Goal: Information Seeking & Learning: Check status

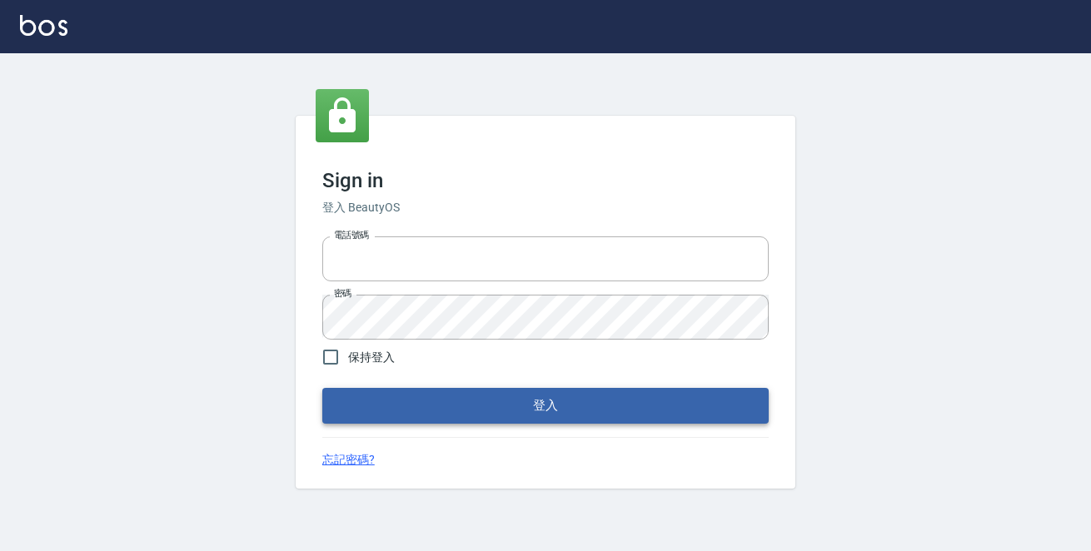
type input "0229470385"
click at [542, 403] on button "登入" at bounding box center [545, 405] width 446 height 35
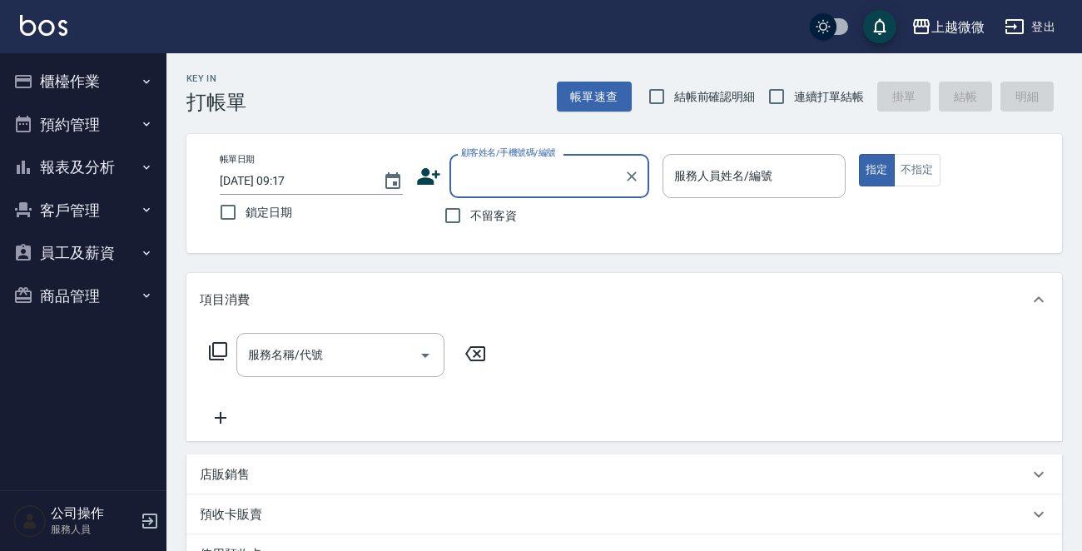
click at [152, 78] on icon "button" at bounding box center [146, 81] width 13 height 13
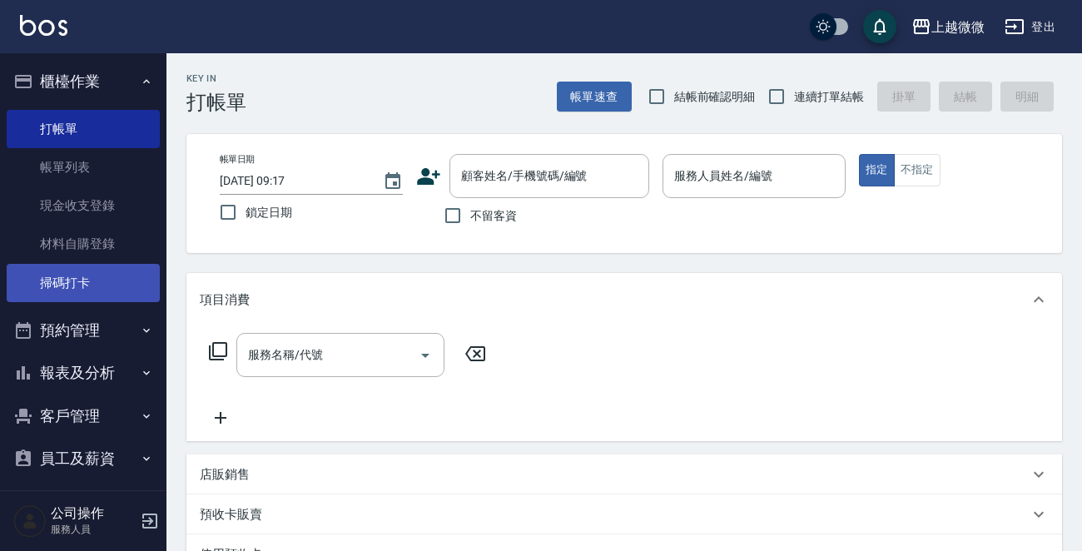
click at [112, 281] on link "掃碼打卡" at bounding box center [83, 283] width 153 height 38
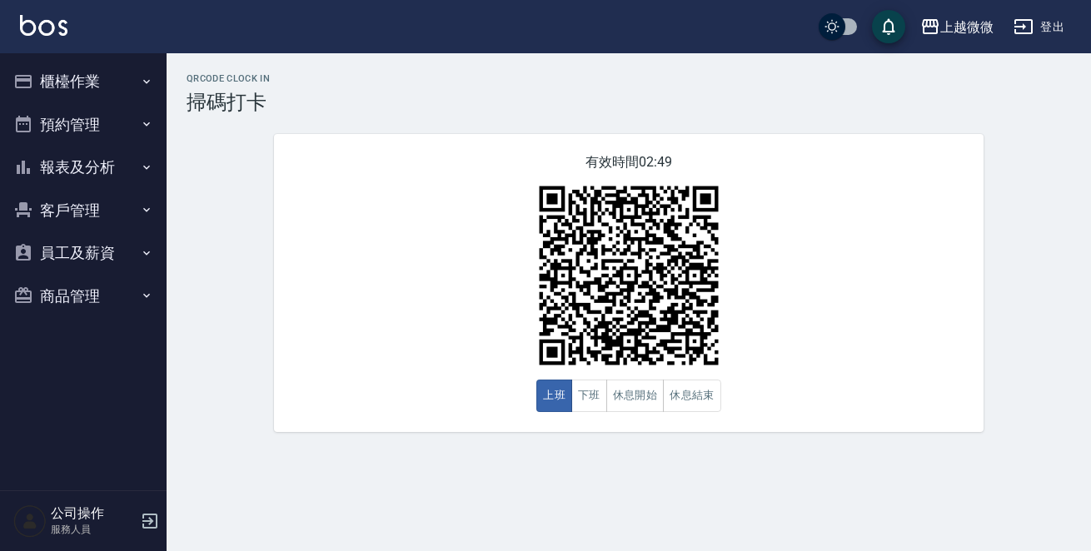
click at [80, 79] on button "櫃檯作業" at bounding box center [83, 81] width 153 height 43
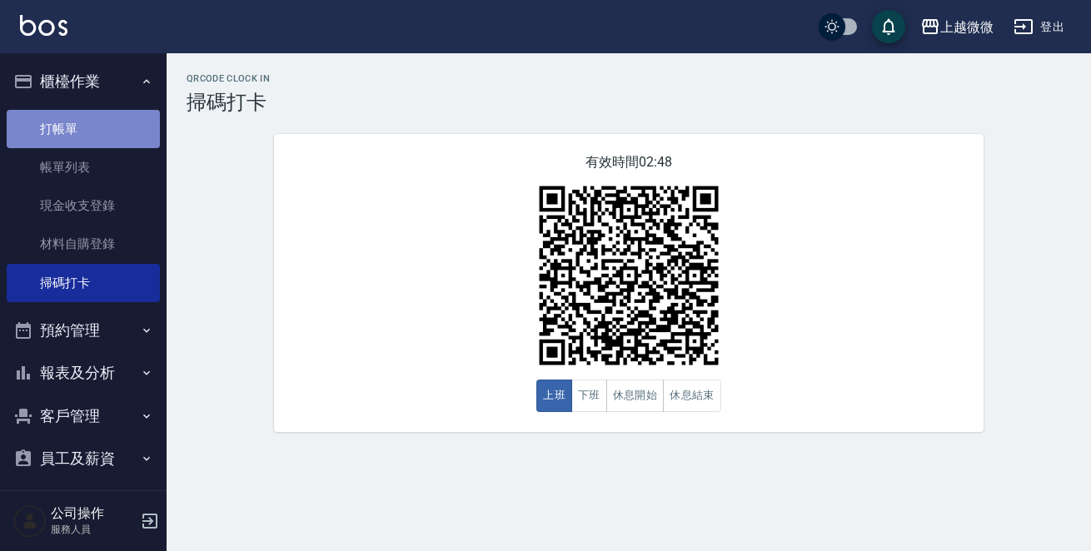
click at [112, 142] on link "打帳單" at bounding box center [83, 129] width 153 height 38
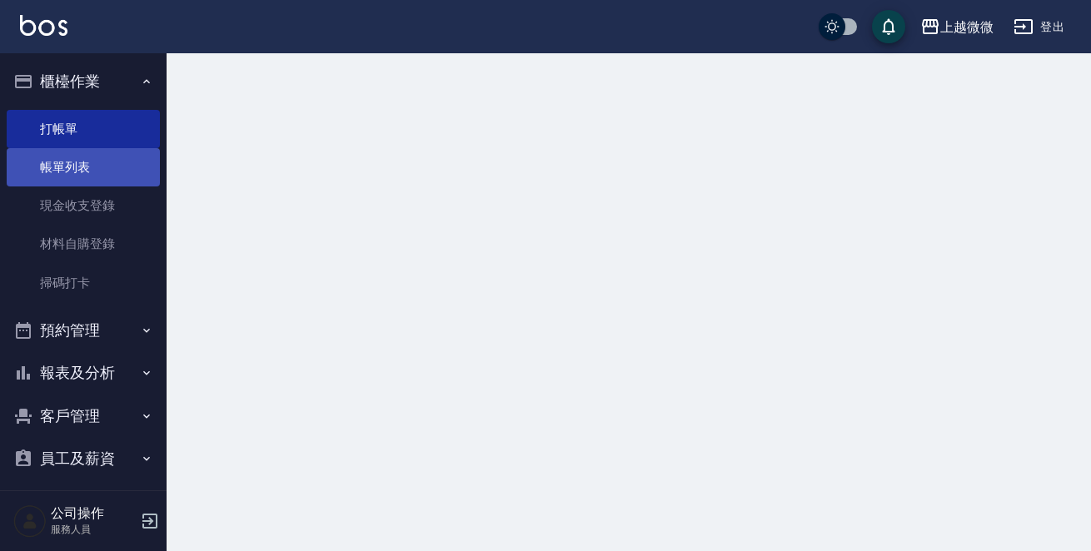
click at [112, 157] on link "帳單列表" at bounding box center [83, 167] width 153 height 38
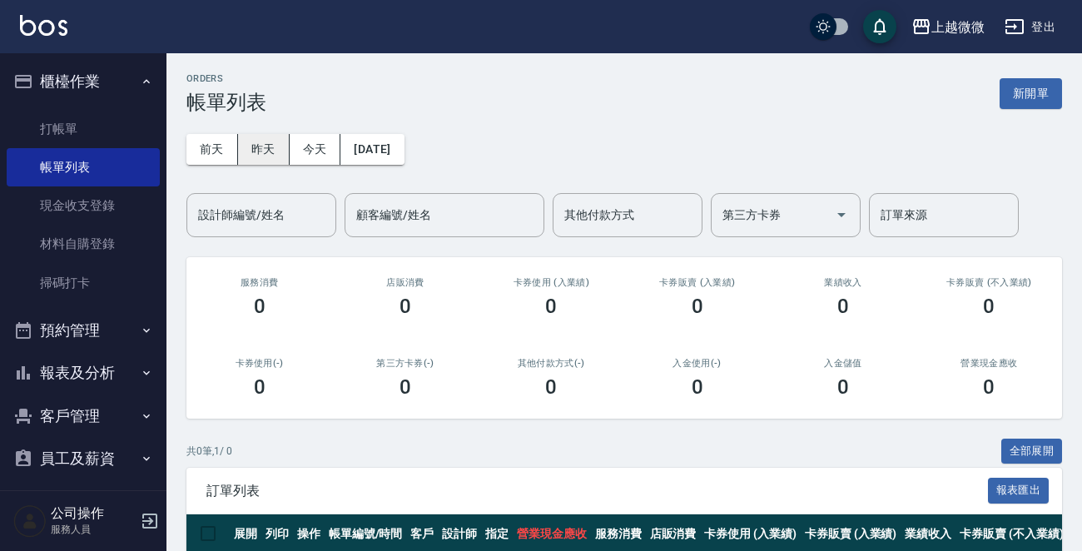
click at [269, 151] on button "昨天" at bounding box center [264, 149] width 52 height 31
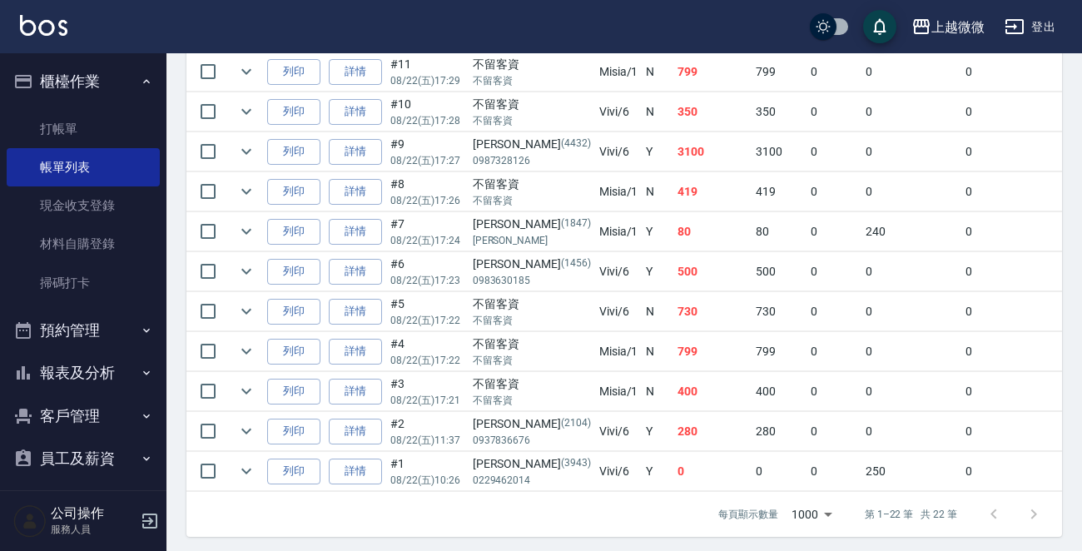
scroll to position [955, 0]
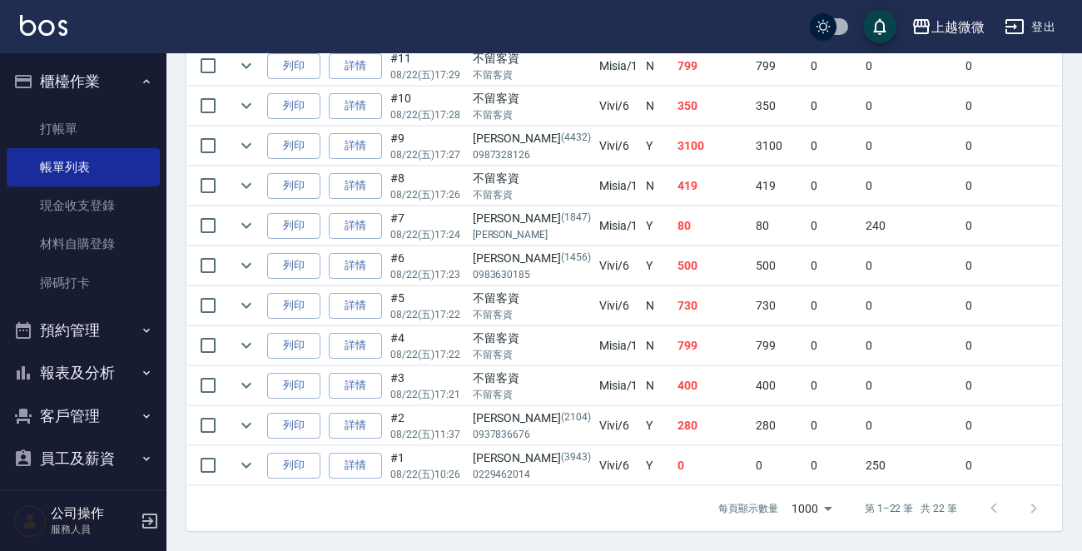
click at [80, 107] on ul "打帳單 帳單列表 現金收支登錄 材料自購登錄 掃碼打卡" at bounding box center [83, 206] width 153 height 206
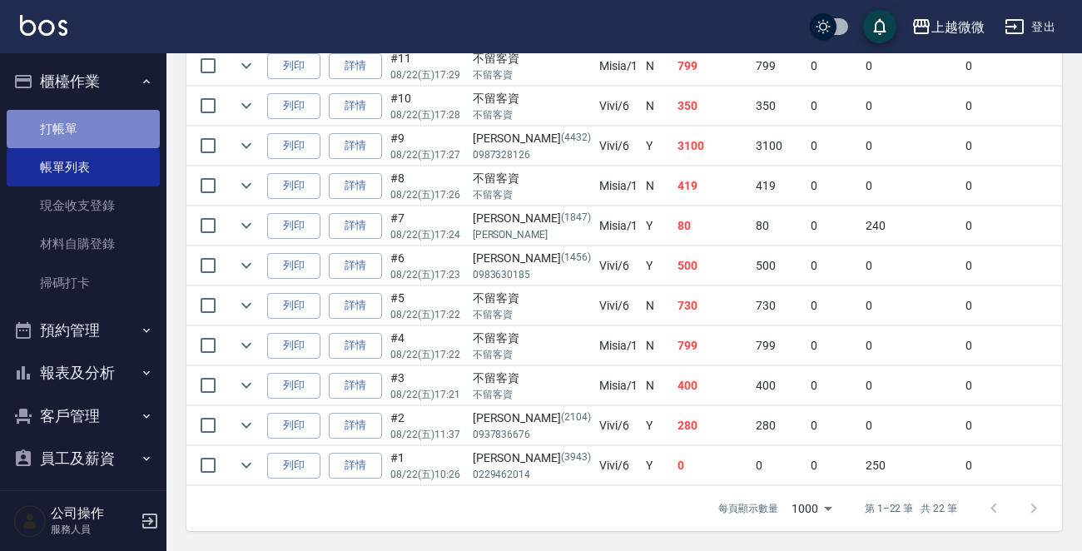
click at [90, 122] on link "打帳單" at bounding box center [83, 129] width 153 height 38
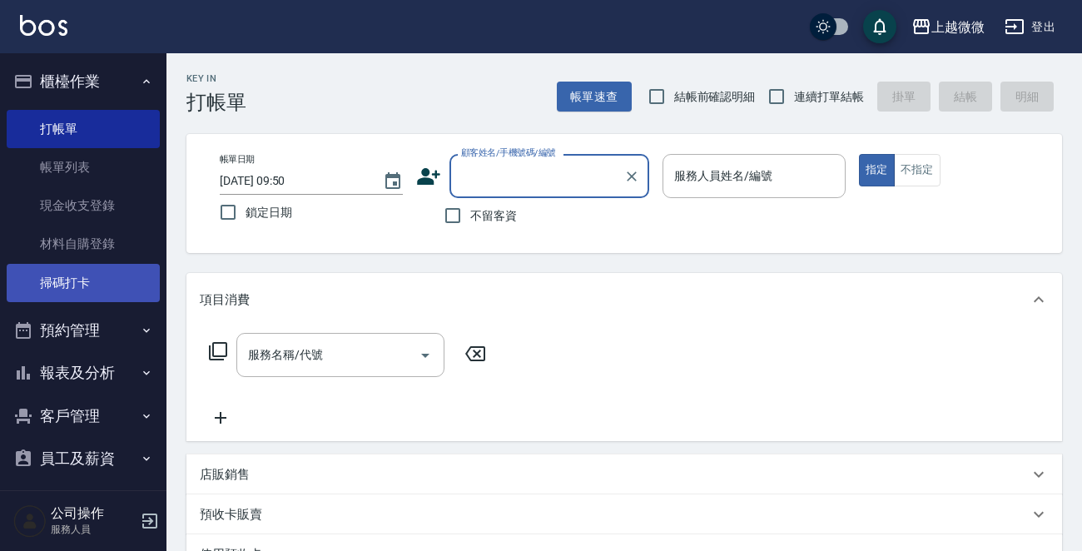
click at [72, 281] on link "掃碼打卡" at bounding box center [83, 283] width 153 height 38
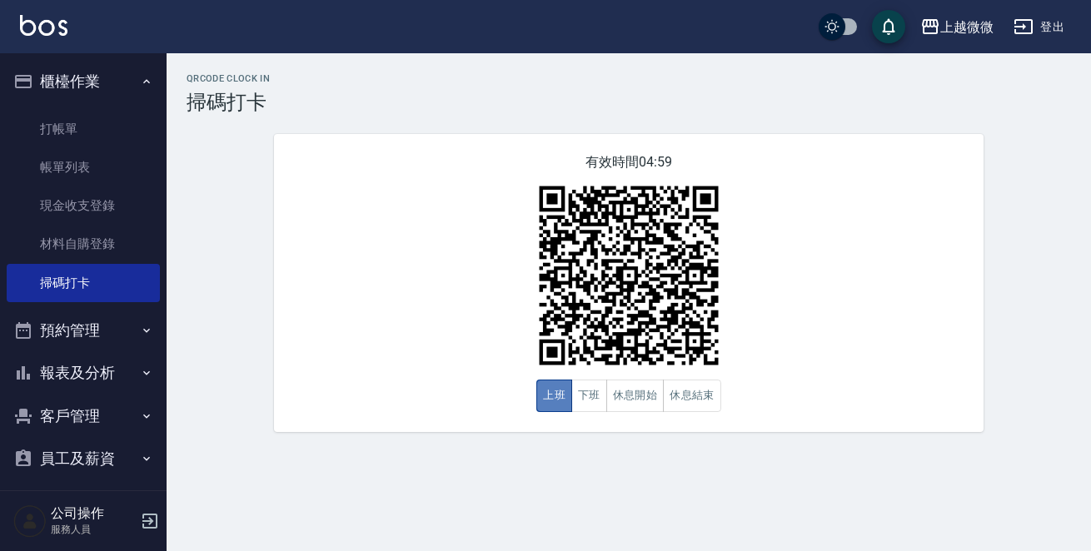
click at [549, 405] on button "上班" at bounding box center [554, 396] width 36 height 32
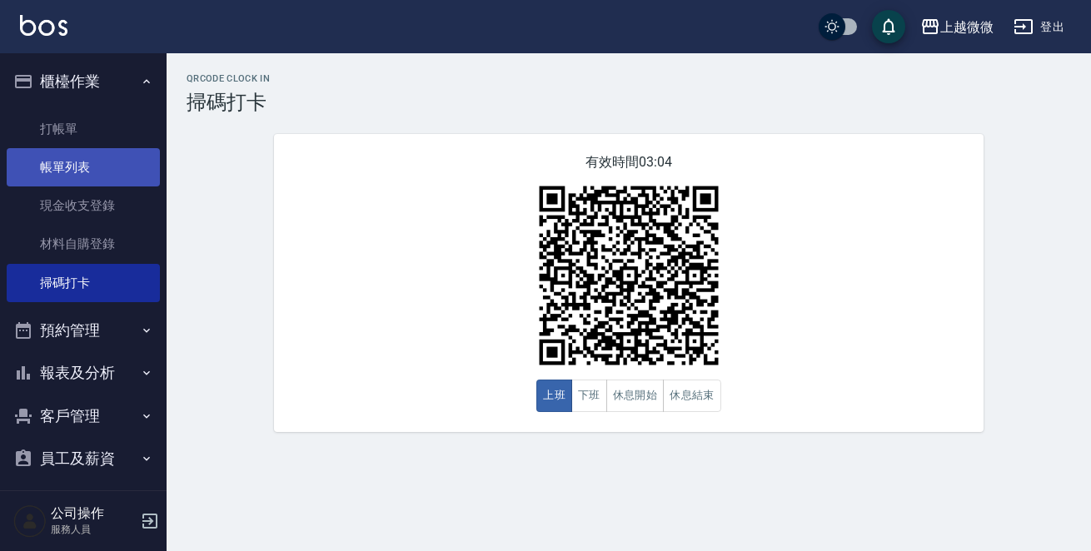
click at [126, 162] on link "帳單列表" at bounding box center [83, 167] width 153 height 38
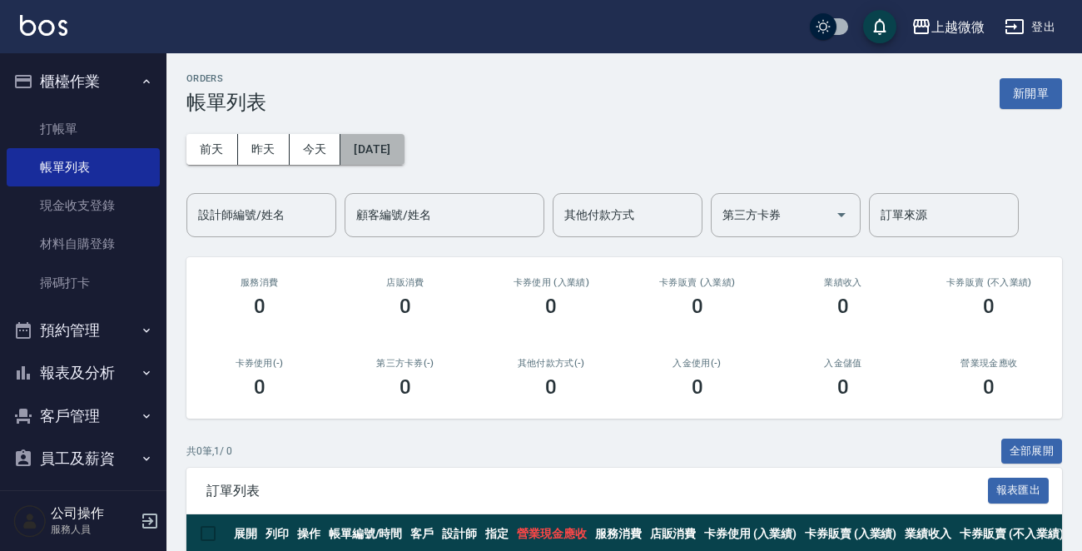
click at [404, 147] on button "[DATE]" at bounding box center [371, 149] width 63 height 31
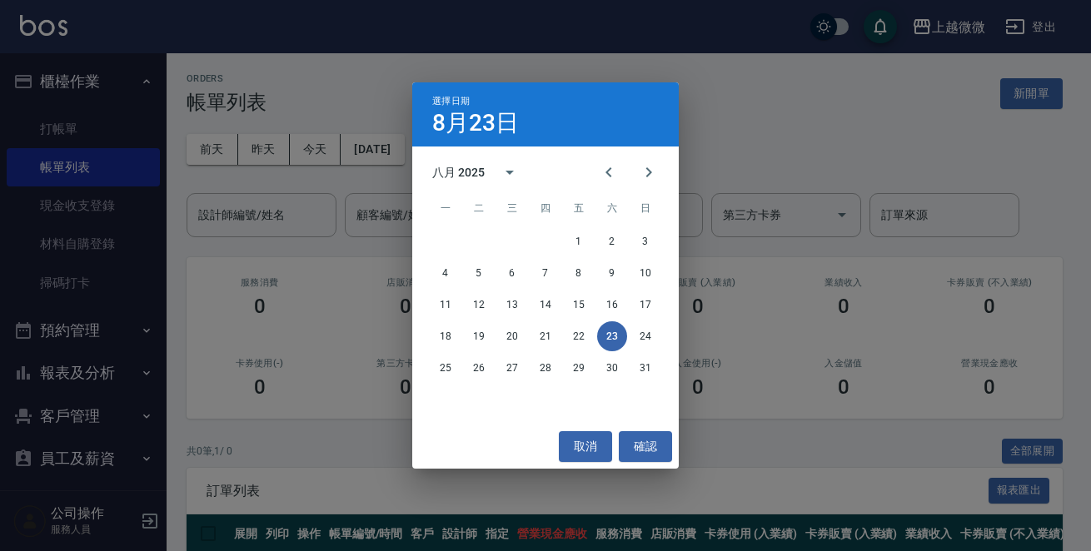
click at [395, 146] on div "選擇日期 8月23日 八月 2025 一 二 三 四 五 六 日 1 2 3 4 5 6 7 8 9 10 11 12 13 14 15 16 17 18 1…" at bounding box center [545, 275] width 1091 height 551
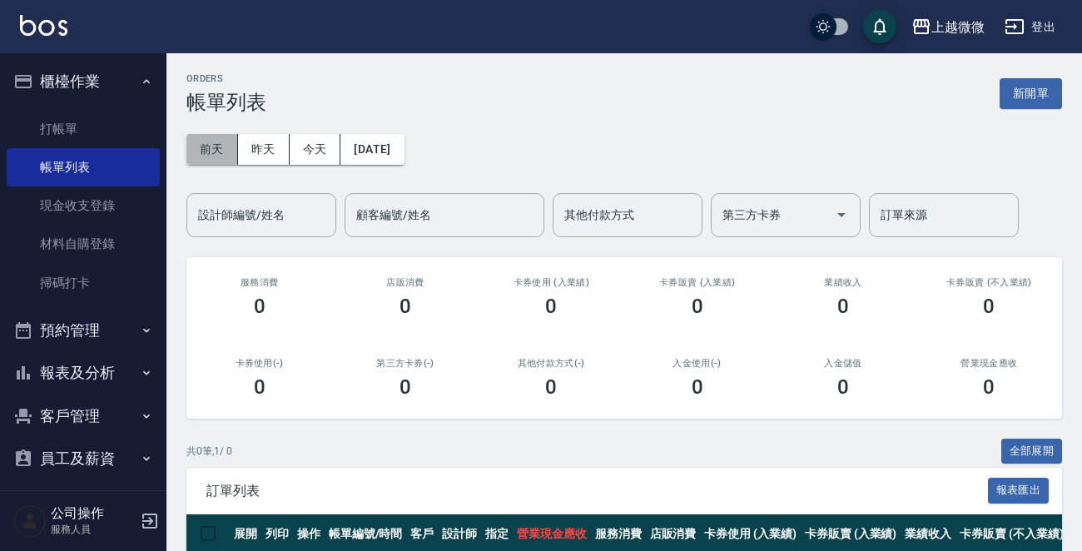
click at [223, 146] on button "前天" at bounding box center [212, 149] width 52 height 31
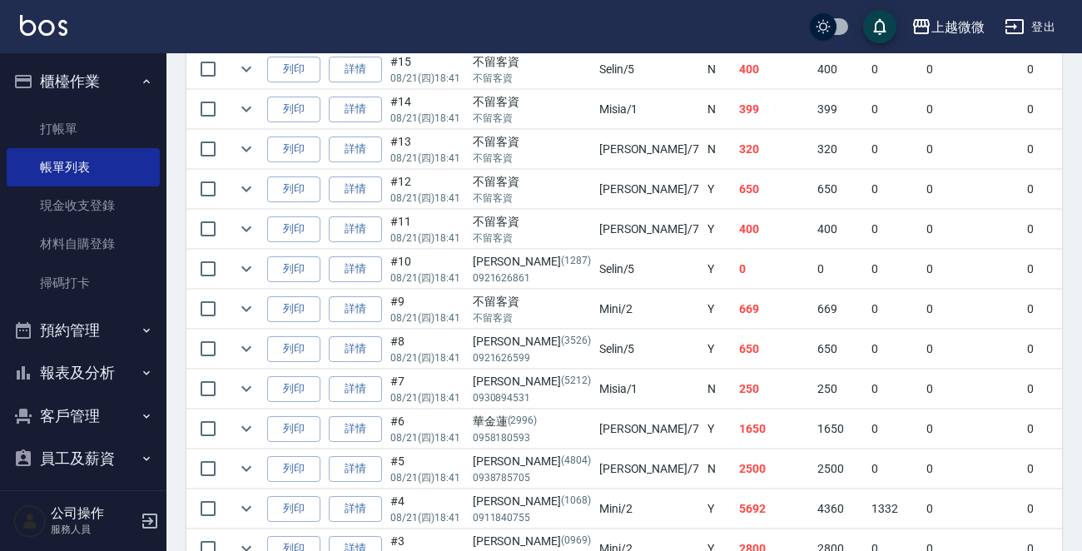
scroll to position [585, 0]
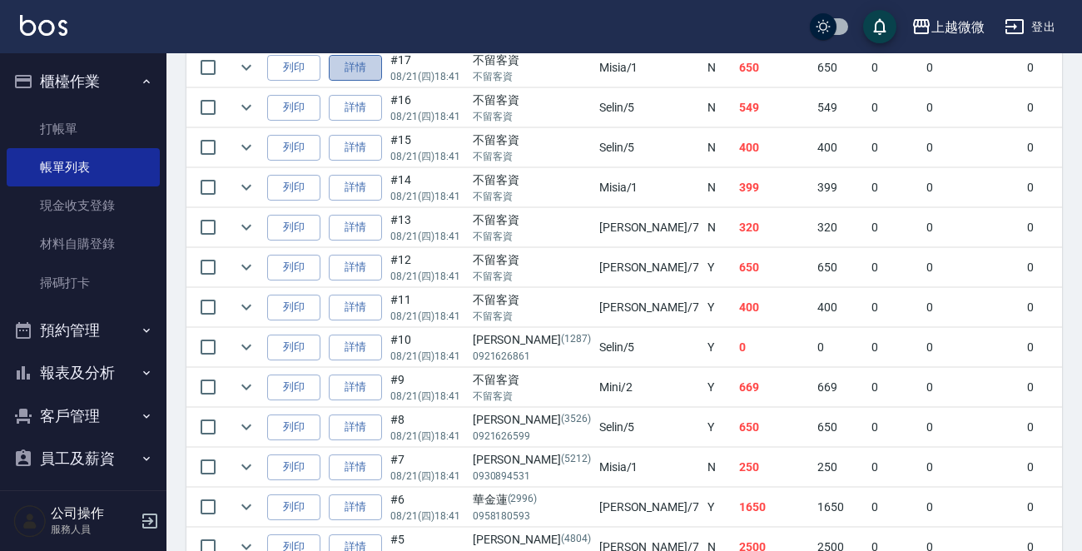
click at [350, 65] on link "詳情" at bounding box center [355, 68] width 53 height 26
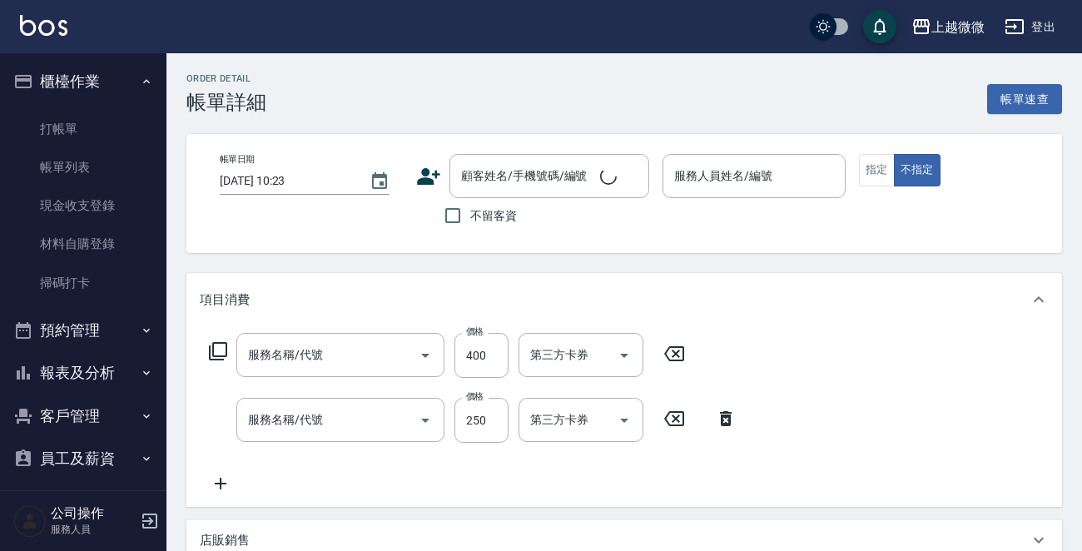
type input "2025/08/21 18:41"
checkbox input "true"
type input "Misia-1"
type input "剪髮(B02)"
type input "洗髮(A03)"
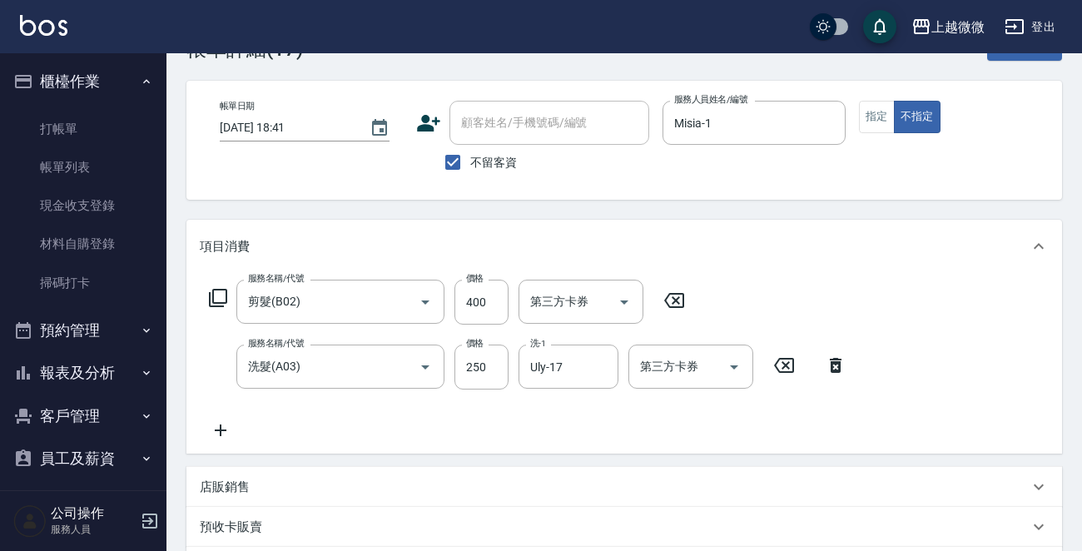
scroll to position [83, 0]
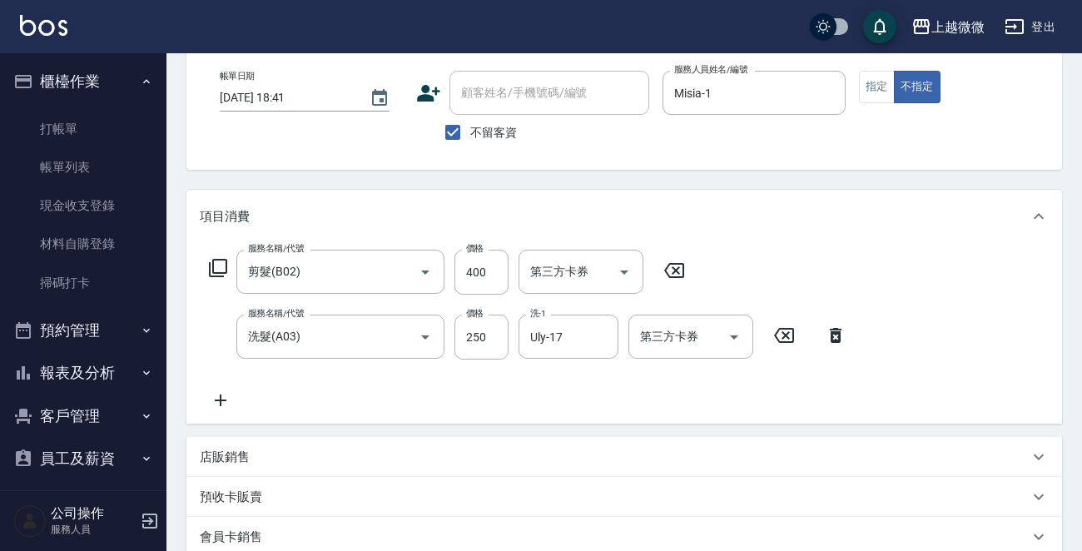
click at [787, 334] on icon at bounding box center [784, 335] width 20 height 15
click at [673, 269] on icon at bounding box center [674, 271] width 42 height 20
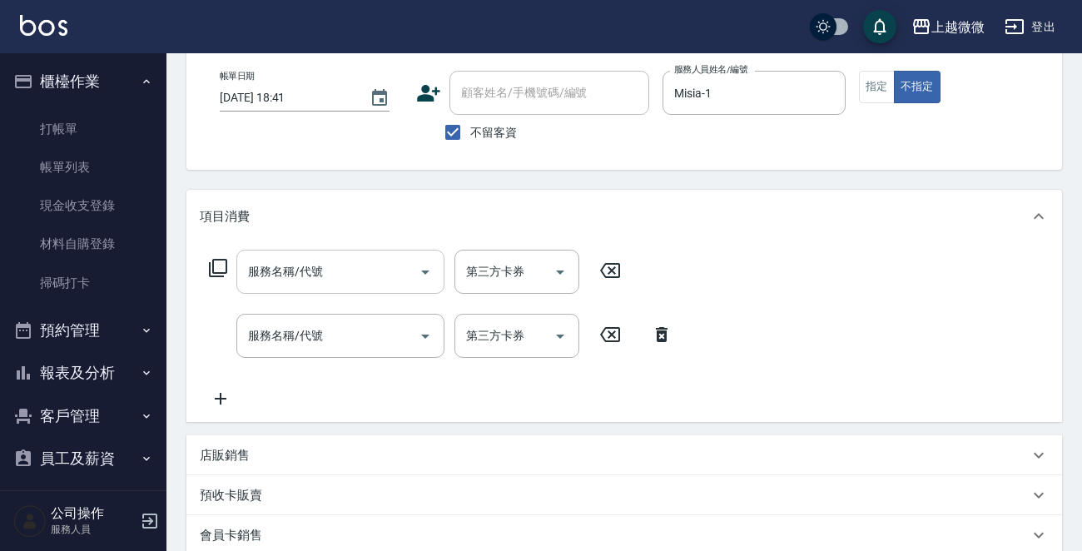
click at [325, 267] on input "服務名稱/代號" at bounding box center [328, 271] width 168 height 29
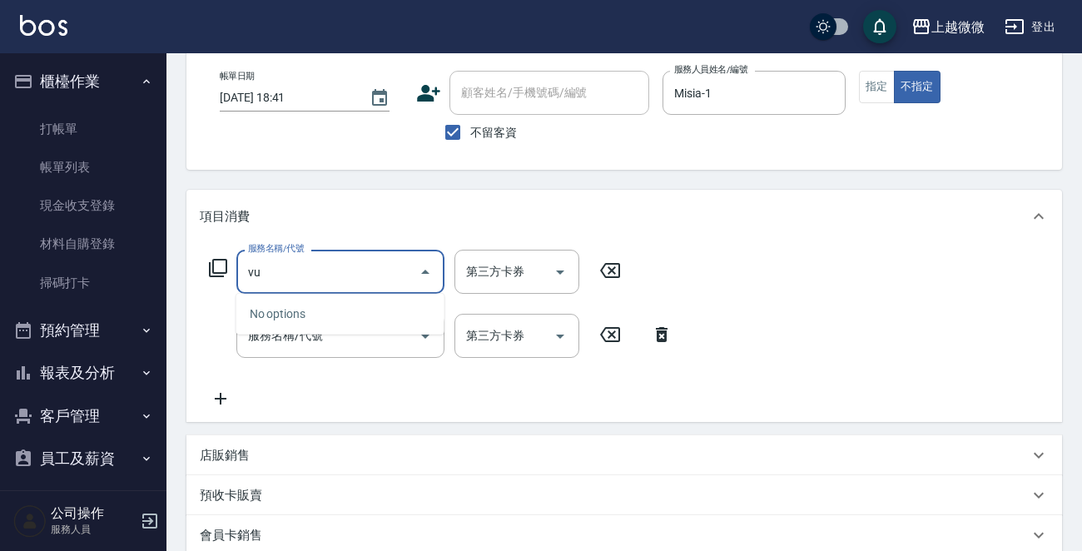
type input "v"
type input "洗"
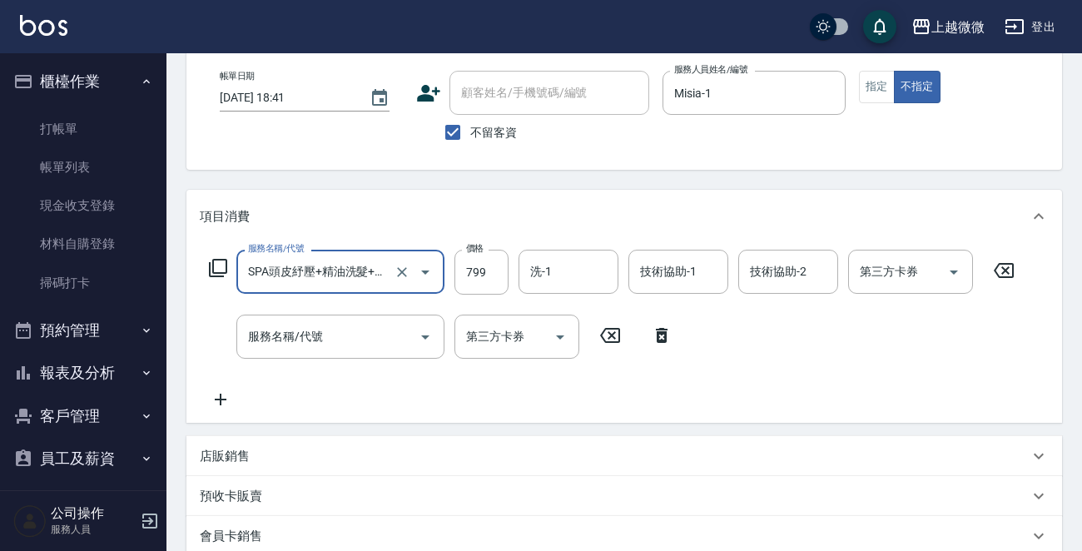
type input "SPA頭皮紓壓+精油洗髮+剪髮(I13)"
click at [660, 332] on icon at bounding box center [662, 335] width 12 height 15
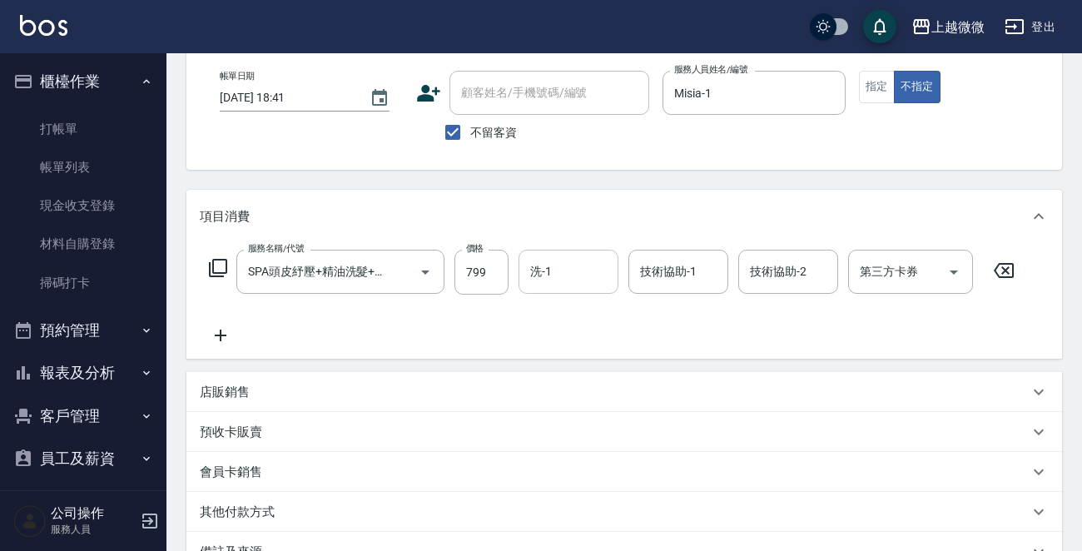
click at [584, 266] on input "洗-1" at bounding box center [568, 271] width 85 height 29
type input "17"
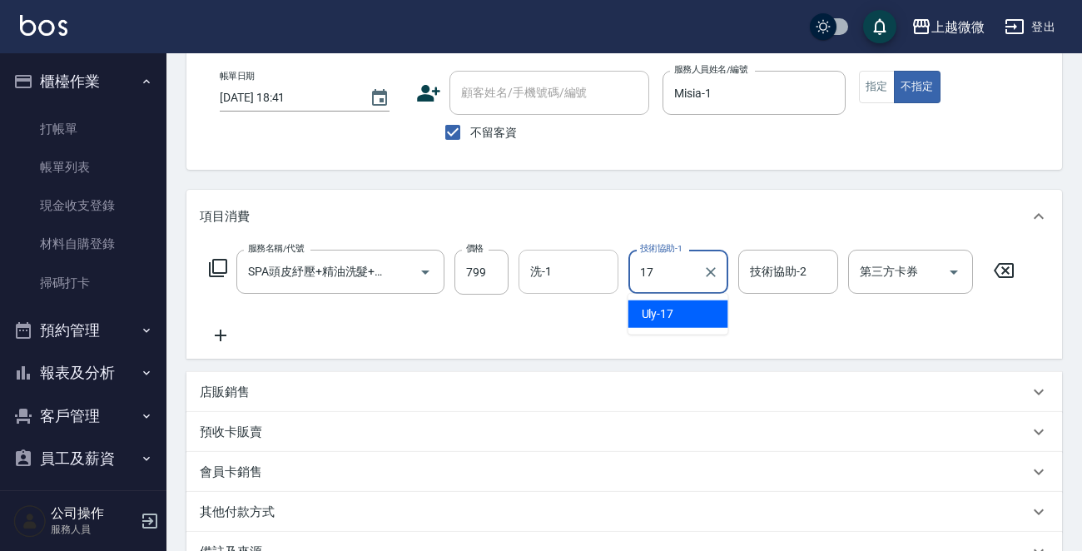
type input "17"
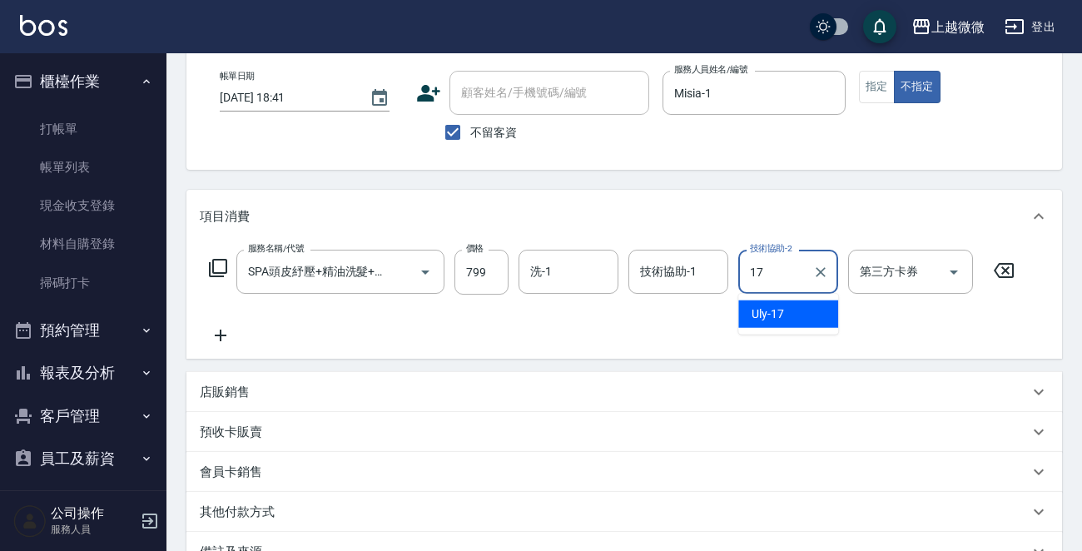
click at [776, 320] on span "Uly -17" at bounding box center [768, 314] width 32 height 17
type input "Uly-17"
click at [691, 275] on div "技術協助-1 技術協助-1" at bounding box center [679, 272] width 100 height 44
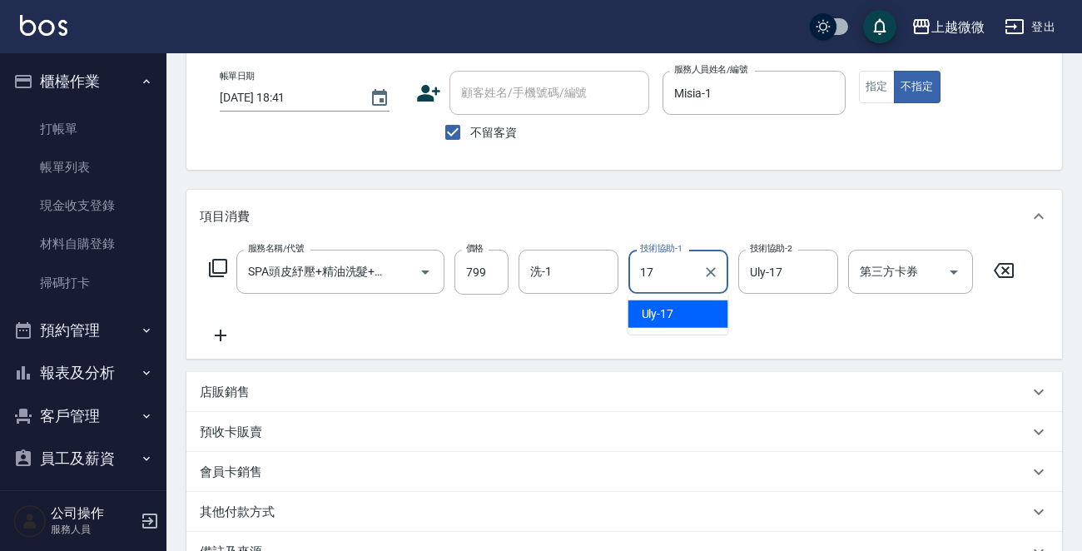
click at [663, 310] on span "Uly -17" at bounding box center [658, 314] width 32 height 17
type input "Uly-17"
click at [534, 276] on div "洗-1 洗-1" at bounding box center [569, 272] width 100 height 44
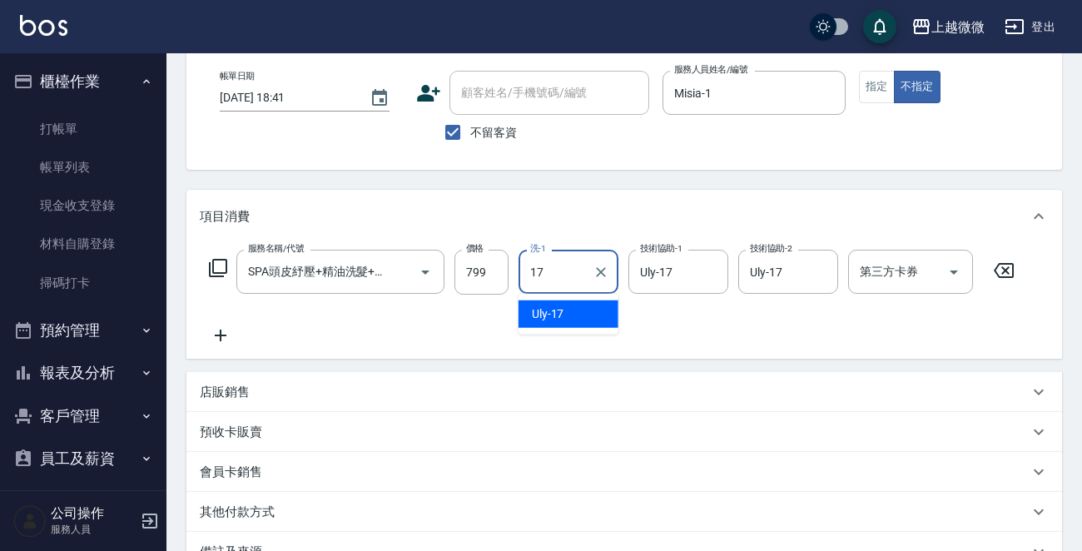
click at [566, 320] on div "Uly -17" at bounding box center [569, 314] width 100 height 27
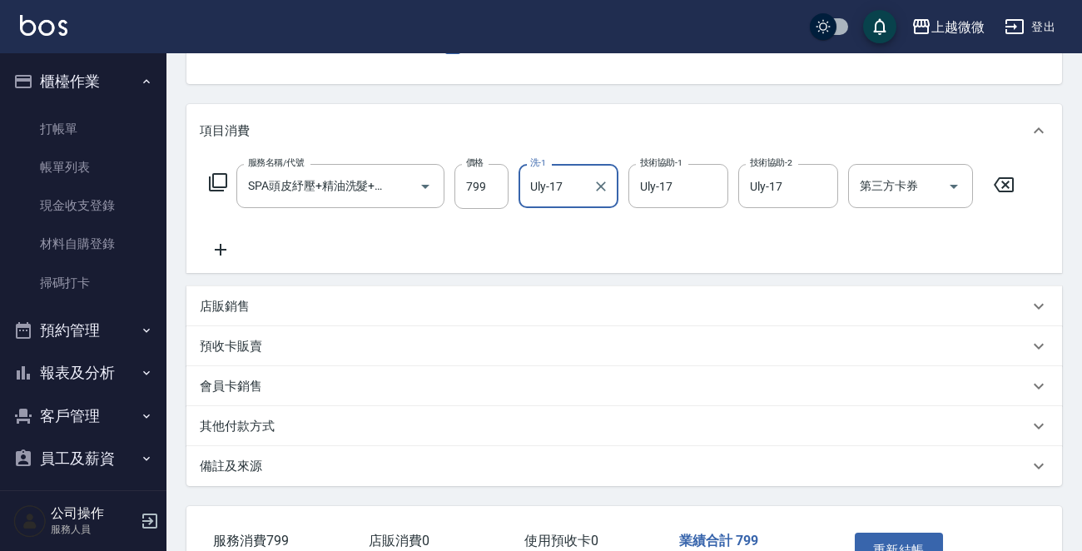
scroll to position [281, 0]
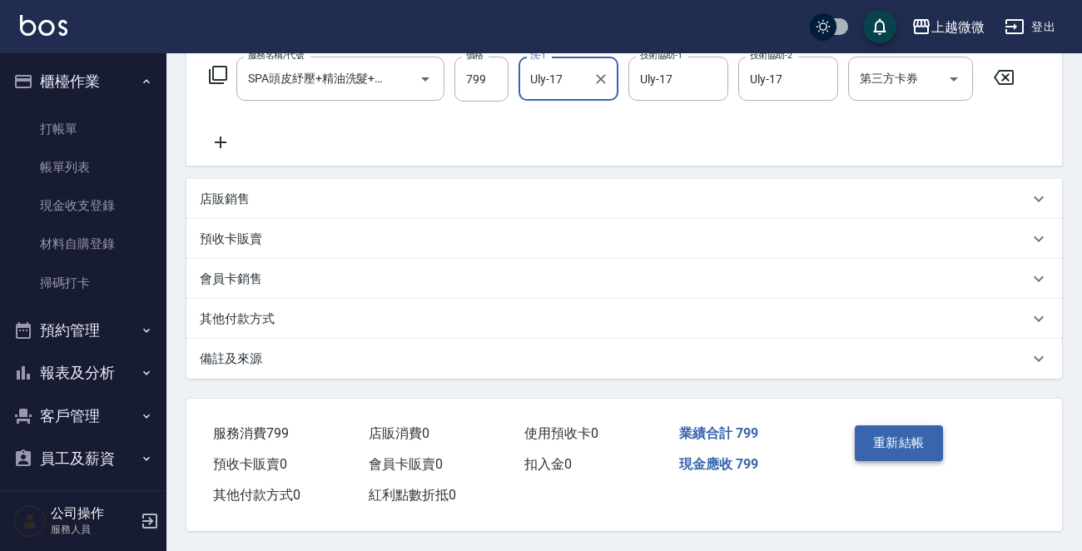
type input "Uly-17"
click at [892, 435] on button "重新結帳" at bounding box center [899, 442] width 88 height 35
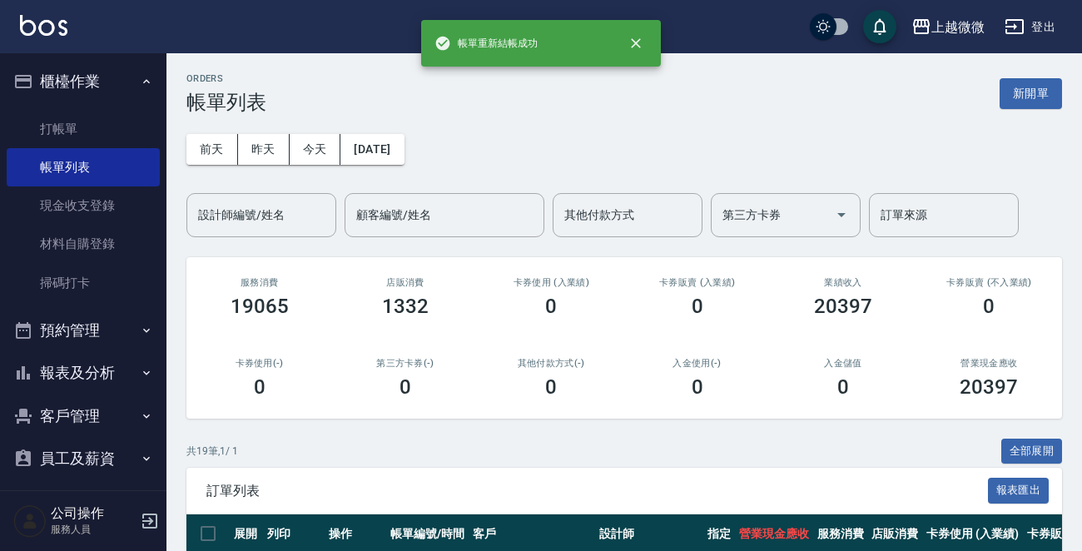
scroll to position [52, 0]
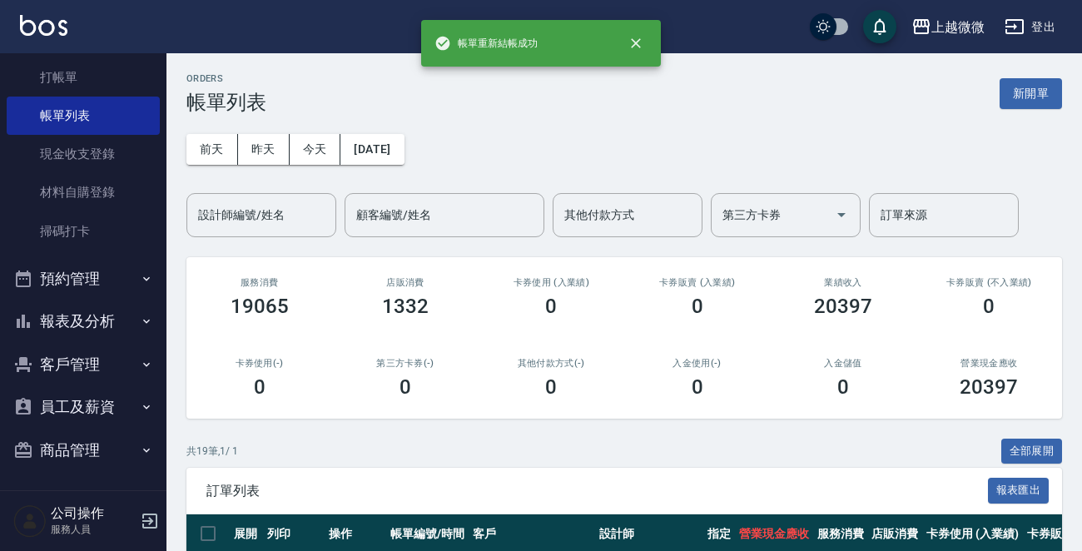
click at [102, 319] on button "報表及分析" at bounding box center [83, 321] width 153 height 43
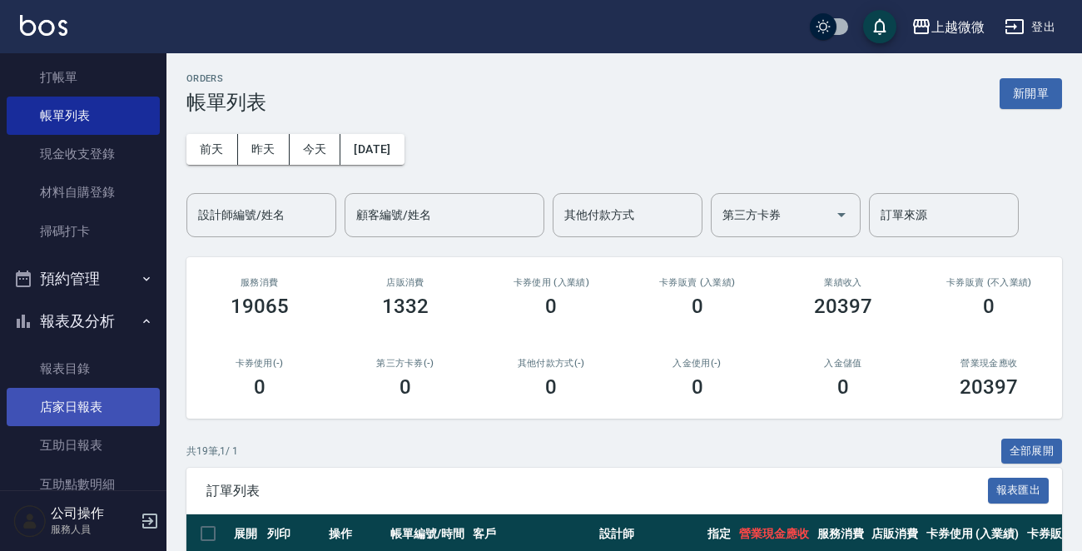
click at [91, 407] on link "店家日報表" at bounding box center [83, 407] width 153 height 38
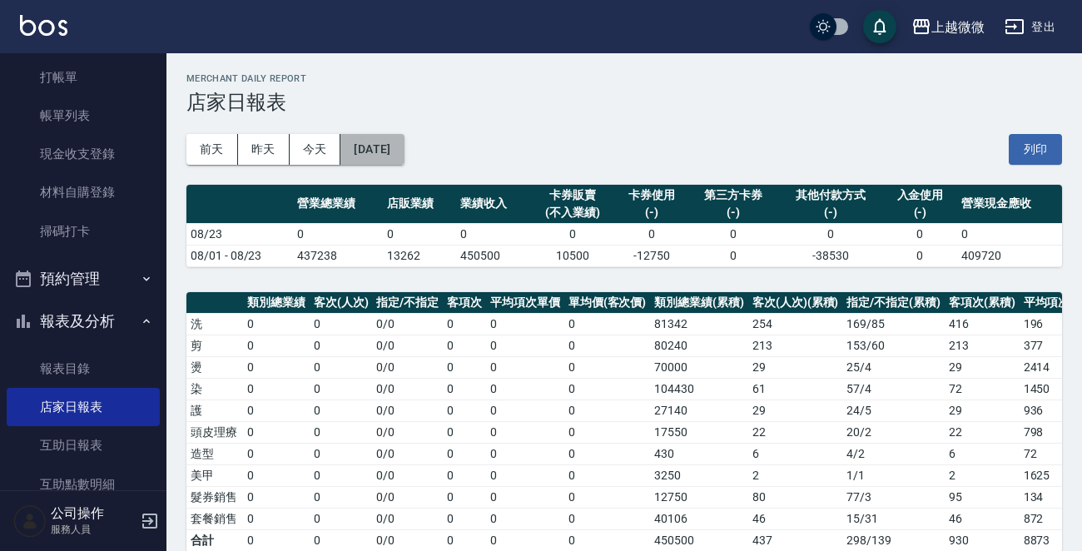
click at [400, 145] on button "[DATE]" at bounding box center [371, 149] width 63 height 31
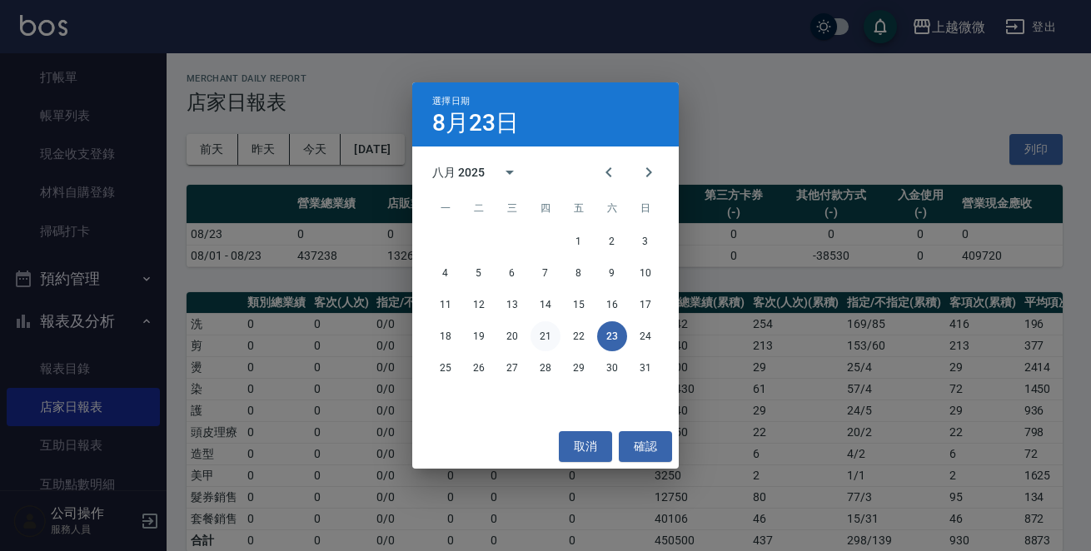
click at [549, 336] on button "21" at bounding box center [545, 336] width 30 height 30
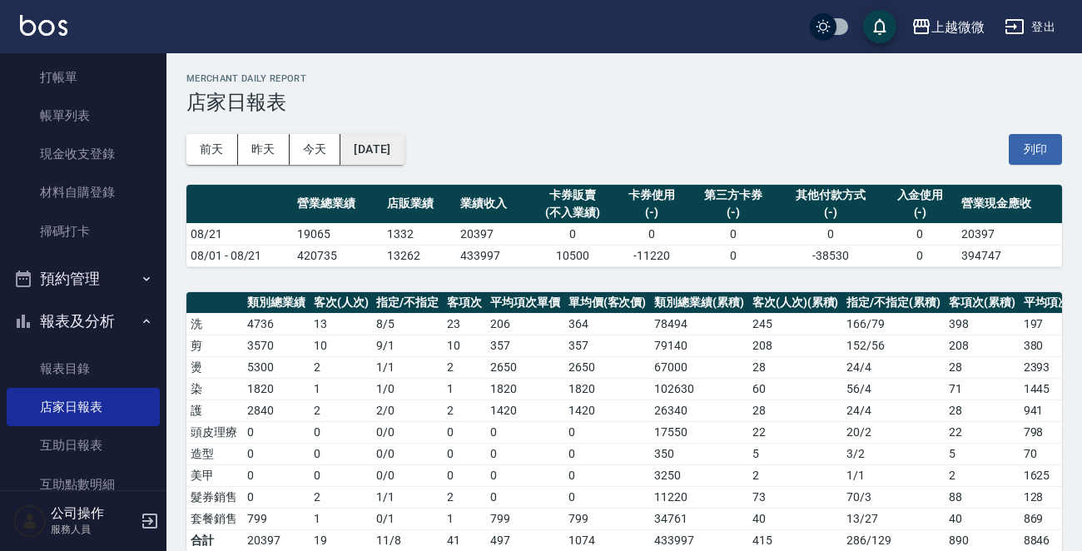
click at [404, 137] on button "[DATE]" at bounding box center [371, 149] width 63 height 31
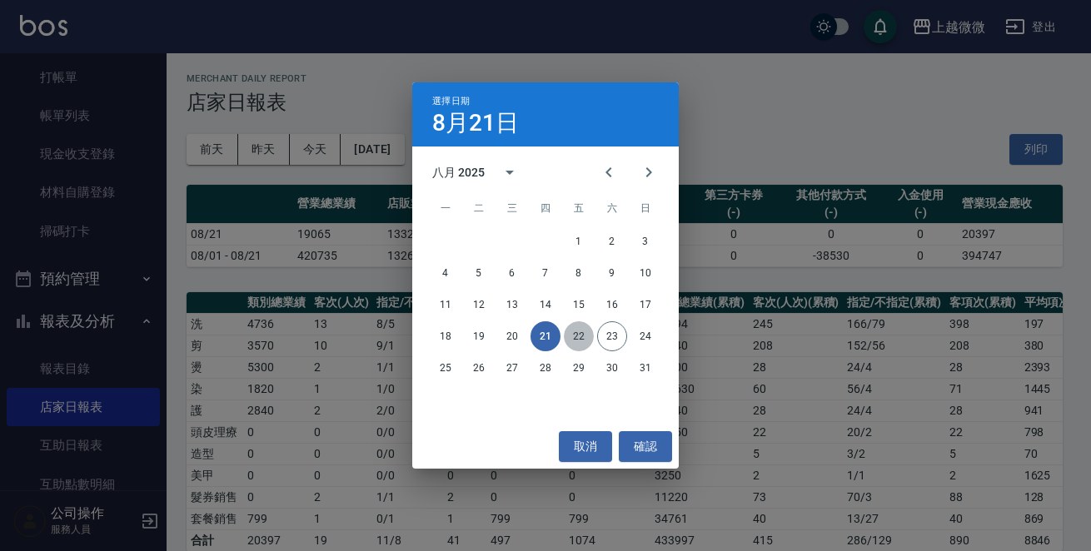
click at [574, 335] on button "22" at bounding box center [579, 336] width 30 height 30
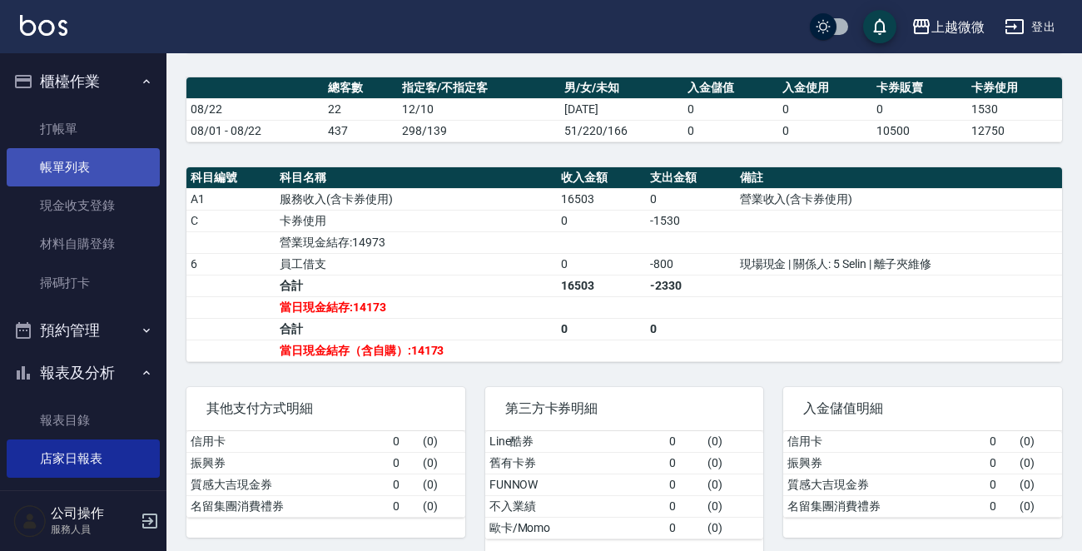
click at [94, 161] on link "帳單列表" at bounding box center [83, 167] width 153 height 38
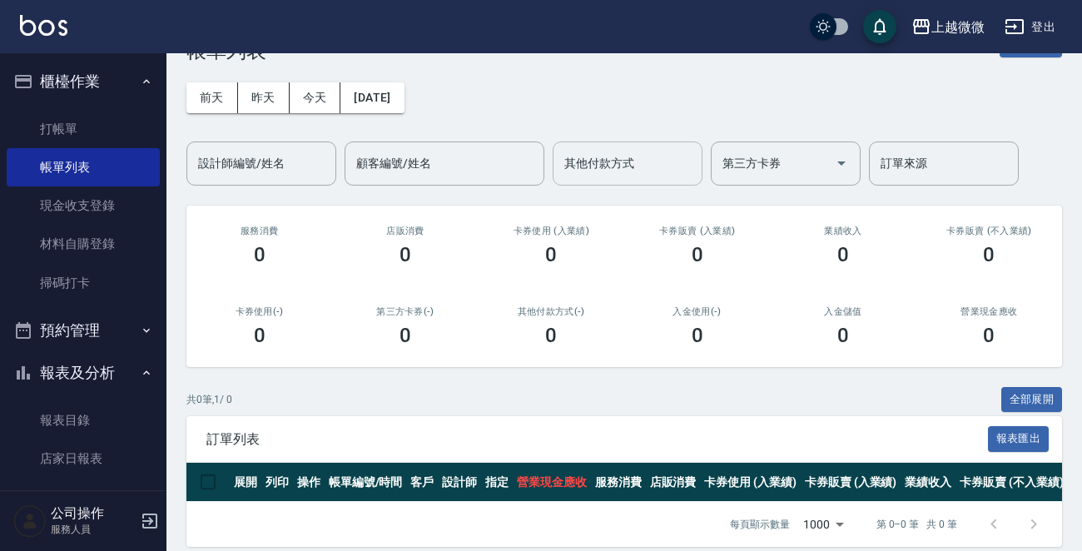
scroll to position [80, 0]
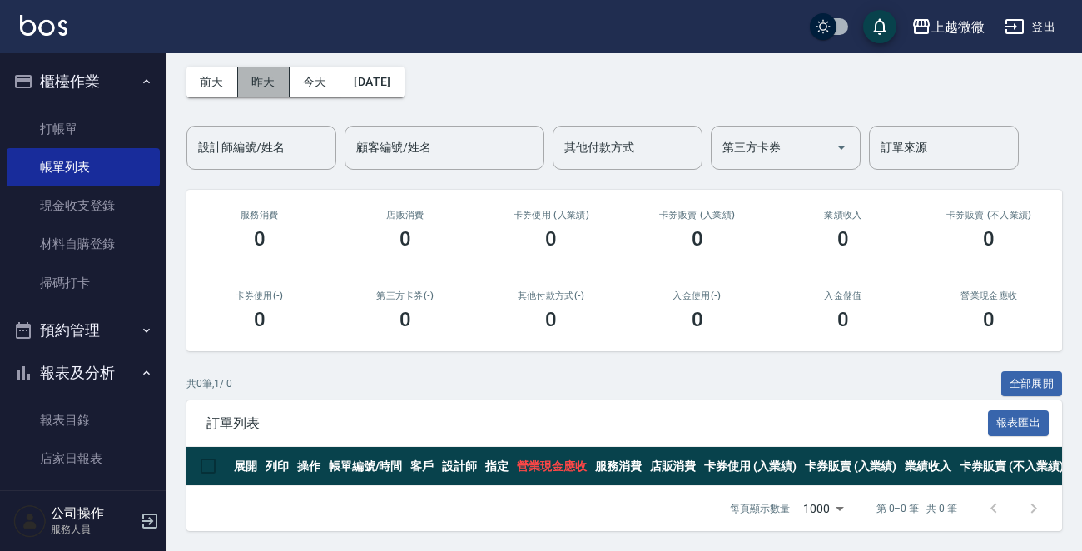
click at [257, 72] on button "昨天" at bounding box center [264, 82] width 52 height 31
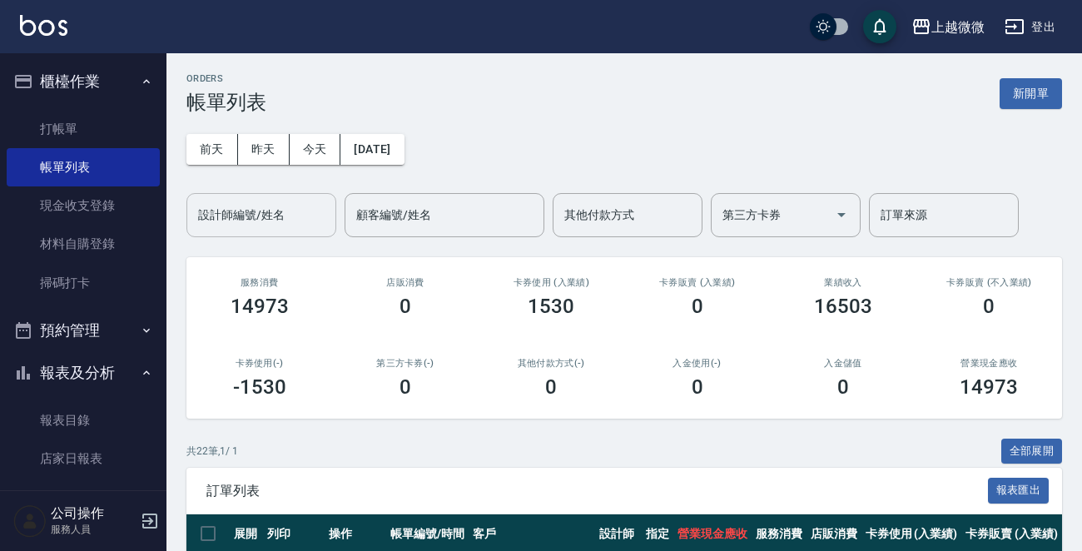
click at [297, 218] on input "設計師編號/姓名" at bounding box center [261, 215] width 135 height 29
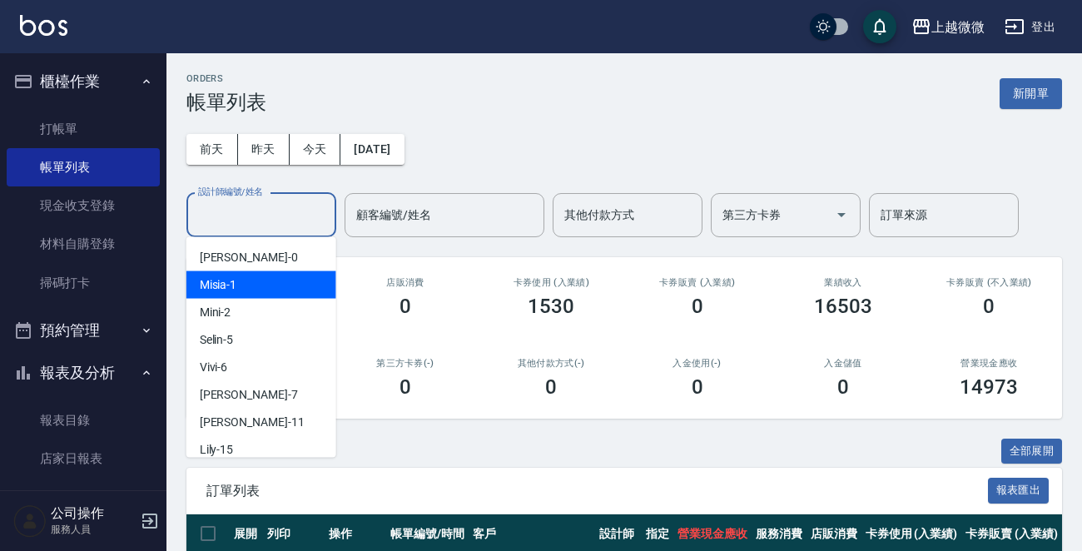
click at [260, 278] on div "Misia -1" at bounding box center [261, 284] width 150 height 27
type input "Misia-1"
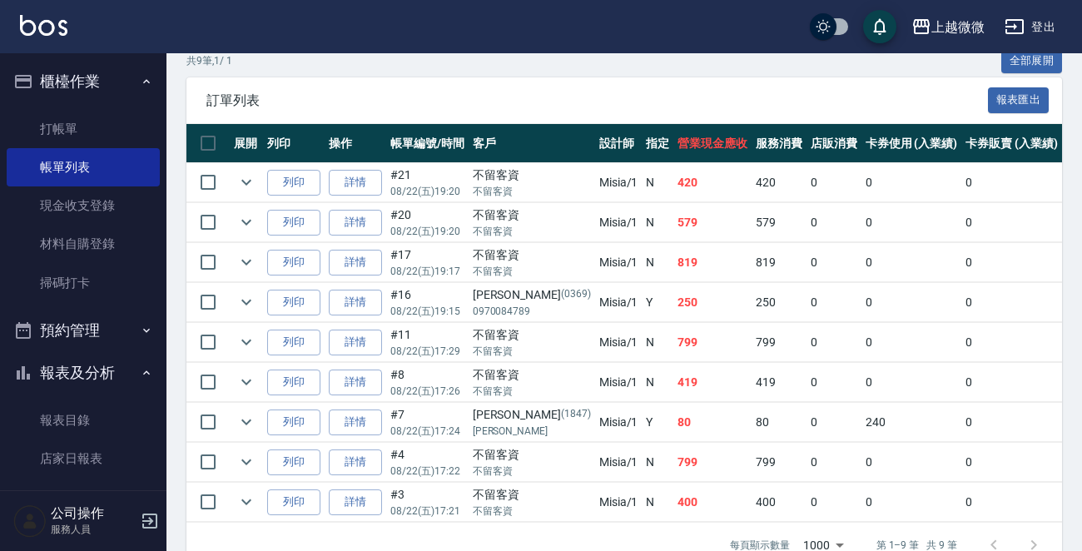
scroll to position [416, 0]
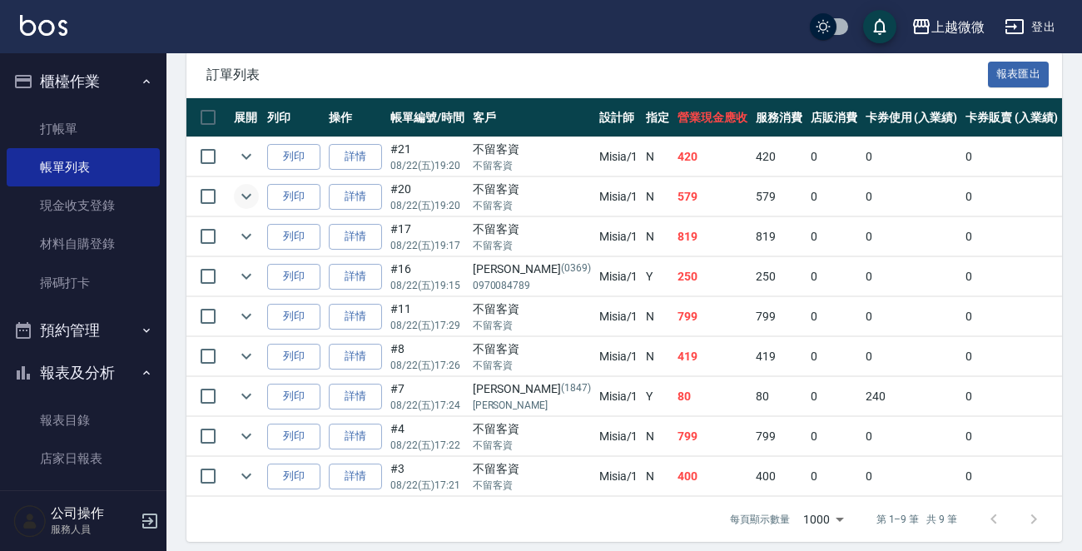
click at [250, 195] on icon "expand row" at bounding box center [246, 197] width 10 height 6
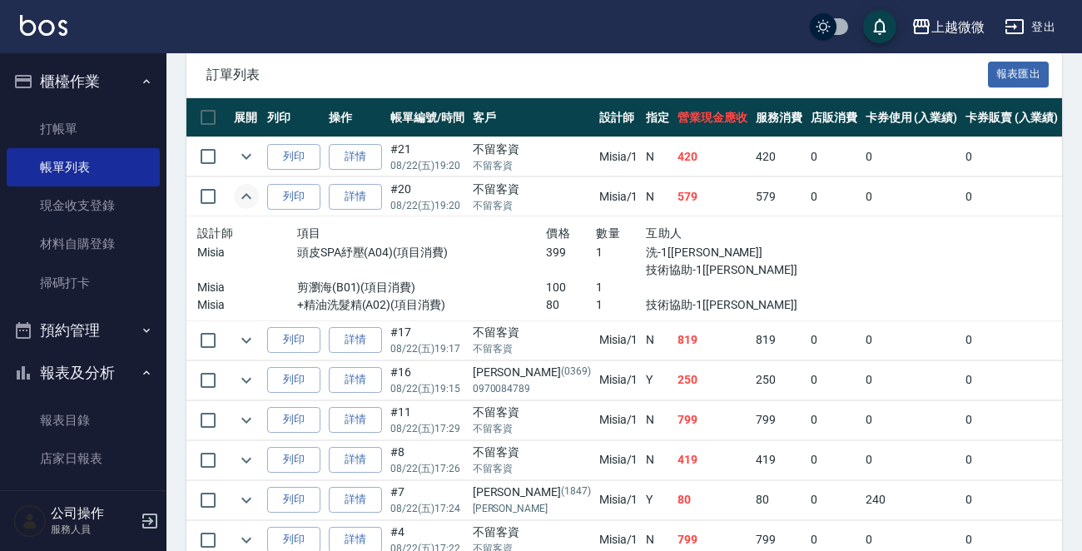
click at [249, 195] on icon "expand row" at bounding box center [246, 196] width 20 height 20
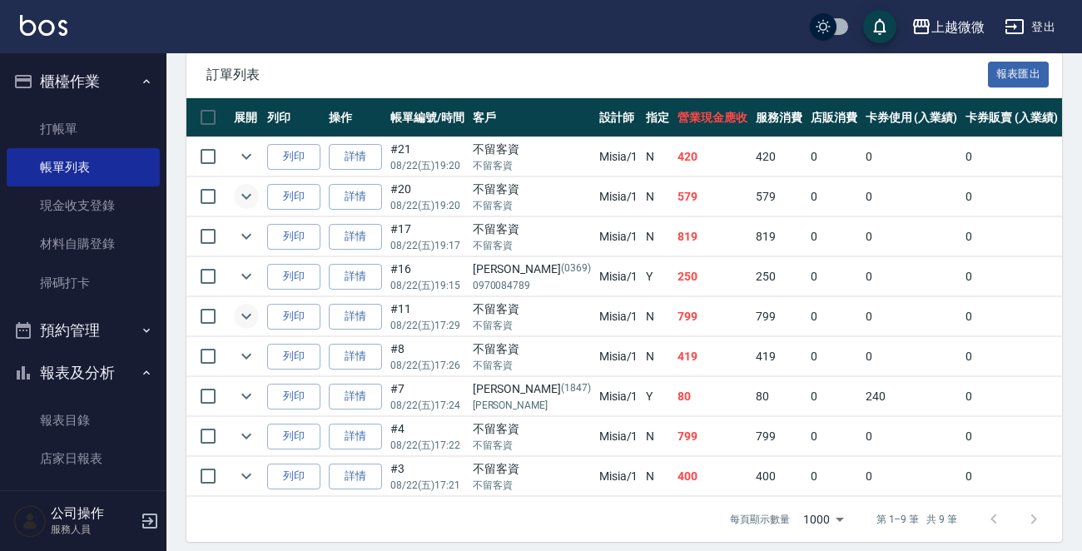
click at [238, 313] on icon "expand row" at bounding box center [246, 316] width 20 height 20
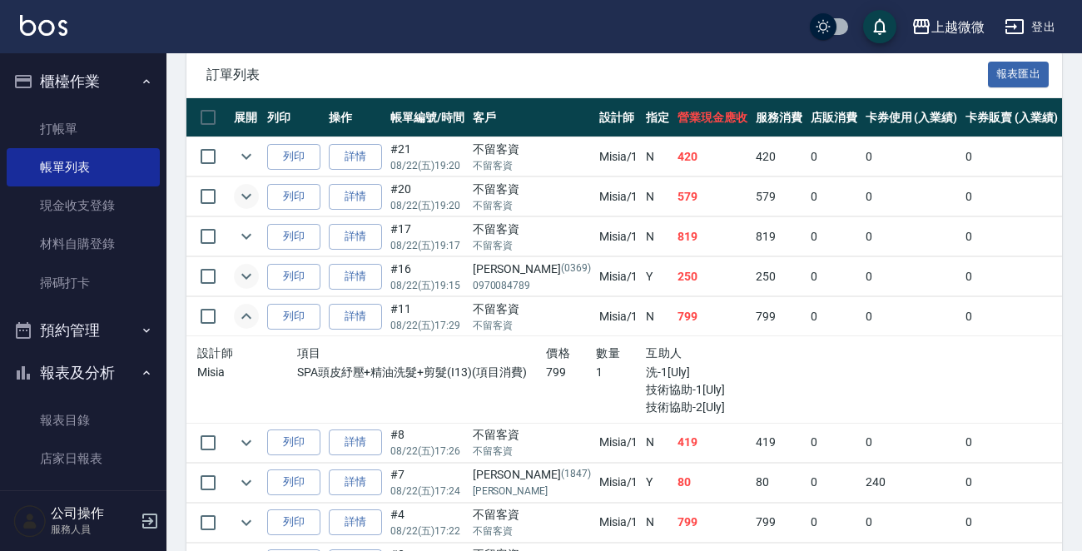
click at [247, 276] on icon "expand row" at bounding box center [246, 277] width 10 height 6
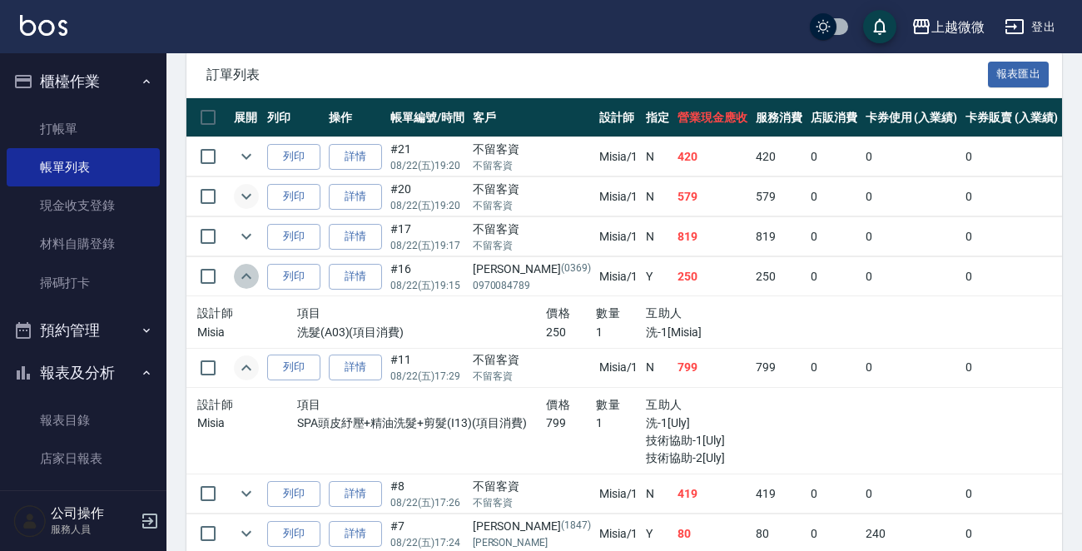
click at [247, 276] on icon "expand row" at bounding box center [246, 276] width 20 height 20
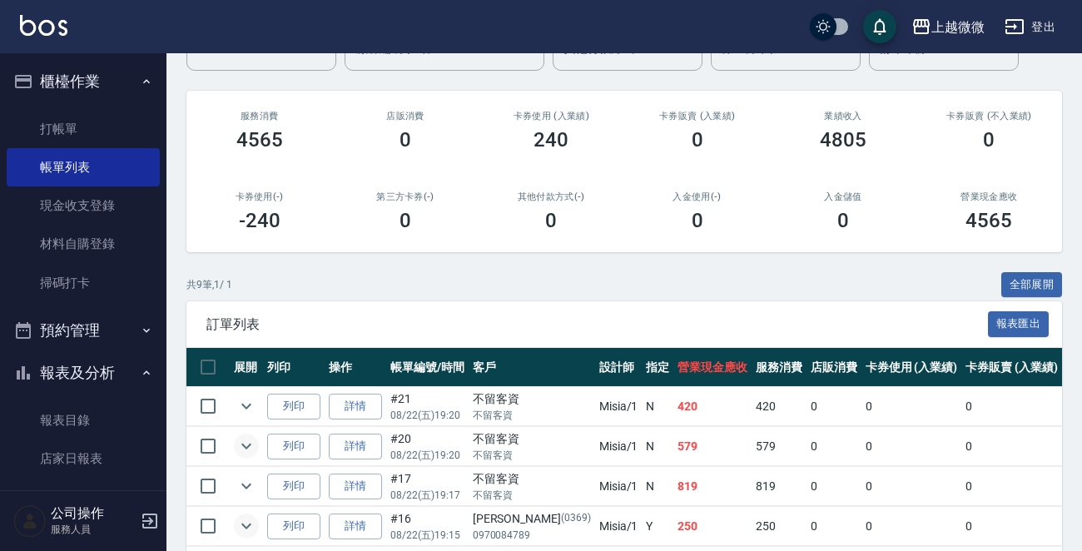
scroll to position [0, 0]
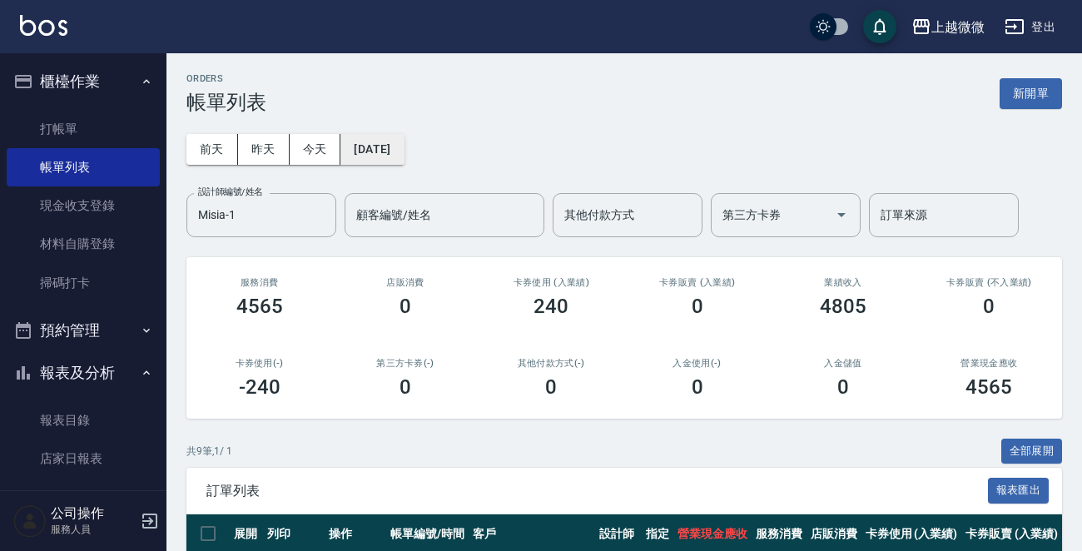
click at [389, 142] on button "[DATE]" at bounding box center [371, 149] width 63 height 31
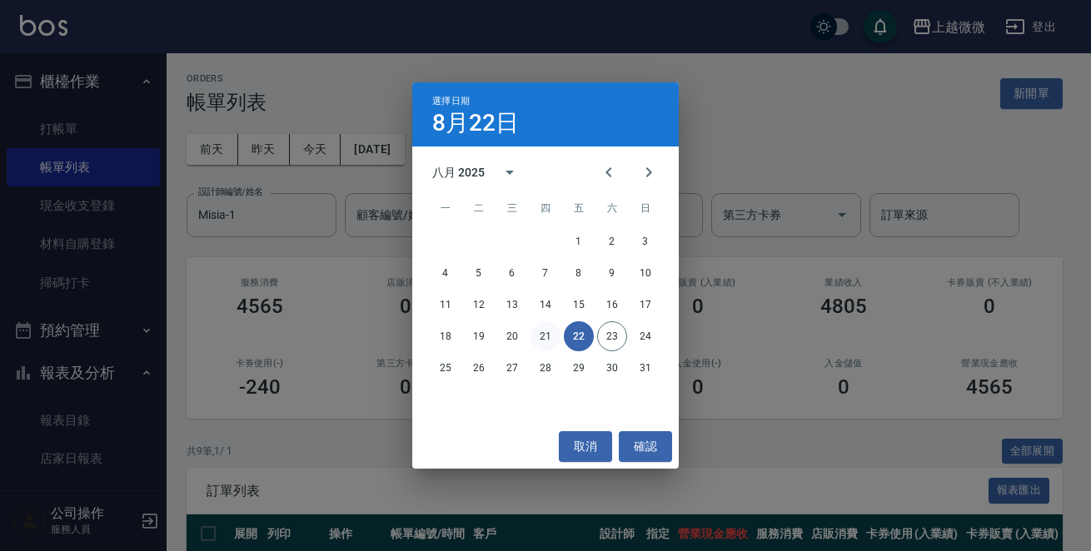
click at [548, 336] on button "21" at bounding box center [545, 336] width 30 height 30
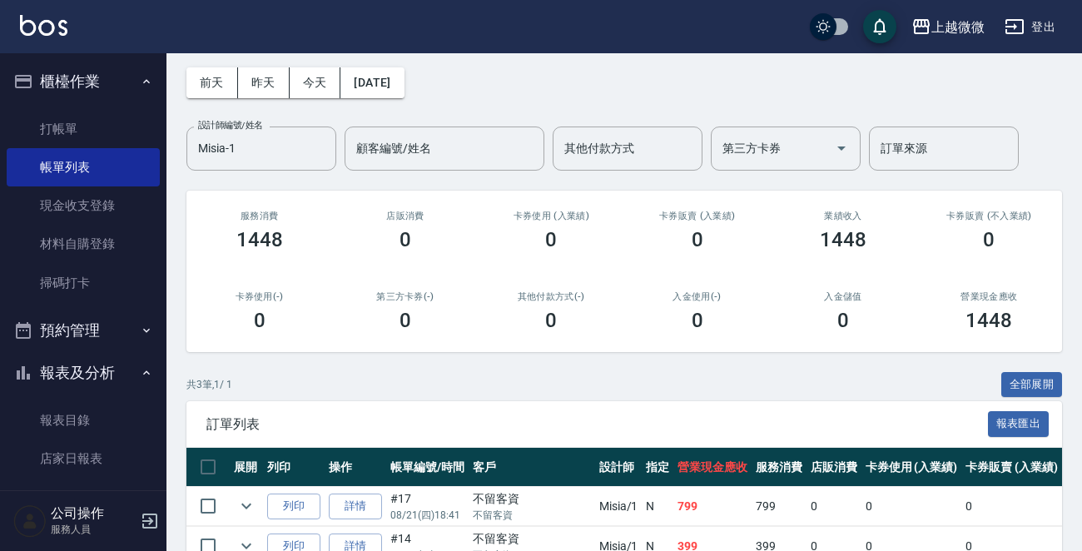
scroll to position [200, 0]
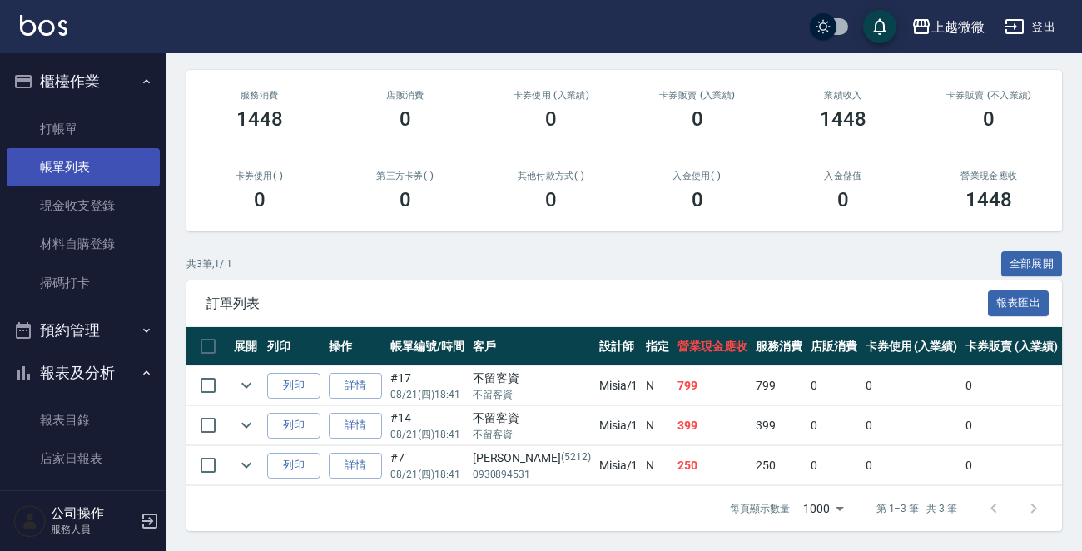
click at [60, 167] on link "帳單列表" at bounding box center [83, 167] width 153 height 38
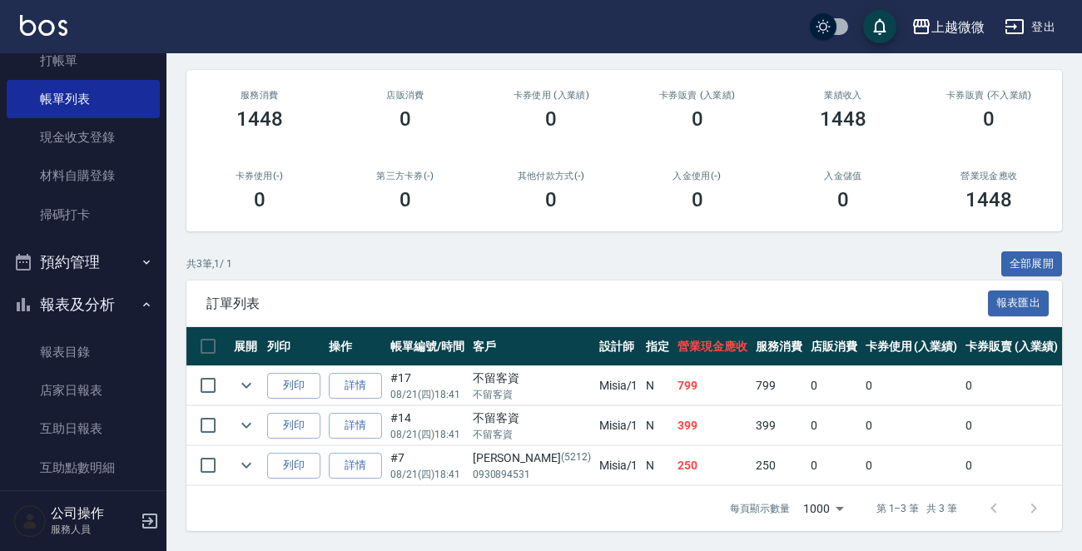
scroll to position [166, 0]
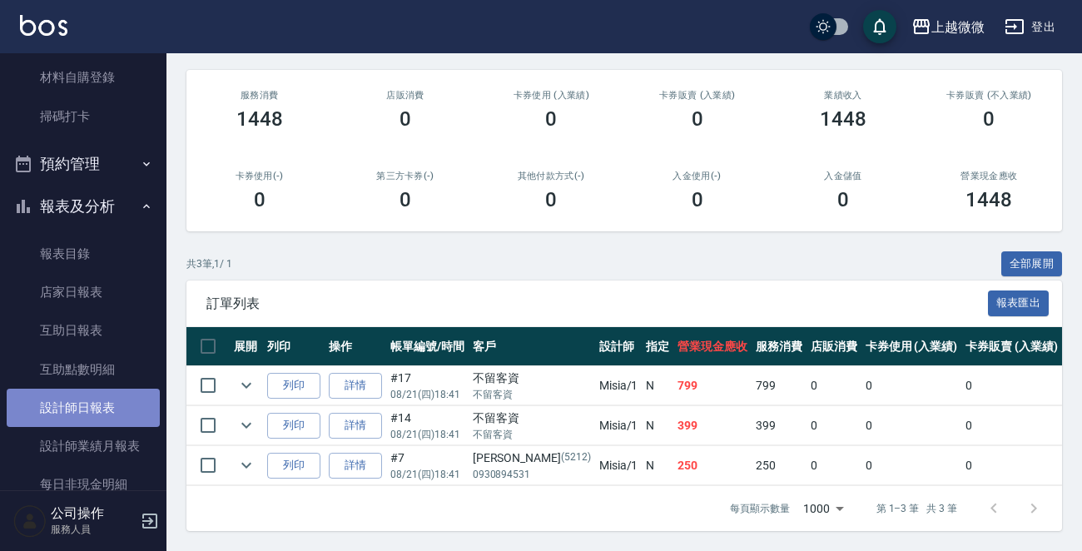
click at [106, 411] on link "設計師日報表" at bounding box center [83, 408] width 153 height 38
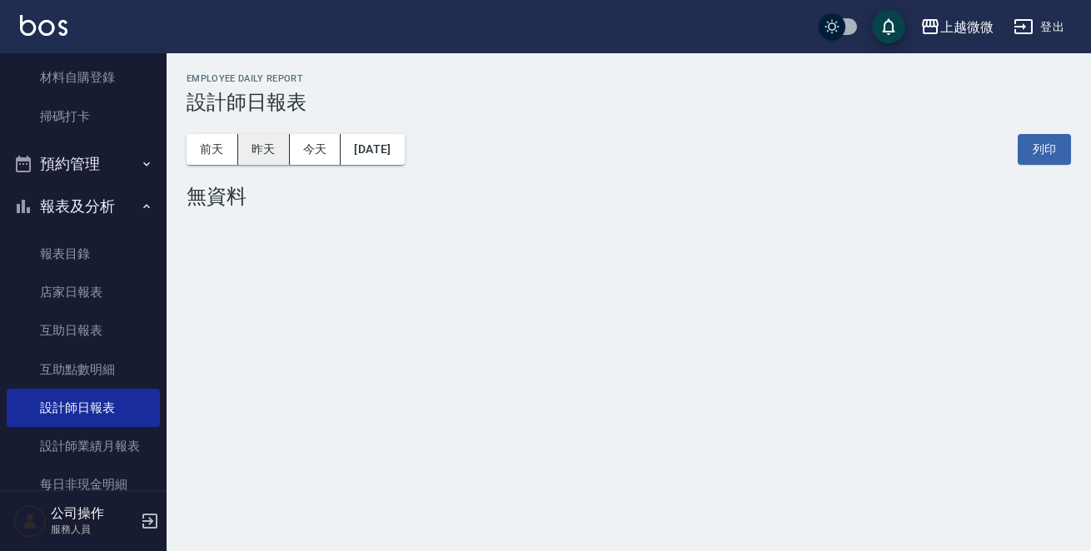
click at [268, 148] on button "昨天" at bounding box center [264, 149] width 52 height 31
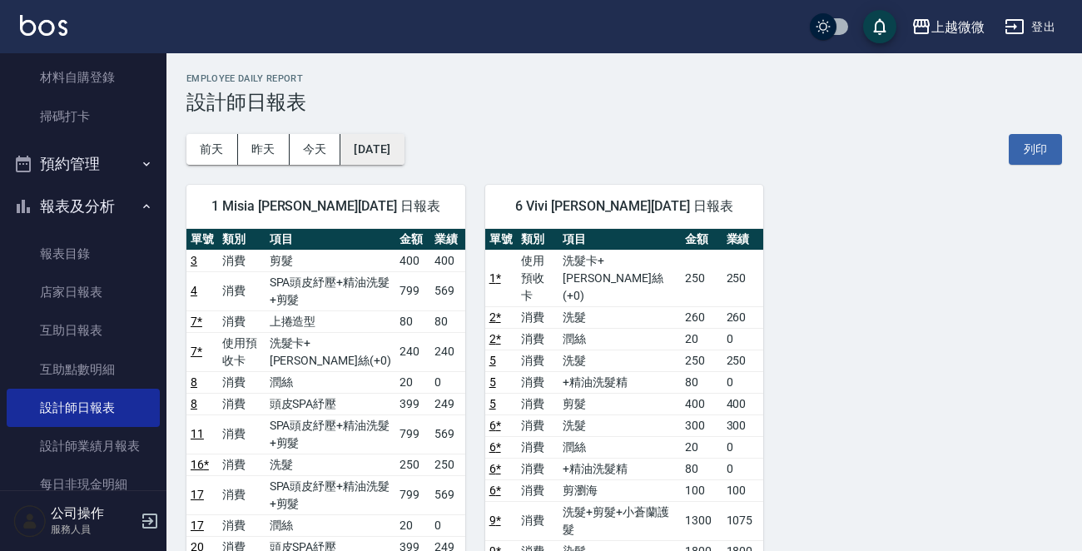
click at [393, 159] on button "[DATE]" at bounding box center [371, 149] width 63 height 31
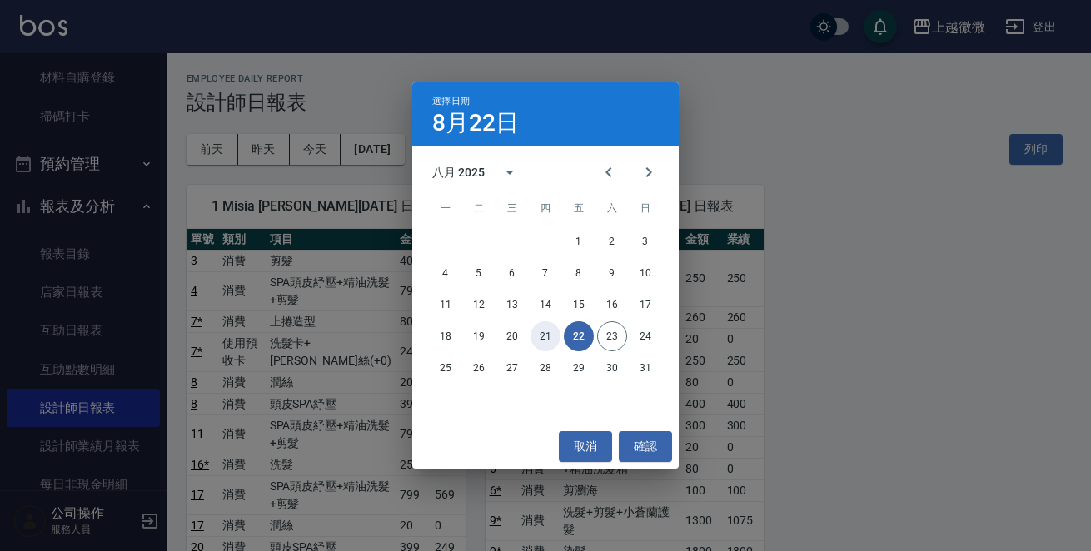
click at [534, 337] on button "21" at bounding box center [545, 336] width 30 height 30
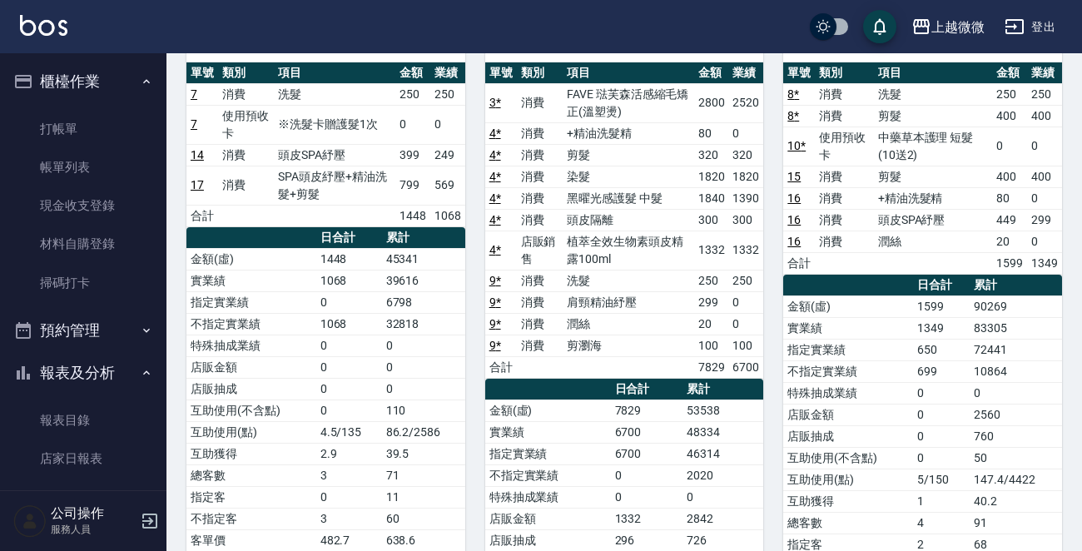
click at [152, 529] on icon "button" at bounding box center [150, 521] width 20 height 20
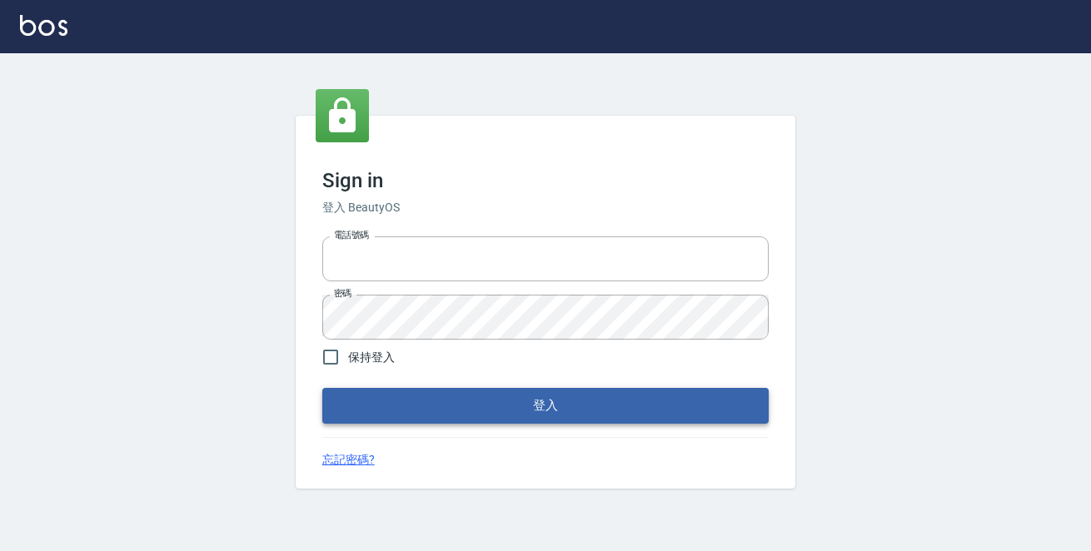
type input "0229470385"
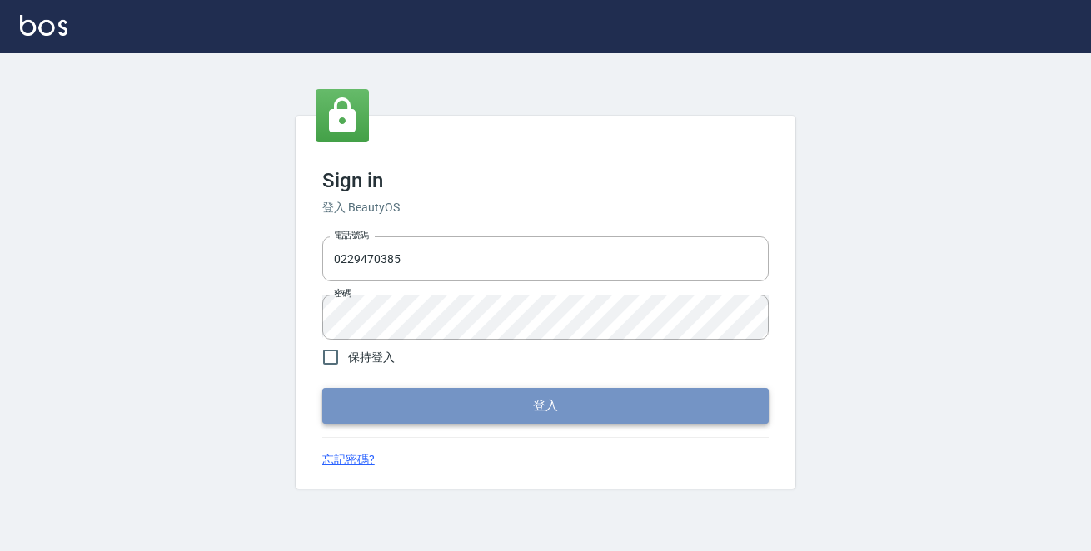
click at [450, 400] on button "登入" at bounding box center [545, 405] width 446 height 35
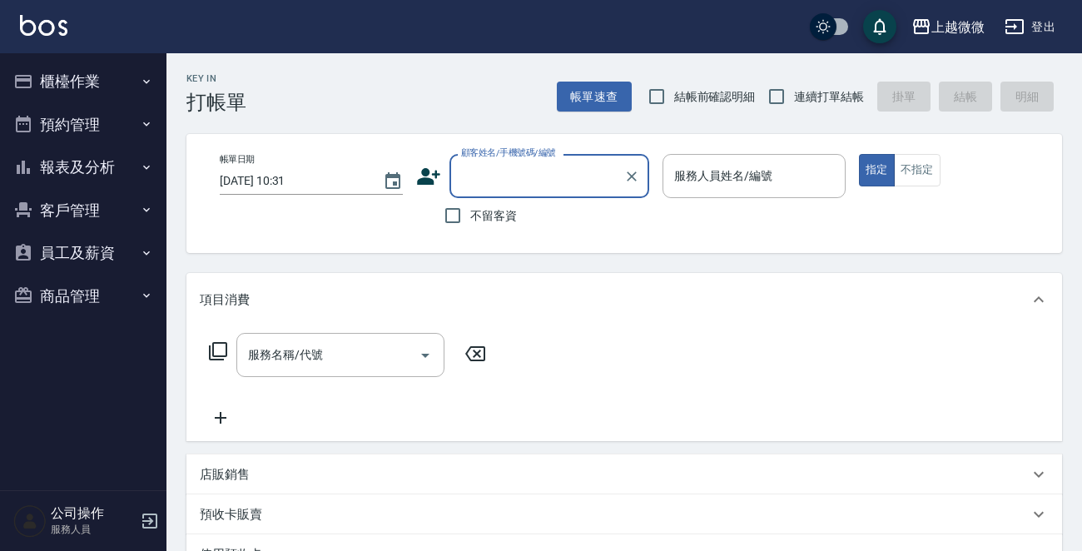
click at [106, 73] on button "櫃檯作業" at bounding box center [83, 81] width 153 height 43
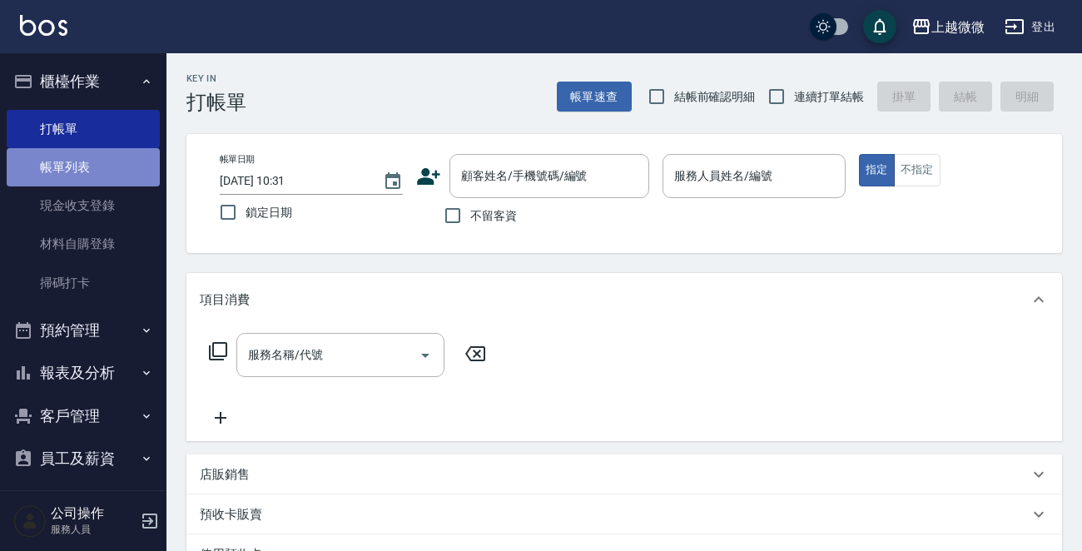
click at [85, 161] on link "帳單列表" at bounding box center [83, 167] width 153 height 38
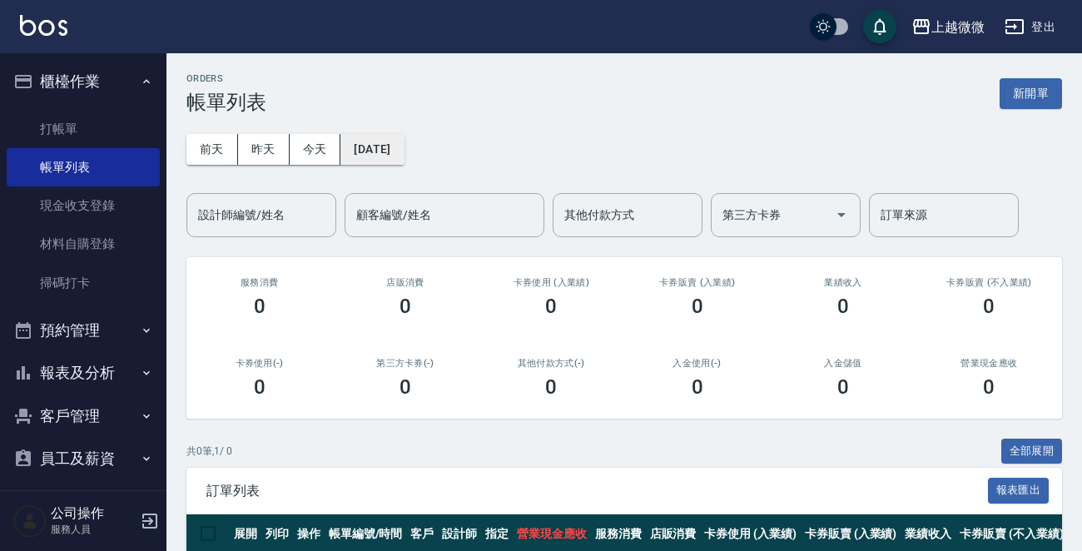
click at [404, 152] on button "2025/08/23" at bounding box center [371, 149] width 63 height 31
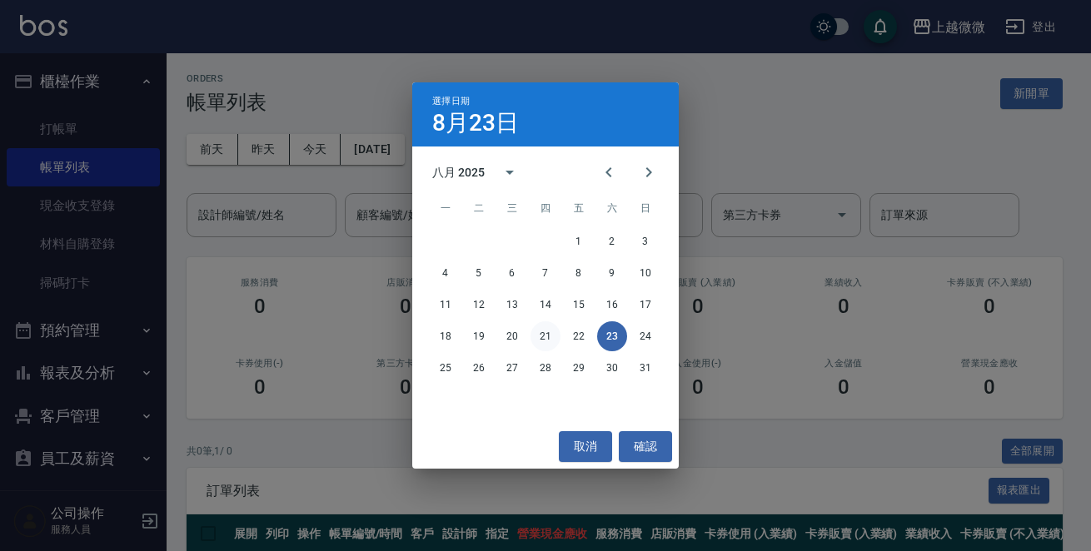
click at [546, 334] on button "21" at bounding box center [545, 336] width 30 height 30
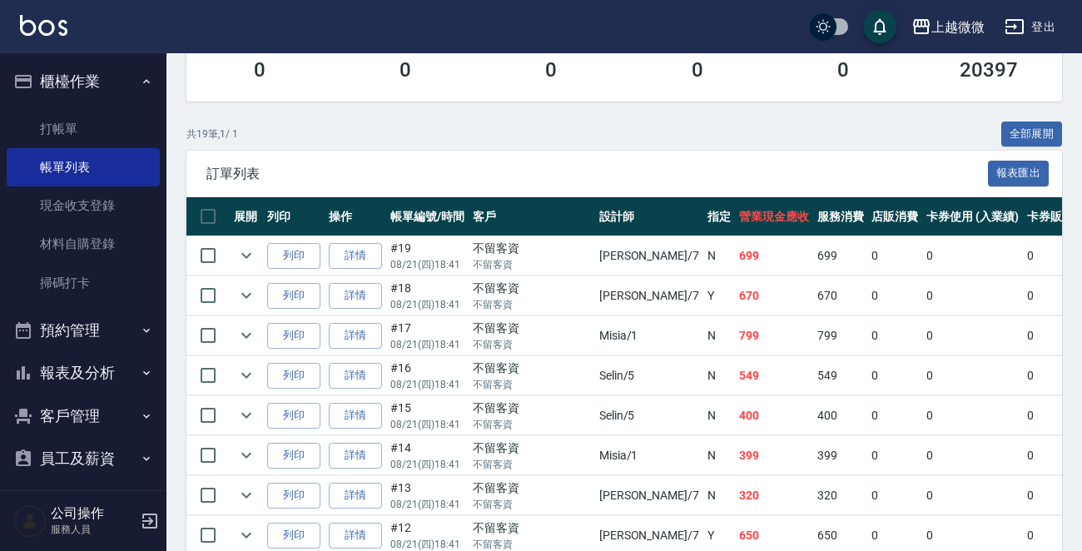
scroll to position [416, 0]
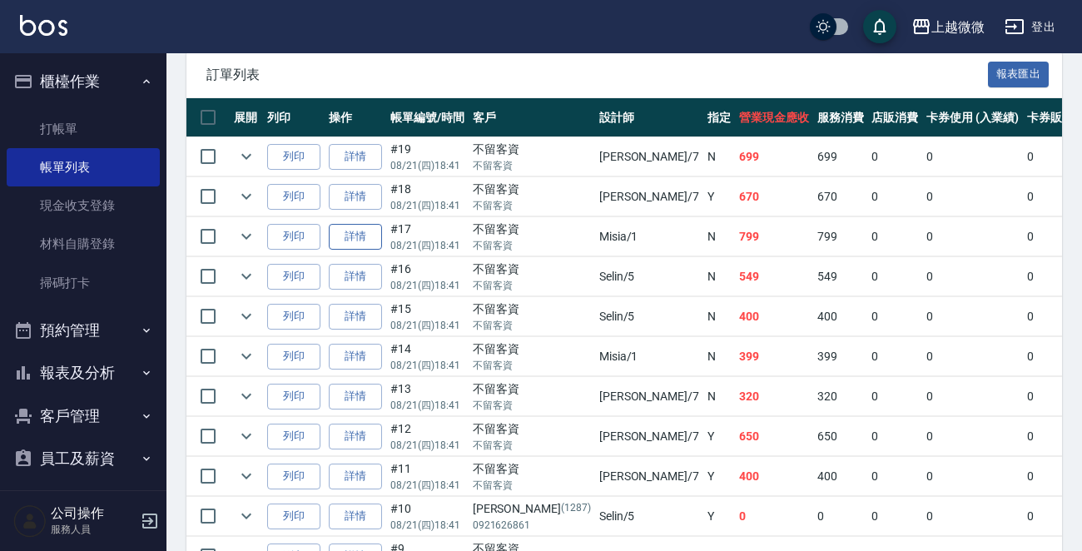
click at [363, 229] on link "詳情" at bounding box center [355, 237] width 53 height 26
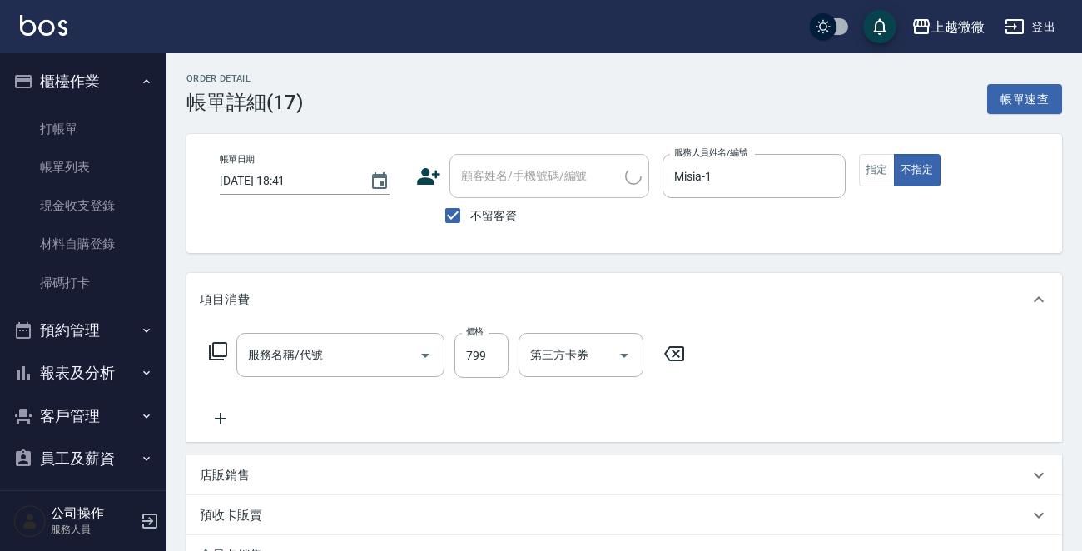
type input "2025/08/21 18:41"
checkbox input "true"
type input "Misia-1"
click at [353, 358] on input "SPA頭皮紓壓+精油洗髮+剪髮(I13)" at bounding box center [317, 354] width 147 height 29
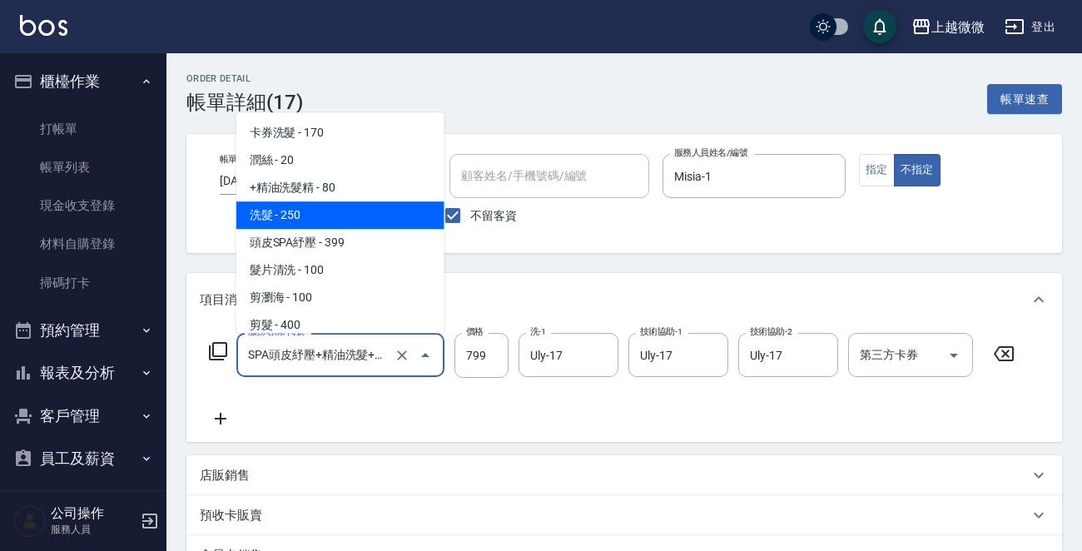
click at [295, 211] on span "洗髮 - 250" at bounding box center [340, 214] width 208 height 27
type input "洗髮(A03)"
type input "250"
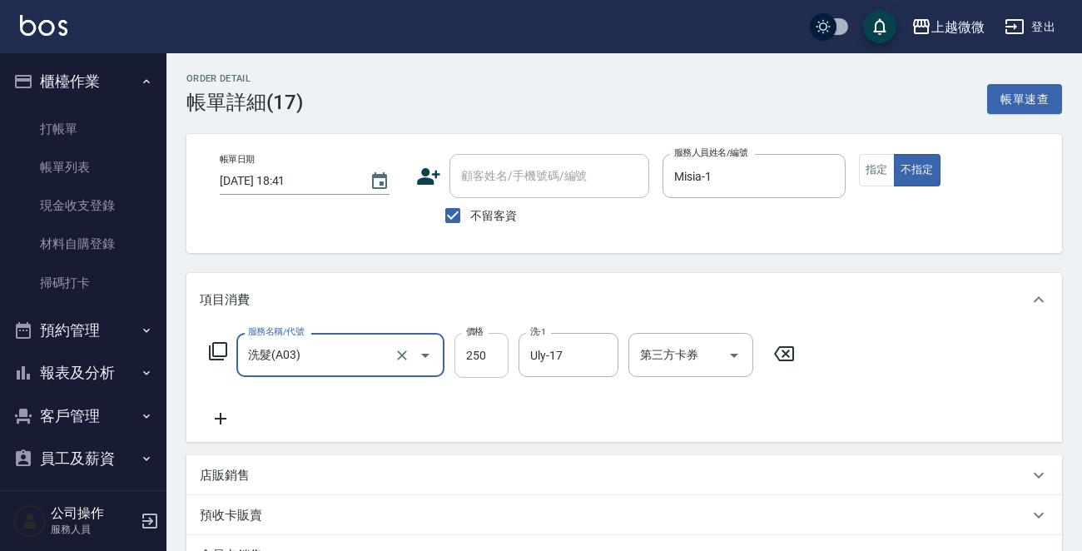
click at [484, 357] on input "250" at bounding box center [482, 355] width 54 height 45
click at [206, 415] on icon at bounding box center [221, 419] width 42 height 20
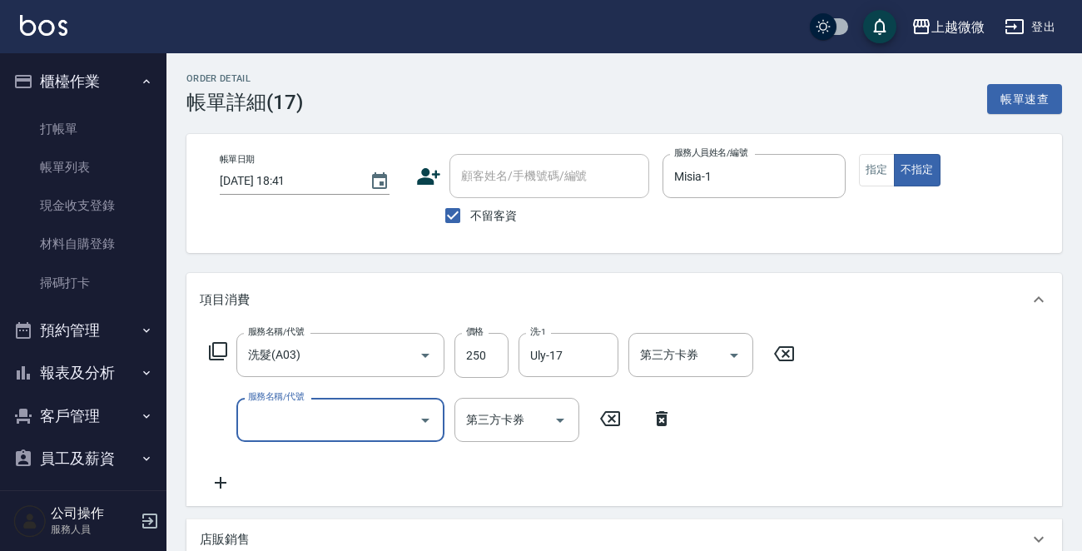
click at [283, 424] on input "服務名稱/代號" at bounding box center [328, 419] width 168 height 29
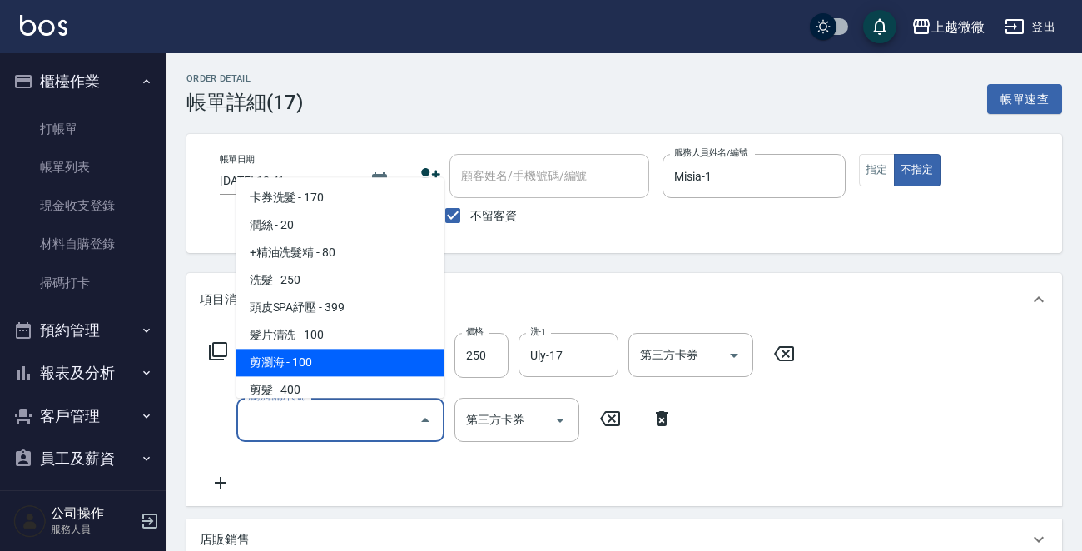
click at [301, 379] on span "剪髮 - 400" at bounding box center [340, 390] width 208 height 27
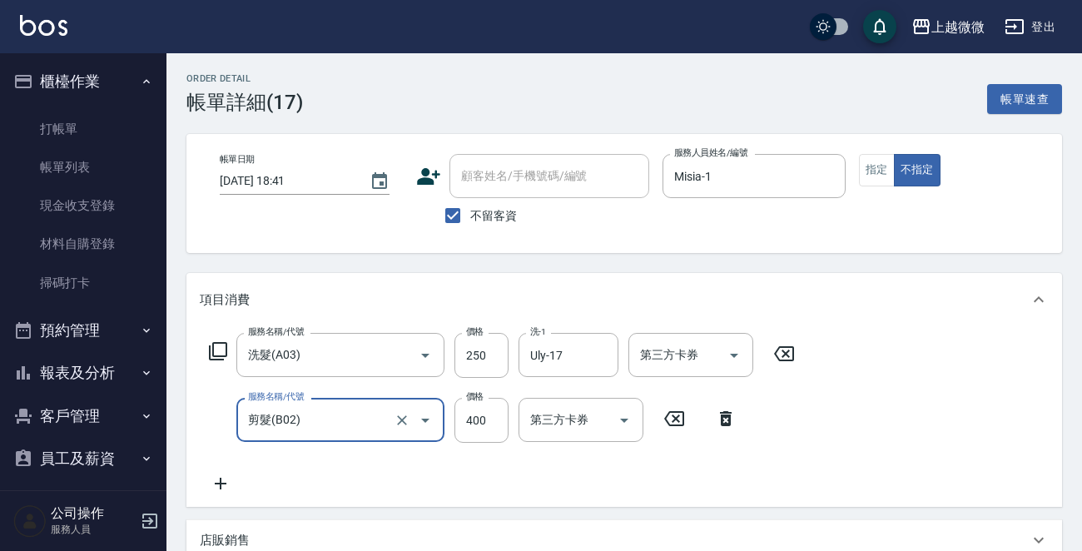
type input "剪髮(B02)"
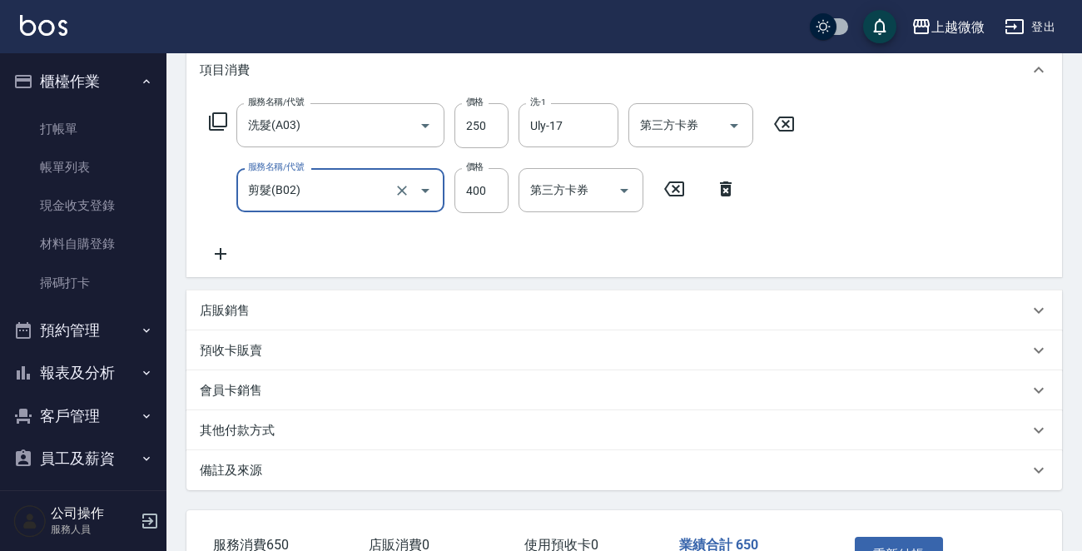
scroll to position [345, 0]
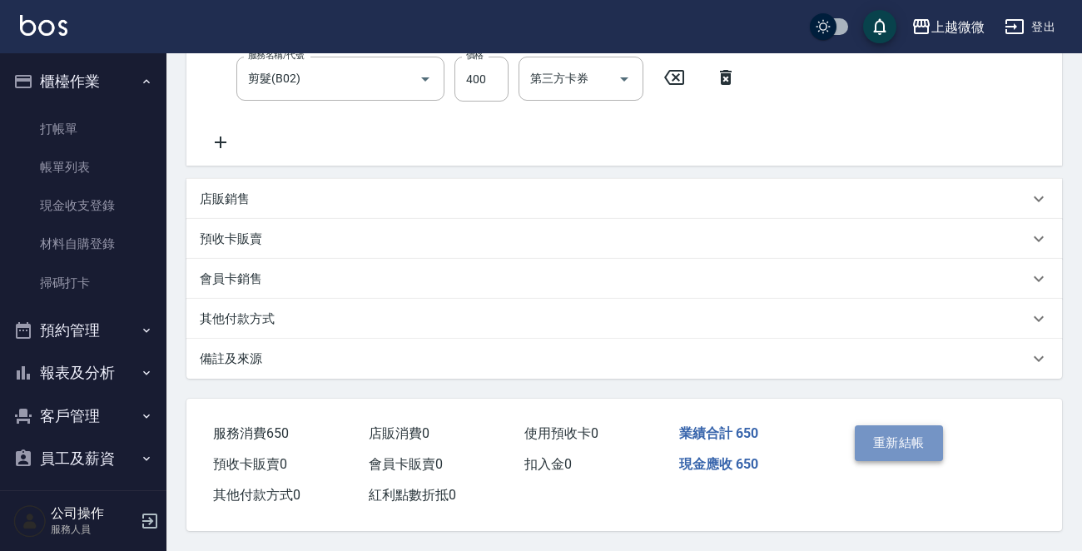
click at [897, 434] on button "重新結帳" at bounding box center [899, 442] width 88 height 35
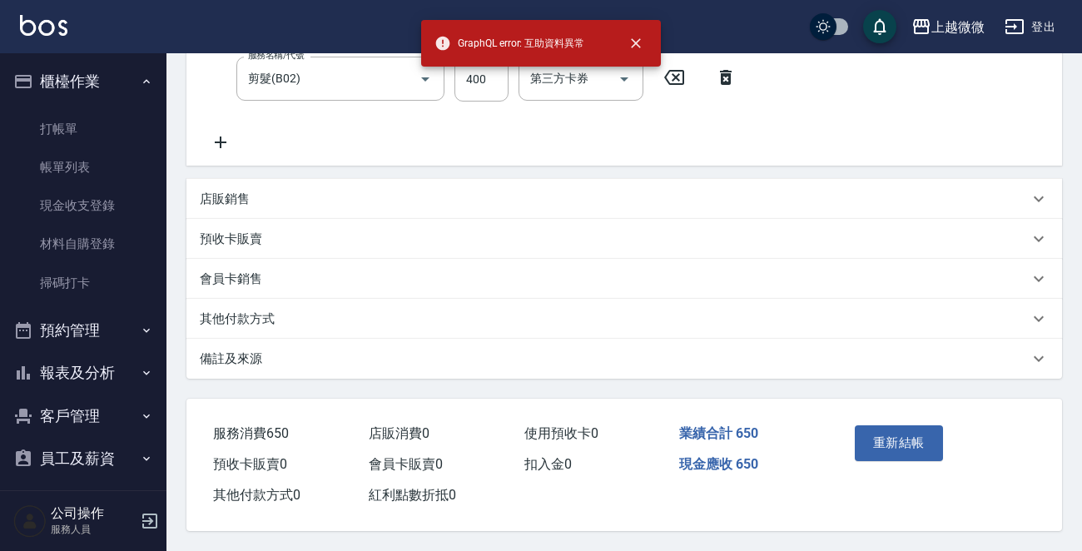
click at [599, 276] on div "會員卡銷售" at bounding box center [614, 279] width 829 height 17
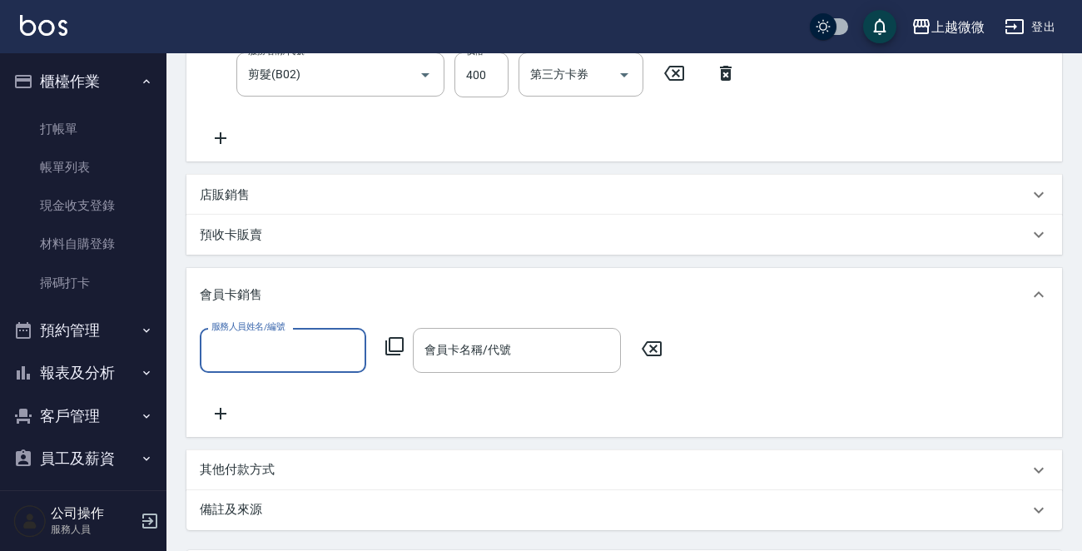
scroll to position [0, 0]
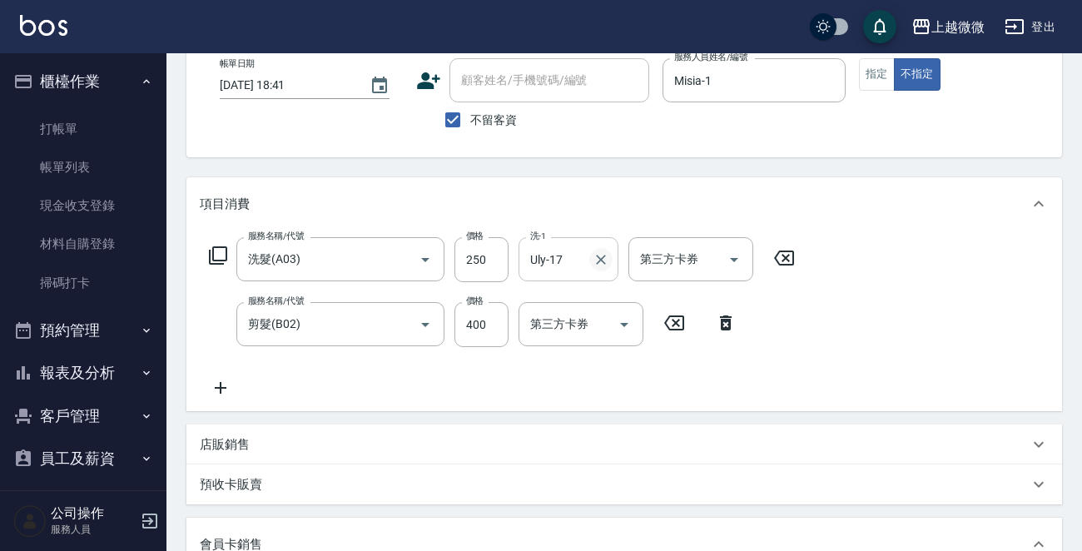
click at [603, 262] on icon "Clear" at bounding box center [601, 259] width 17 height 17
click at [574, 252] on input "洗-1" at bounding box center [568, 259] width 85 height 29
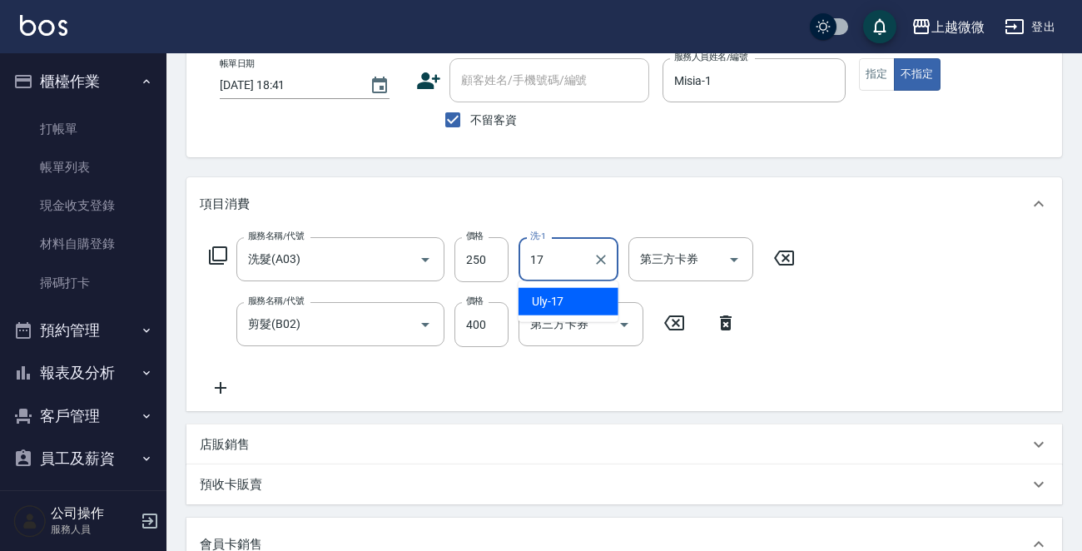
click at [572, 296] on div "Uly -17" at bounding box center [569, 301] width 100 height 27
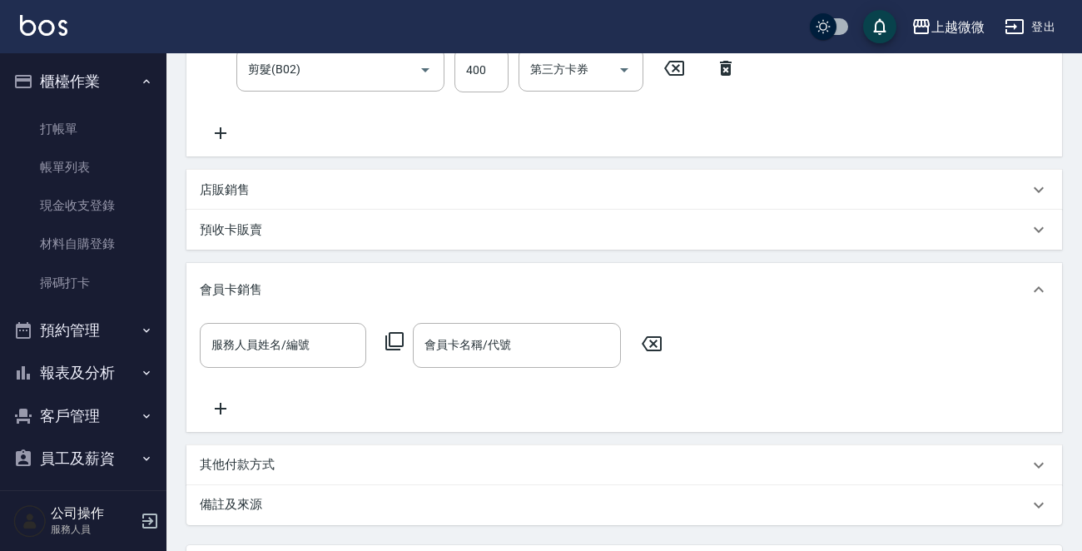
scroll to position [514, 0]
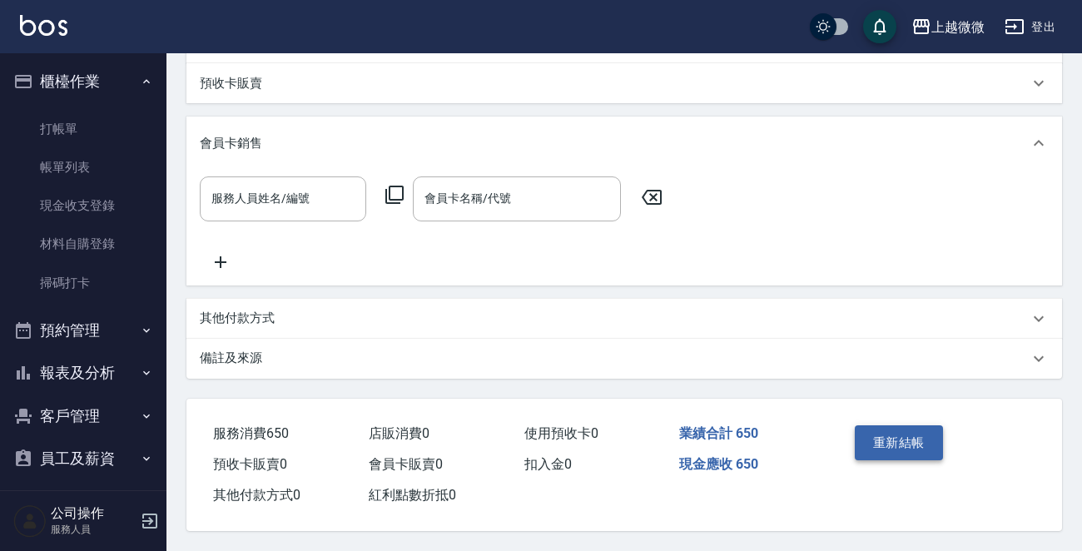
type input "Uly-17"
click at [924, 450] on button "重新結帳" at bounding box center [899, 442] width 88 height 35
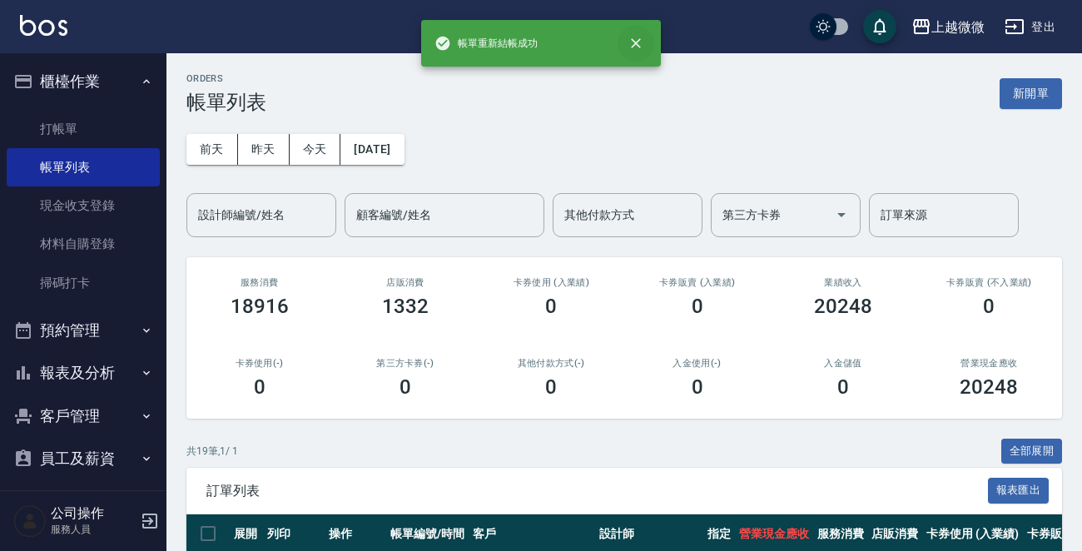
click at [633, 42] on icon "close" at bounding box center [636, 43] width 17 height 17
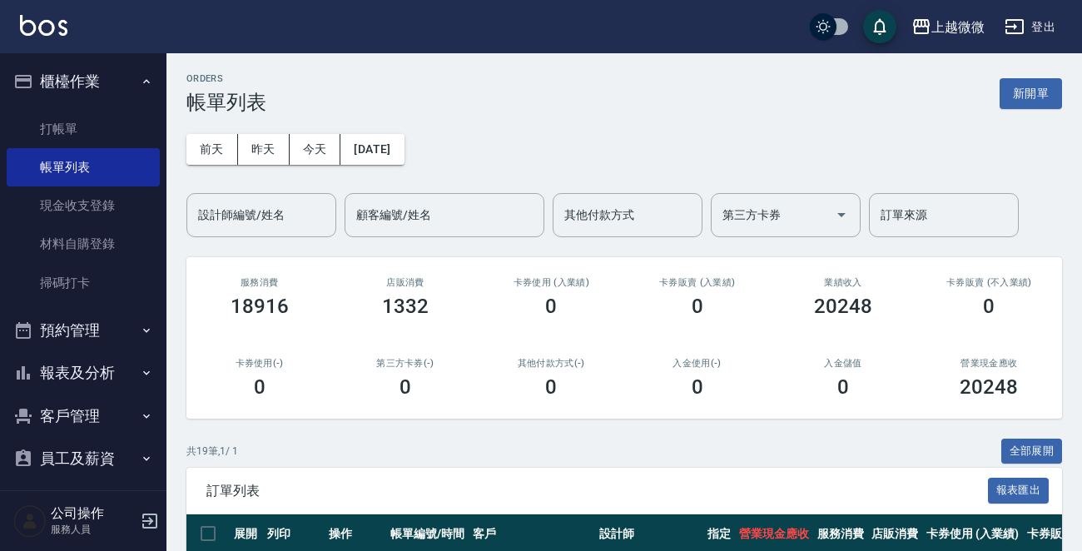
click at [577, 147] on div "前天 昨天 今天 2025/08/21 設計師編號/姓名 設計師編號/姓名 顧客編號/姓名 顧客編號/姓名 其他付款方式 其他付款方式 第三方卡券 第三方卡券…" at bounding box center [624, 175] width 876 height 123
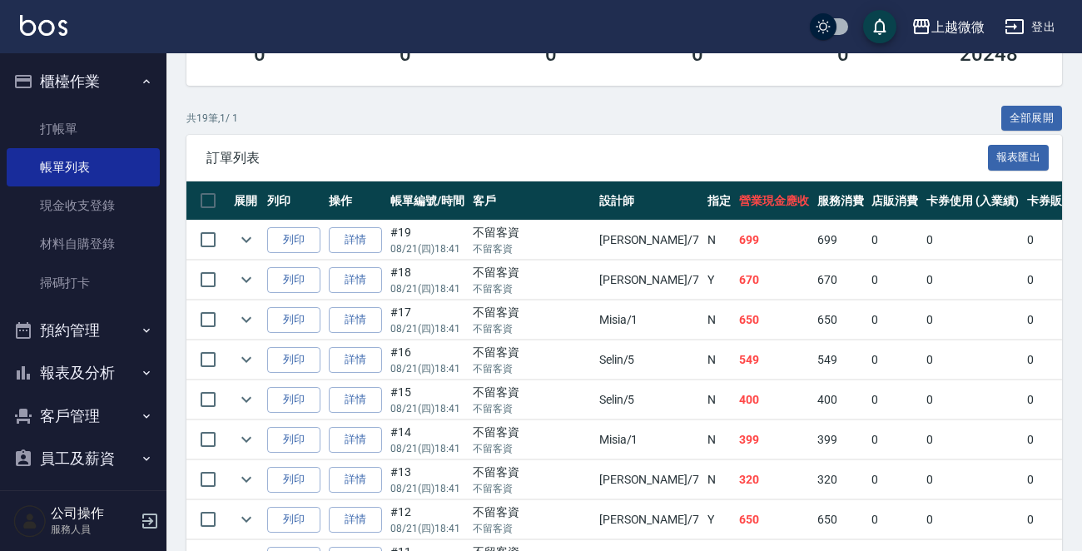
click at [317, 124] on div "共 19 筆, 1 / 1 全部展開" at bounding box center [624, 119] width 876 height 26
drag, startPoint x: 317, startPoint y: 124, endPoint x: 74, endPoint y: 415, distance: 378.8
click at [74, 415] on button "客戶管理" at bounding box center [83, 416] width 153 height 43
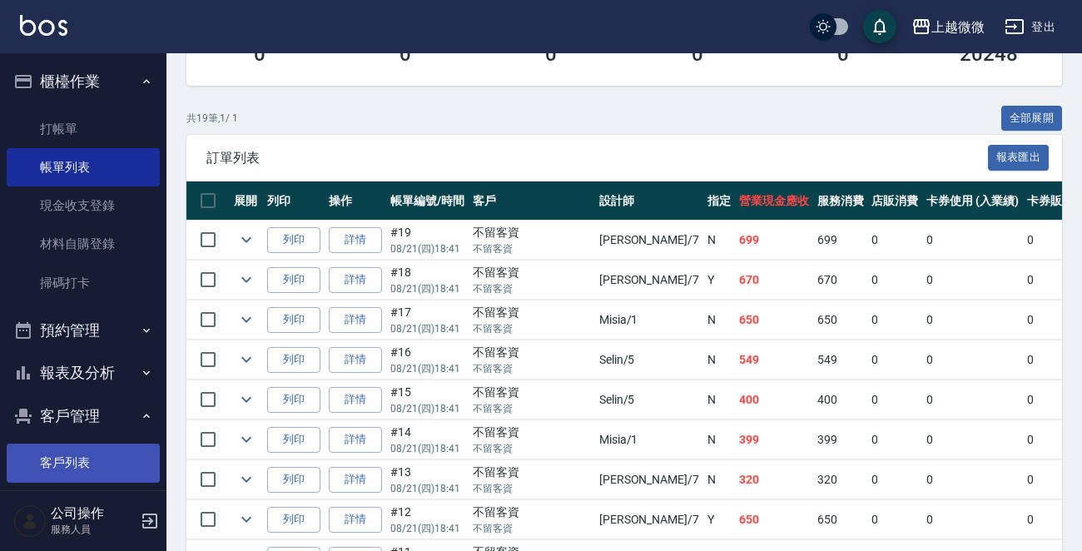
click at [93, 465] on link "客戶列表" at bounding box center [83, 463] width 153 height 38
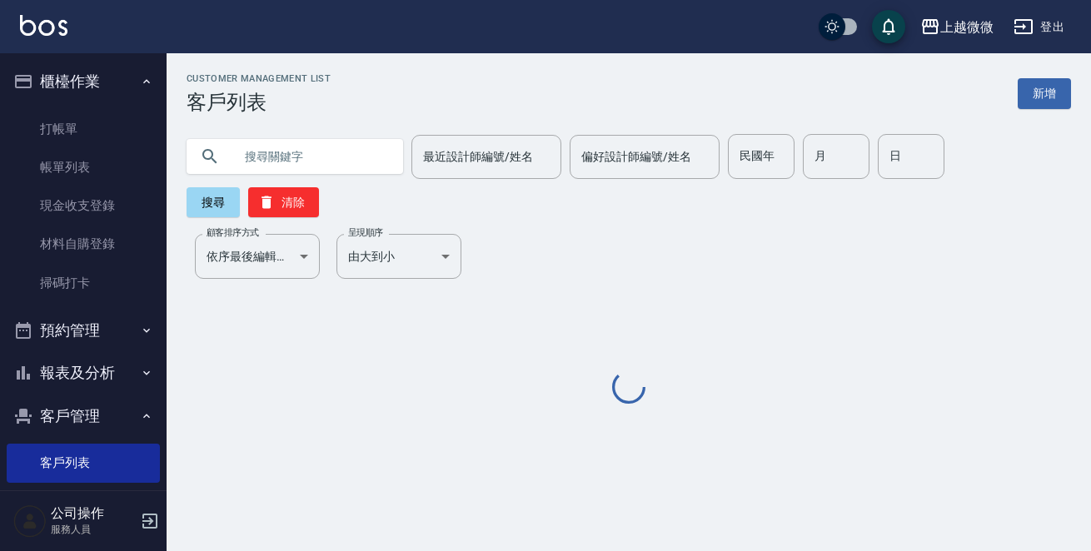
click at [316, 157] on input "text" at bounding box center [311, 156] width 157 height 45
paste input "0952890491"
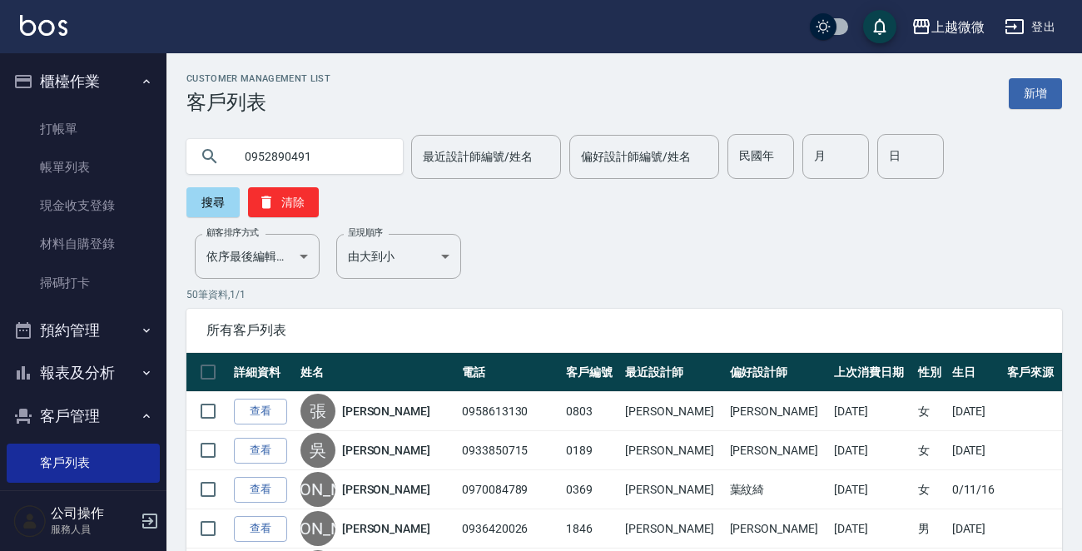
type input "0952890491"
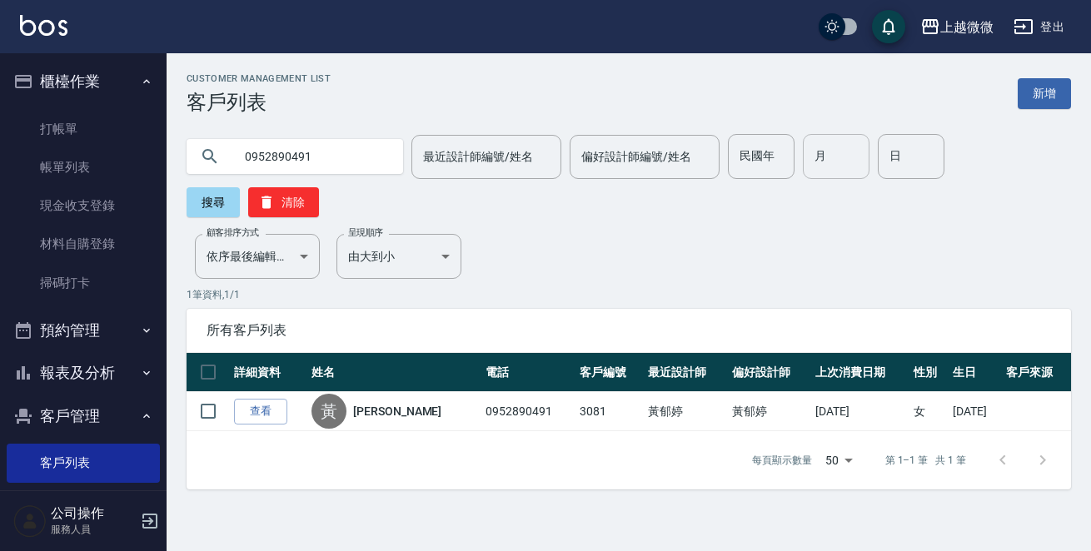
click at [823, 154] on input "月" at bounding box center [835, 156] width 67 height 45
type input "8"
click at [912, 148] on input "日" at bounding box center [910, 156] width 67 height 45
type input "23"
click at [240, 187] on button "搜尋" at bounding box center [212, 202] width 53 height 30
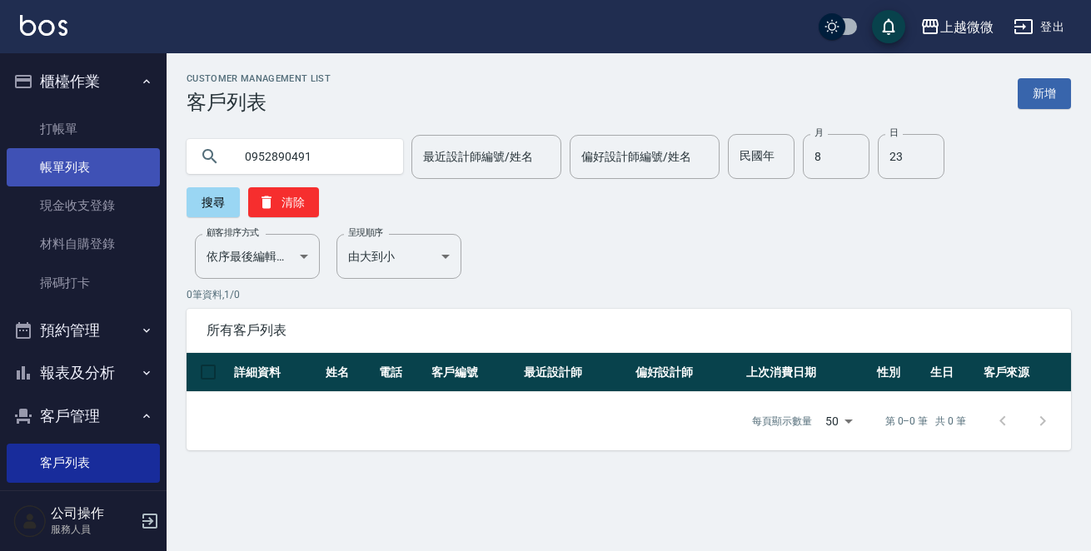
drag, startPoint x: 298, startPoint y: 152, endPoint x: 103, endPoint y: 149, distance: 194.8
click at [142, 152] on div "上越微微 登出 櫃檯作業 打帳單 帳單列表 現金收支登錄 材料自購登錄 掃碼打卡 預約管理 預約管理 單日預約紀錄 單週預約紀錄 報表及分析 報表目錄 店家日…" at bounding box center [545, 275] width 1091 height 551
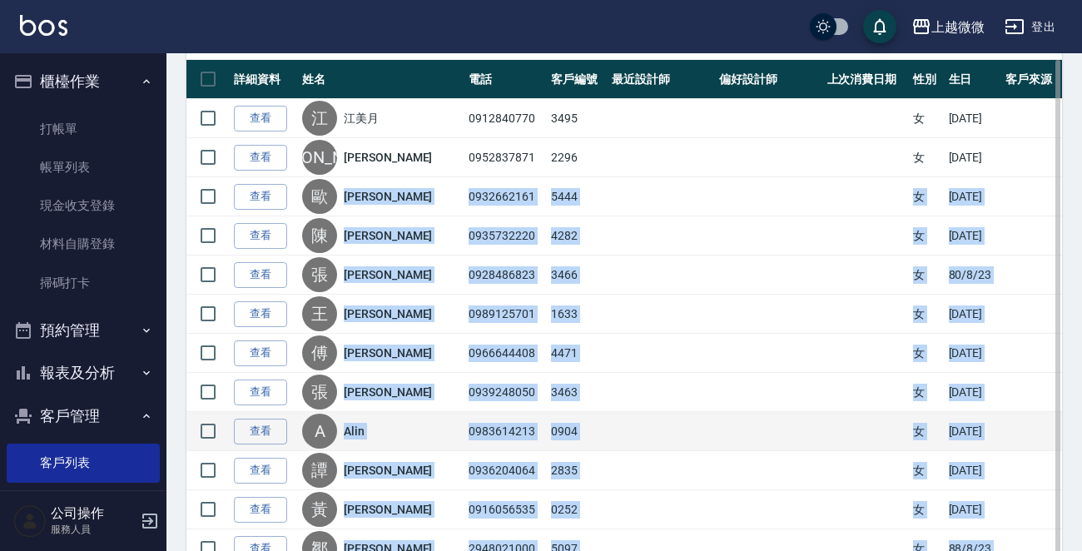
scroll to position [166, 0]
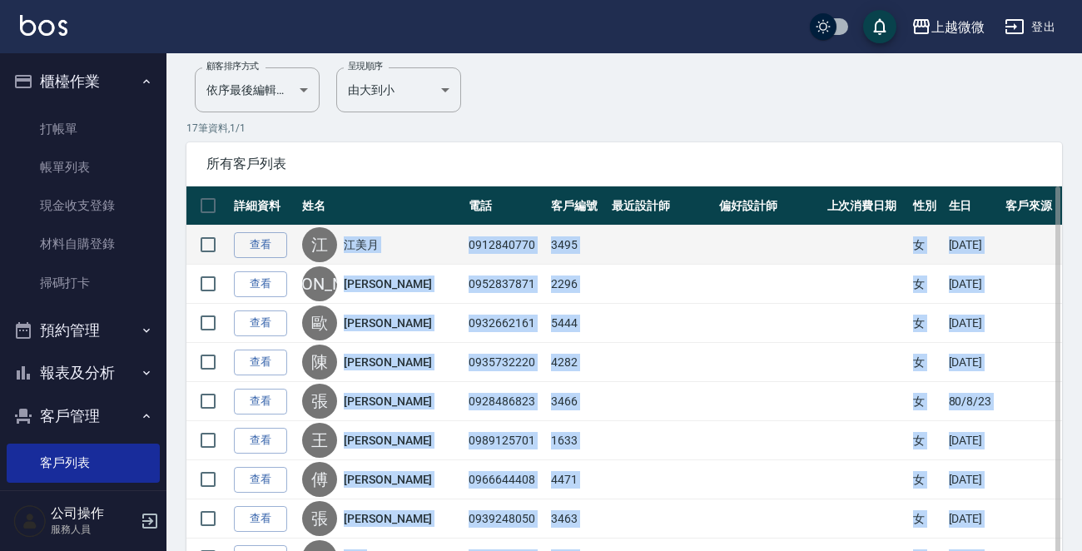
drag, startPoint x: 495, startPoint y: 455, endPoint x: 350, endPoint y: 248, distance: 252.7
click at [350, 248] on tbody "查看 江 江美月 0912840770 3495 女 29/8/23 查看 李 李佳純 0952837871 2296 女 63/8/23 查看 歐 歐淑花 …" at bounding box center [624, 558] width 876 height 665
copy tbody "江美月 0912840770 3495 女 29/8/23 查看 李 李佳純 0952837871 2296 女 63/8/23 查看 歐 歐淑花 09326…"
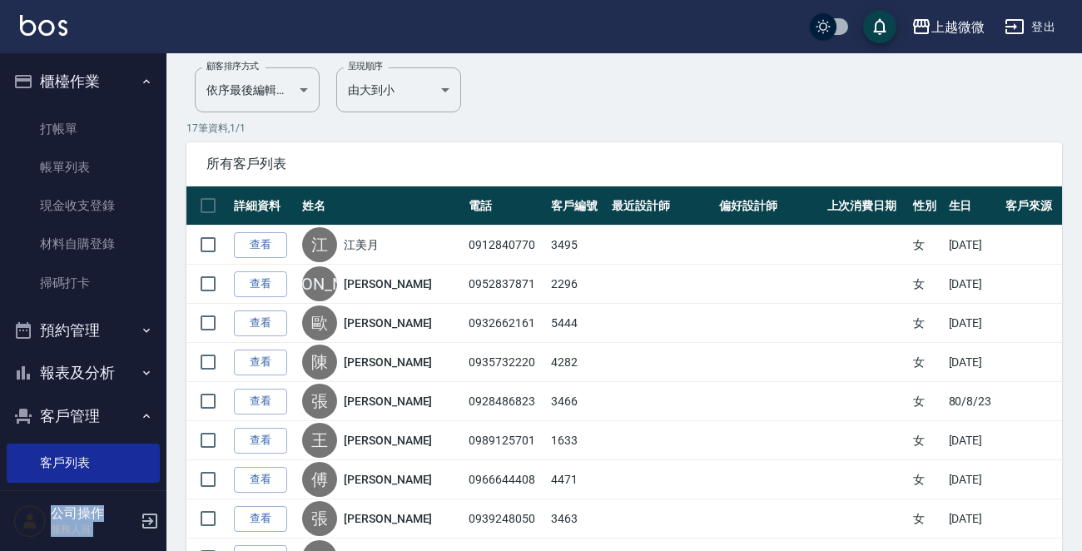
drag, startPoint x: 511, startPoint y: 82, endPoint x: 509, endPoint y: 36, distance: 45.9
click at [509, 36] on div "上越微微 登出 櫃檯作業 打帳單 帳單列表 現金收支登錄 材料自購登錄 掃碼打卡 預約管理 預約管理 單日預約紀錄 單週預約紀錄 報表及分析 報表目錄 店家日…" at bounding box center [541, 401] width 1082 height 1135
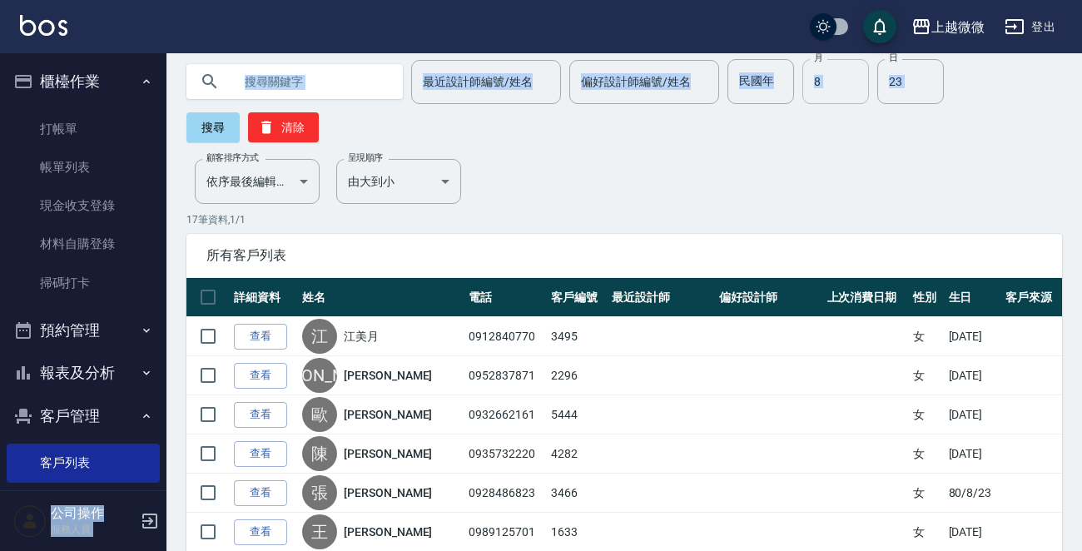
scroll to position [0, 0]
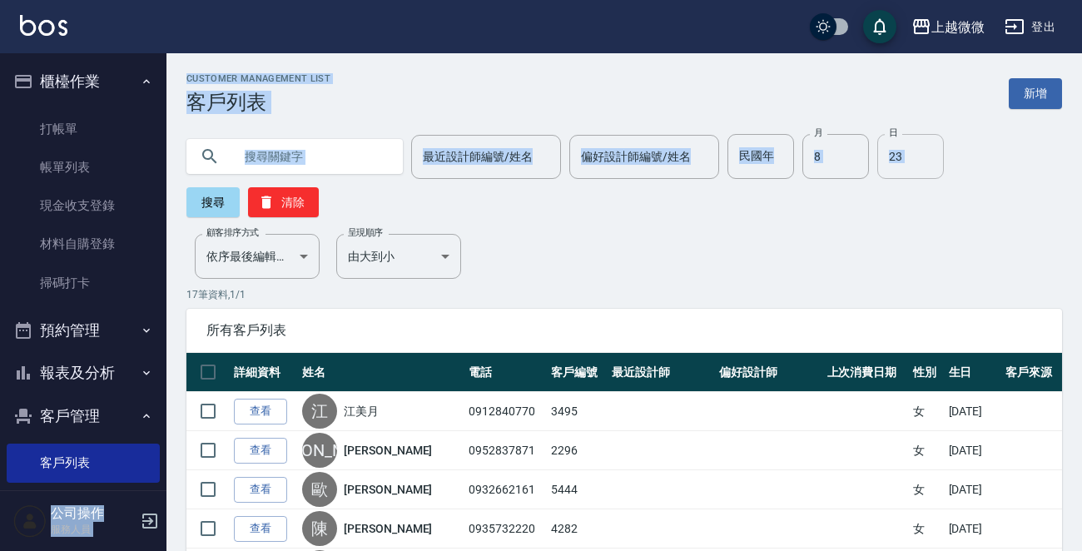
click at [877, 161] on input "23" at bounding box center [910, 156] width 67 height 45
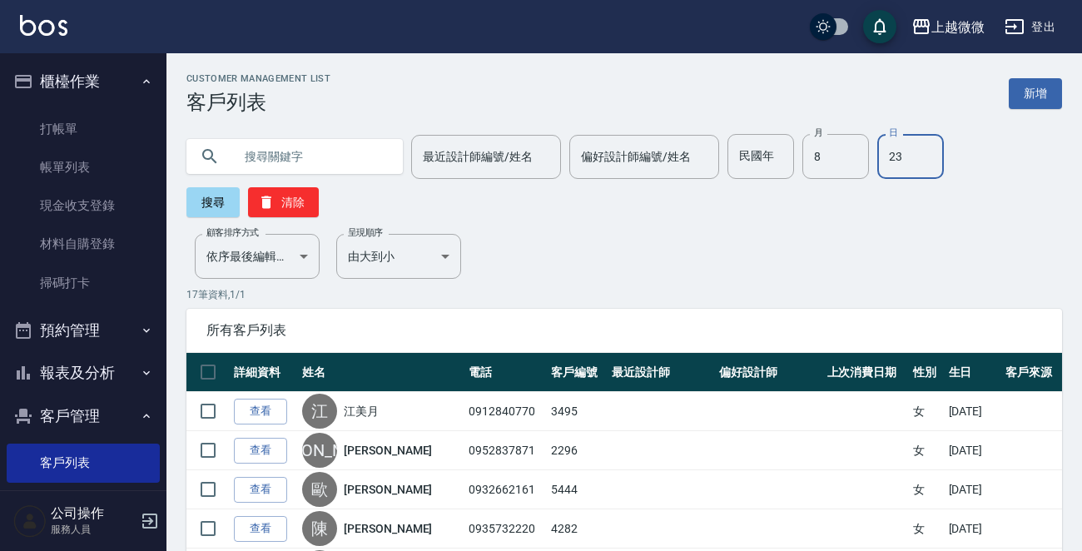
click at [887, 160] on input "23" at bounding box center [910, 156] width 67 height 45
drag, startPoint x: 899, startPoint y: 157, endPoint x: 805, endPoint y: 157, distance: 94.1
click at [808, 157] on div "民國年 民國年 月 8 月 日 23 日" at bounding box center [836, 156] width 216 height 45
type input "24"
click at [217, 202] on button "搜尋" at bounding box center [212, 202] width 53 height 30
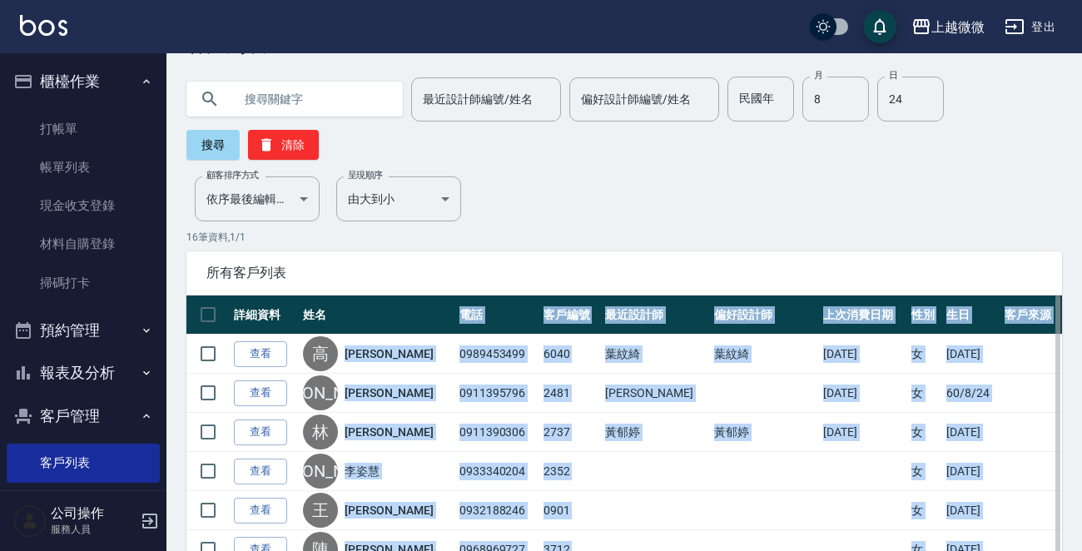
scroll to position [44, 0]
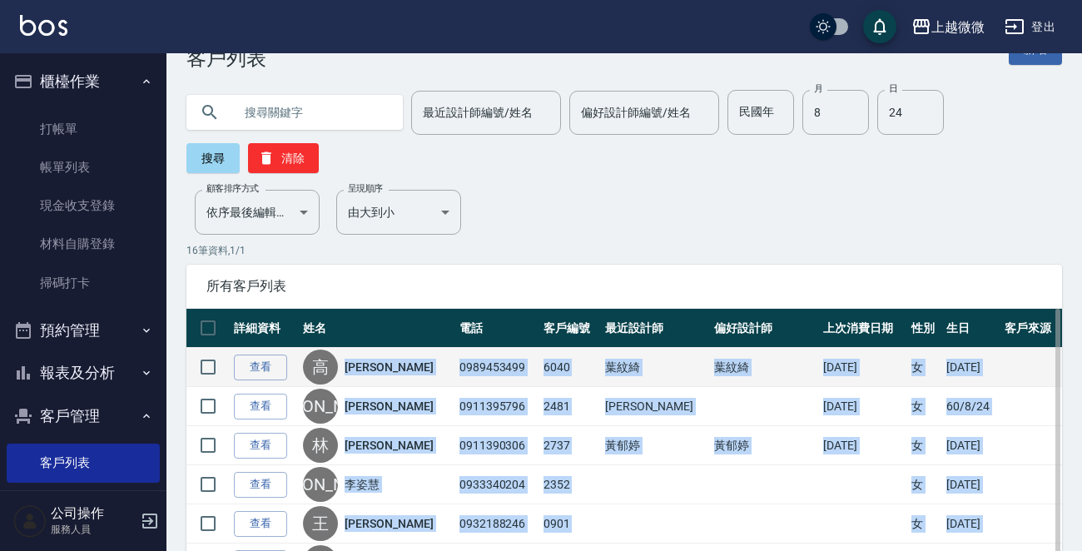
drag, startPoint x: 496, startPoint y: 448, endPoint x: 363, endPoint y: 360, distance: 159.8
copy tbody "高夢薇 0989453499 6040 葉紋綺 葉紋綺 2025/08/18 女 78/8/24 查看 李 李靜婷 0911395796 2481 邱佳嫻 2…"
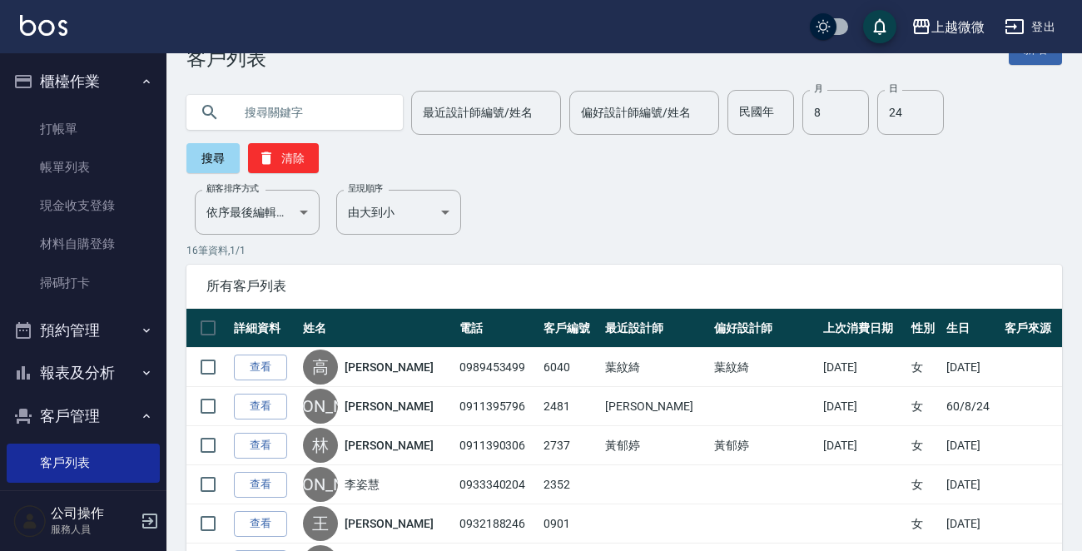
click at [539, 253] on p "16 筆資料, 1 / 1" at bounding box center [624, 250] width 876 height 15
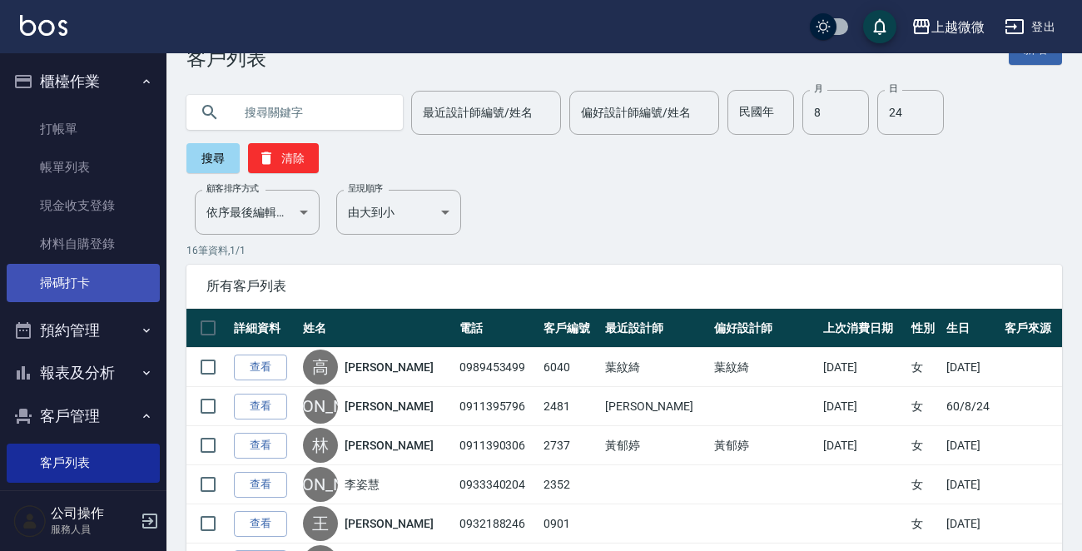
scroll to position [142, 0]
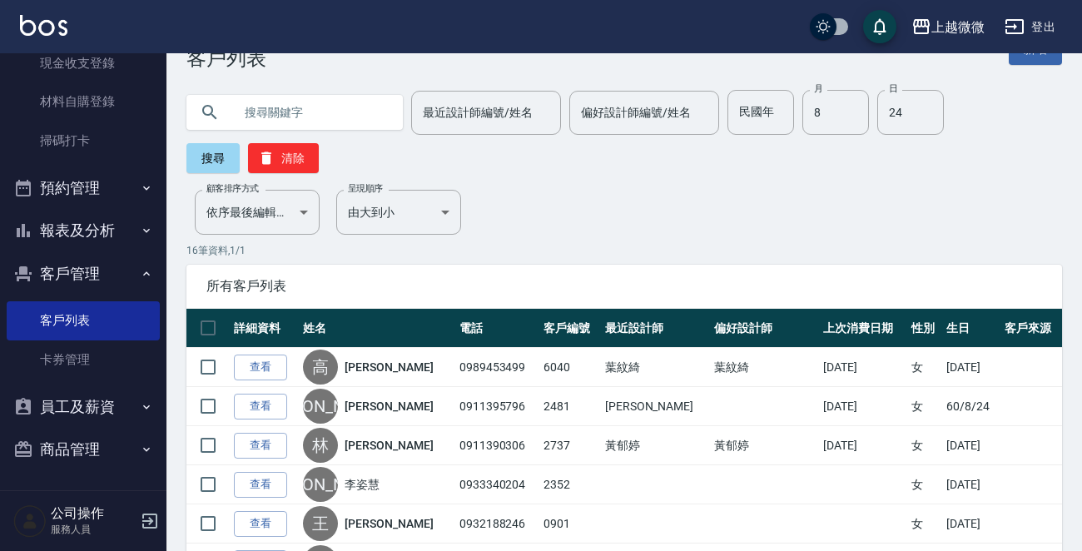
click at [89, 231] on button "報表及分析" at bounding box center [83, 230] width 153 height 43
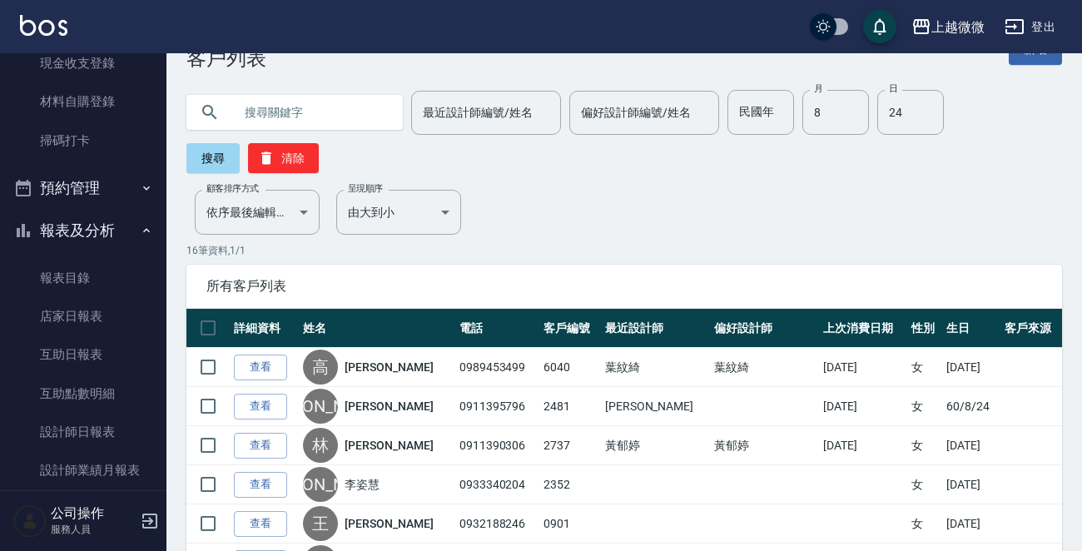
click at [45, 23] on img at bounding box center [43, 25] width 47 height 21
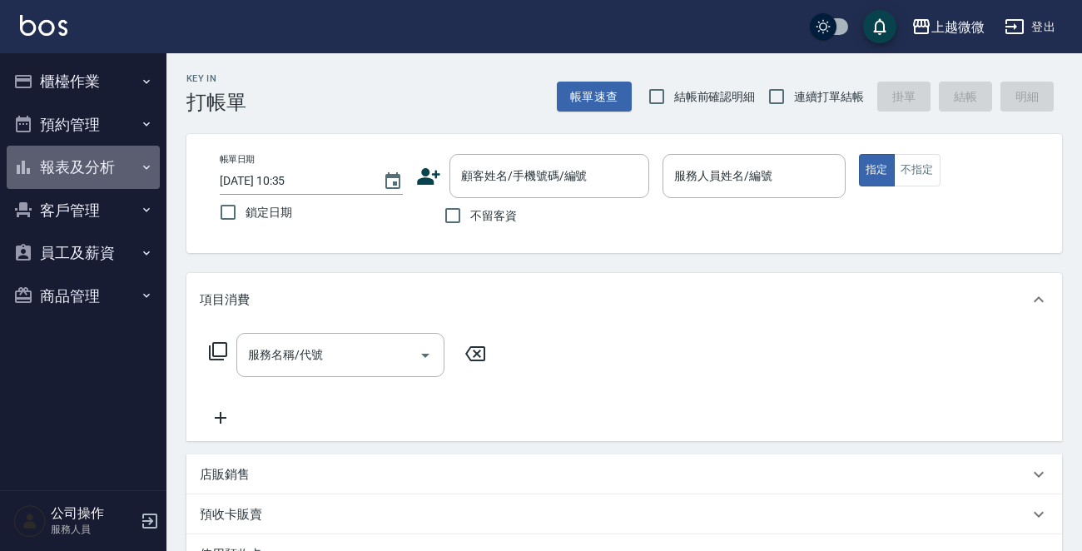
click at [126, 161] on button "報表及分析" at bounding box center [83, 167] width 153 height 43
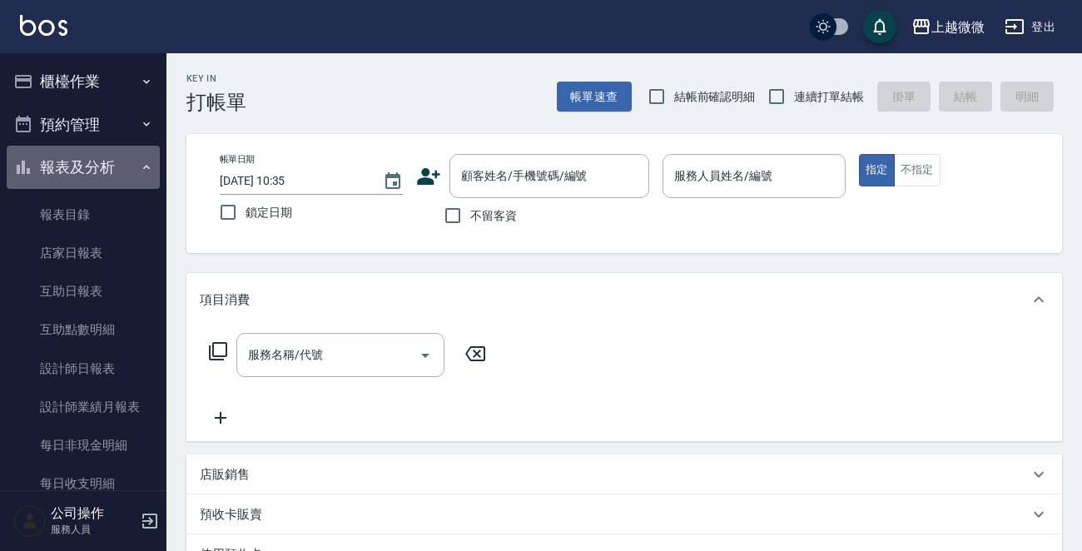
click at [126, 161] on button "報表及分析" at bounding box center [83, 167] width 153 height 43
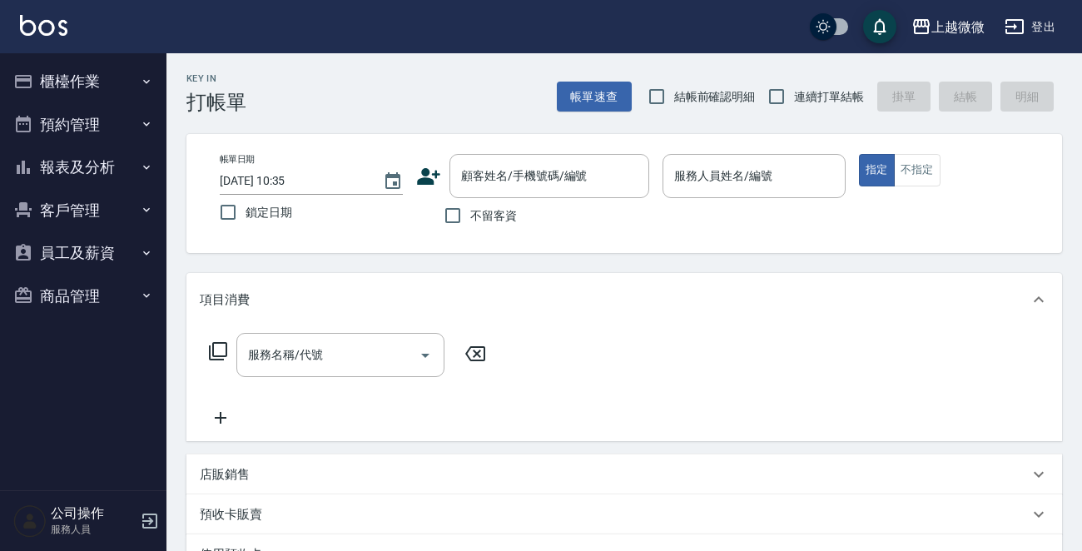
click at [315, 74] on div "Key In 打帳單 帳單速查 結帳前確認明細 連續打單結帳 掛單 結帳 明細" at bounding box center [614, 83] width 896 height 61
click at [133, 168] on button "報表及分析" at bounding box center [83, 167] width 153 height 43
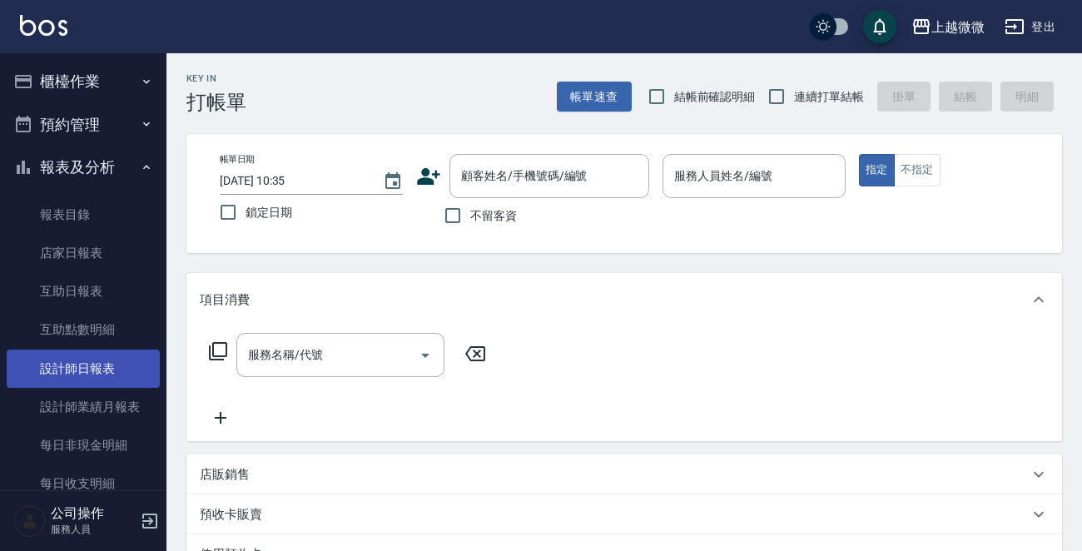
click at [101, 366] on link "設計師日報表" at bounding box center [83, 369] width 153 height 38
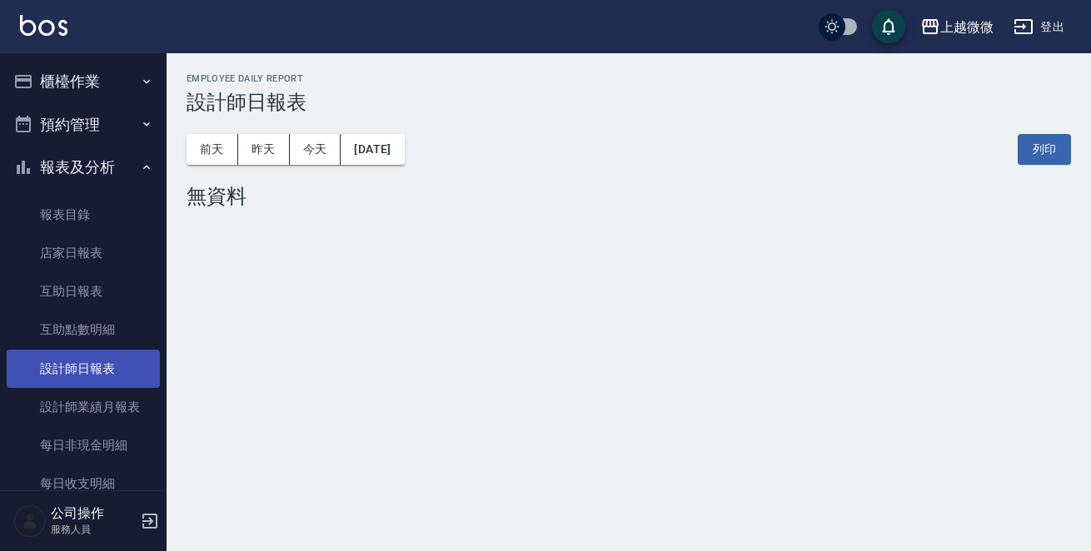
click at [101, 370] on link "設計師日報表" at bounding box center [83, 369] width 153 height 38
click at [286, 146] on button "昨天" at bounding box center [264, 149] width 52 height 31
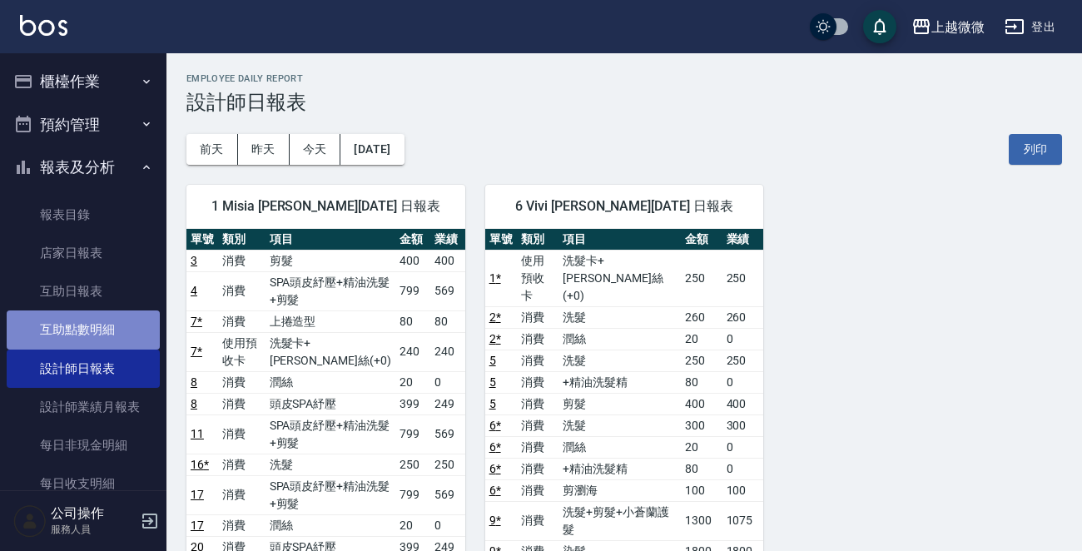
click at [142, 316] on link "互助點數明細" at bounding box center [83, 330] width 153 height 38
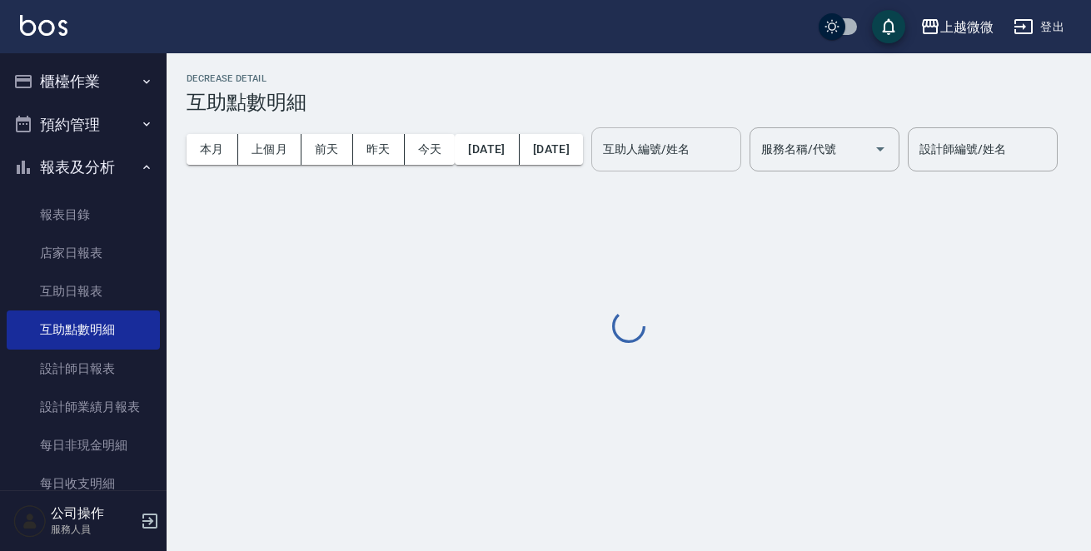
click at [733, 136] on input "互助人編號/姓名" at bounding box center [666, 149] width 135 height 29
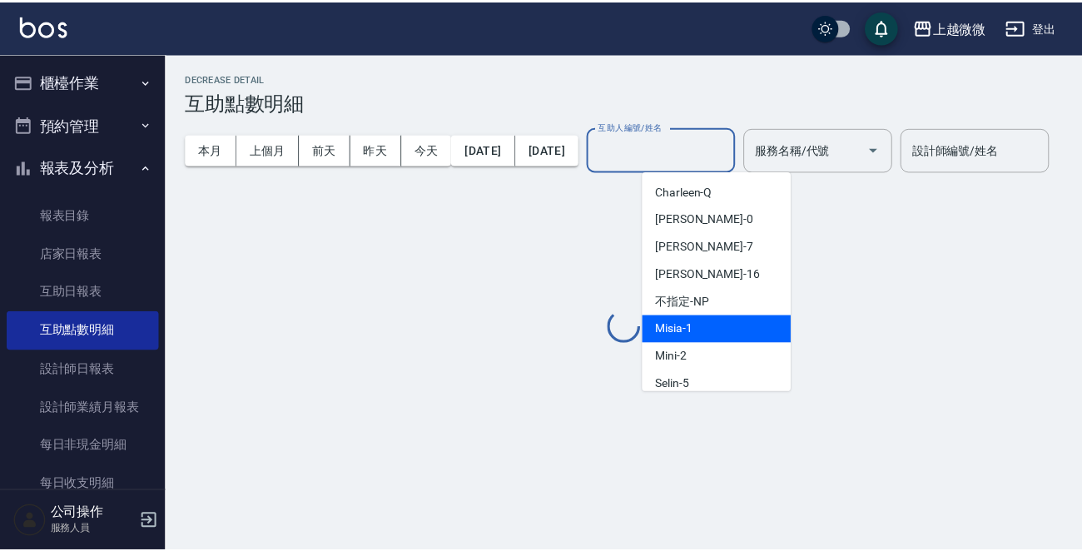
scroll to position [83, 0]
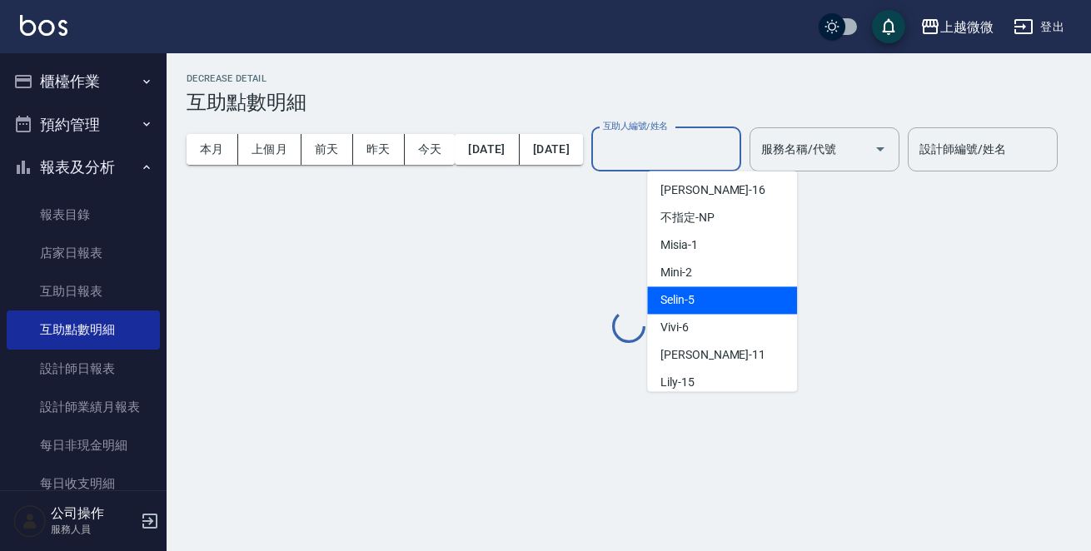
click at [713, 186] on div "Joan -16" at bounding box center [722, 189] width 150 height 27
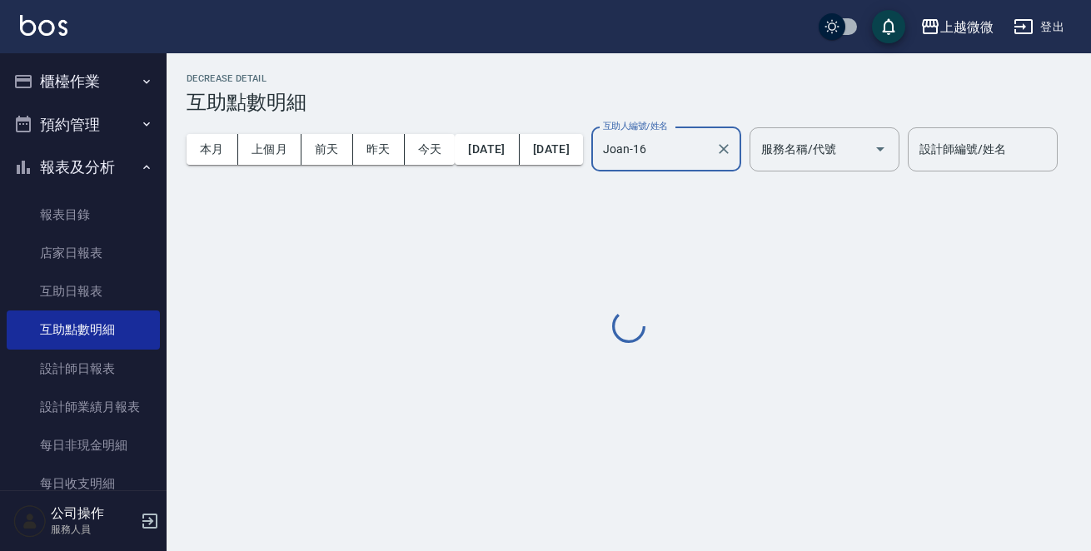
type input "Joan-16"
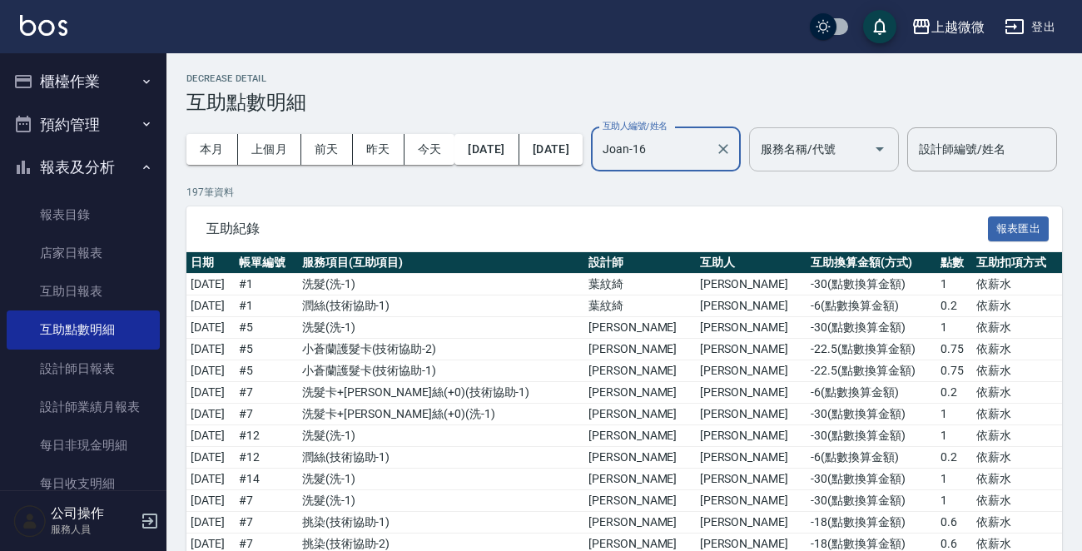
click at [890, 154] on icon "Open" at bounding box center [880, 149] width 20 height 20
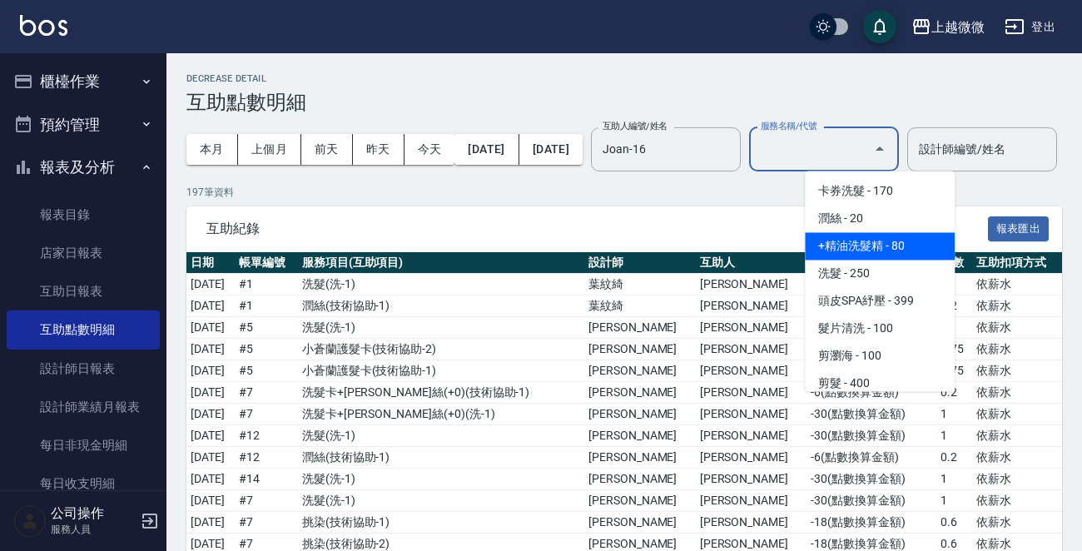
click at [903, 246] on span "+精油洗髮精 - 80" at bounding box center [880, 245] width 150 height 27
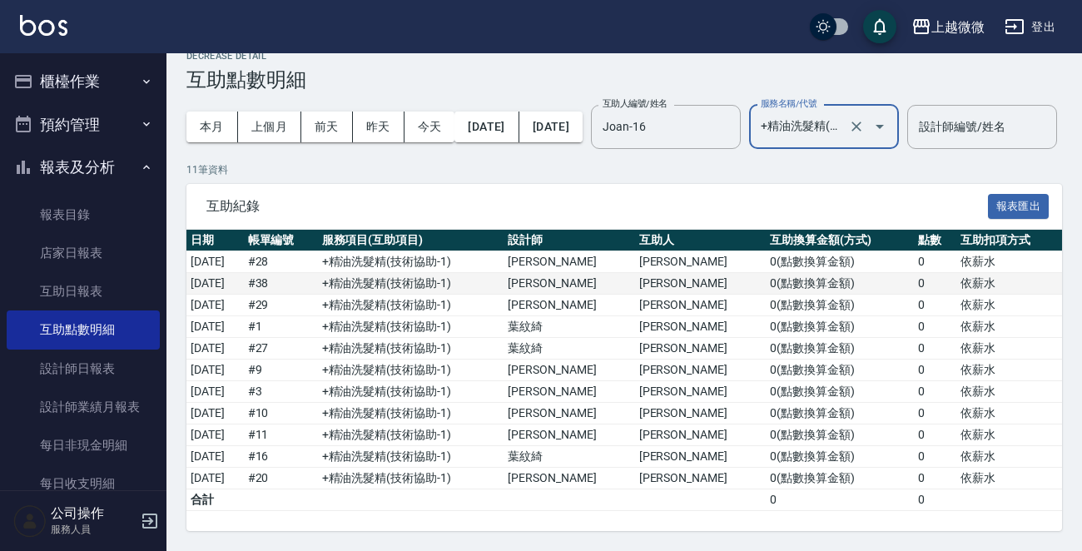
scroll to position [77, 0]
click at [890, 117] on icon "Open" at bounding box center [880, 127] width 20 height 20
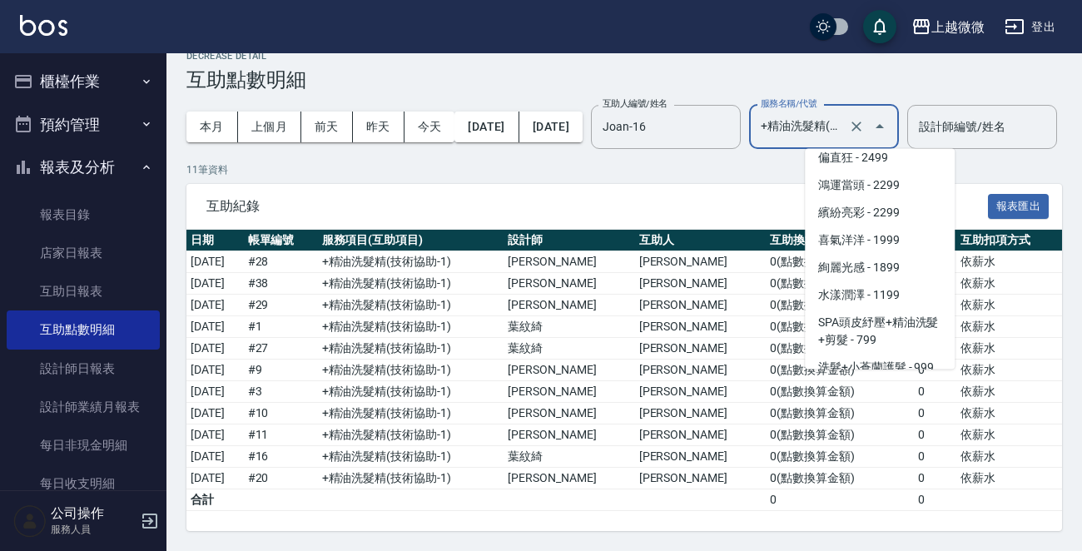
scroll to position [2931, 0]
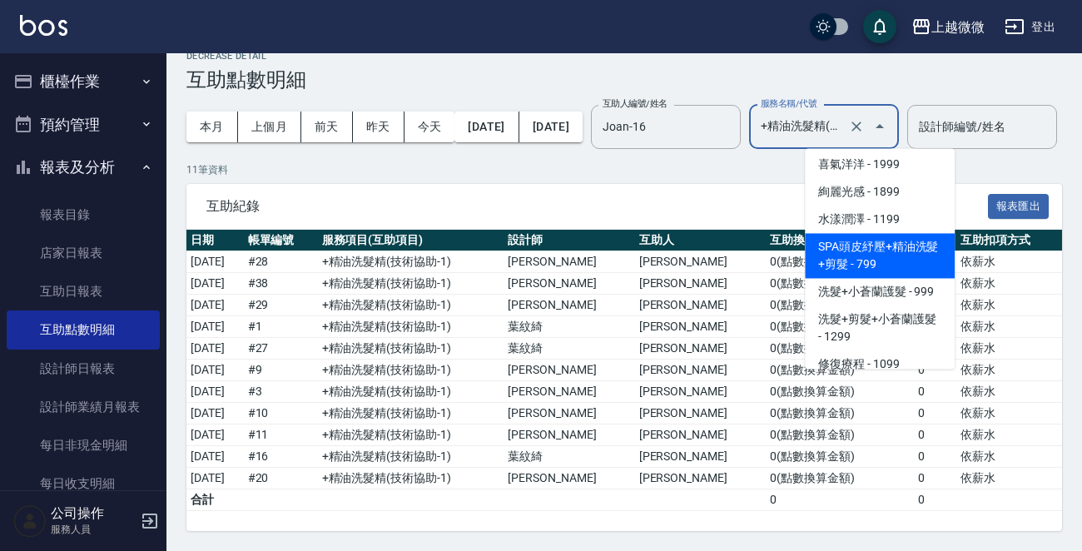
click at [906, 233] on span "SPA頭皮紓壓+精油洗髮+剪髮 - 799" at bounding box center [880, 255] width 150 height 45
type input "SPA頭皮紓壓+精油洗髮+剪髮(I13)"
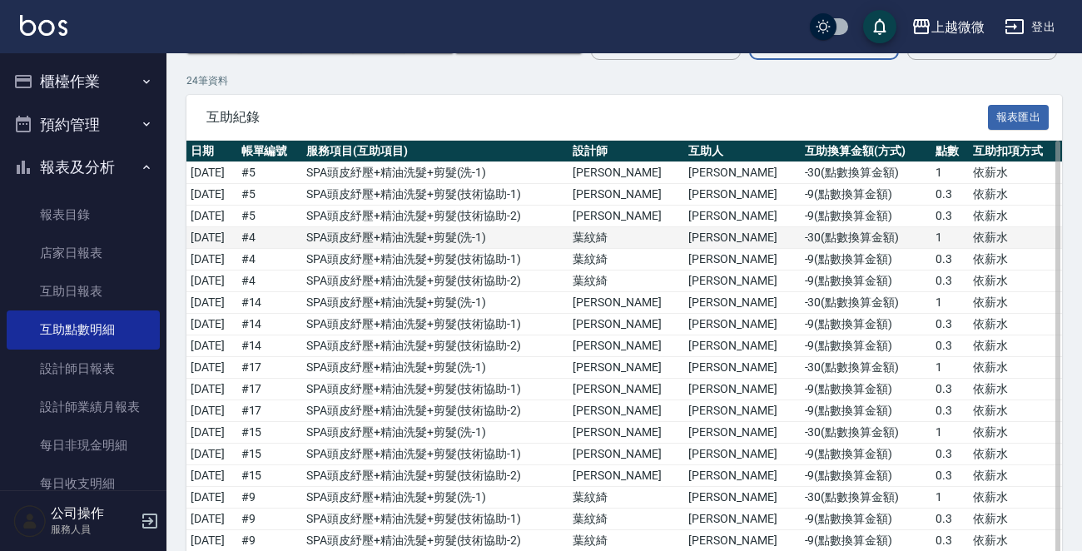
scroll to position [25, 0]
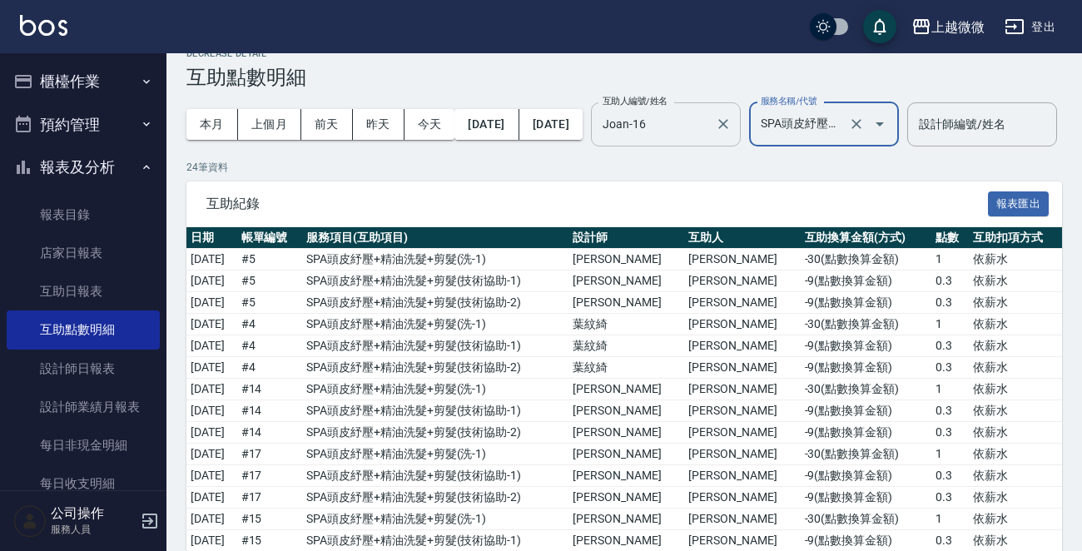
click at [741, 107] on div "Joan-16 互助人編號/姓名" at bounding box center [666, 124] width 150 height 44
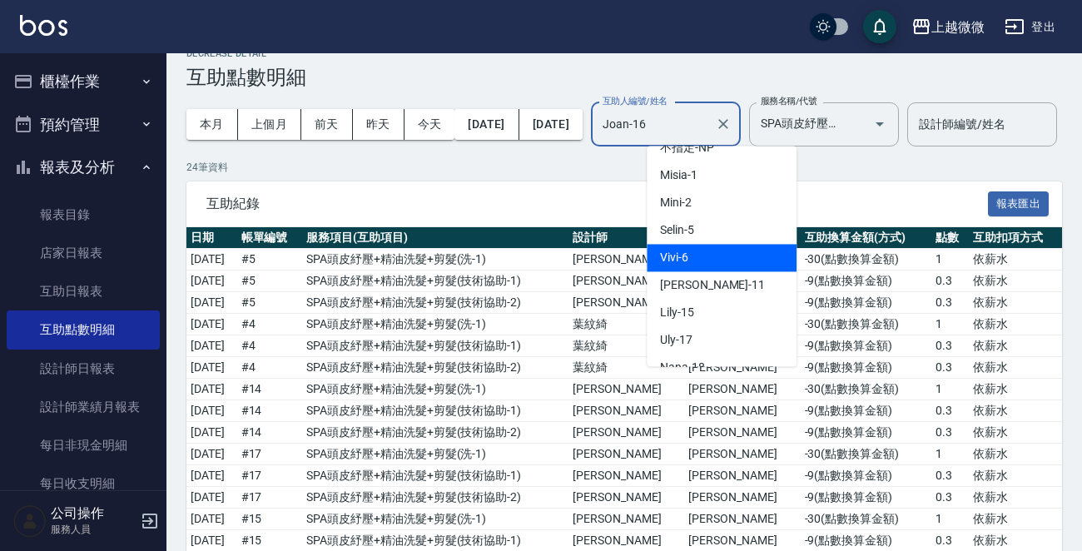
scroll to position [166, 0]
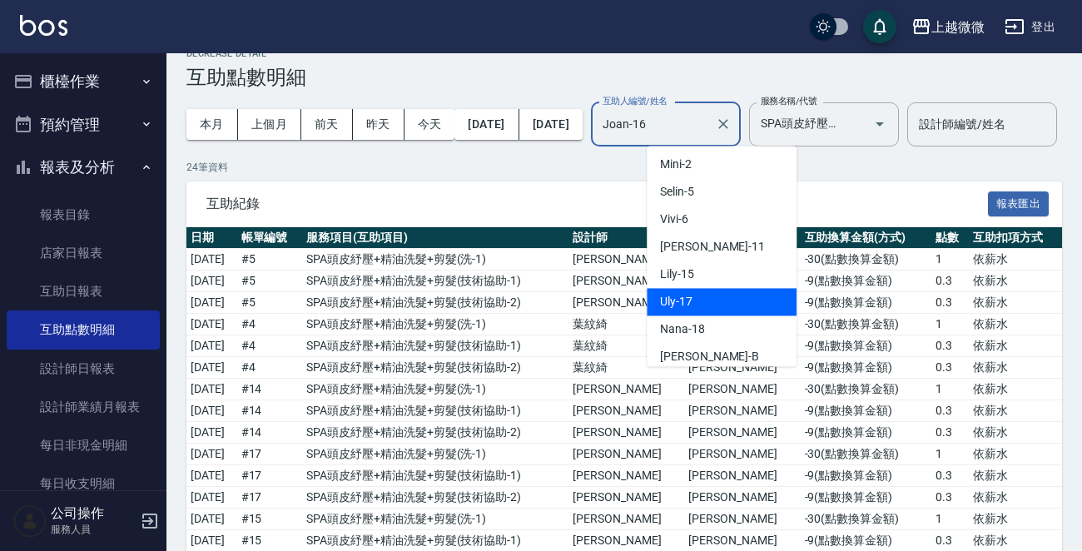
click at [716, 300] on div "Uly -17" at bounding box center [722, 301] width 150 height 27
type input "Uly-17"
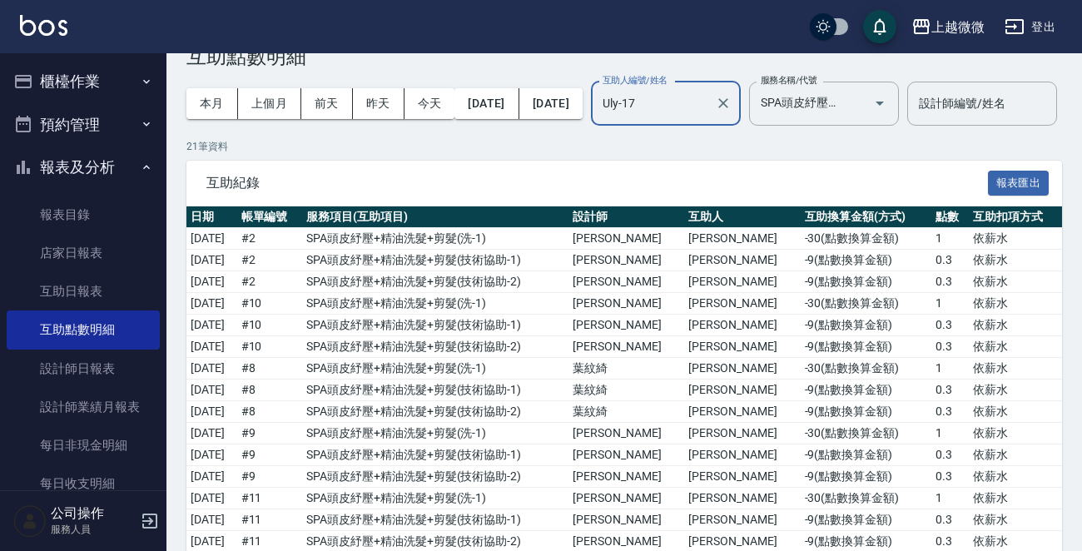
scroll to position [43, 0]
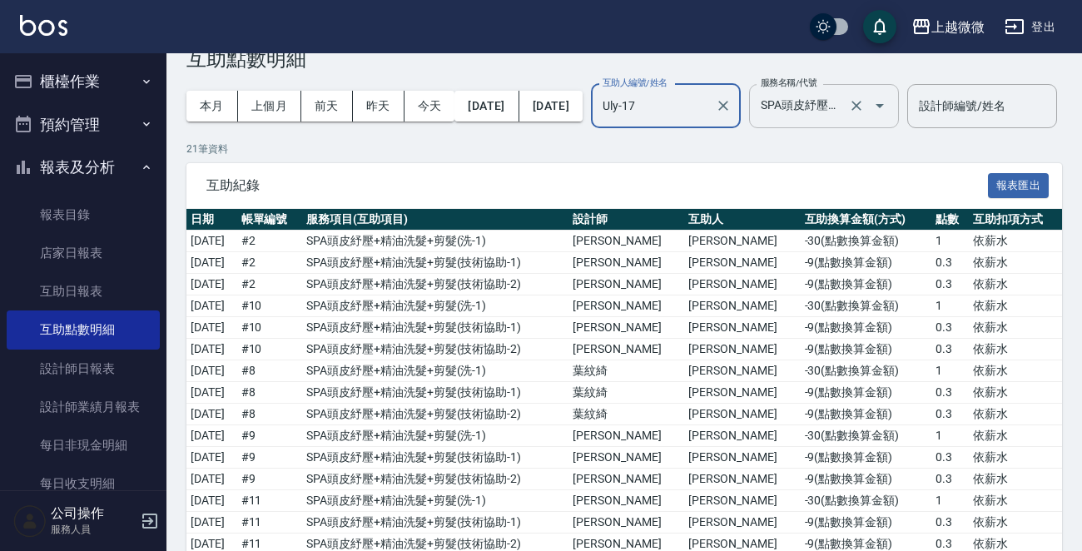
click at [890, 114] on icon "Open" at bounding box center [880, 106] width 20 height 20
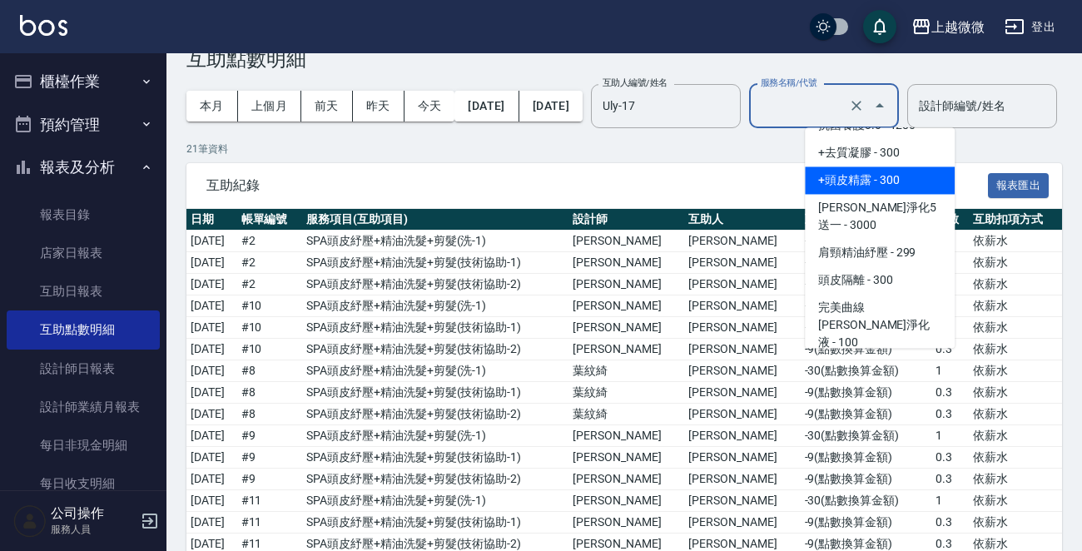
scroll to position [0, 0]
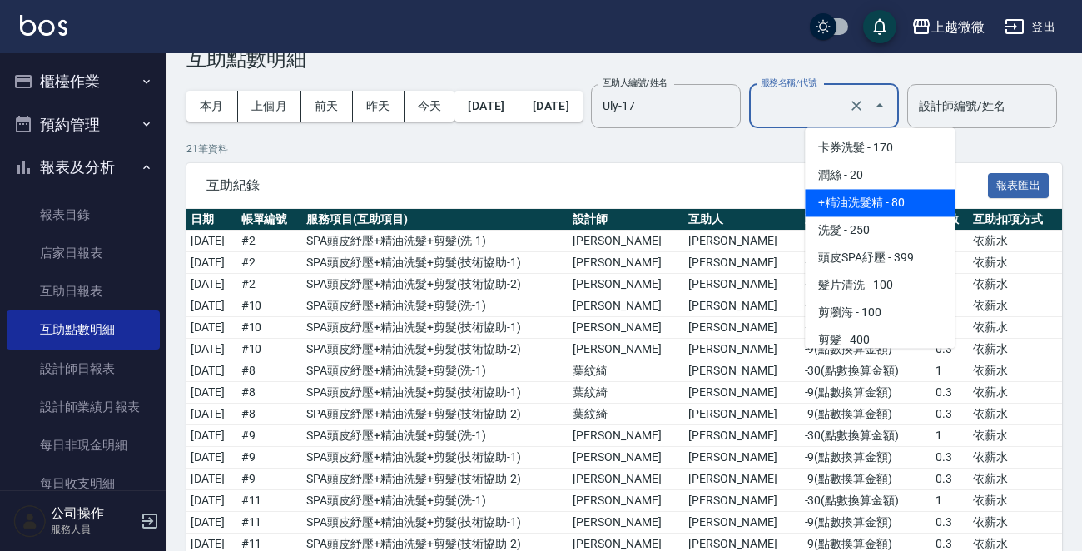
click at [892, 191] on span "+精油洗髮精 - 80" at bounding box center [880, 202] width 150 height 27
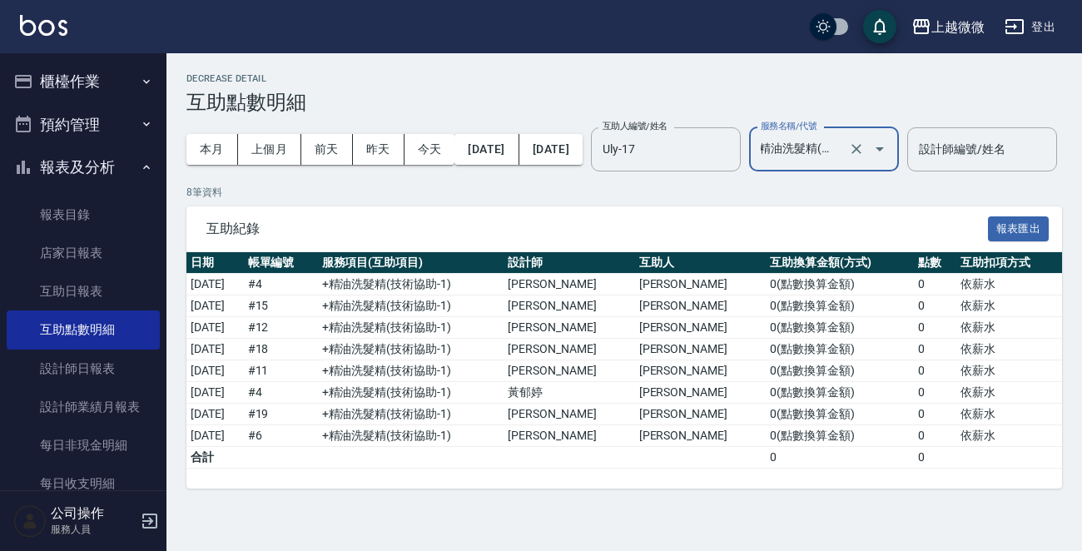
scroll to position [13, 0]
click at [890, 141] on icon "Open" at bounding box center [880, 149] width 20 height 20
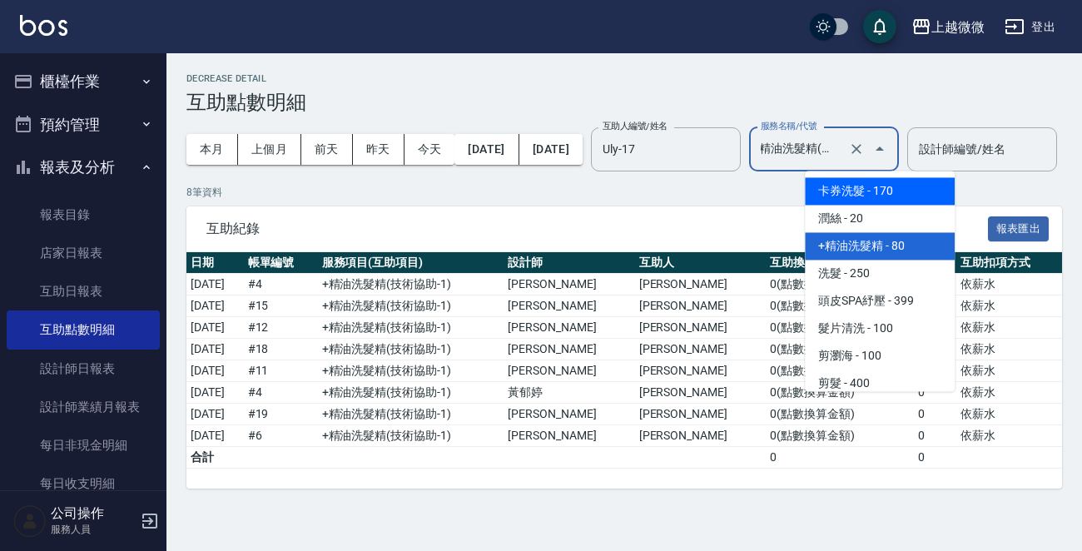
drag, startPoint x: 946, startPoint y: 166, endPoint x: 963, endPoint y: 205, distance: 42.9
click at [962, 205] on body "上越微微 登出 櫃檯作業 打帳單 帳單列表 現金收支登錄 材料自購登錄 掃碼打卡 預約管理 預約管理 單日預約紀錄 單週預約紀錄 報表及分析 報表目錄 店家日…" at bounding box center [541, 275] width 1082 height 551
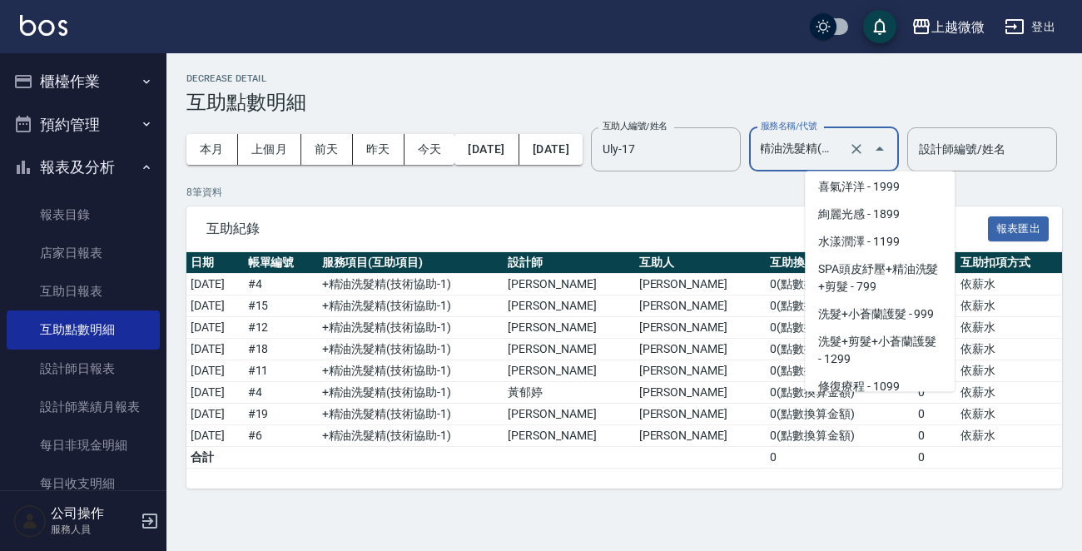
scroll to position [2830, 0]
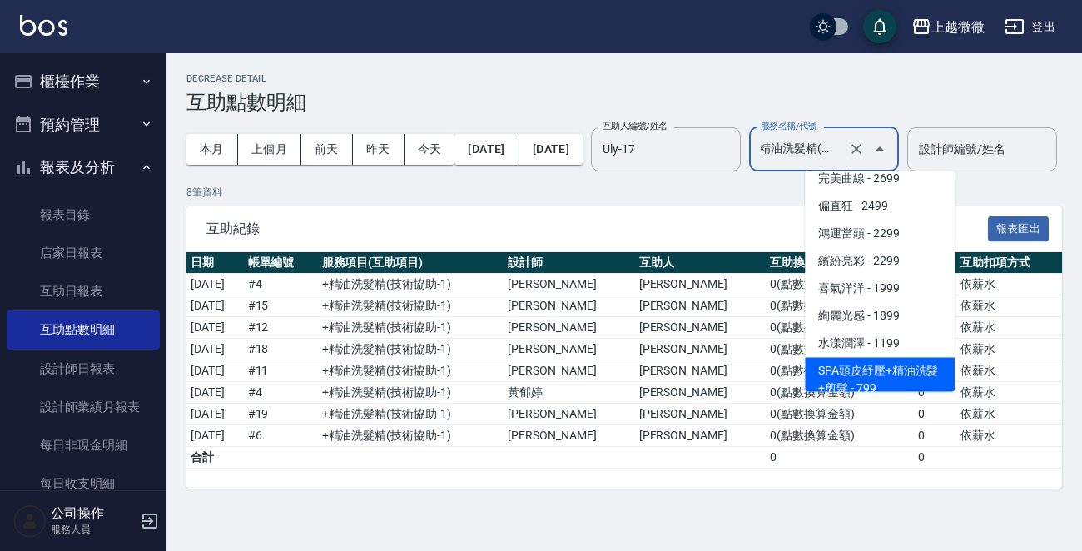
click at [897, 373] on span "SPA頭皮紓壓+精油洗髮+剪髮 - 799" at bounding box center [880, 379] width 150 height 45
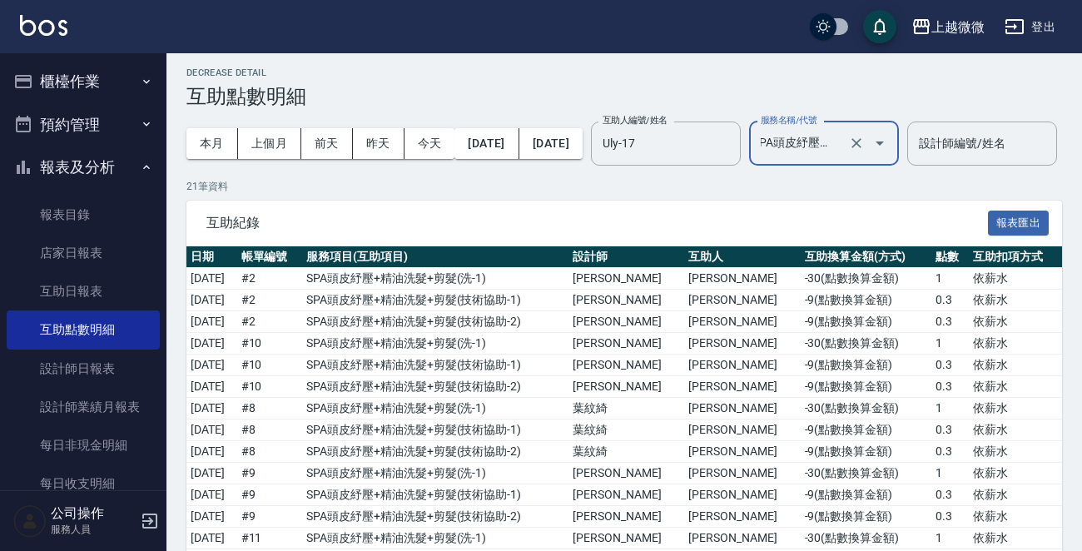
scroll to position [0, 0]
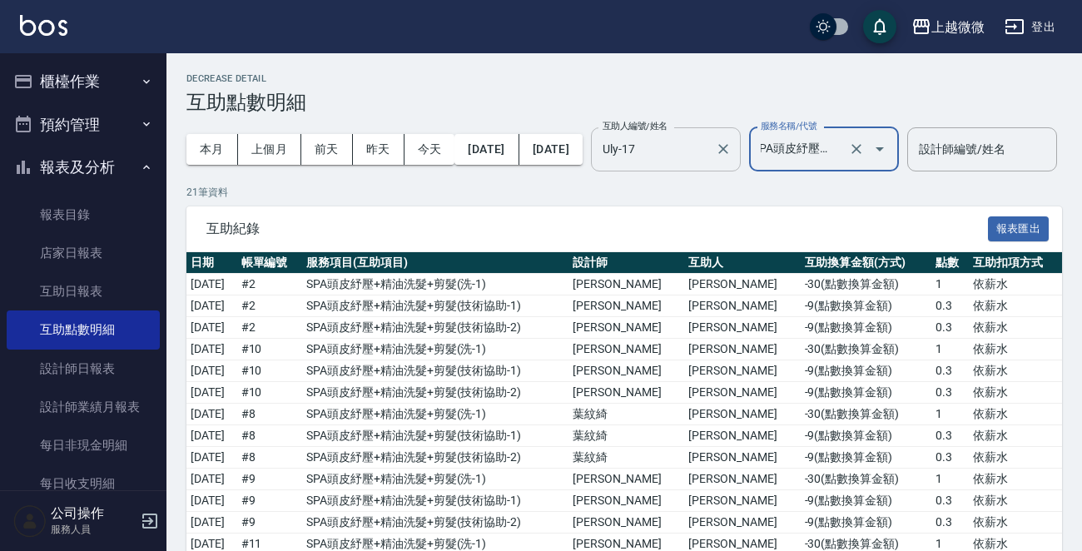
click at [708, 159] on input "Uly-17" at bounding box center [654, 149] width 110 height 29
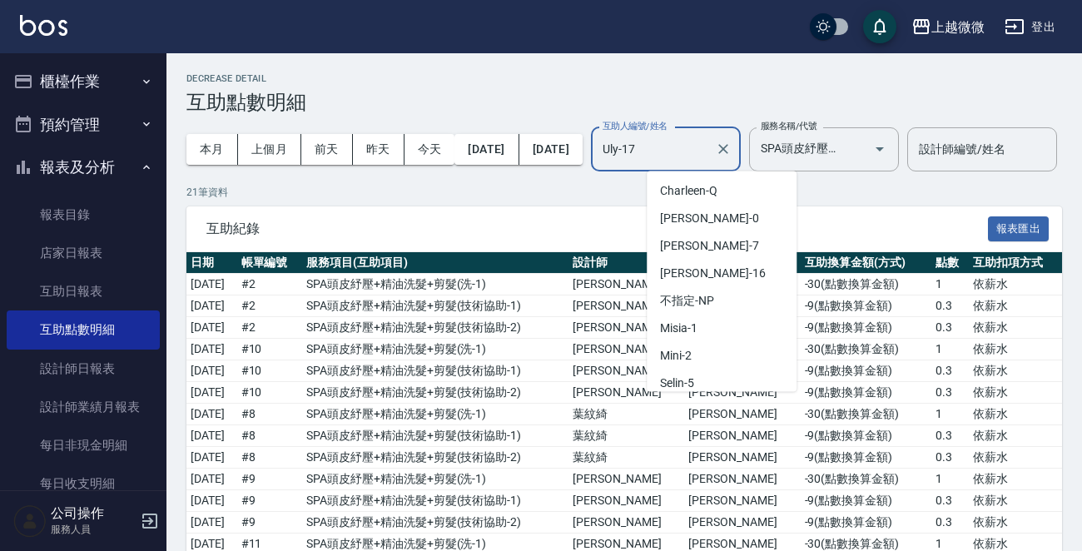
scroll to position [116, 0]
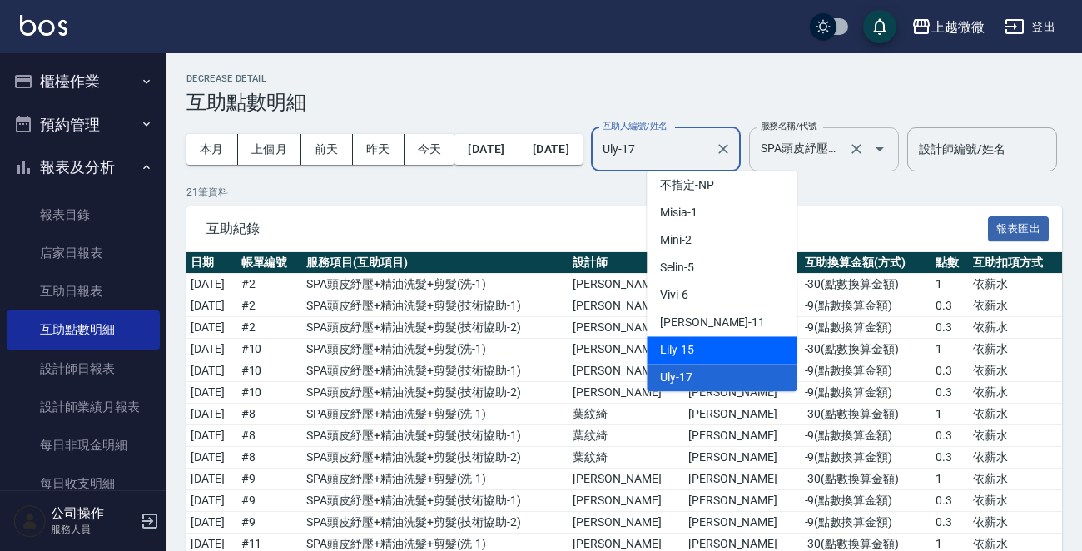
click at [890, 145] on icon "Open" at bounding box center [880, 149] width 20 height 20
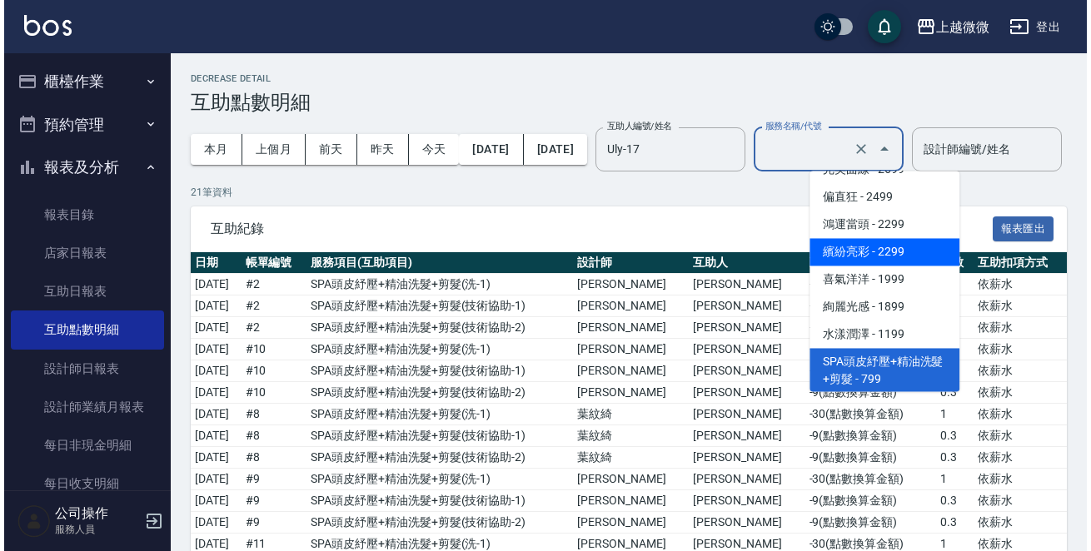
scroll to position [0, 0]
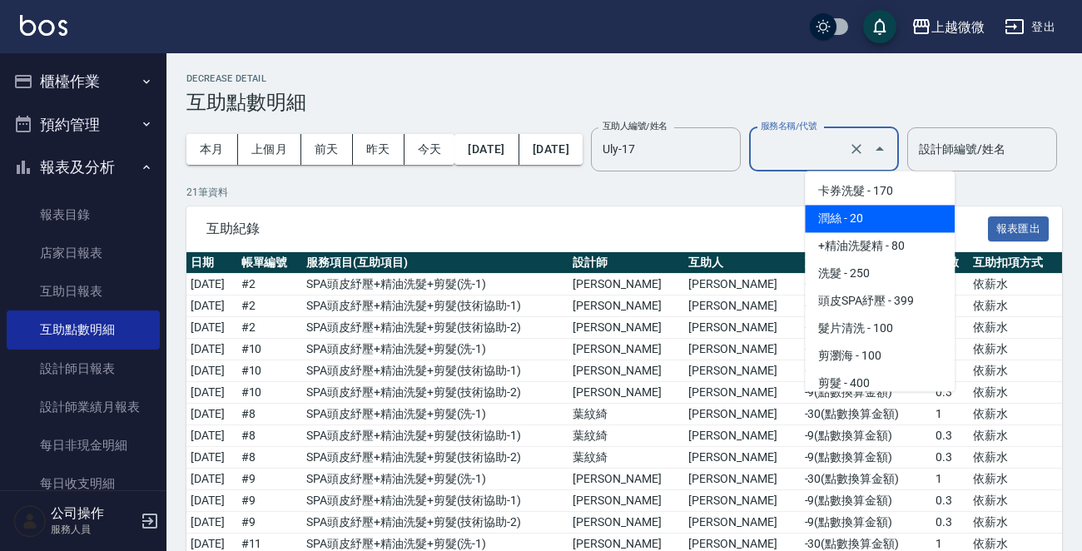
click at [895, 236] on span "+精油洗髮精 - 80" at bounding box center [880, 245] width 150 height 27
type input "+精油洗髮精(A02)"
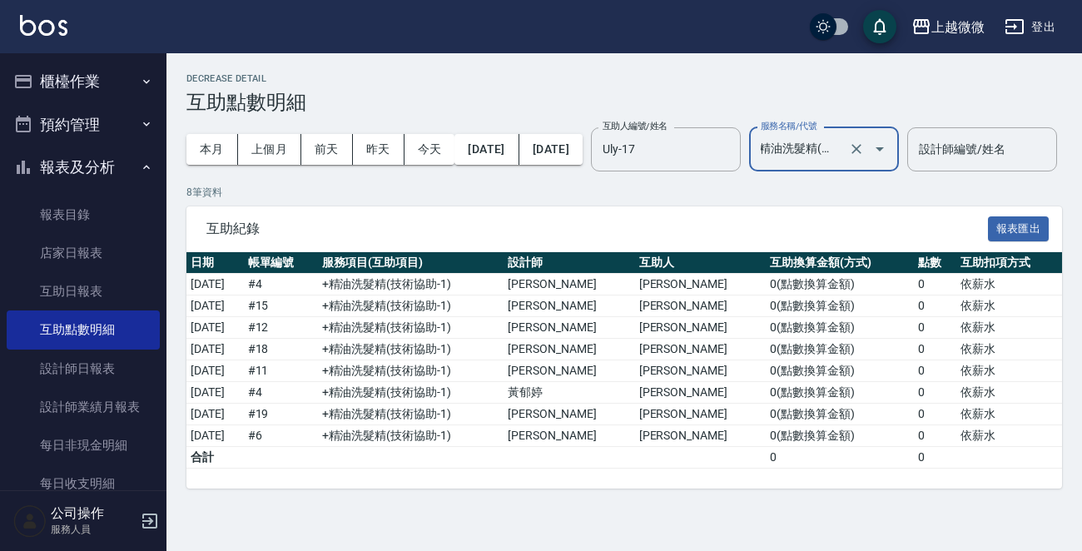
scroll to position [13, 0]
click at [708, 135] on input "Uly-17" at bounding box center [654, 149] width 110 height 29
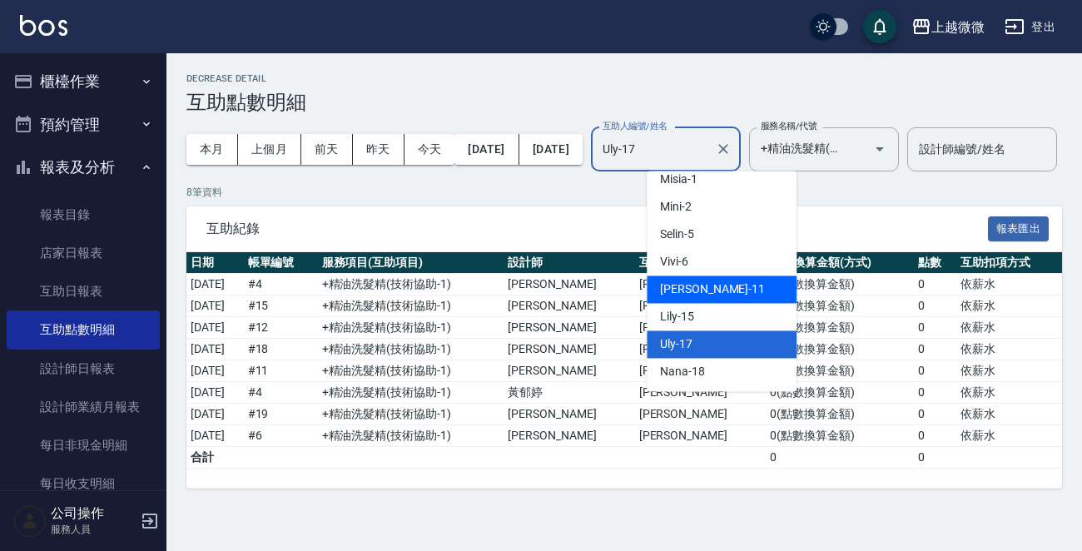
scroll to position [177, 0]
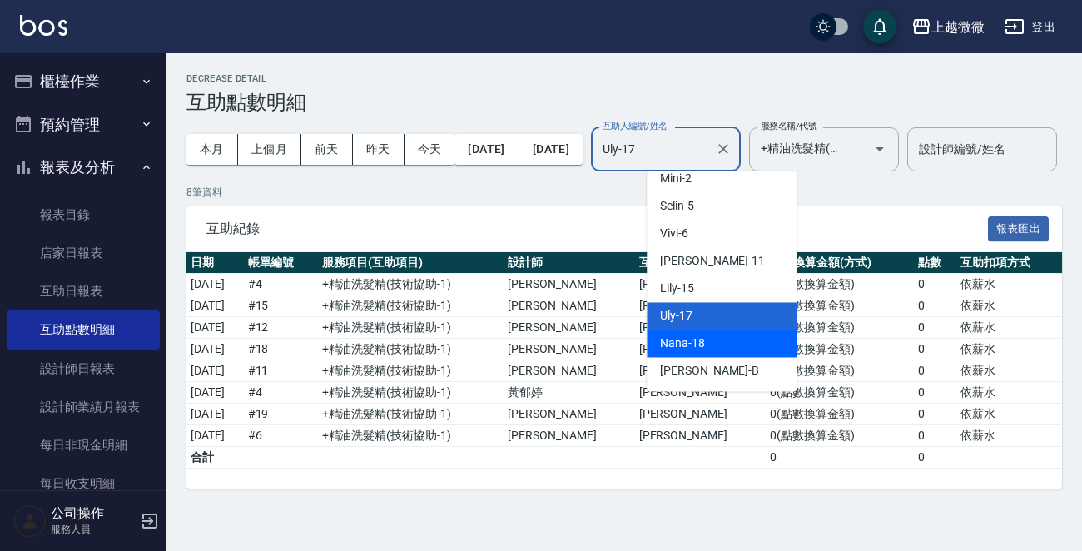
click at [715, 330] on div "Nana -18" at bounding box center [722, 343] width 150 height 27
type input "Nana-18"
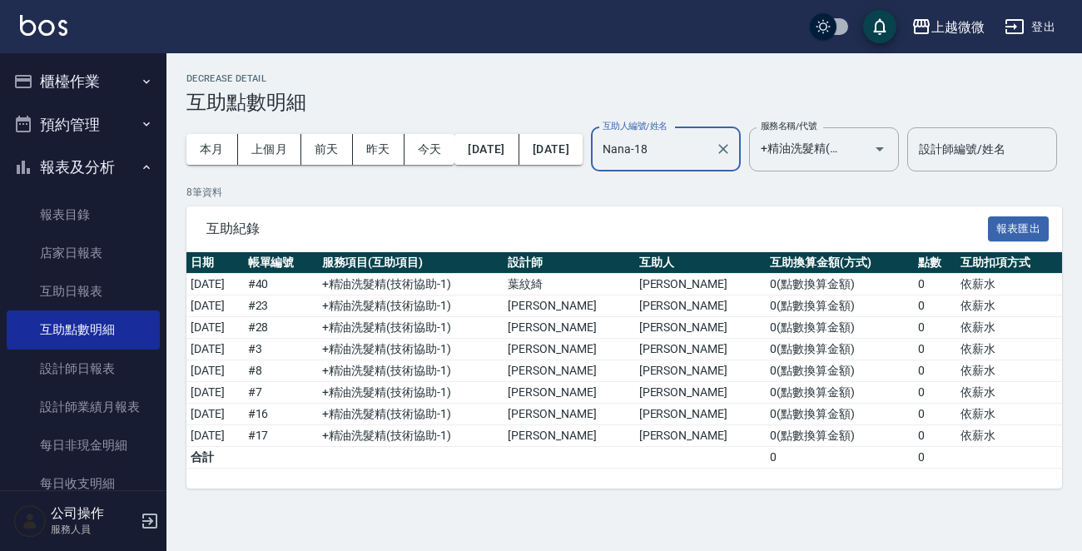
scroll to position [13, 0]
click at [890, 139] on icon "Open" at bounding box center [880, 149] width 20 height 20
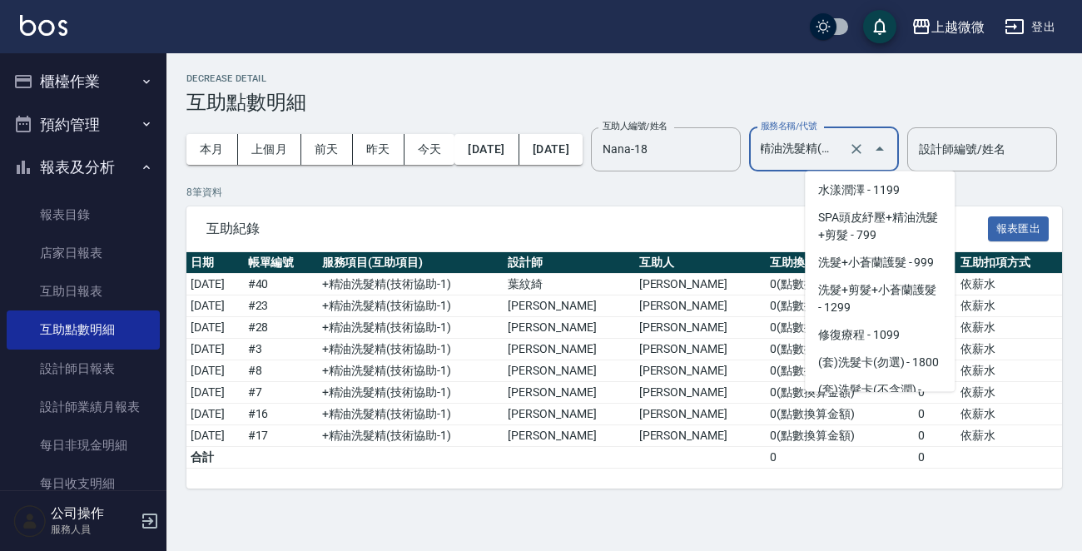
scroll to position [3008, 0]
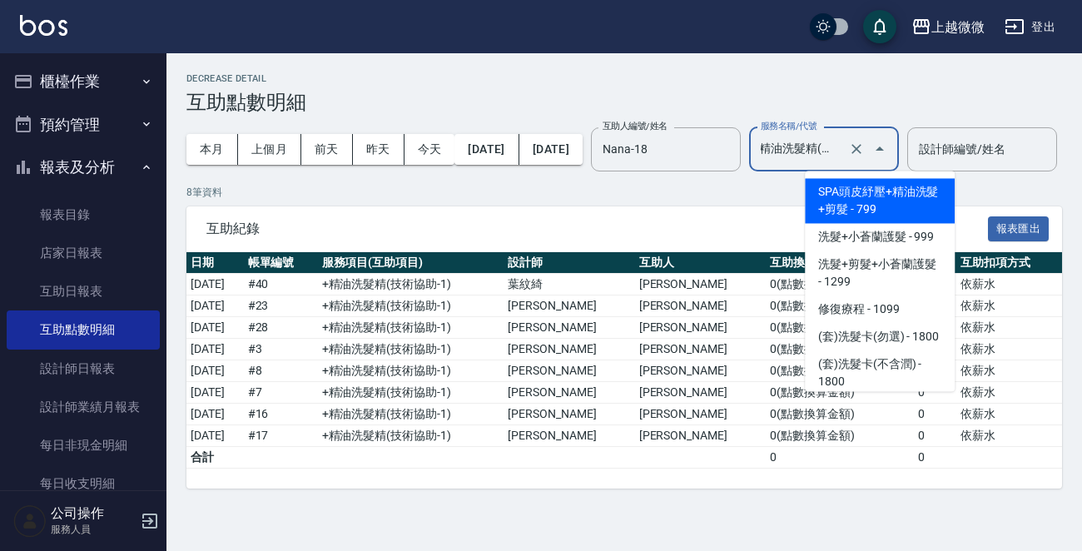
click at [901, 190] on span "SPA頭皮紓壓+精油洗髮+剪髮 - 799" at bounding box center [880, 200] width 150 height 45
type input "SPA頭皮紓壓+精油洗髮+剪髮(I13)"
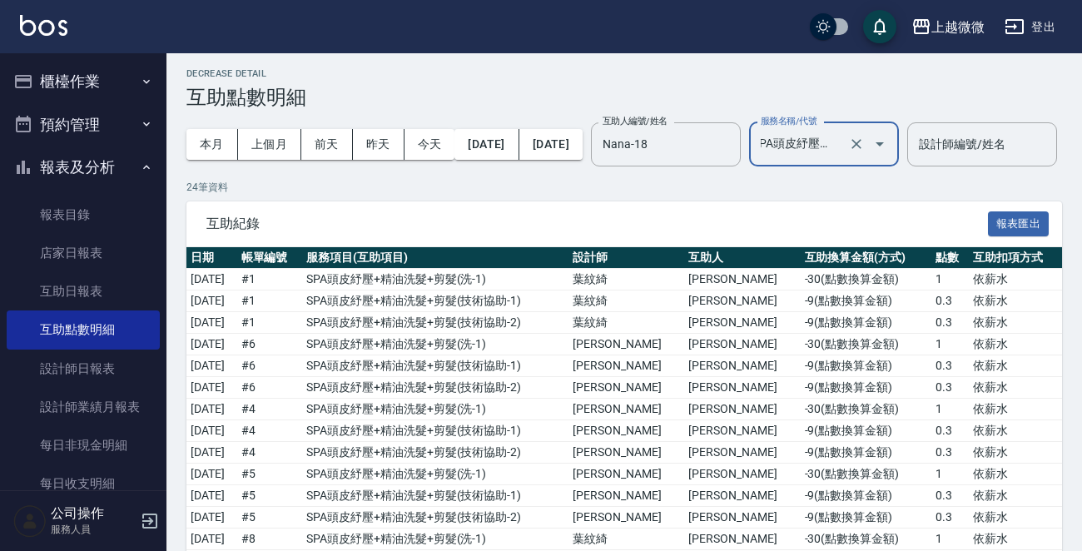
scroll to position [0, 0]
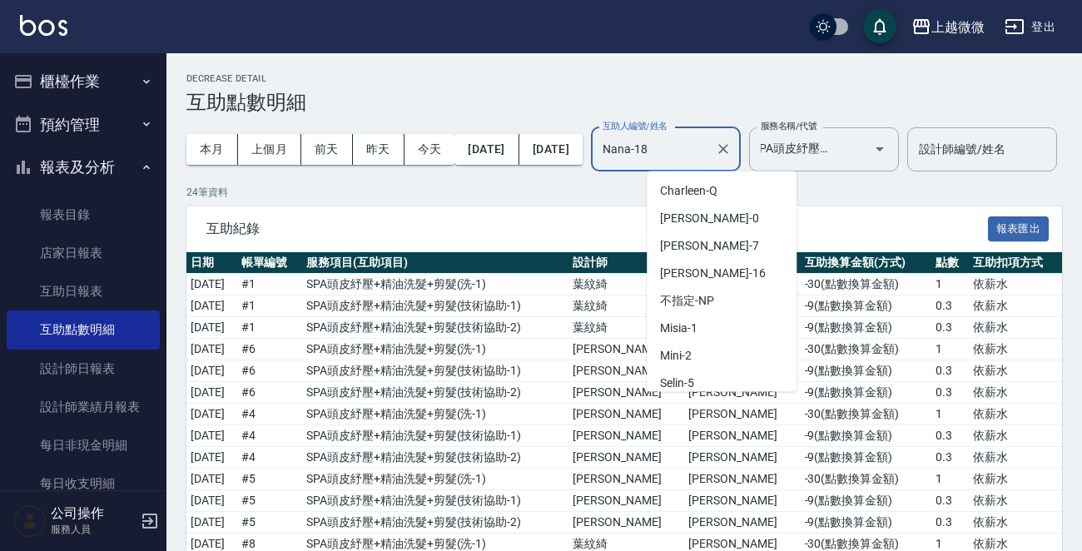
click at [708, 138] on input "Nana-18" at bounding box center [654, 149] width 110 height 29
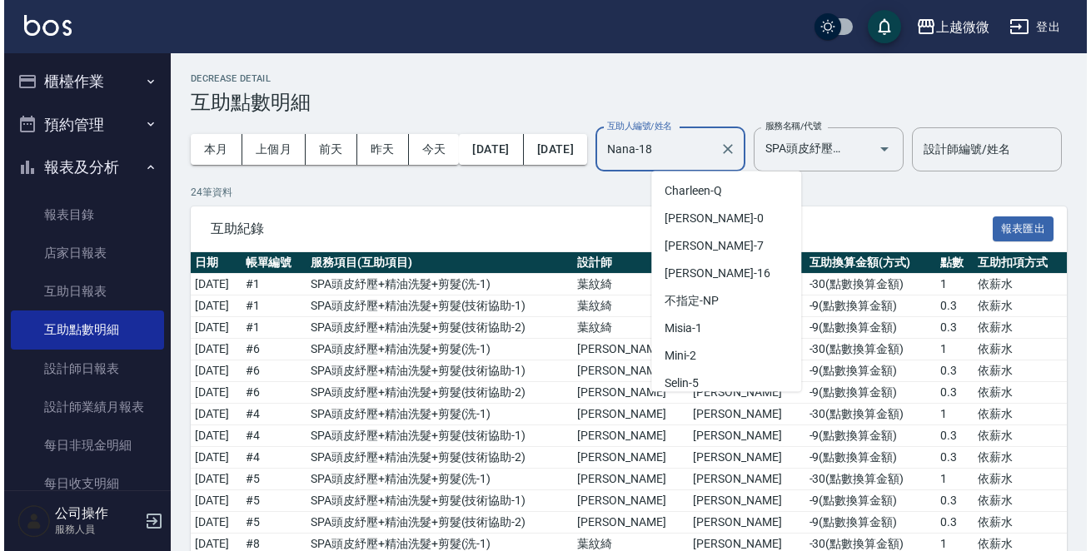
scroll to position [142, 0]
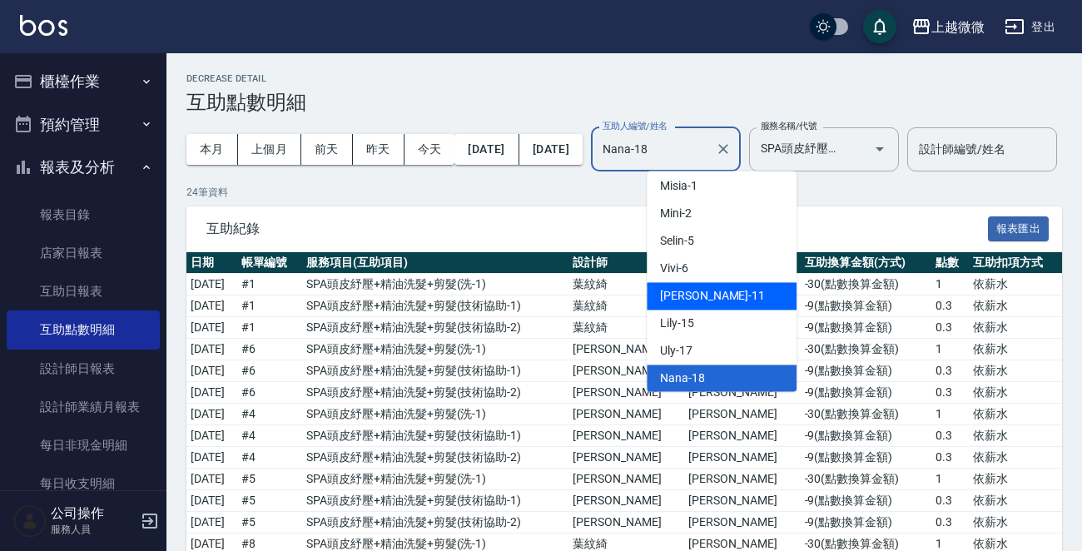
click at [714, 296] on div "Kristin -11" at bounding box center [722, 295] width 150 height 27
type input "Kristin-11"
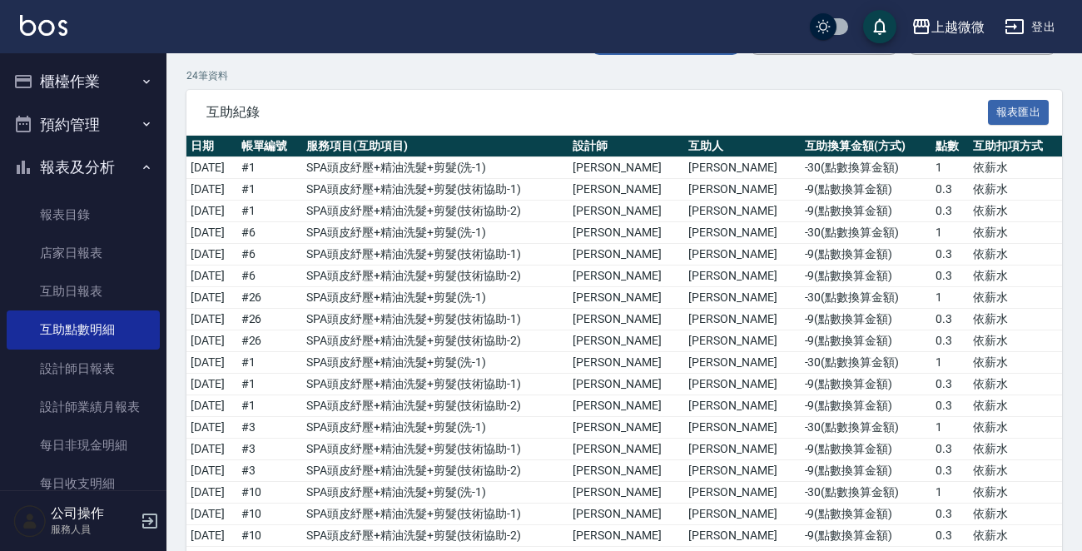
scroll to position [25, 0]
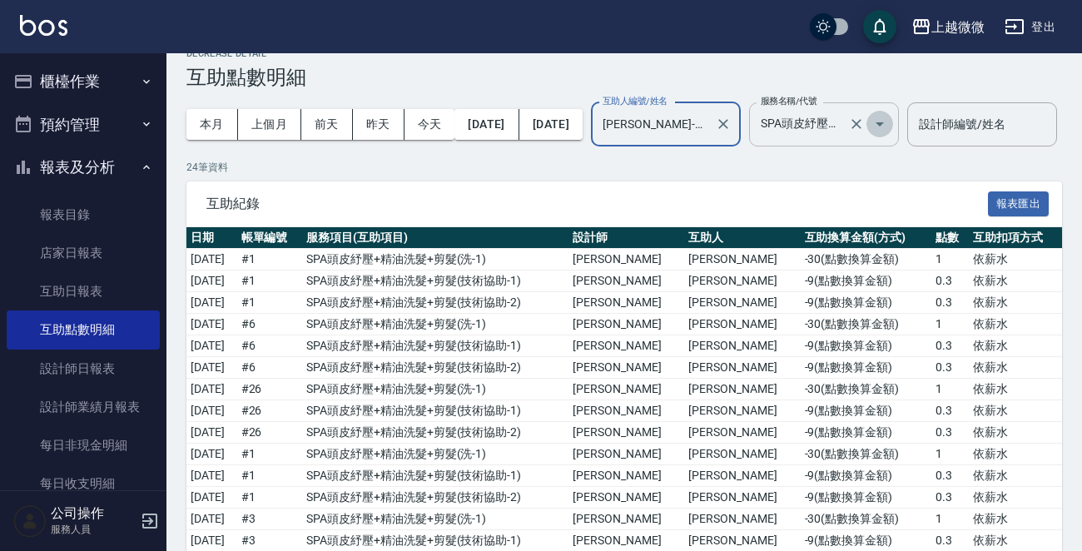
click at [890, 127] on icon "Open" at bounding box center [880, 124] width 20 height 20
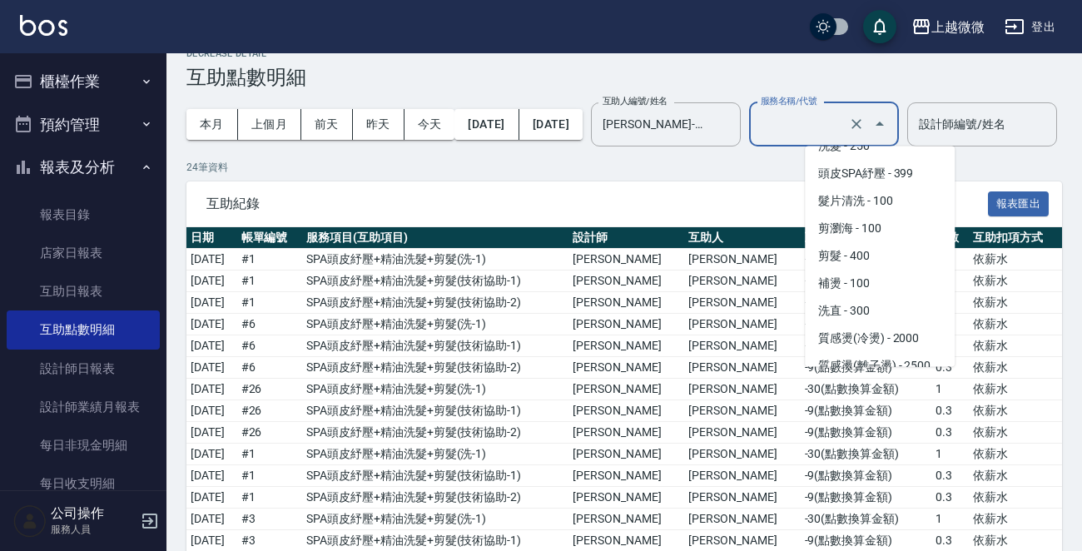
scroll to position [0, 0]
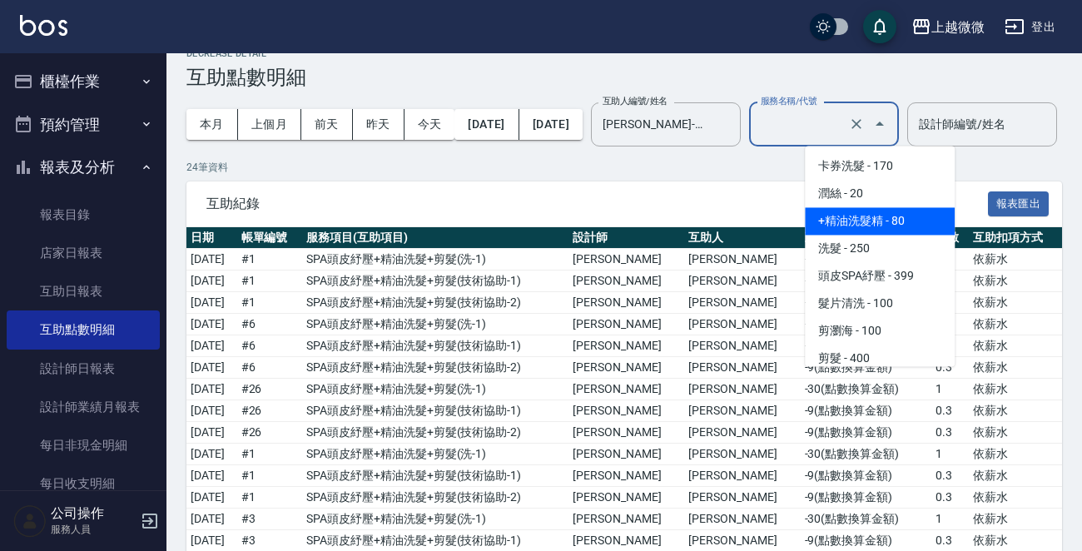
click at [902, 213] on span "+精油洗髮精 - 80" at bounding box center [880, 220] width 150 height 27
type input "+精油洗髮精(A02)"
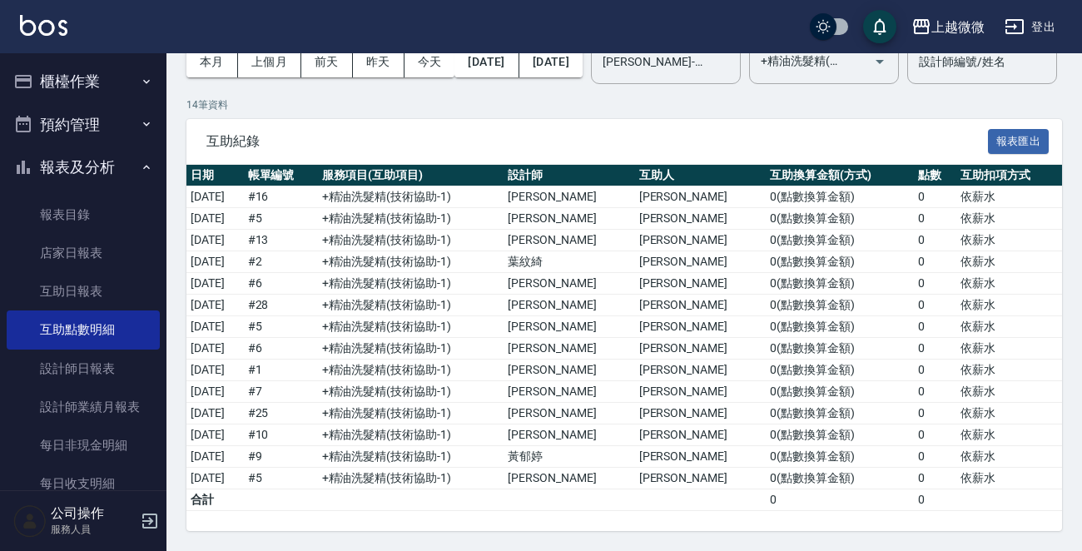
drag, startPoint x: 714, startPoint y: 198, endPoint x: 591, endPoint y: 77, distance: 172.5
click at [591, 77] on div "本月 上個月 前天 昨天 今天 2025/08/01 2025/08/23 互助人編號/姓名 Kristin-11 互助人編號/姓名 服務名稱/代號 +精油洗…" at bounding box center [624, 62] width 876 height 71
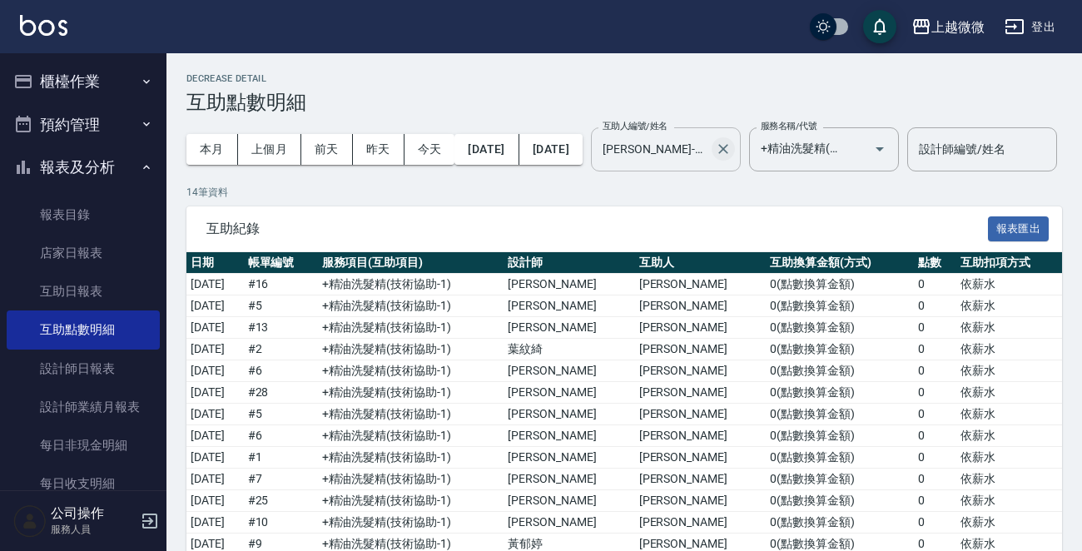
click at [732, 146] on icon "Clear" at bounding box center [723, 149] width 17 height 17
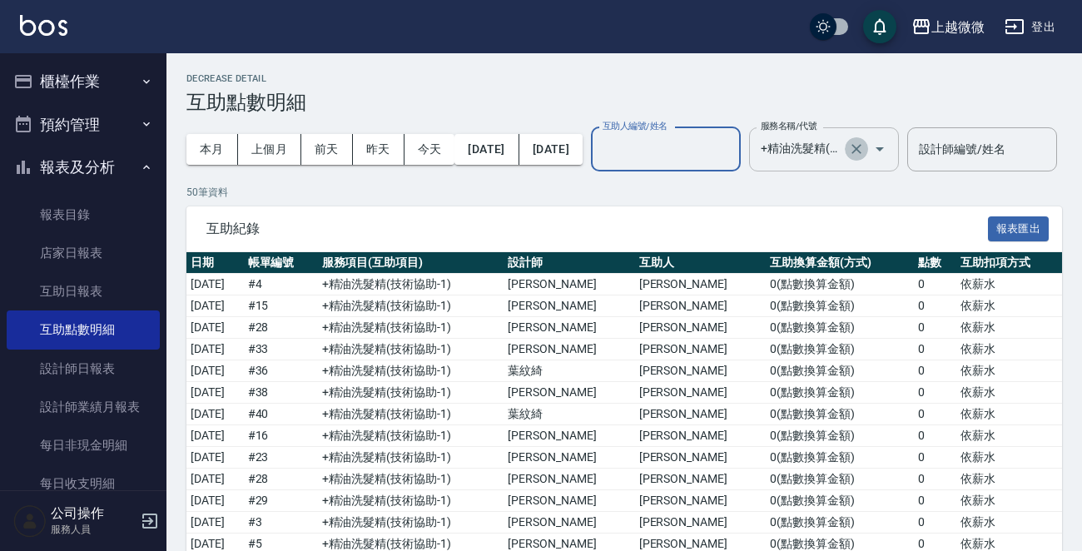
click at [865, 149] on icon "Clear" at bounding box center [856, 149] width 17 height 17
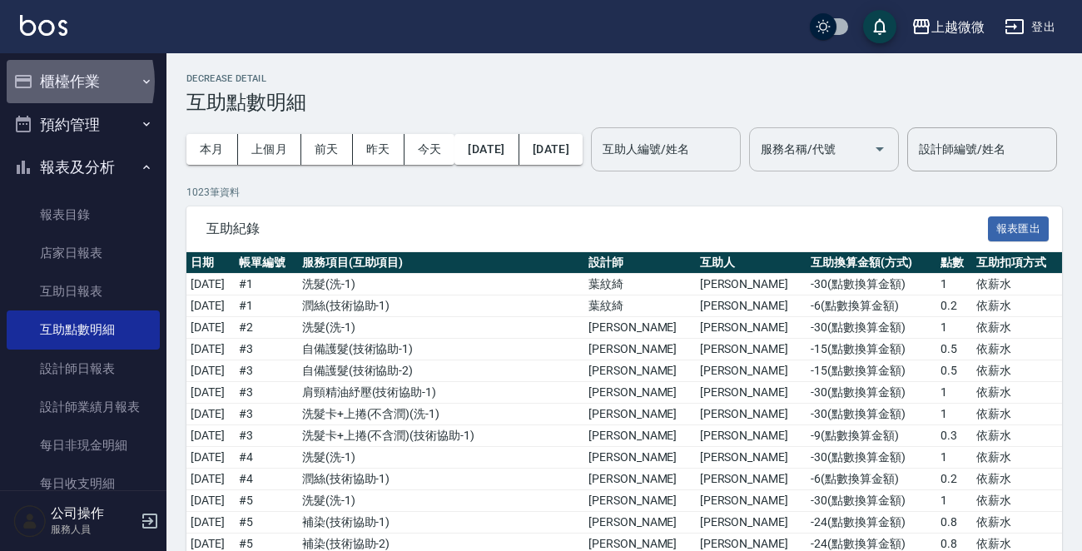
click at [52, 82] on button "櫃檯作業" at bounding box center [83, 81] width 153 height 43
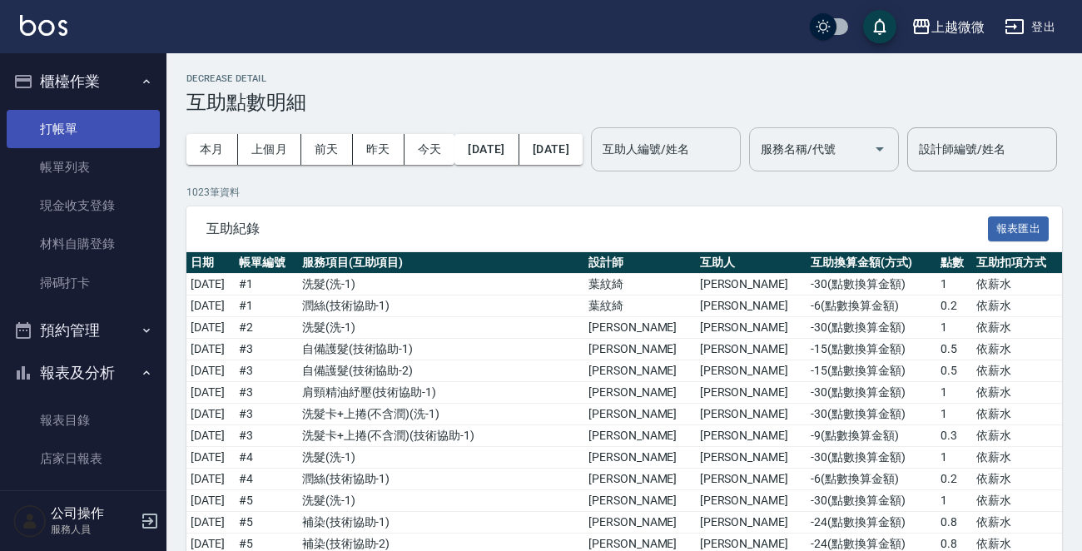
click at [102, 126] on link "打帳單" at bounding box center [83, 129] width 153 height 38
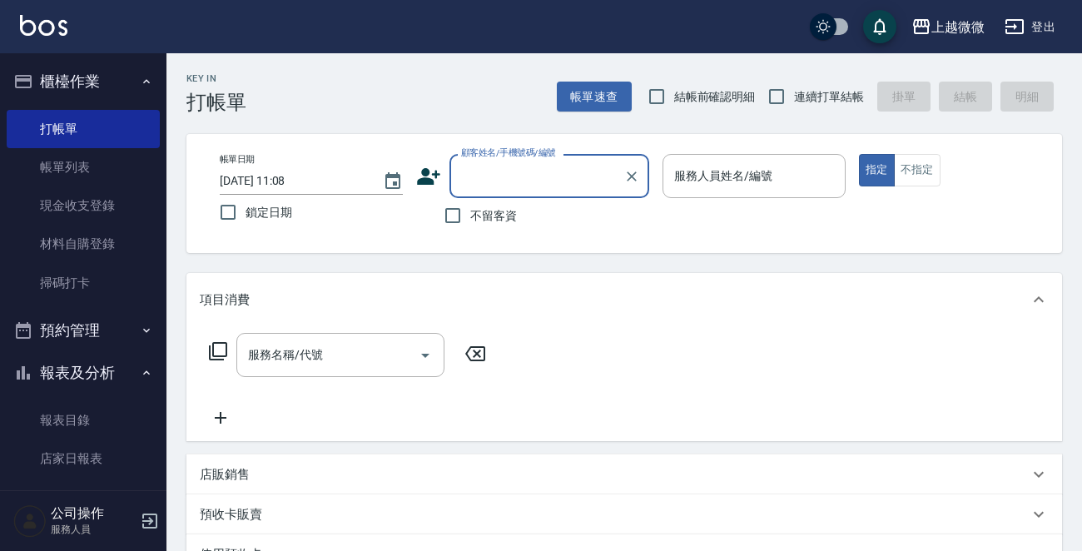
click at [97, 79] on button "櫃檯作業" at bounding box center [83, 81] width 153 height 43
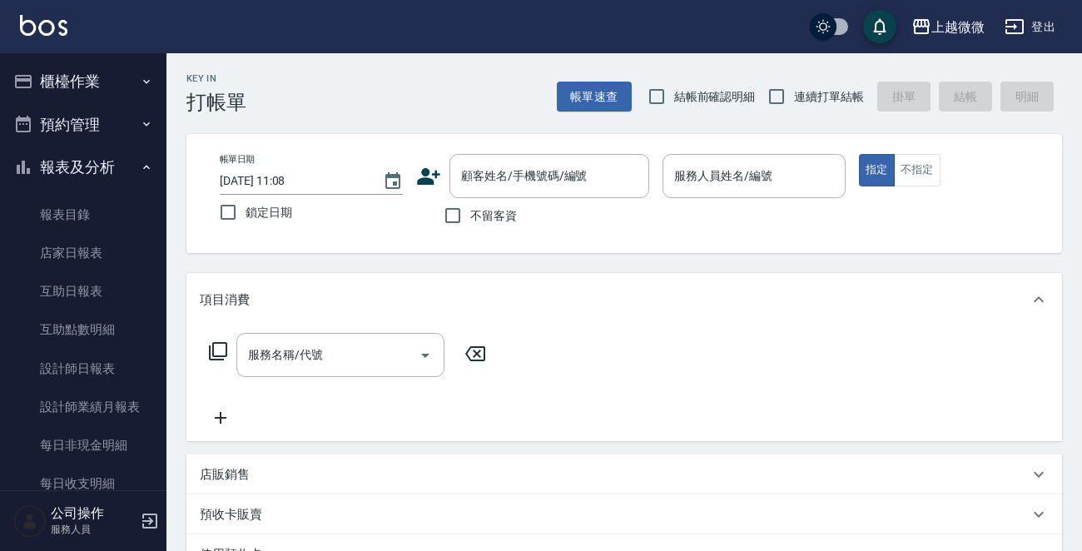
drag, startPoint x: 87, startPoint y: 160, endPoint x: 87, endPoint y: 174, distance: 14.2
click at [87, 160] on button "報表及分析" at bounding box center [83, 167] width 153 height 43
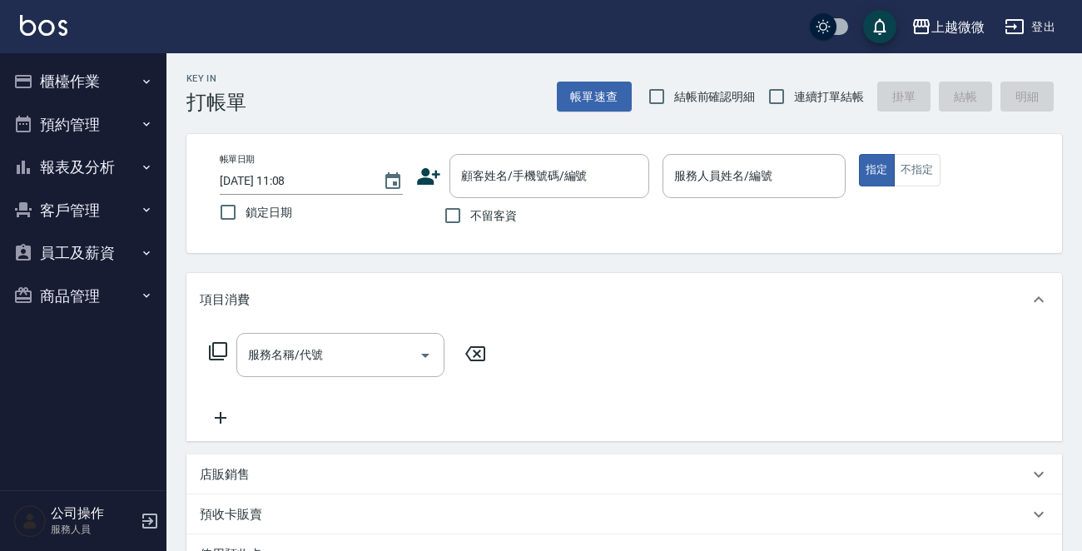
click at [107, 203] on button "客戶管理" at bounding box center [83, 210] width 153 height 43
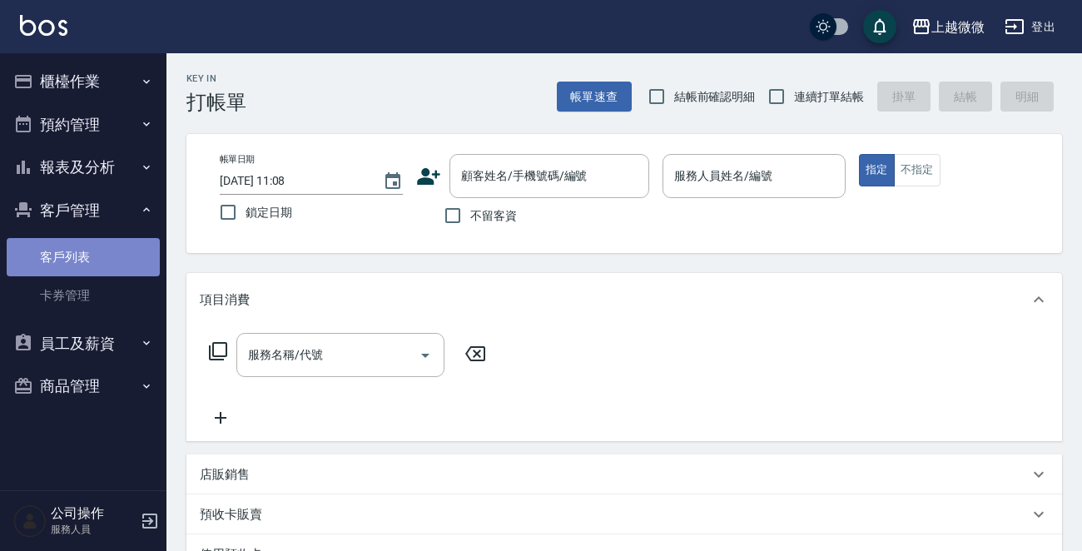
click at [99, 256] on link "客戶列表" at bounding box center [83, 257] width 153 height 38
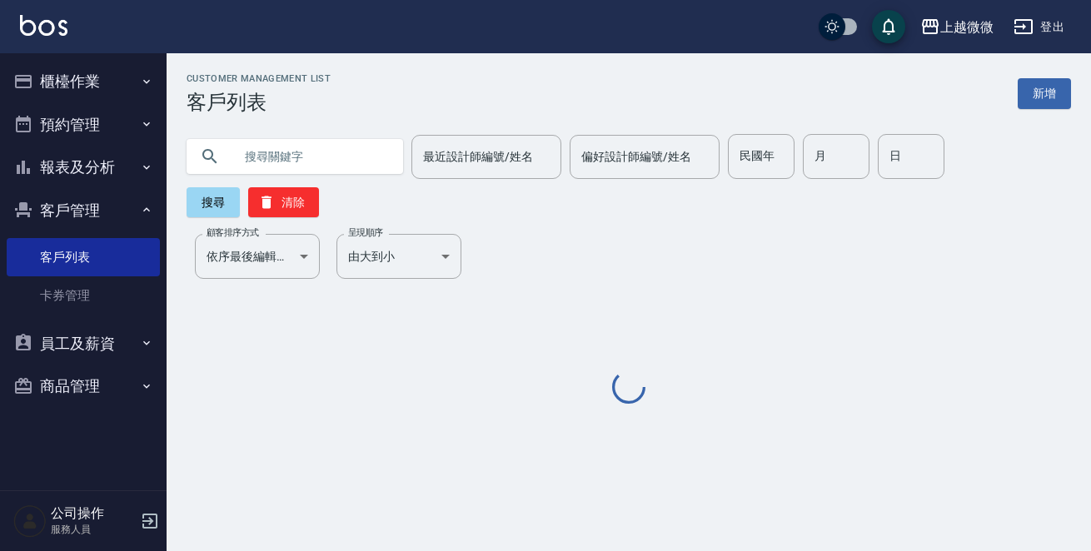
click at [303, 160] on input "text" at bounding box center [311, 156] width 157 height 45
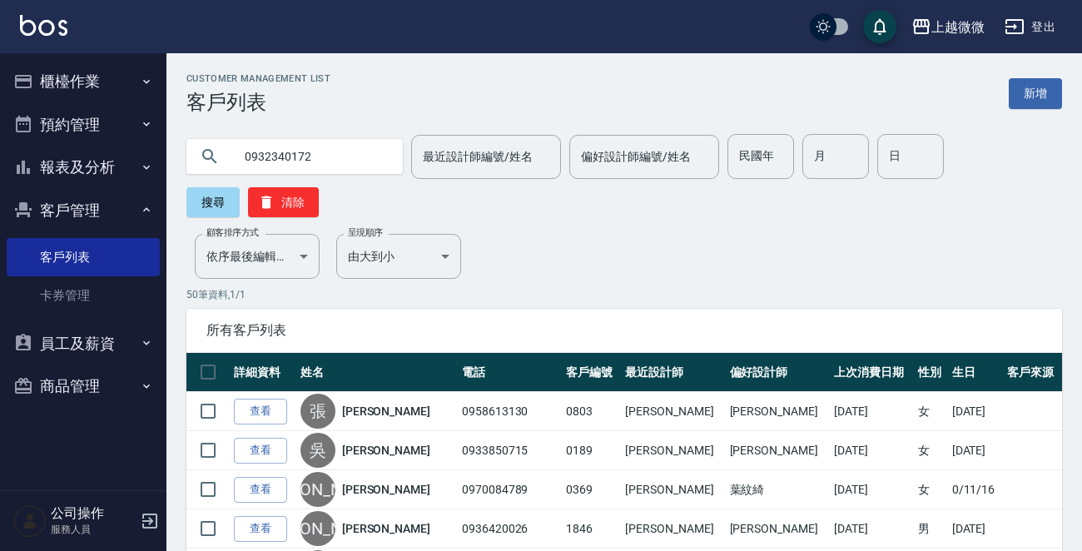
type input "0932340172"
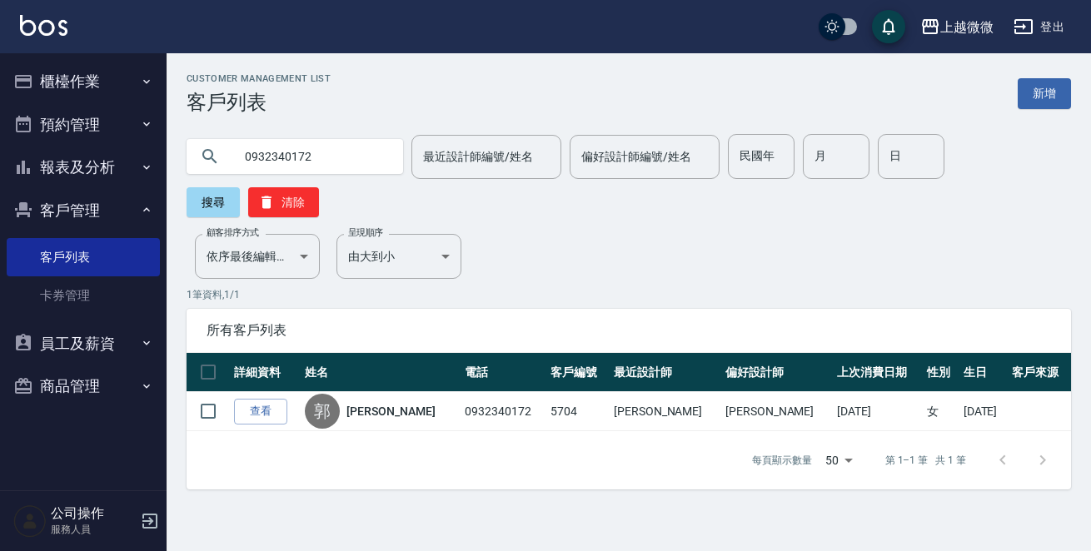
click at [273, 399] on link "查看" at bounding box center [260, 412] width 53 height 26
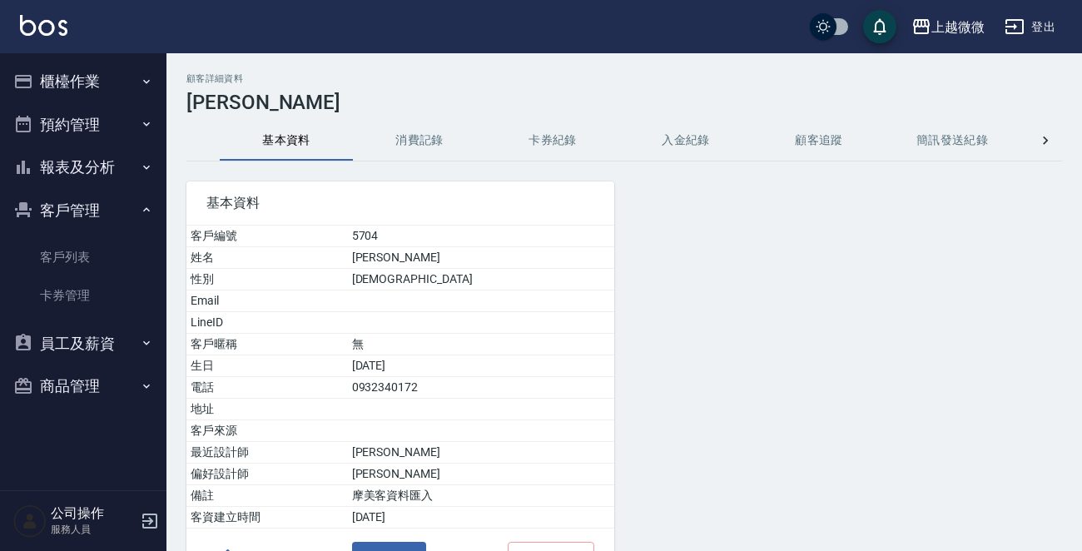
click at [420, 141] on button "消費記錄" at bounding box center [419, 141] width 133 height 40
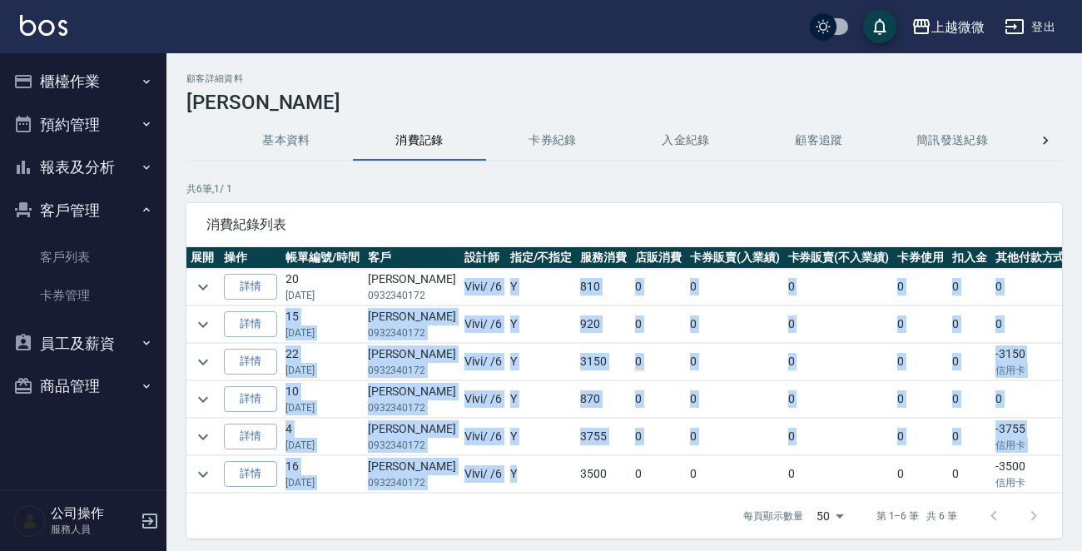
drag, startPoint x: 430, startPoint y: 287, endPoint x: 524, endPoint y: 462, distance: 198.9
click at [524, 458] on tbody "詳情 20 08/16/2025 郭淑芬 0932340172 Vivi / /6 Y 810 0 0 0 0 0 0 810 詳情 15 02/02/202…" at bounding box center [674, 381] width 977 height 225
click at [530, 474] on td "Y" at bounding box center [541, 474] width 71 height 37
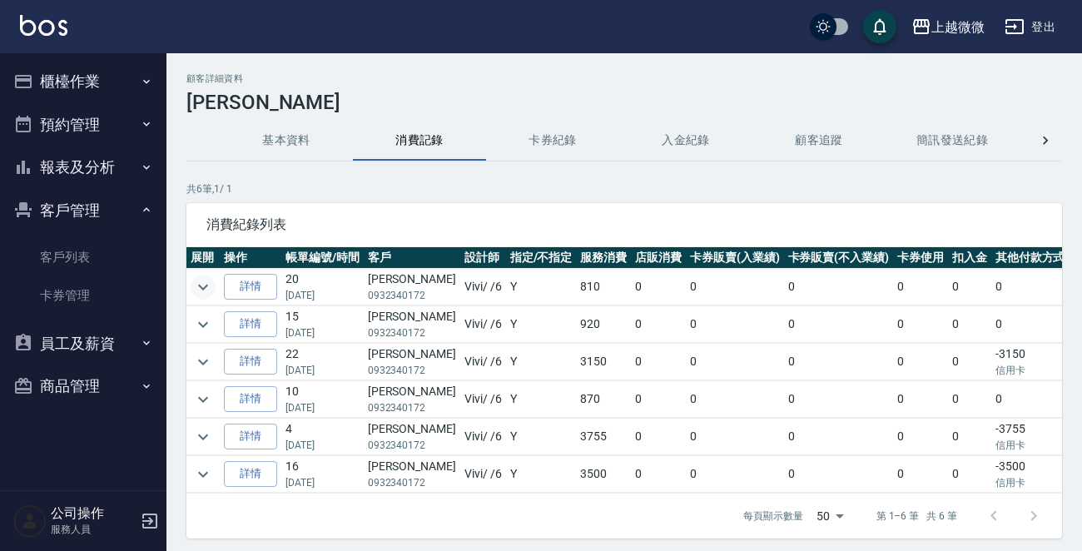
click at [202, 285] on icon "expand row" at bounding box center [203, 287] width 20 height 20
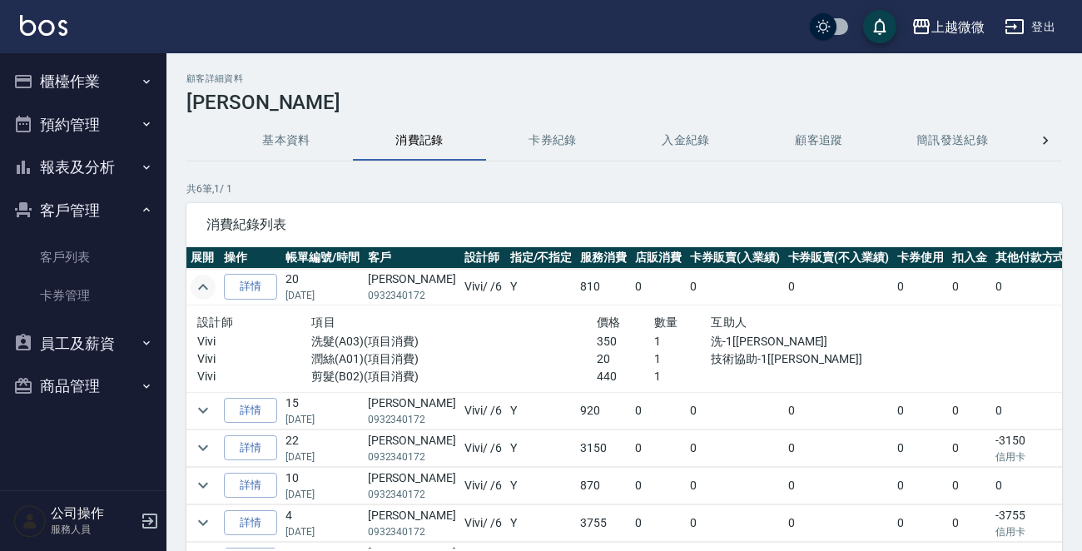
click at [202, 285] on icon "expand row" at bounding box center [203, 287] width 10 height 6
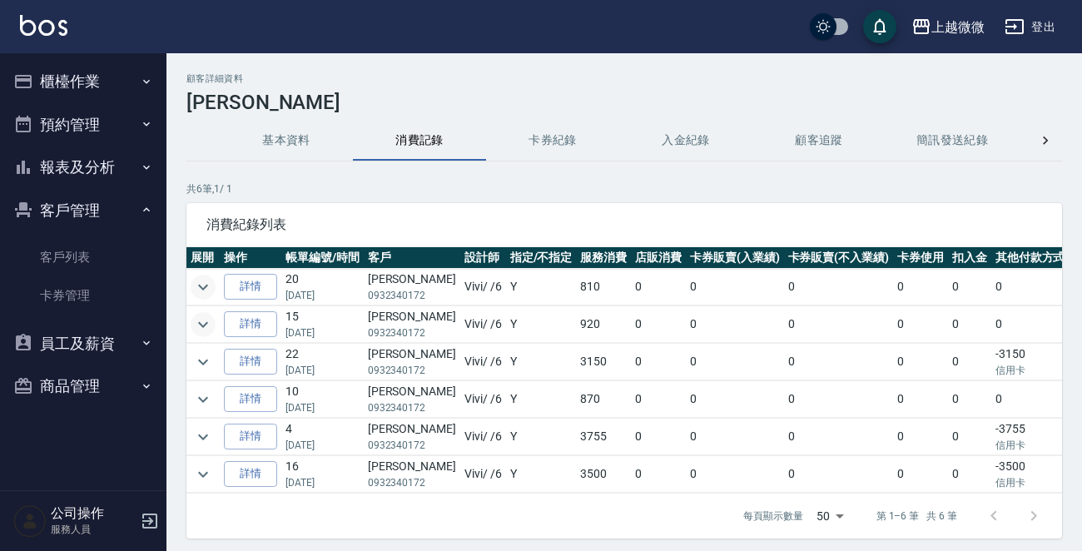
click at [207, 316] on icon "expand row" at bounding box center [203, 325] width 20 height 20
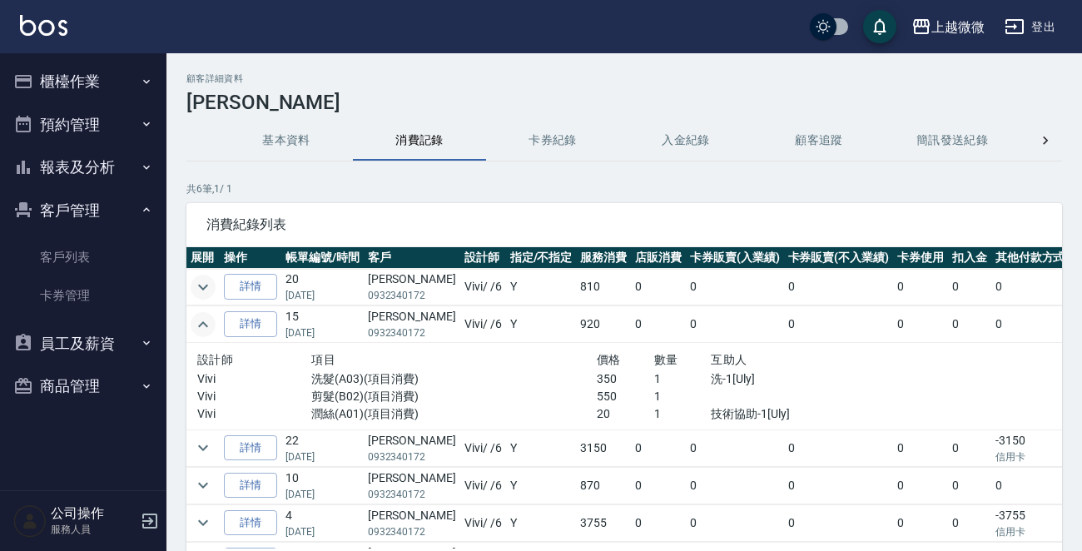
click at [207, 316] on icon "expand row" at bounding box center [203, 325] width 20 height 20
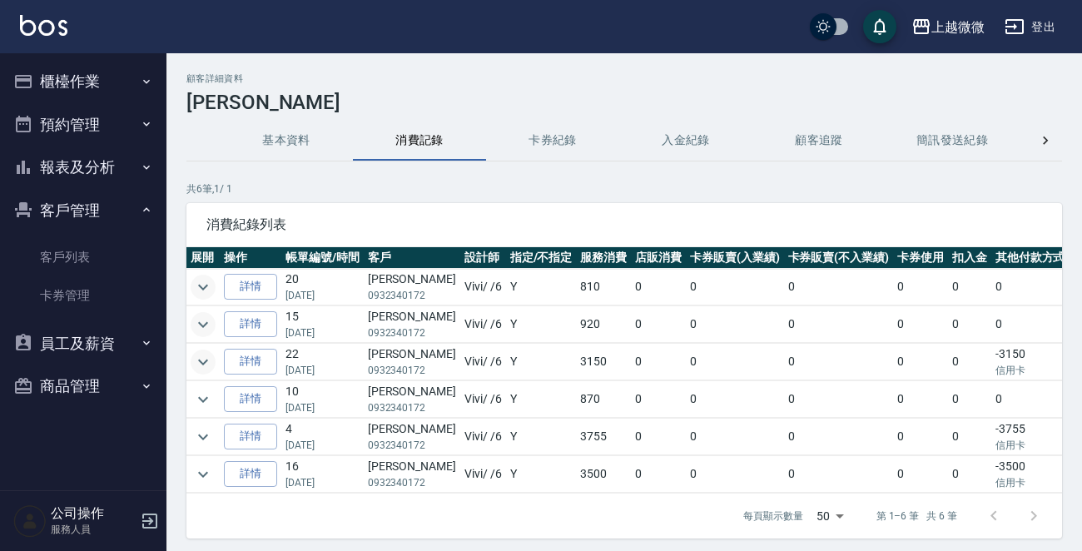
click at [206, 356] on icon "expand row" at bounding box center [203, 362] width 20 height 20
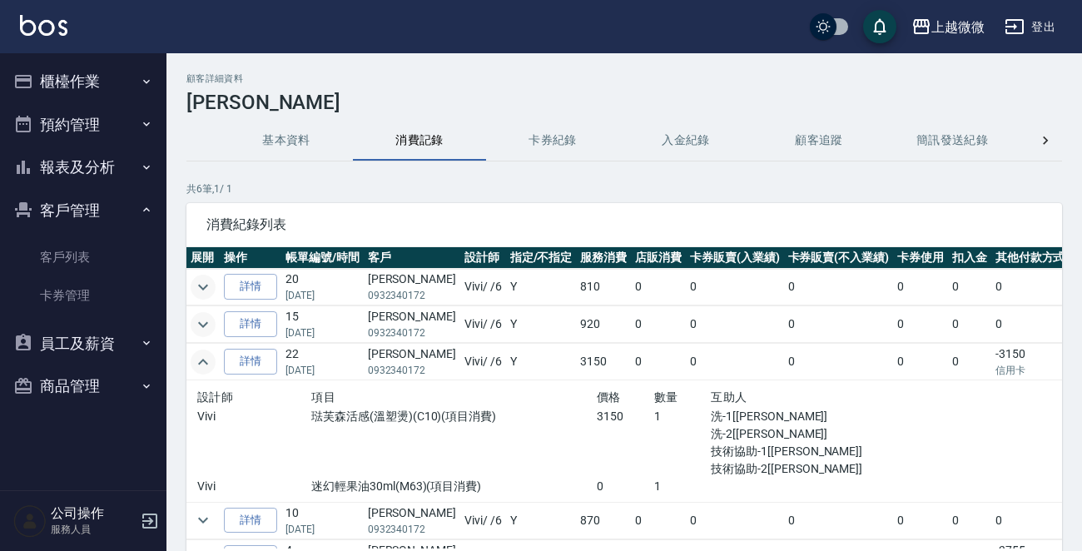
click at [206, 356] on icon "expand row" at bounding box center [203, 362] width 20 height 20
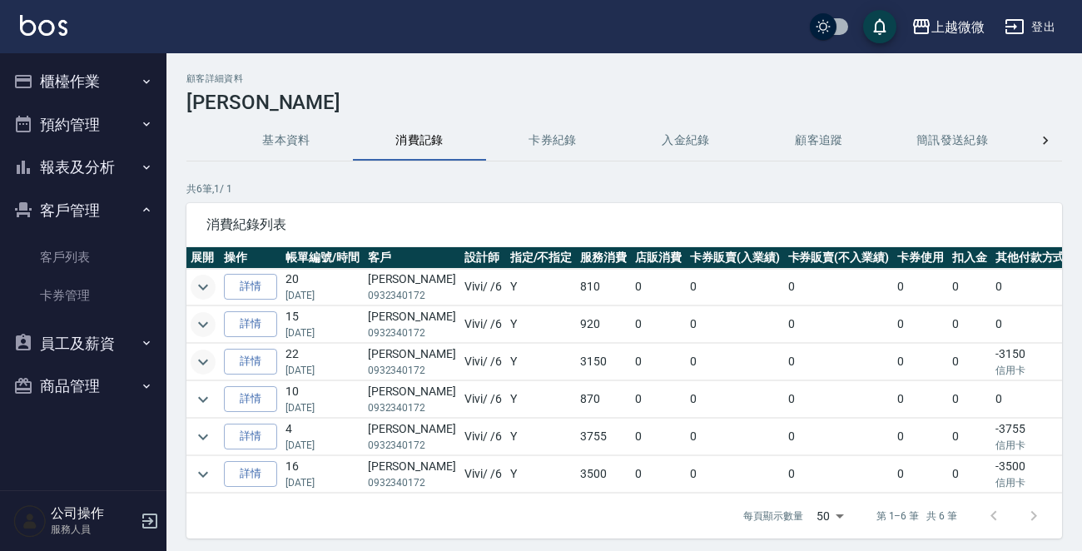
click at [269, 124] on button "基本資料" at bounding box center [286, 141] width 133 height 40
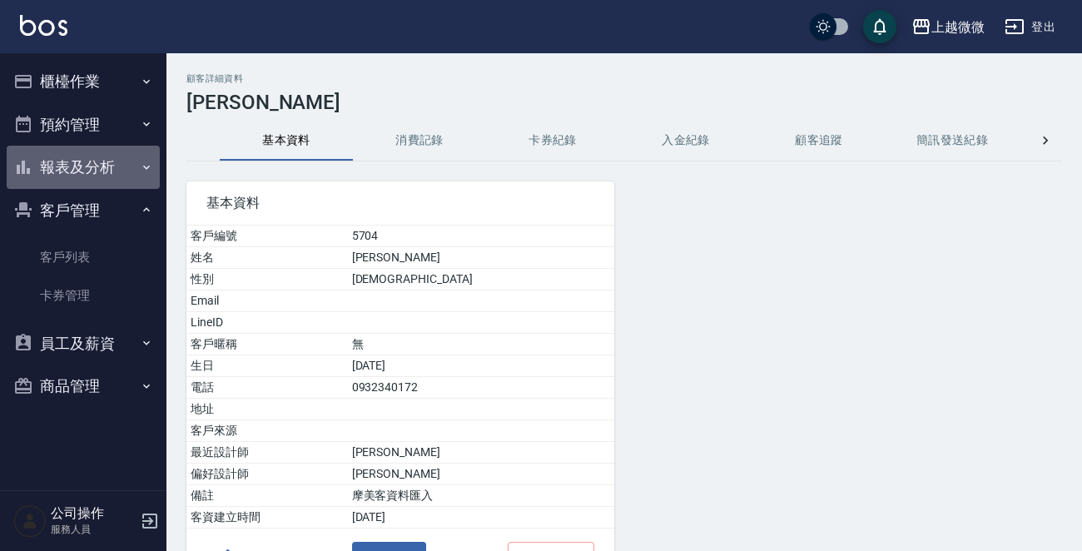
click at [90, 152] on button "報表及分析" at bounding box center [83, 167] width 153 height 43
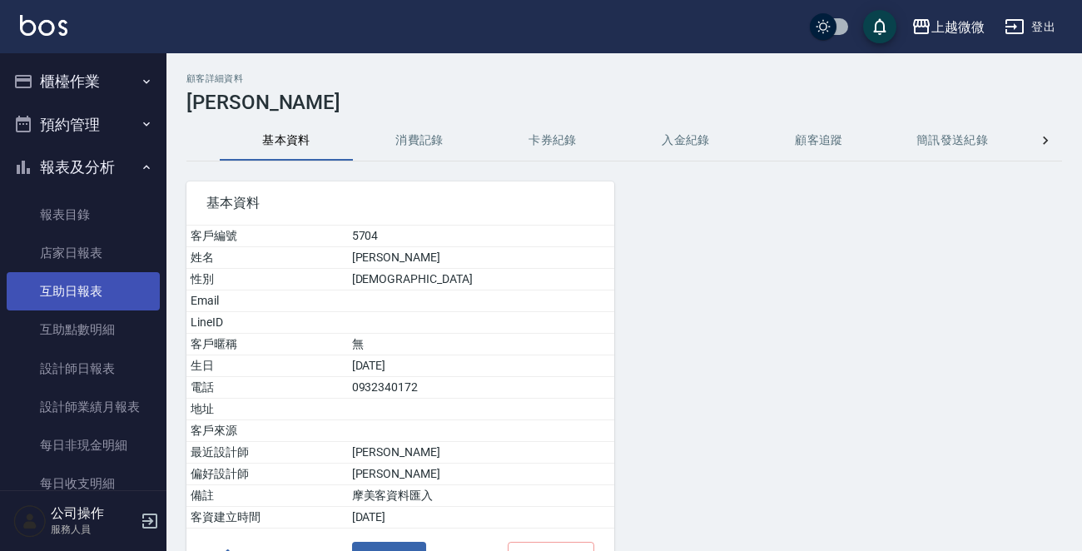
click at [122, 284] on link "互助日報表" at bounding box center [83, 291] width 153 height 38
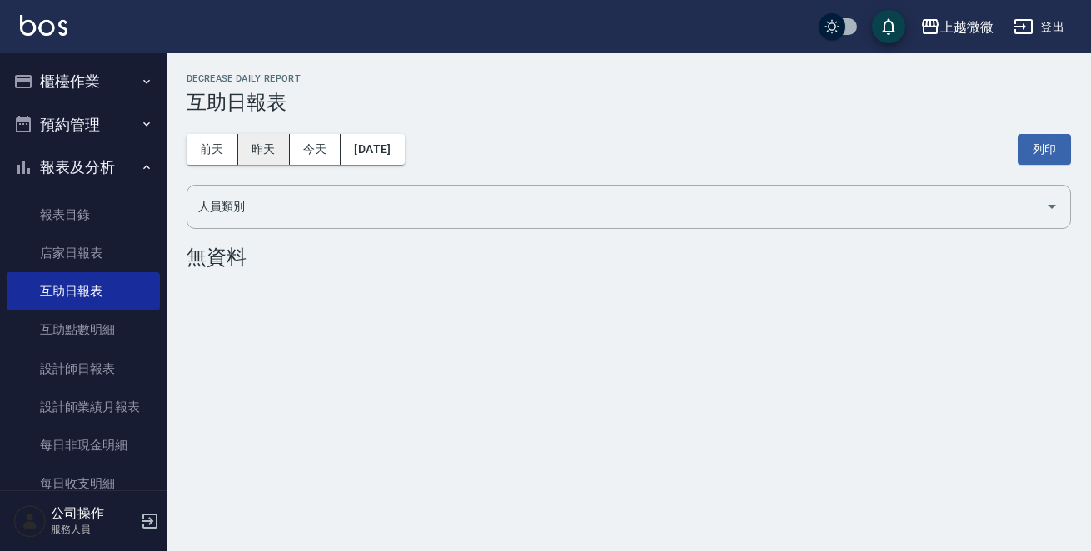
click at [278, 156] on button "昨天" at bounding box center [264, 149] width 52 height 31
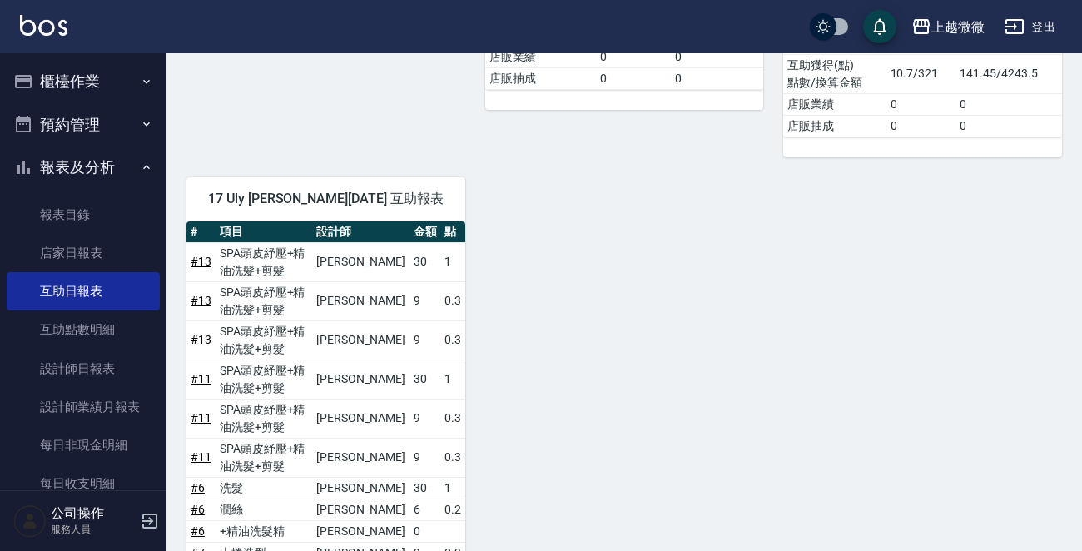
scroll to position [999, 0]
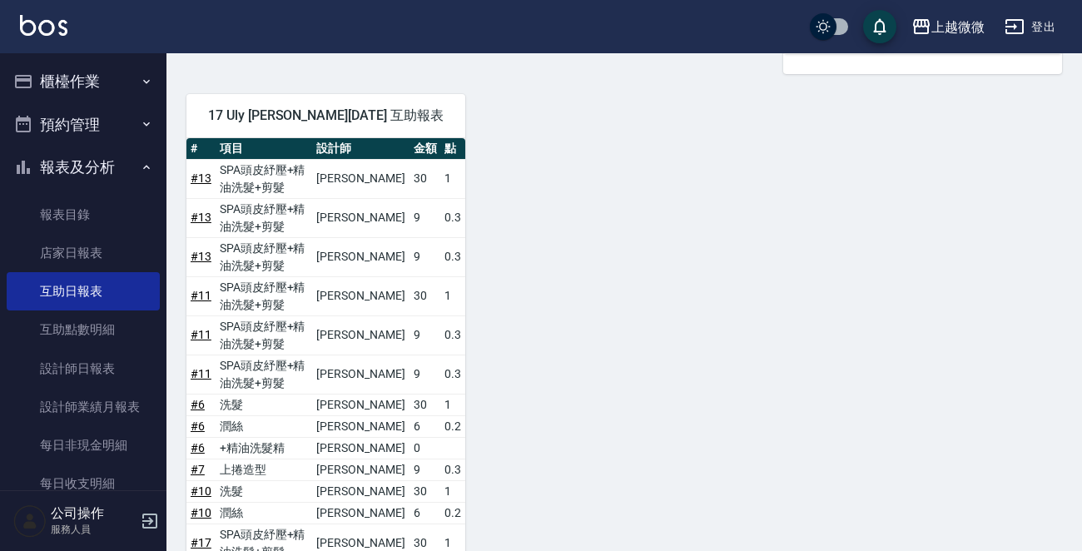
click at [201, 484] on link "# 10" at bounding box center [201, 490] width 21 height 13
click at [200, 484] on link "# 10" at bounding box center [201, 490] width 21 height 13
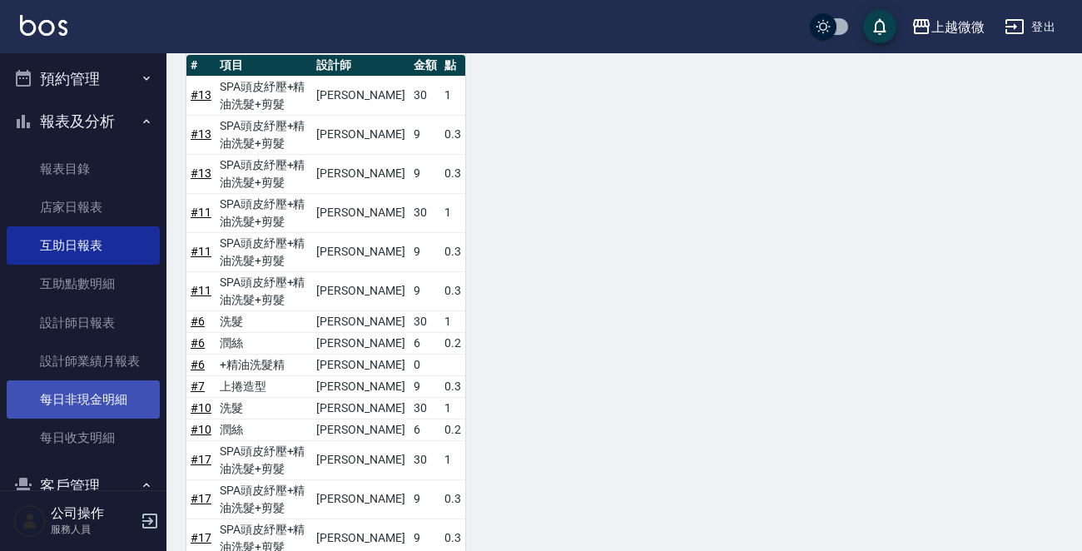
scroll to position [83, 0]
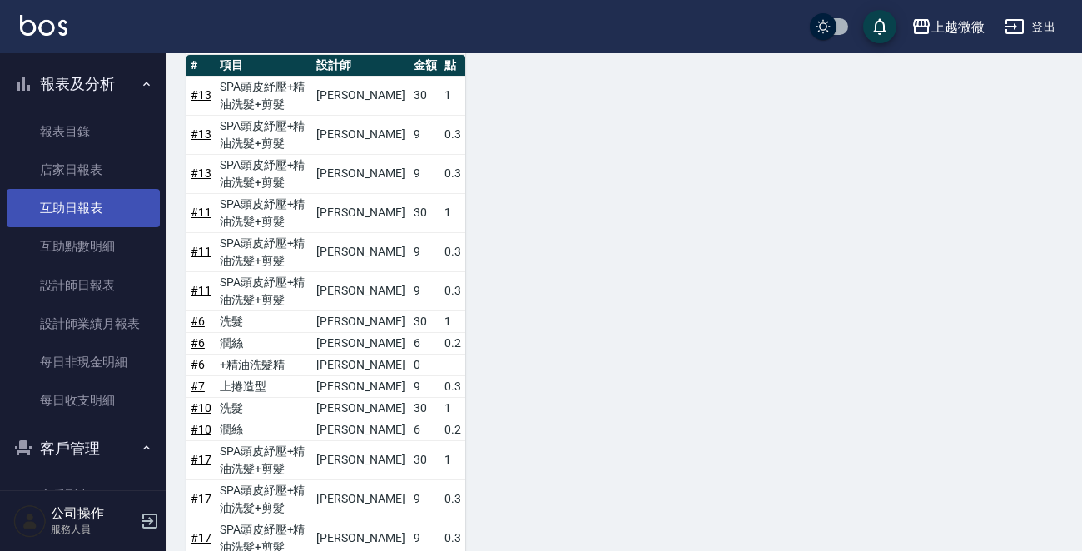
click at [113, 224] on link "互助日報表" at bounding box center [83, 208] width 153 height 38
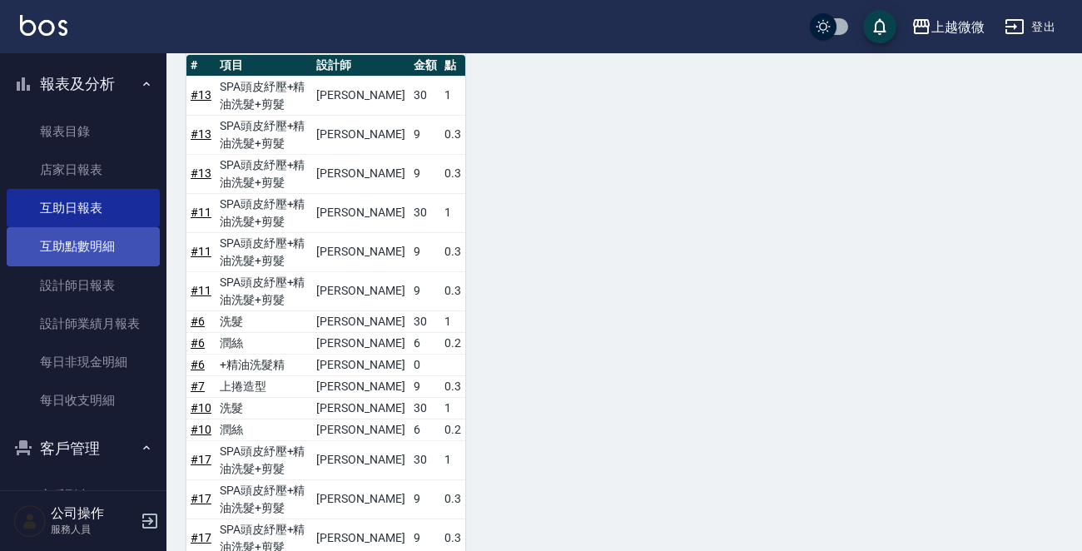
click at [113, 241] on link "互助點數明細" at bounding box center [83, 246] width 153 height 38
click at [112, 240] on link "互助點數明細" at bounding box center [83, 246] width 153 height 38
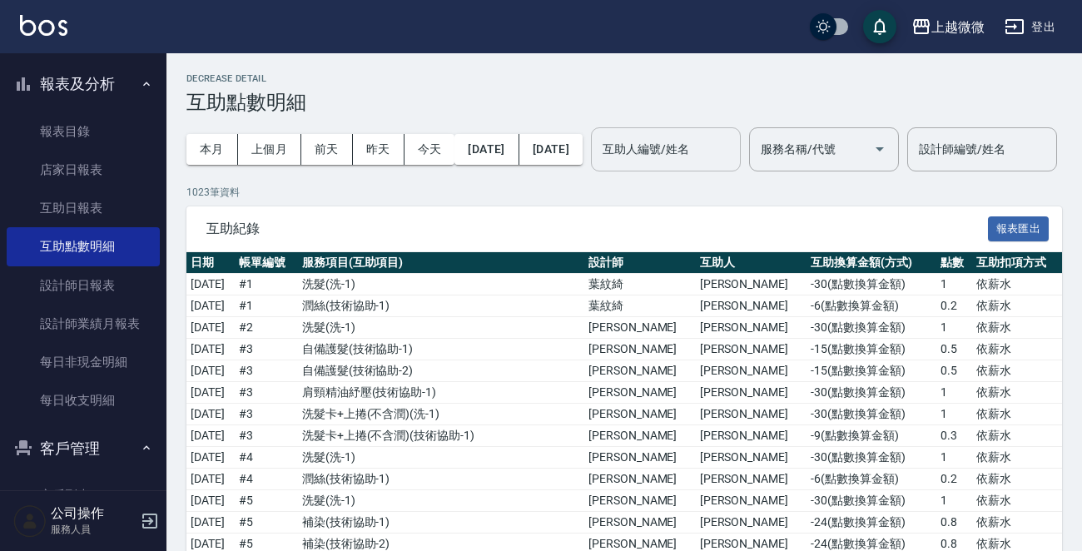
click at [726, 137] on div "互助人編號/姓名 互助人編號/姓名" at bounding box center [666, 149] width 150 height 44
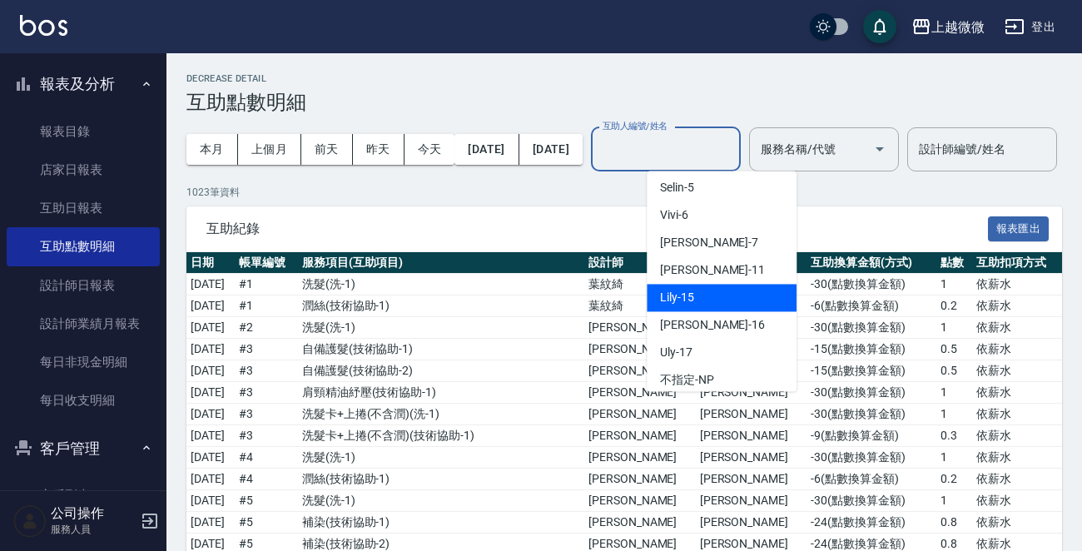
scroll to position [166, 0]
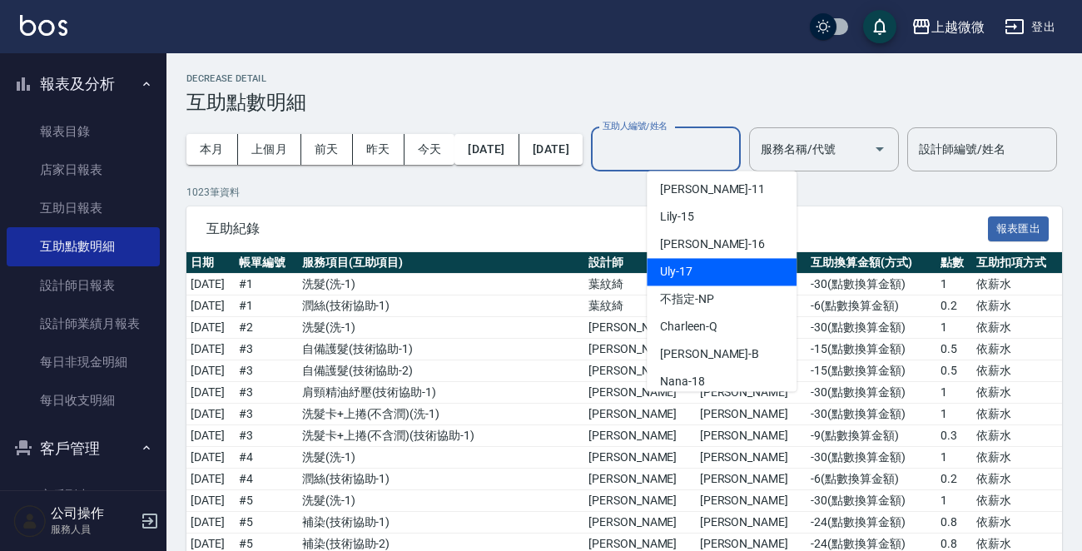
click at [730, 269] on div "Uly -17" at bounding box center [722, 271] width 150 height 27
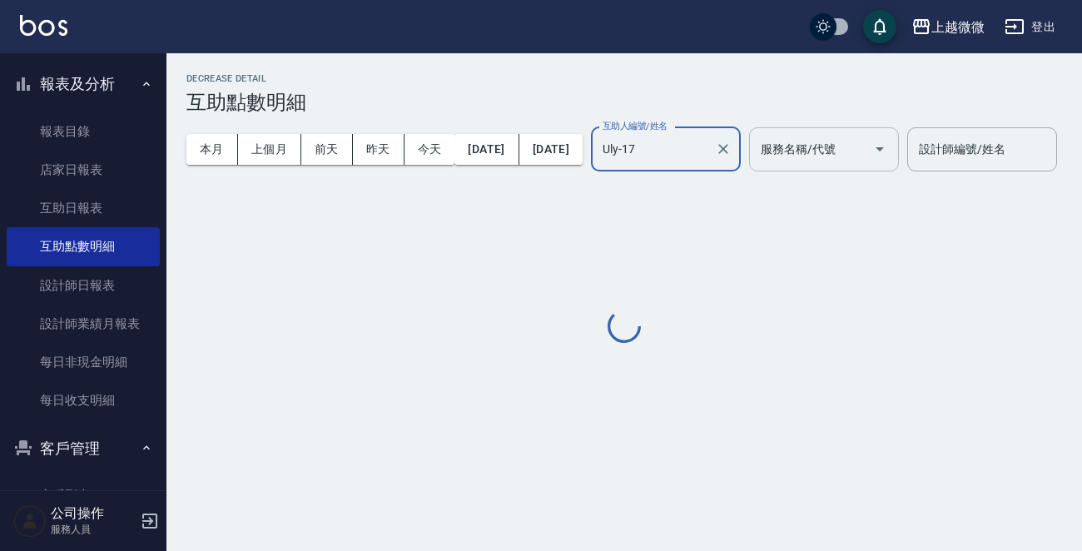
type input "Uly-17"
click at [857, 147] on div "服務名稱/代號 服務名稱/代號" at bounding box center [824, 149] width 150 height 44
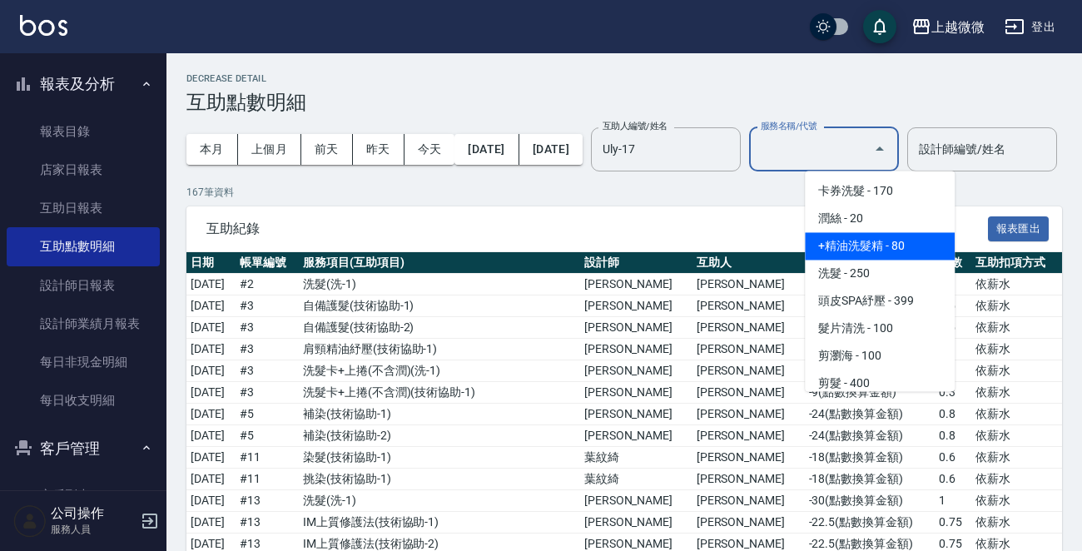
click at [871, 240] on span "+精油洗髮精 - 80" at bounding box center [880, 245] width 150 height 27
type input "+精油洗髮精(A02)"
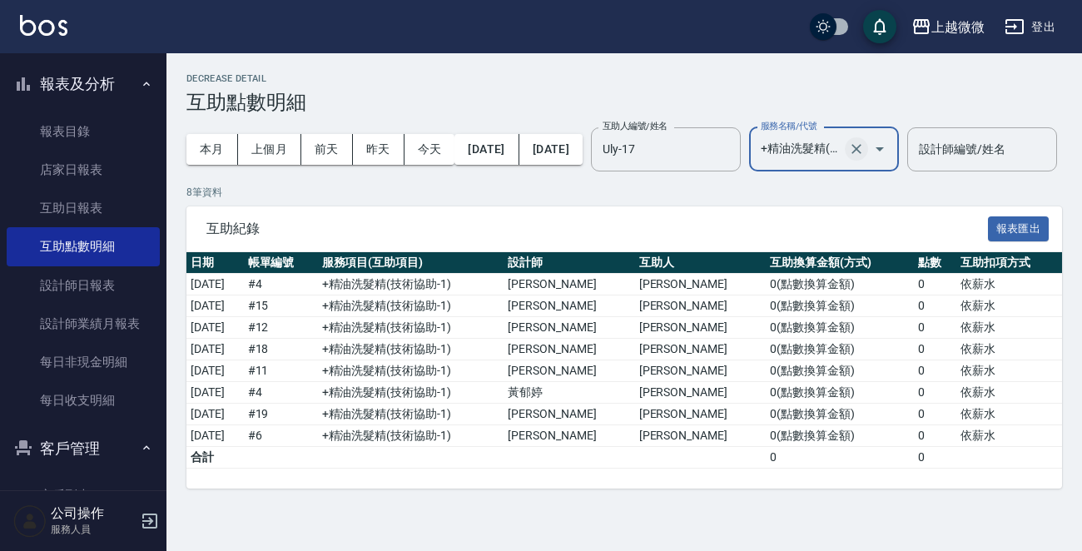
click at [862, 151] on icon "Clear" at bounding box center [857, 149] width 10 height 10
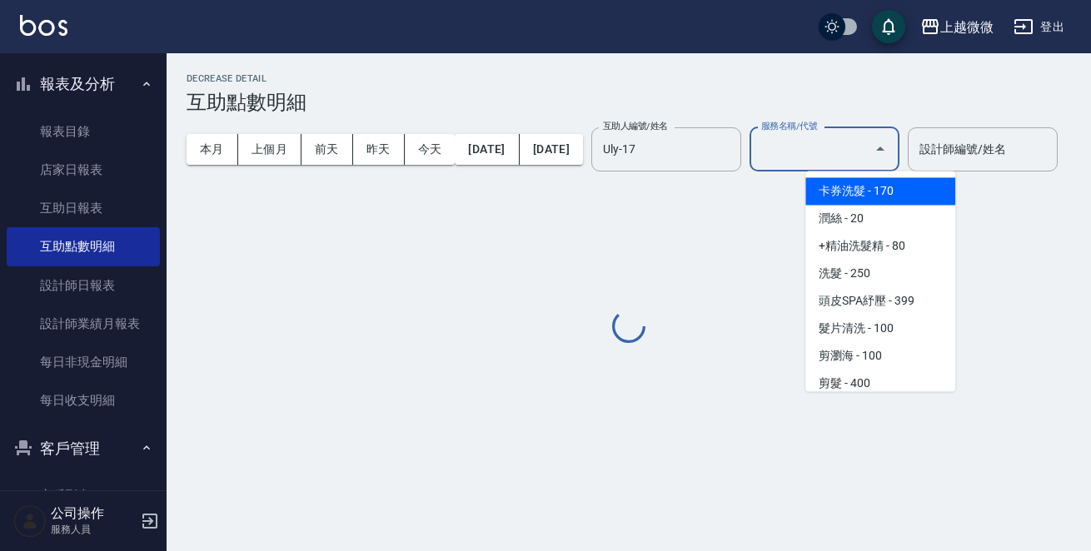
click at [867, 151] on input "服務名稱/代號" at bounding box center [812, 149] width 110 height 29
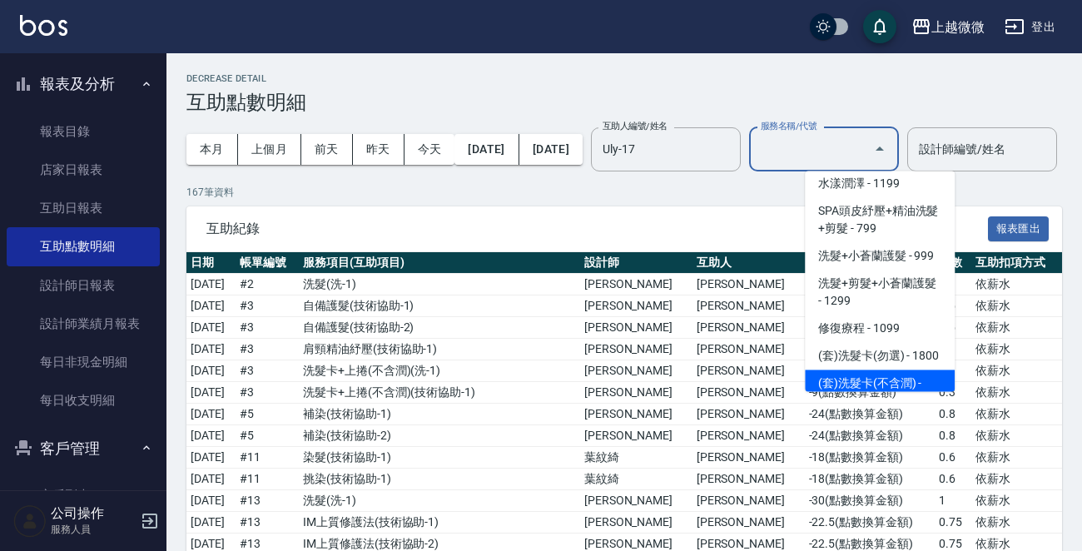
scroll to position [2914, 0]
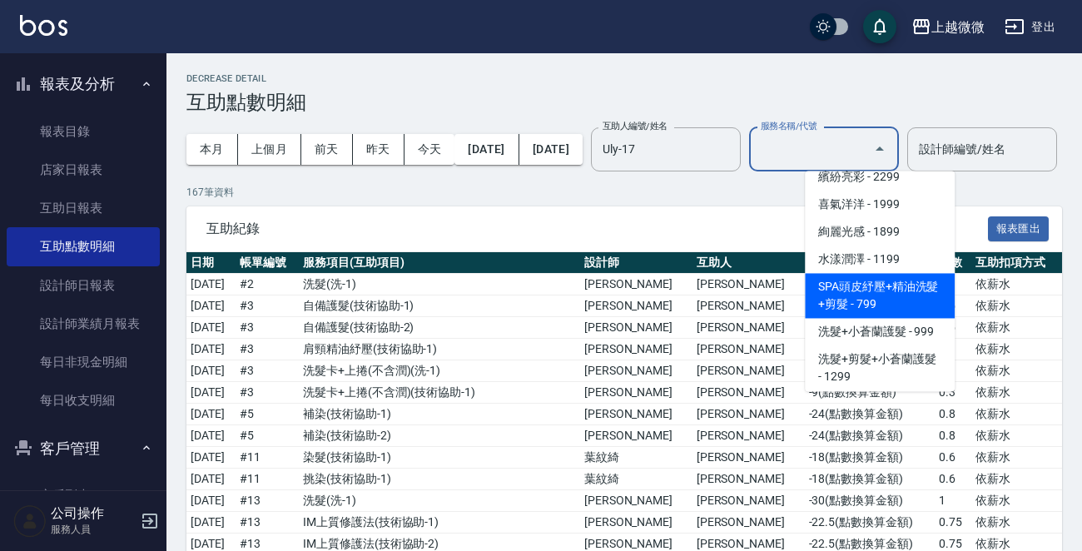
click at [898, 281] on span "SPA頭皮紓壓+精油洗髮+剪髮 - 799" at bounding box center [880, 295] width 150 height 45
type input "SPA頭皮紓壓+精油洗髮+剪髮(I13)"
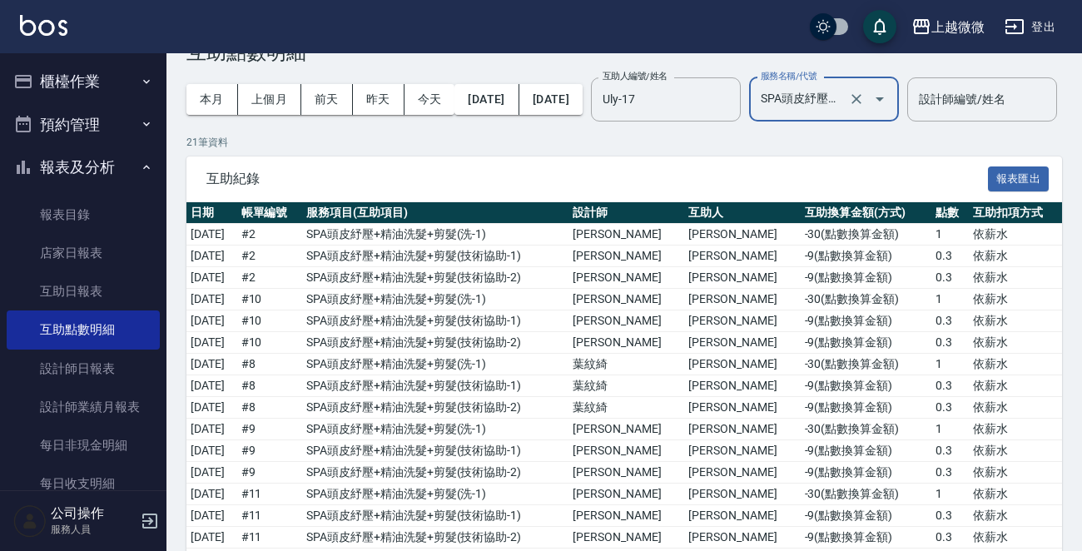
scroll to position [0, 0]
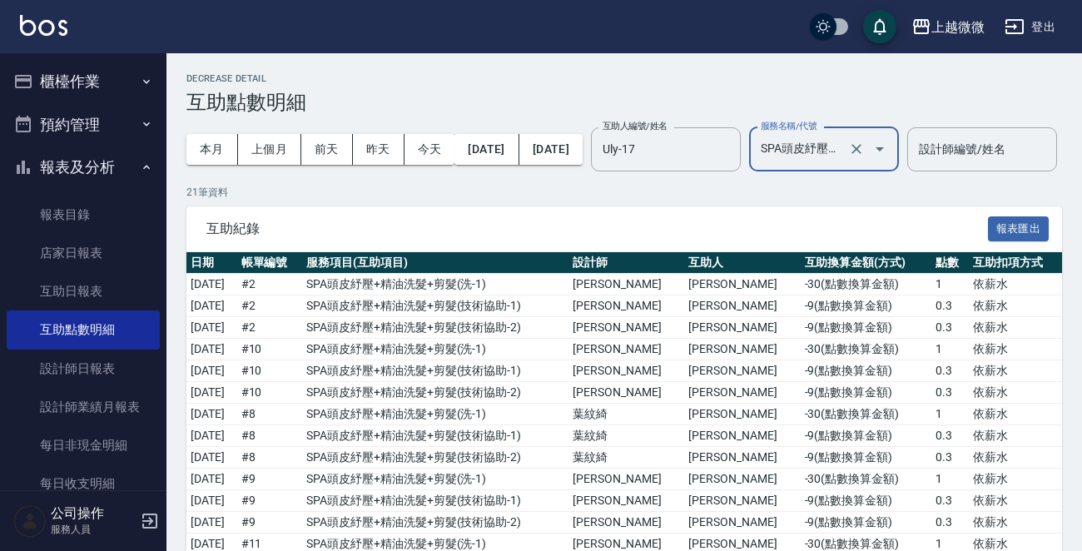
click at [89, 73] on button "櫃檯作業" at bounding box center [83, 81] width 153 height 43
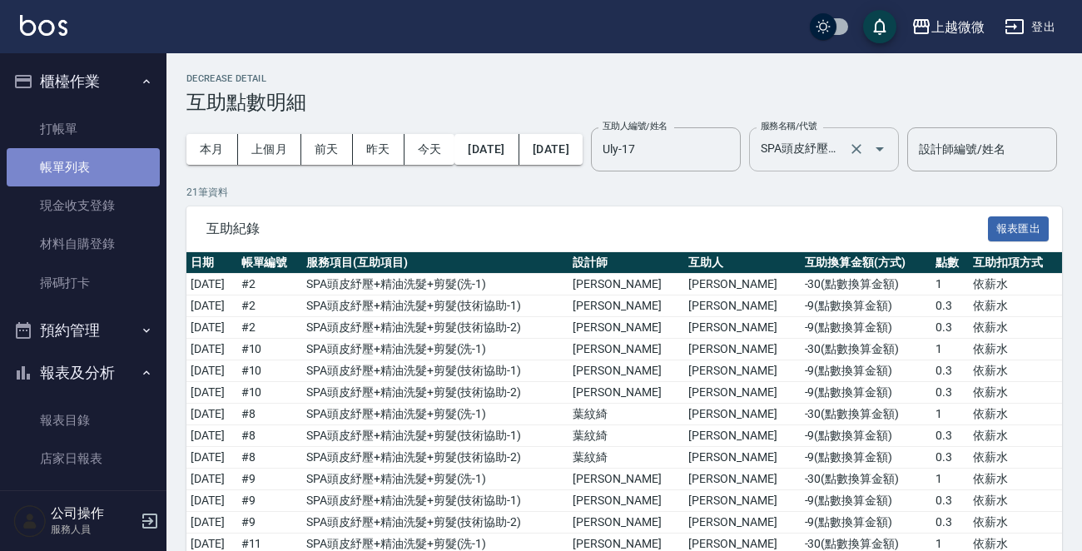
click at [87, 161] on link "帳單列表" at bounding box center [83, 167] width 153 height 38
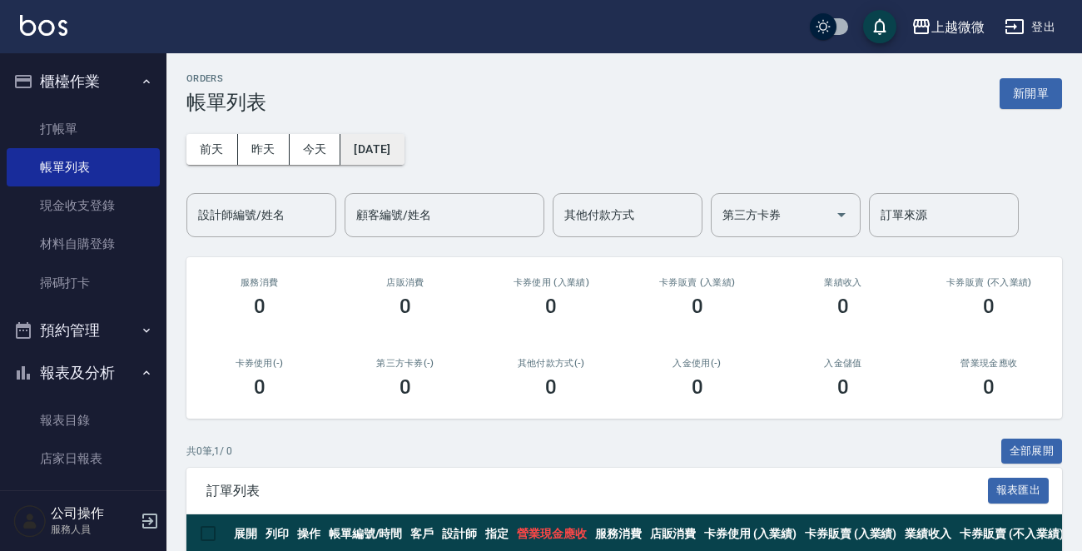
click at [376, 145] on button "[DATE]" at bounding box center [371, 149] width 63 height 31
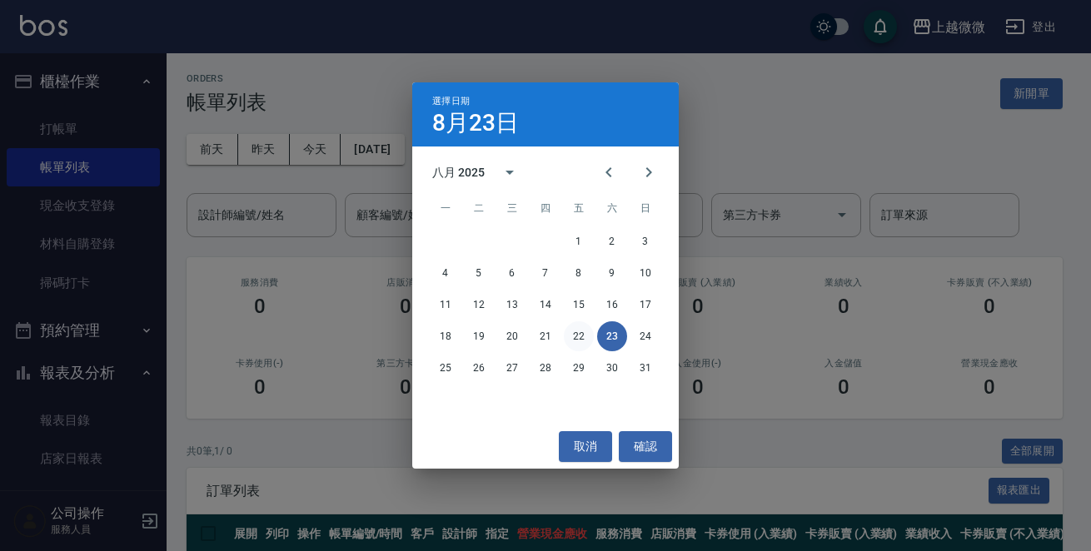
click at [581, 338] on button "22" at bounding box center [579, 336] width 30 height 30
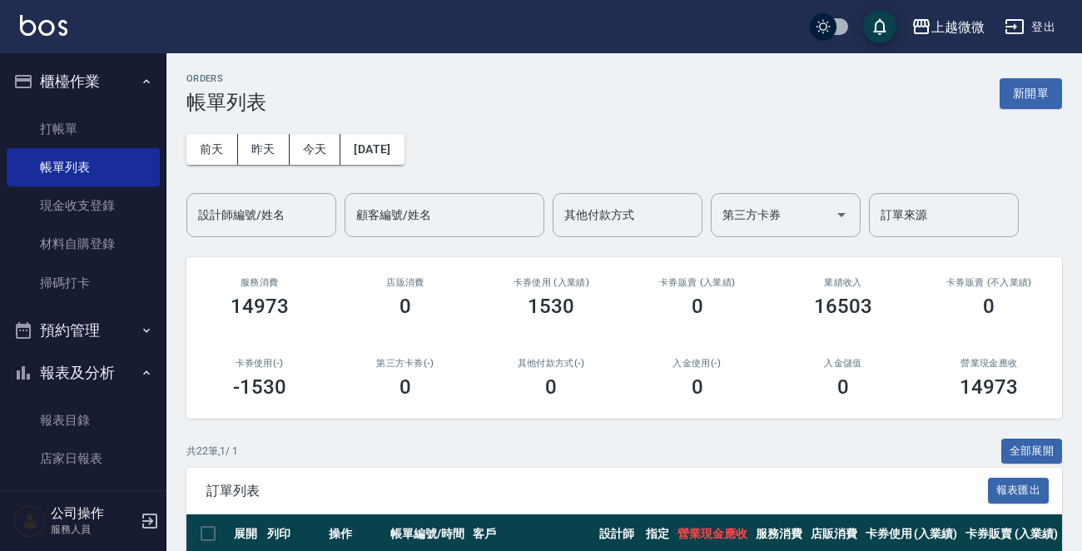
scroll to position [166, 0]
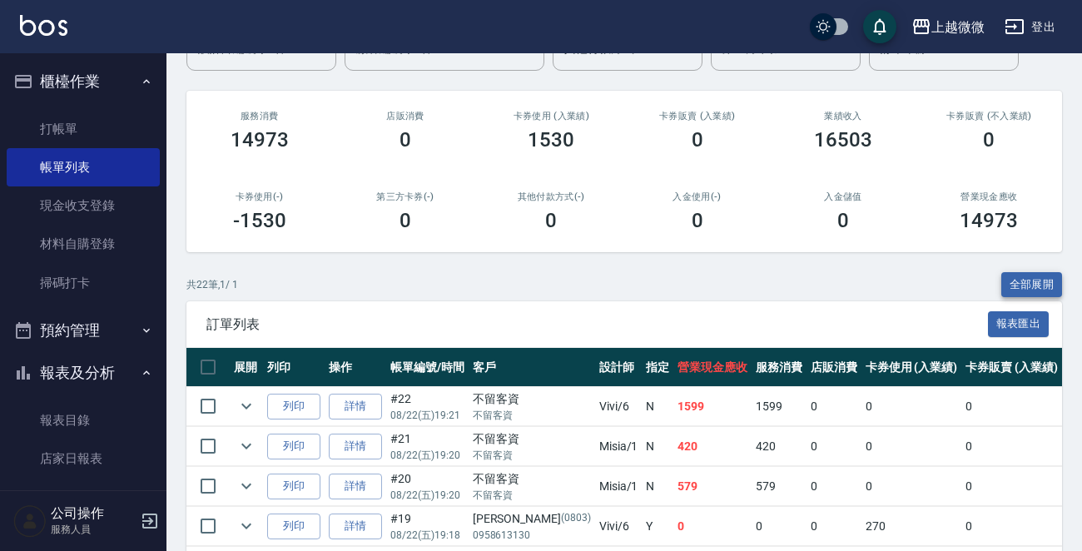
click at [1029, 281] on button "全部展開" at bounding box center [1032, 285] width 62 height 26
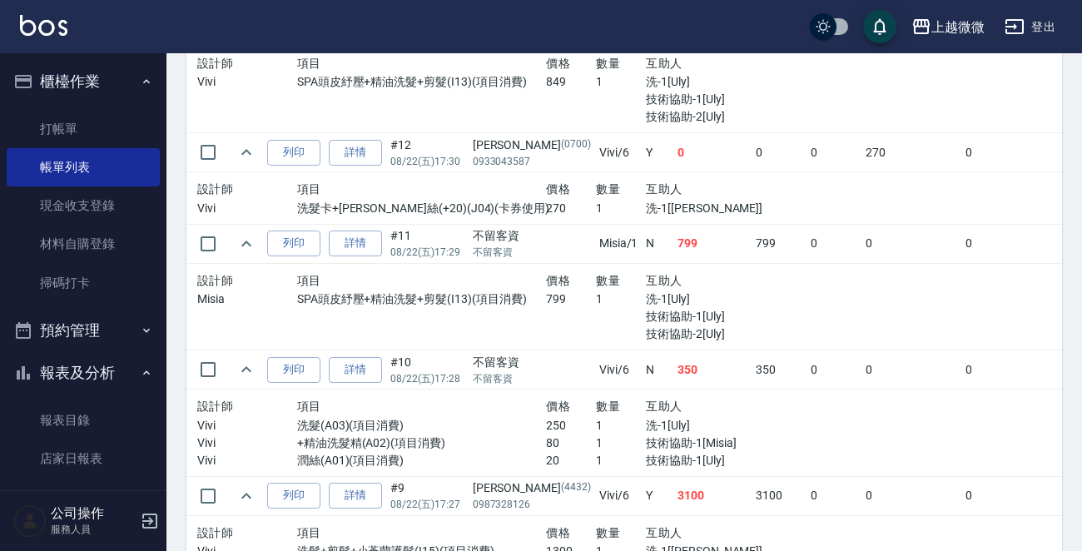
scroll to position [1748, 0]
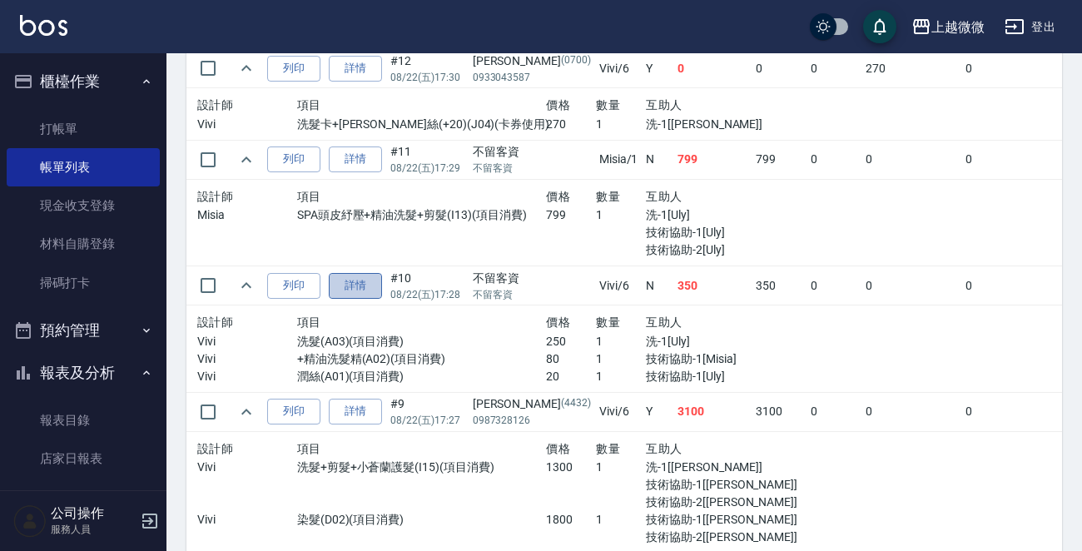
click at [372, 277] on link "詳情" at bounding box center [355, 286] width 53 height 26
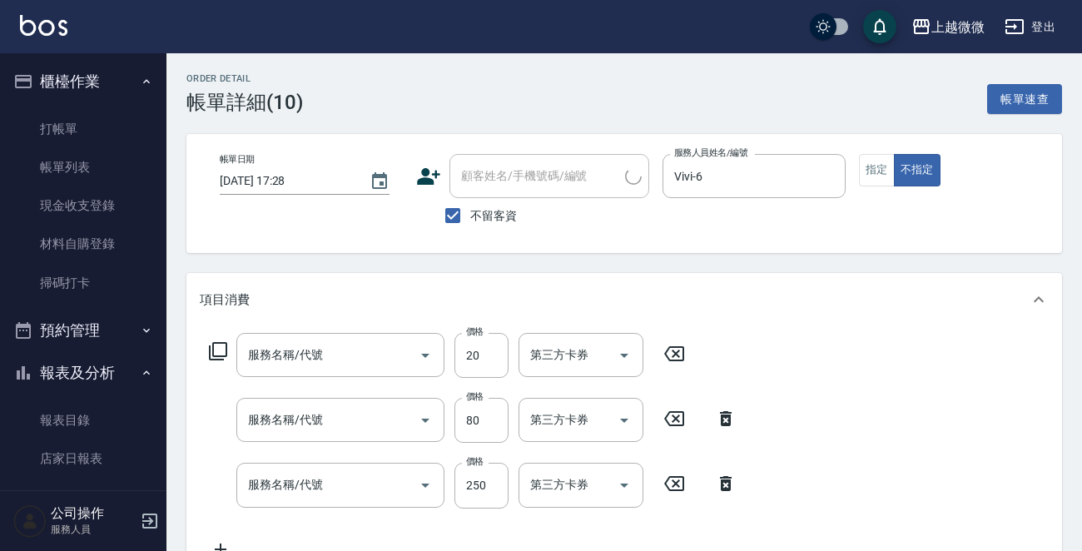
type input "2025/08/22 17:28"
checkbox input "true"
type input "Vivi-6"
type input "潤絲(A01)"
type input "+精油洗髮精(A02)"
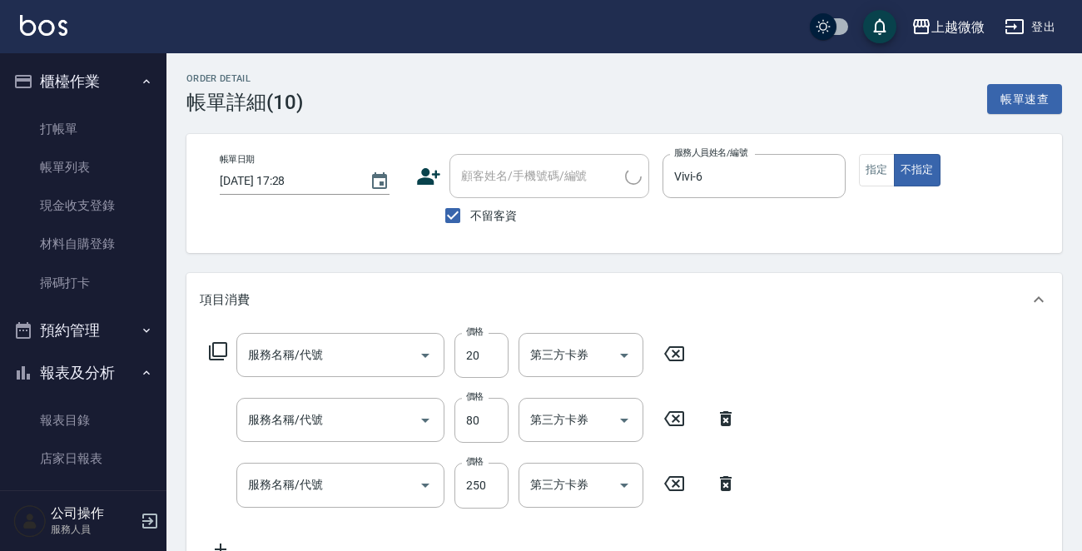
type input "洗髮(A03)"
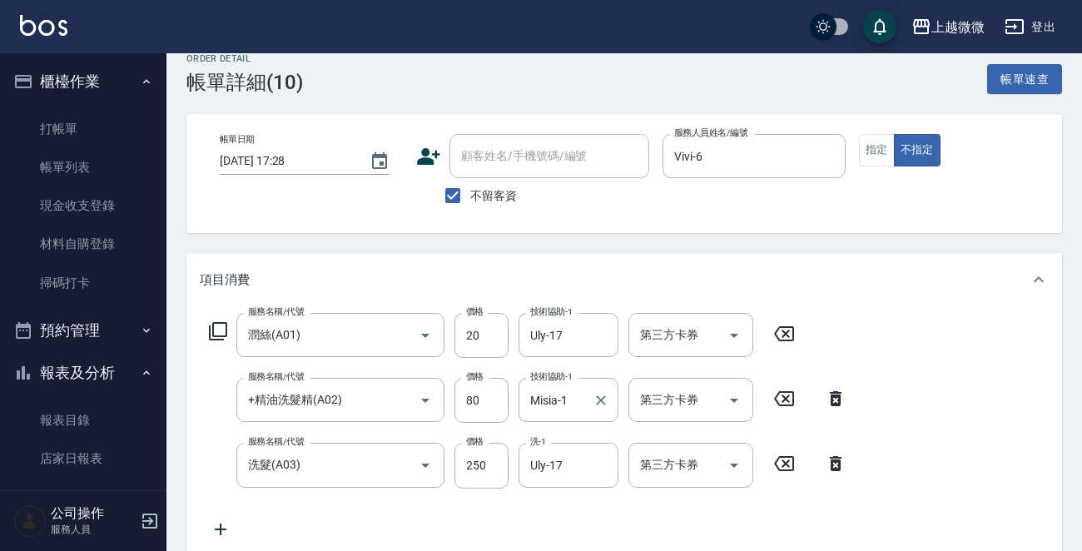
scroll to position [83, 0]
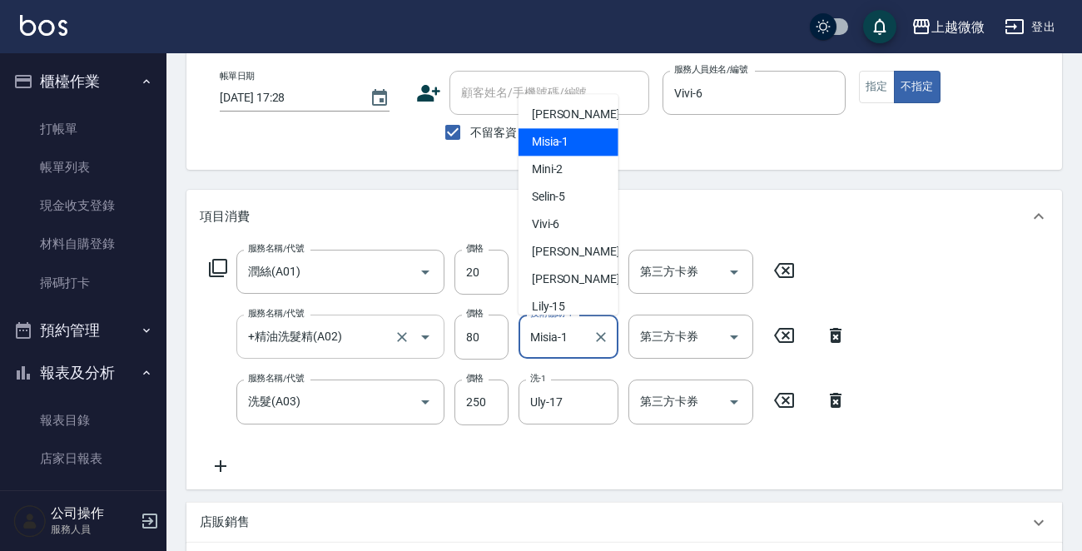
drag, startPoint x: 508, startPoint y: 342, endPoint x: 416, endPoint y: 341, distance: 91.6
click at [415, 380] on div "服務名稱/代號 +精油洗髮精(A02) 服務名稱/代號 價格 80 價格 技術協助-1 Misia-1 技術協助-1 第三方卡券 第三方卡券" at bounding box center [528, 402] width 657 height 45
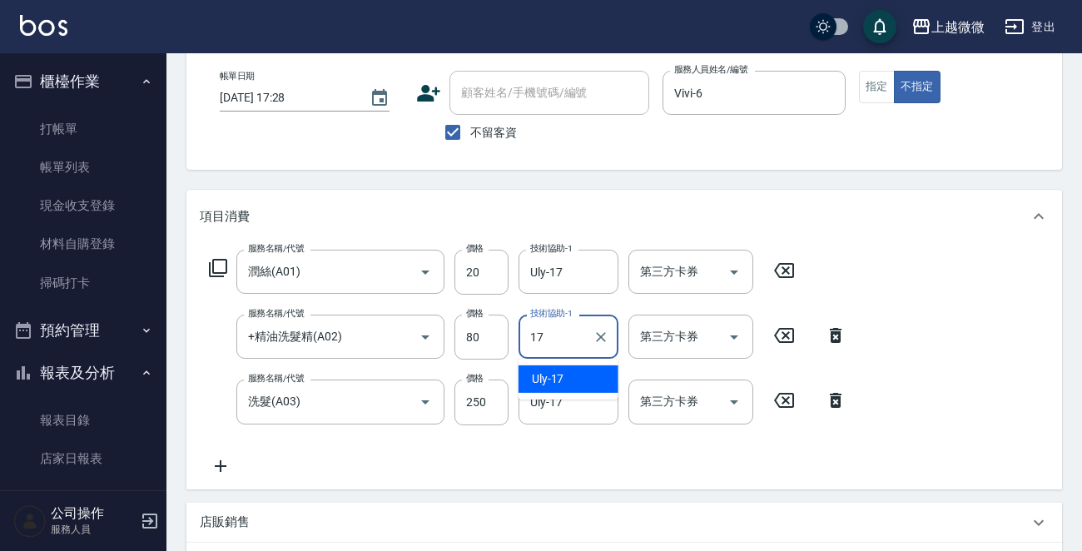
click at [552, 375] on span "Uly -17" at bounding box center [548, 378] width 32 height 17
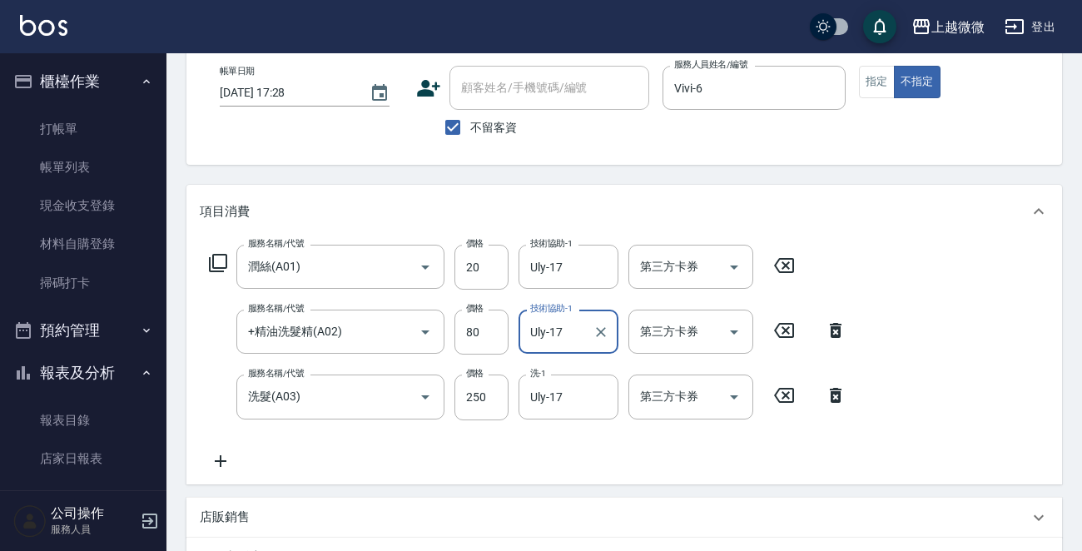
scroll to position [410, 0]
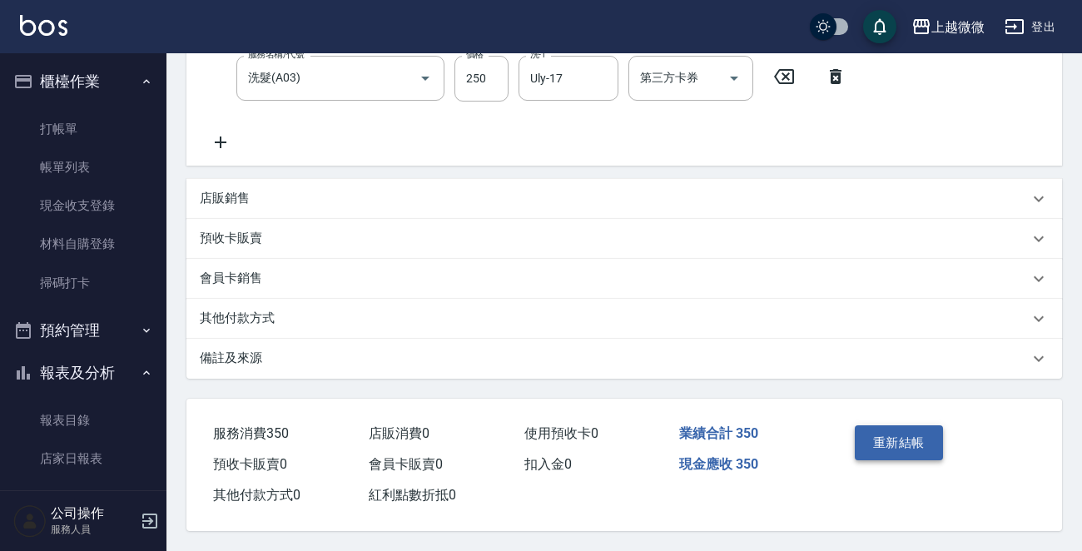
type input "Uly-17"
click at [877, 432] on button "重新結帳" at bounding box center [899, 442] width 88 height 35
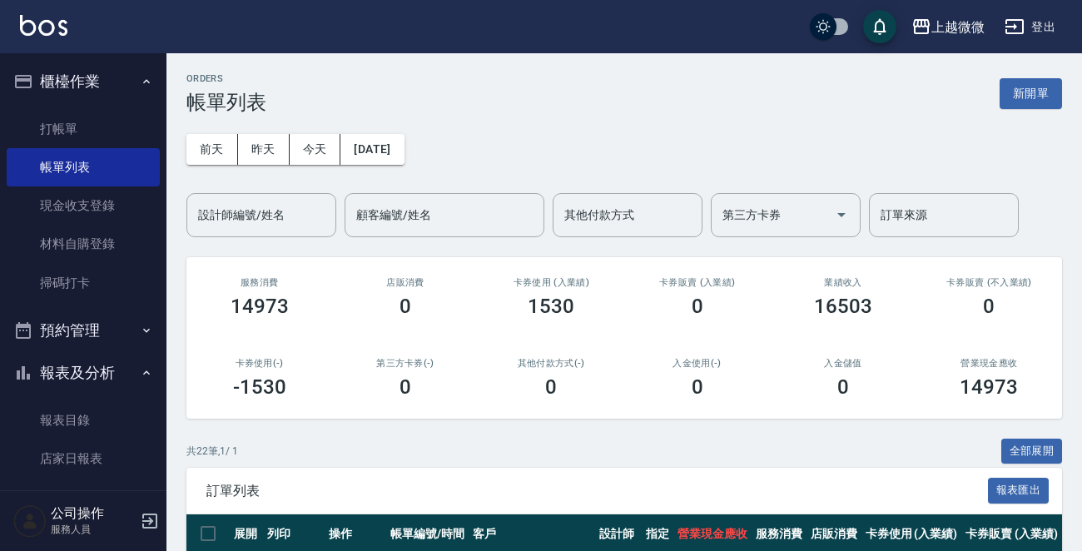
click at [67, 14] on div "上越微微 登出" at bounding box center [541, 26] width 1082 height 53
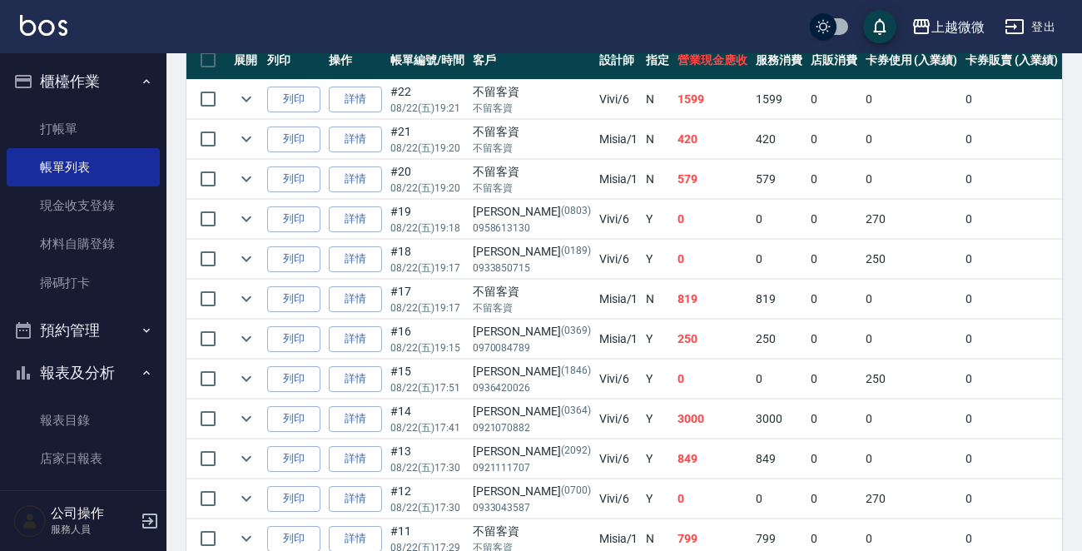
scroll to position [499, 0]
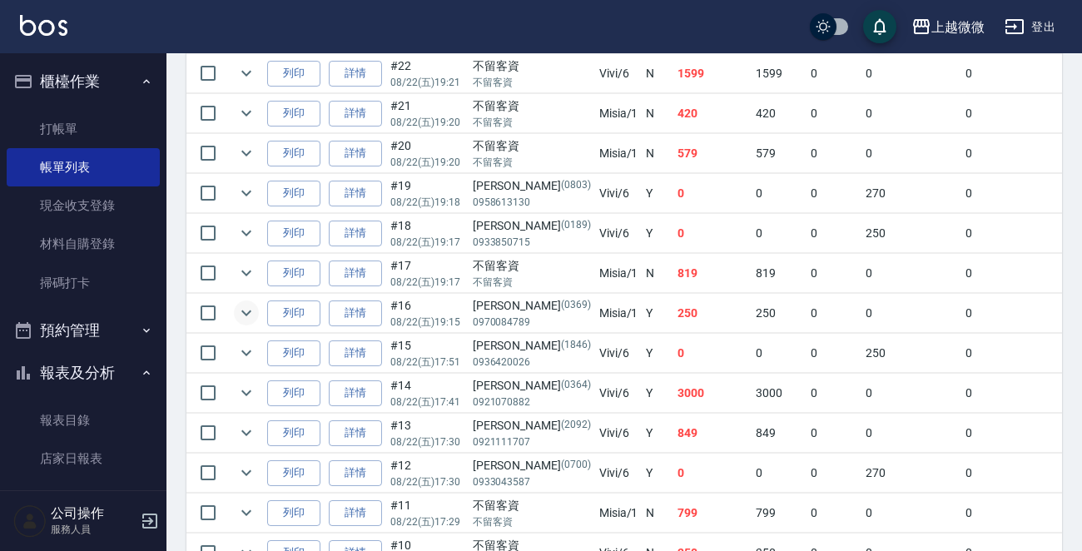
click at [236, 311] on icon "expand row" at bounding box center [246, 313] width 20 height 20
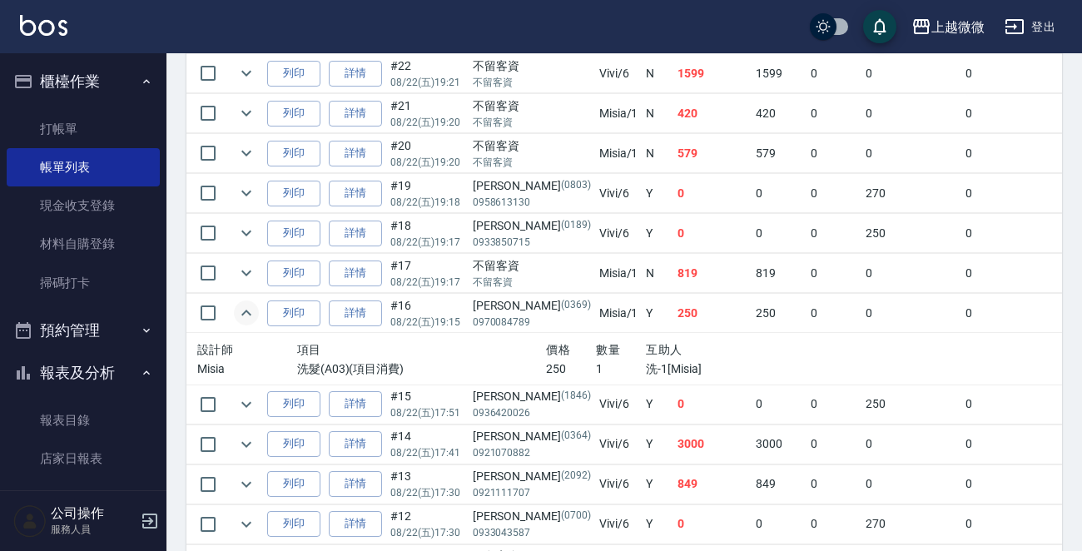
click at [236, 311] on icon "expand row" at bounding box center [246, 313] width 20 height 20
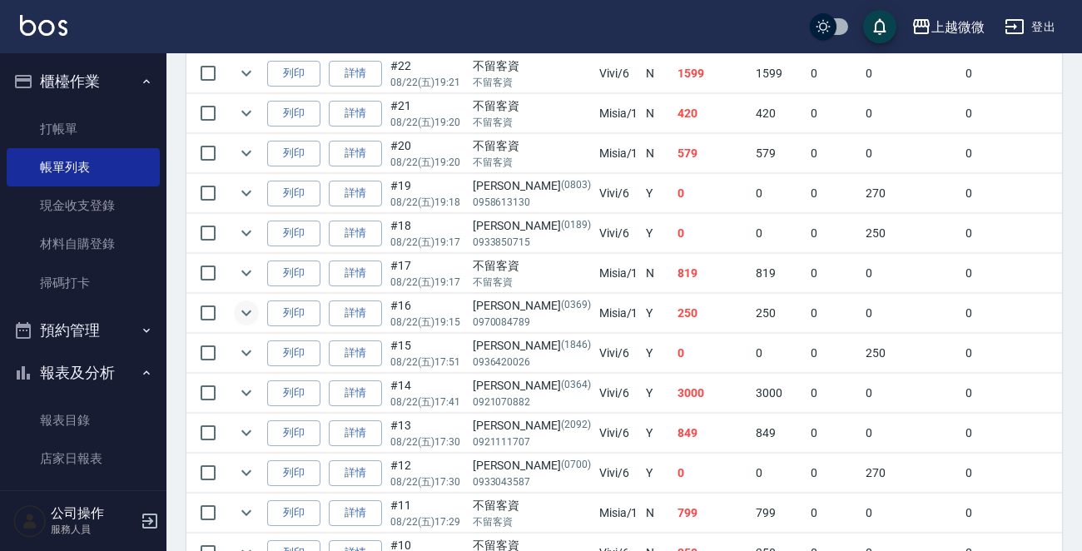
click at [46, 25] on img at bounding box center [43, 25] width 47 height 21
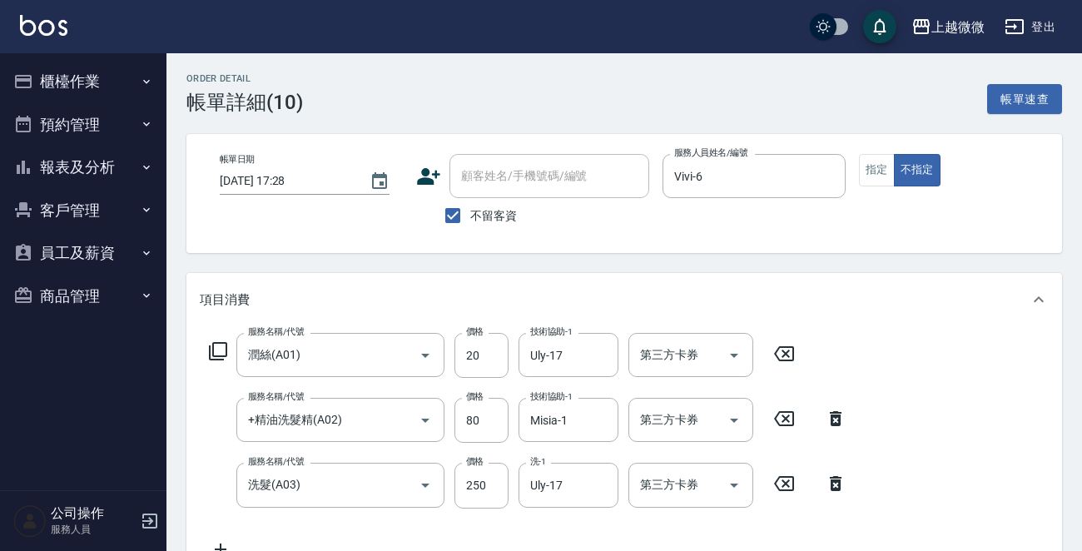
click at [97, 151] on button "報表及分析" at bounding box center [83, 167] width 153 height 43
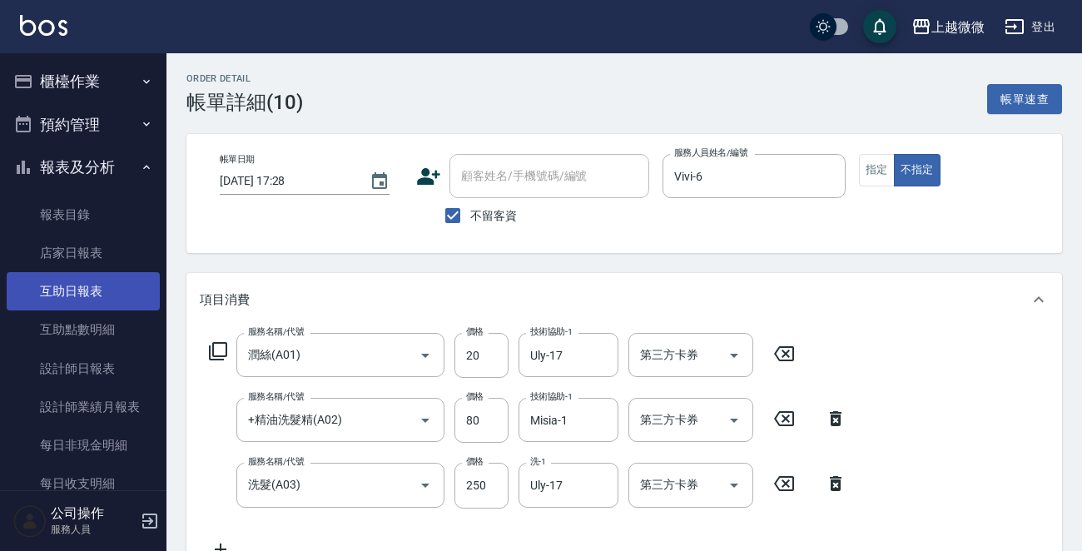
scroll to position [83, 0]
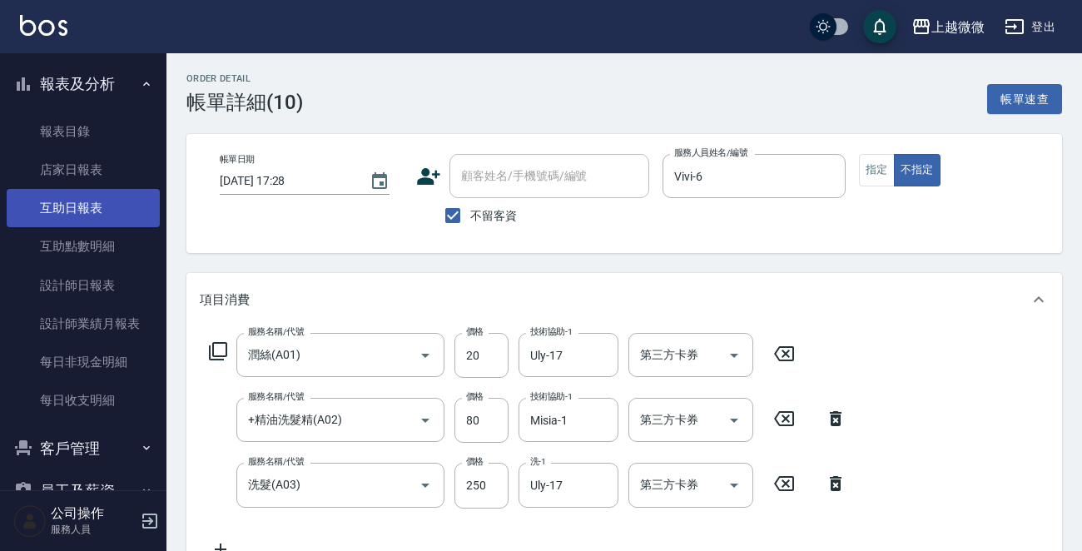
click at [87, 208] on link "互助日報表" at bounding box center [83, 208] width 153 height 38
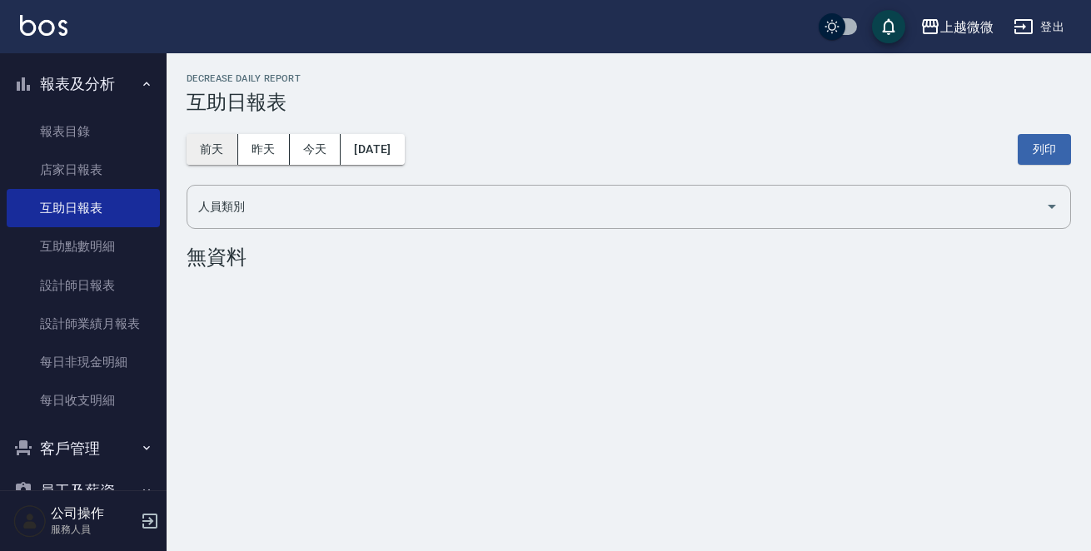
click at [212, 151] on button "前天" at bounding box center [212, 149] width 52 height 31
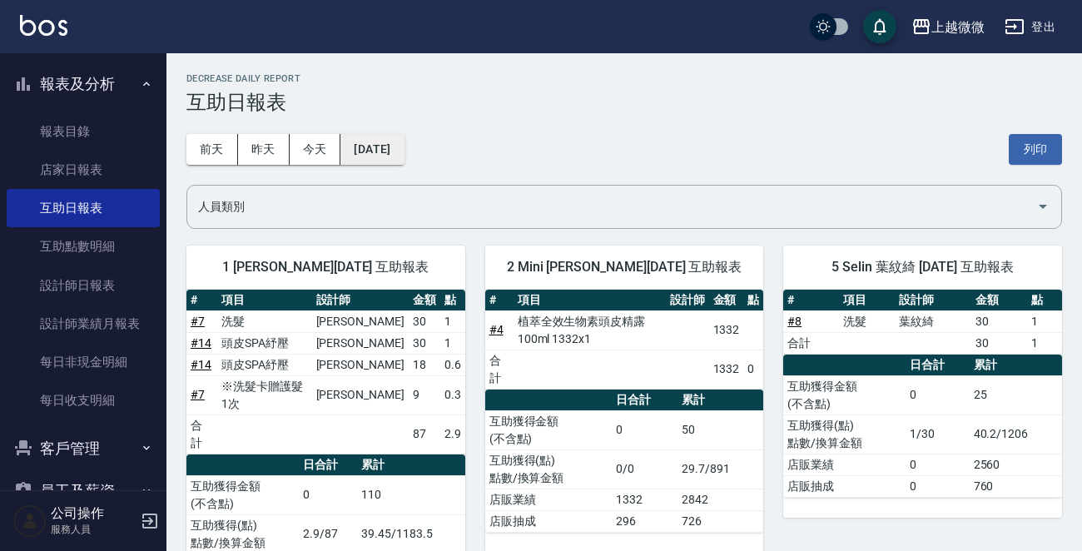
click at [372, 148] on button "2025/08/21" at bounding box center [371, 149] width 63 height 31
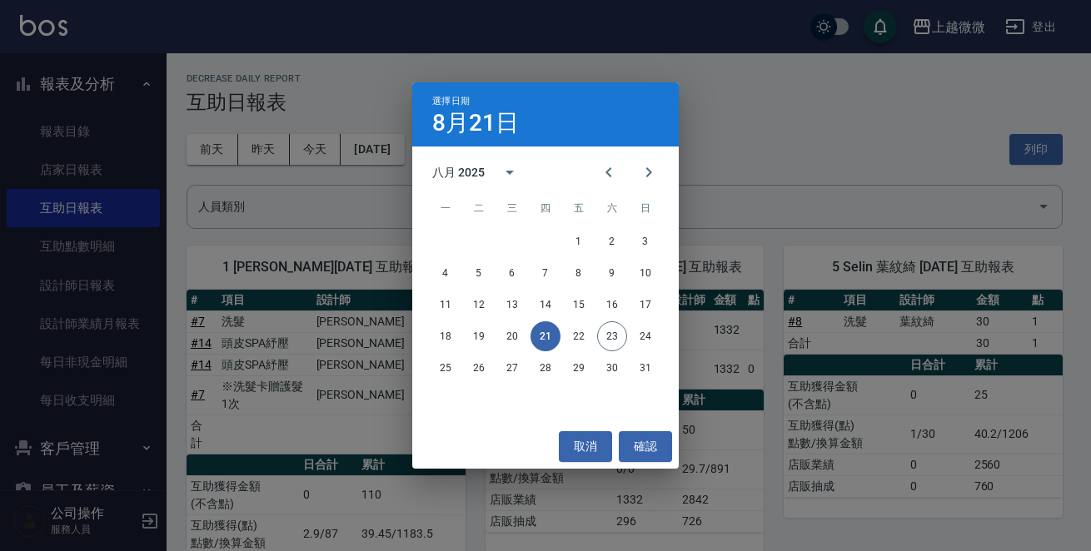
click at [855, 122] on div "選擇日期 8月21日 八月 2025 一 二 三 四 五 六 日 1 2 3 4 5 6 7 8 9 10 11 12 13 14 15 16 17 18 1…" at bounding box center [545, 275] width 1091 height 551
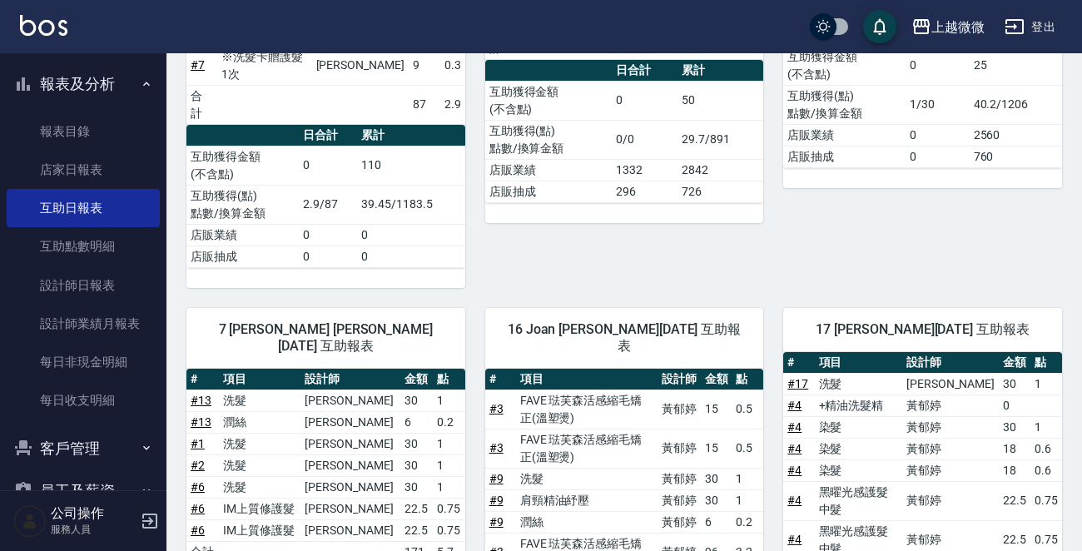
scroll to position [333, 0]
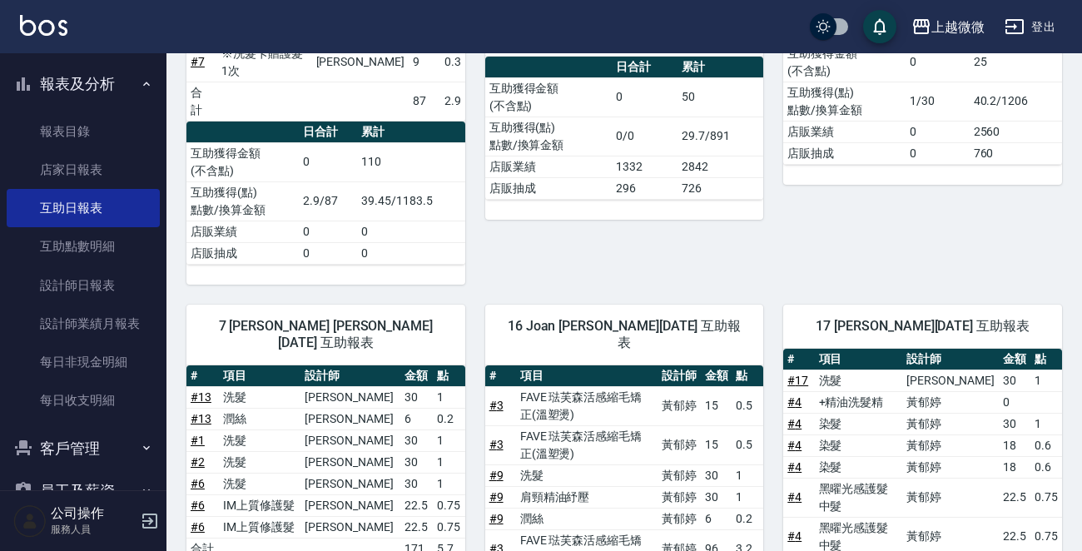
click at [797, 374] on link "# 17" at bounding box center [797, 380] width 21 height 13
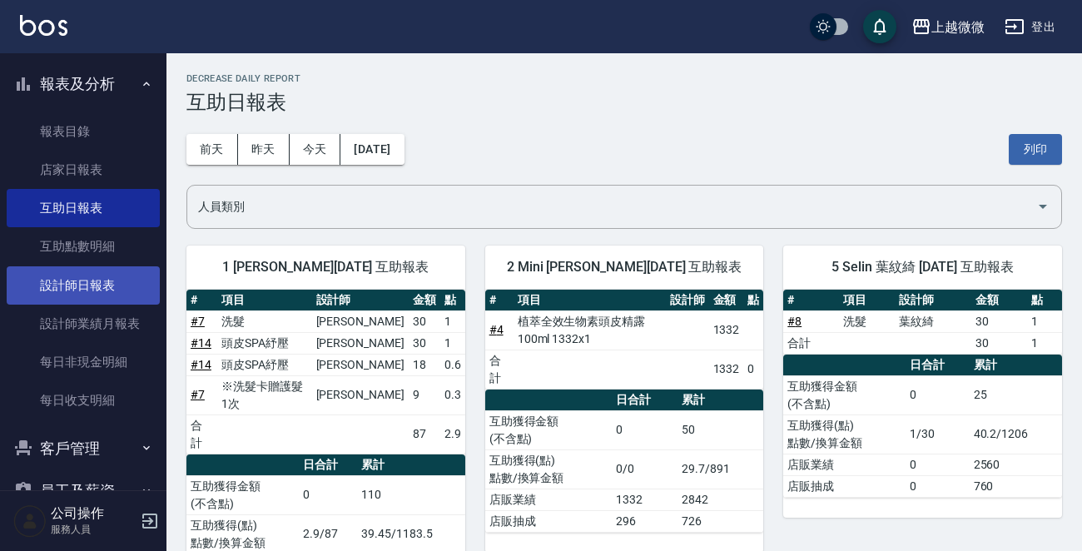
click at [102, 284] on link "設計師日報表" at bounding box center [83, 285] width 153 height 38
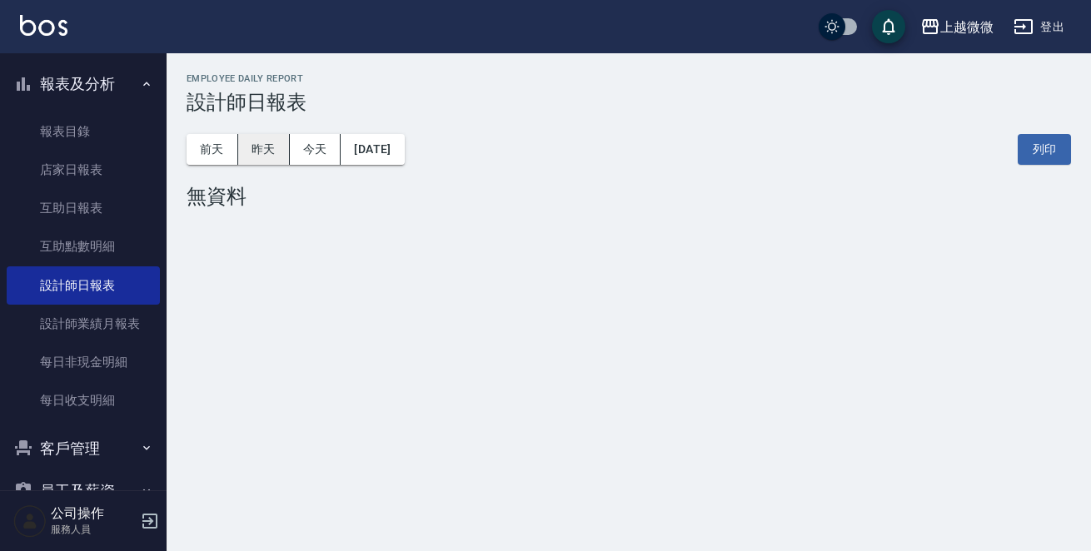
click at [267, 146] on button "昨天" at bounding box center [264, 149] width 52 height 31
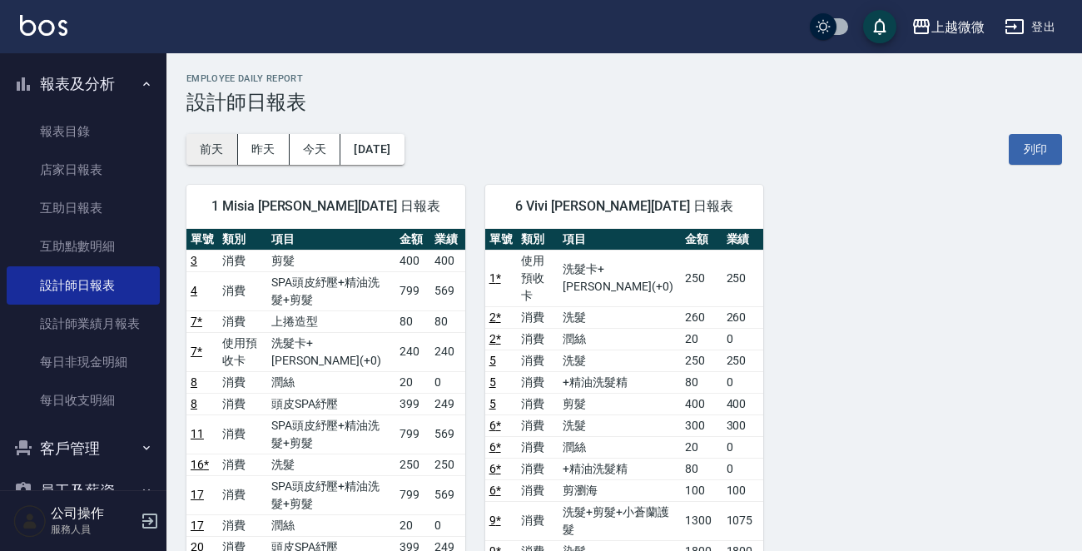
click at [212, 143] on button "前天" at bounding box center [212, 149] width 52 height 31
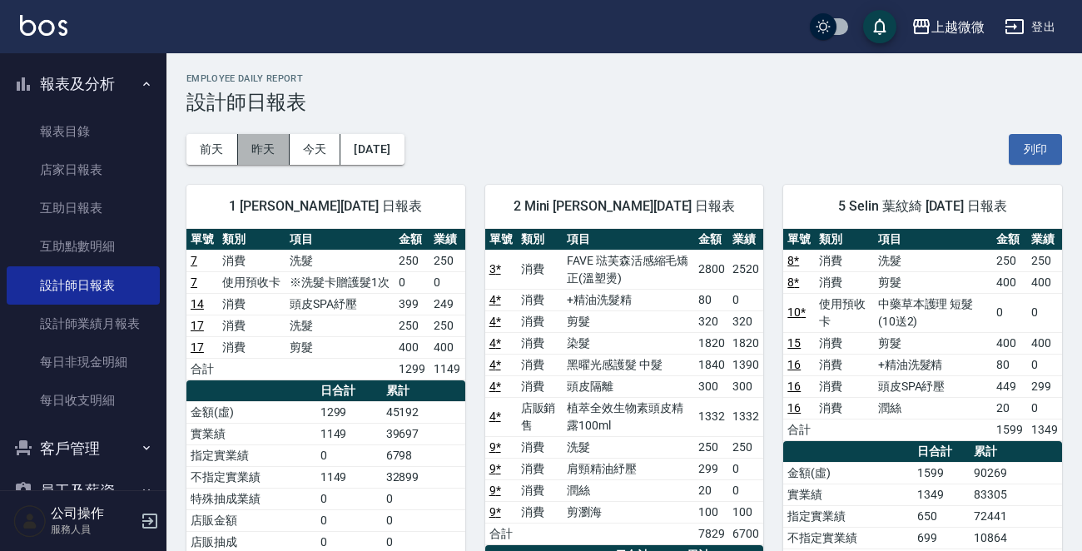
click at [269, 147] on button "昨天" at bounding box center [264, 149] width 52 height 31
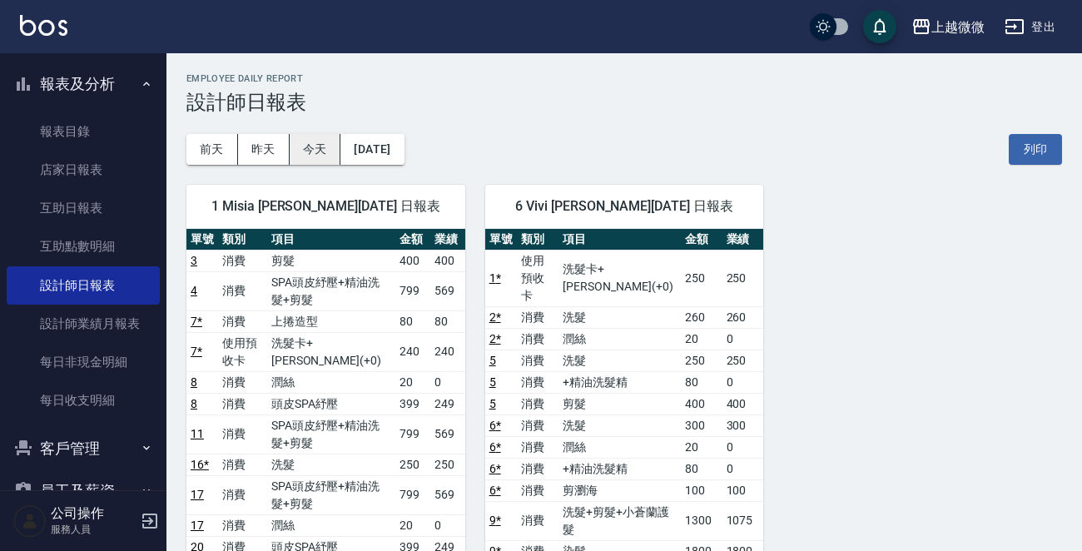
click at [318, 142] on button "今天" at bounding box center [316, 149] width 52 height 31
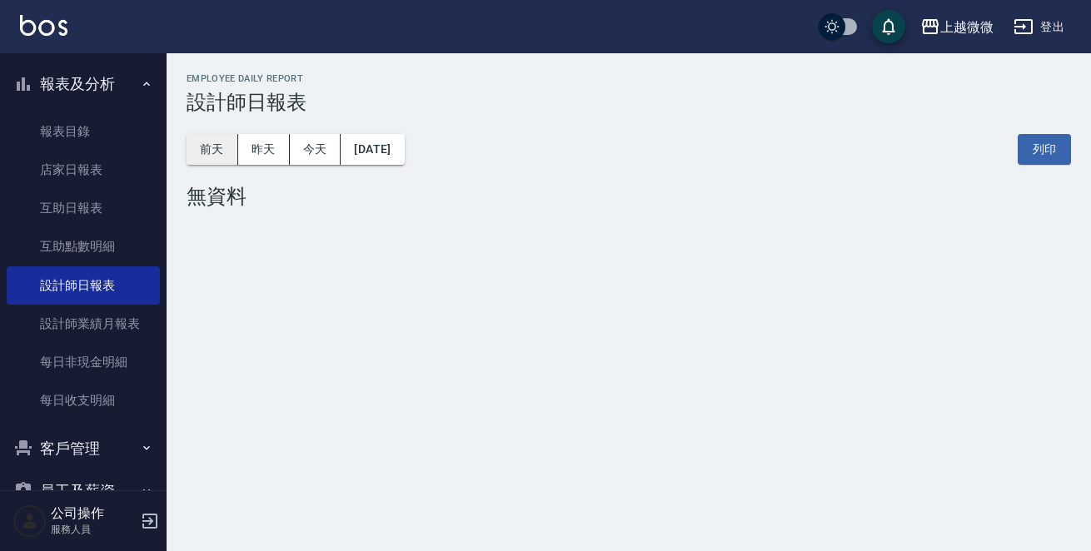
click at [203, 152] on button "前天" at bounding box center [212, 149] width 52 height 31
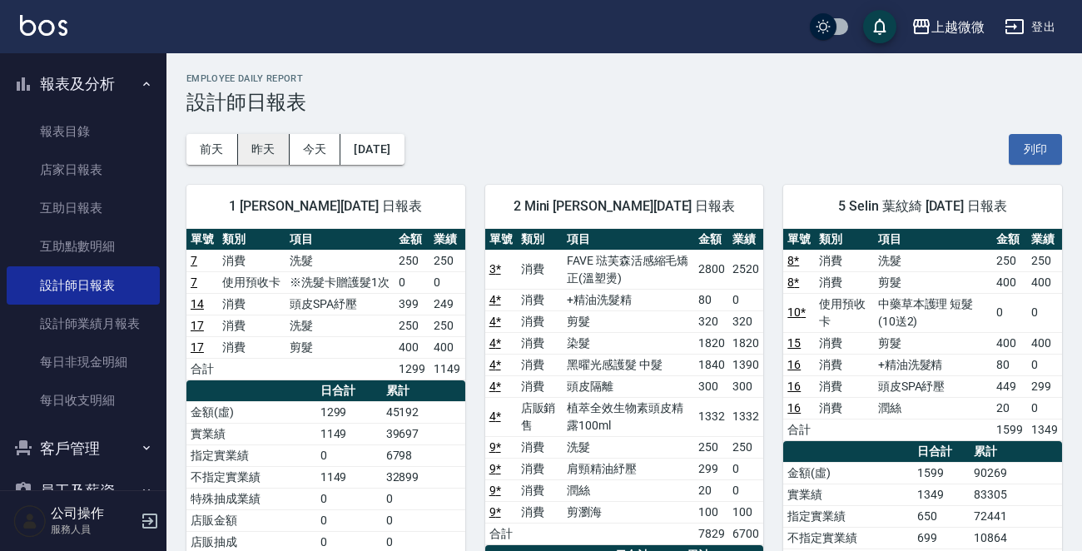
click at [266, 154] on button "昨天" at bounding box center [264, 149] width 52 height 31
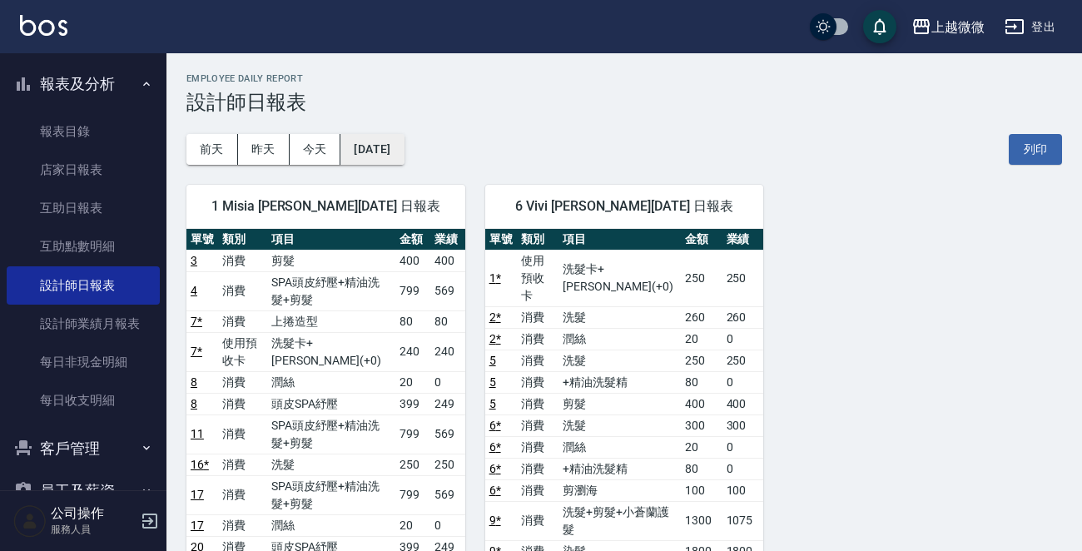
click at [390, 151] on button "[DATE]" at bounding box center [371, 149] width 63 height 31
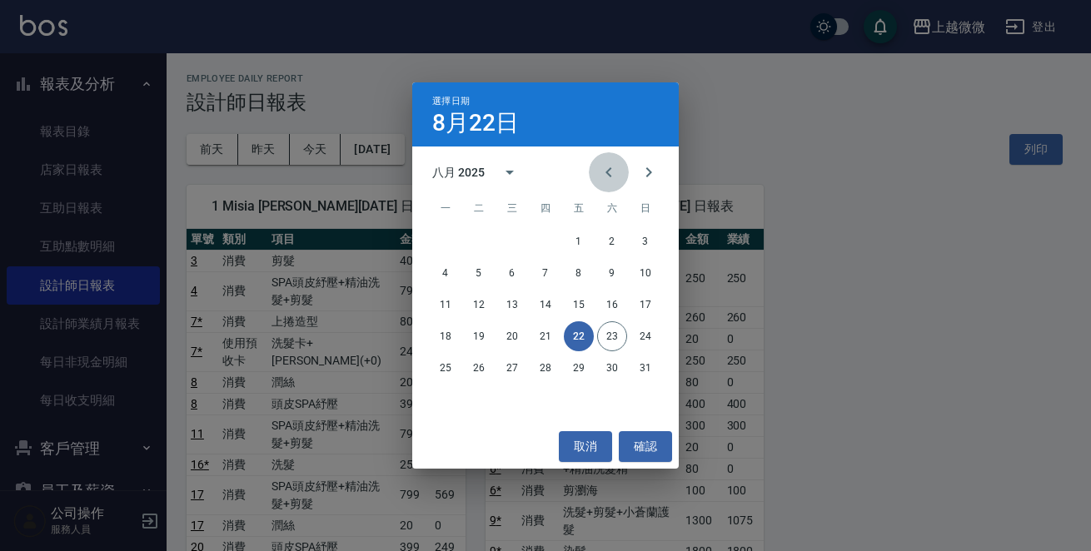
click at [604, 173] on icon "Previous month" at bounding box center [609, 172] width 20 height 20
click at [533, 363] on button "31" at bounding box center [545, 368] width 30 height 30
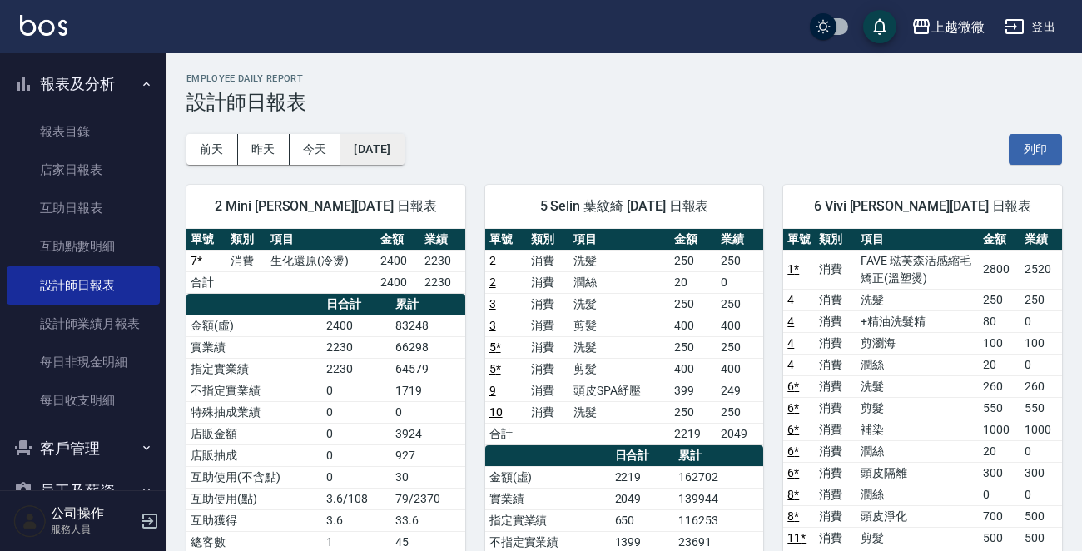
click at [404, 156] on button "[DATE]" at bounding box center [371, 149] width 63 height 31
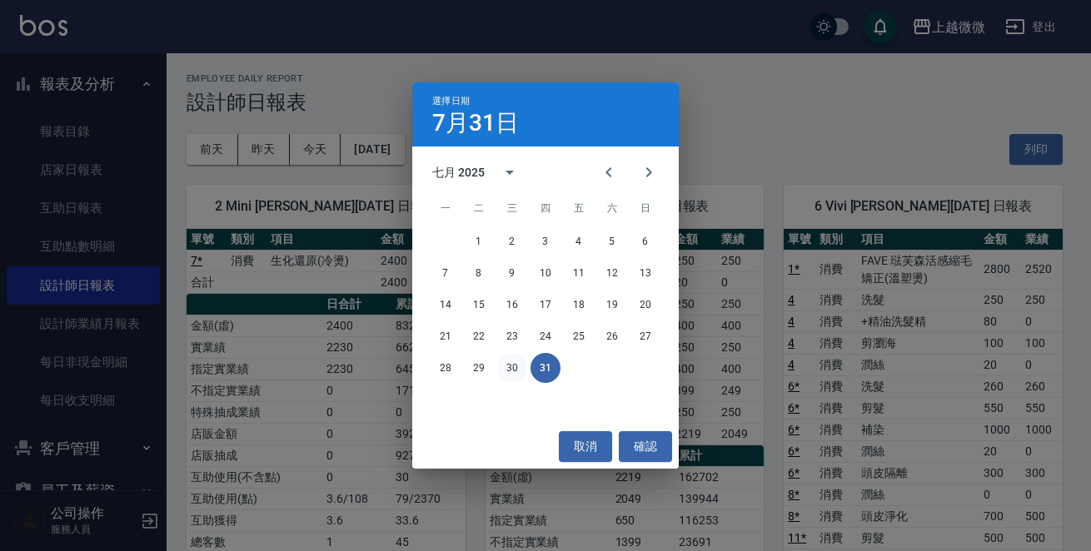
click at [511, 365] on button "30" at bounding box center [512, 368] width 30 height 30
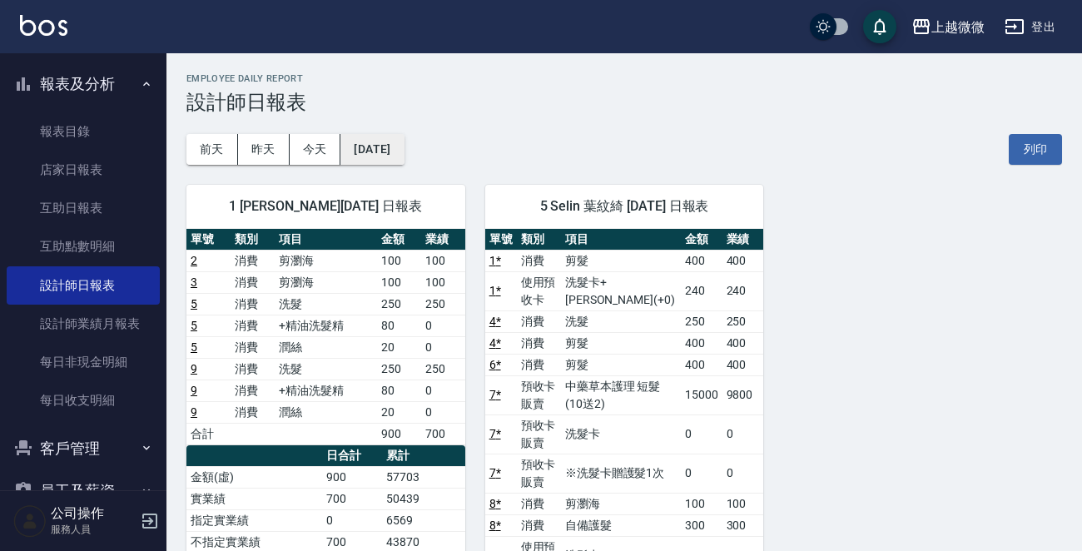
click at [400, 160] on button "[DATE]" at bounding box center [371, 149] width 63 height 31
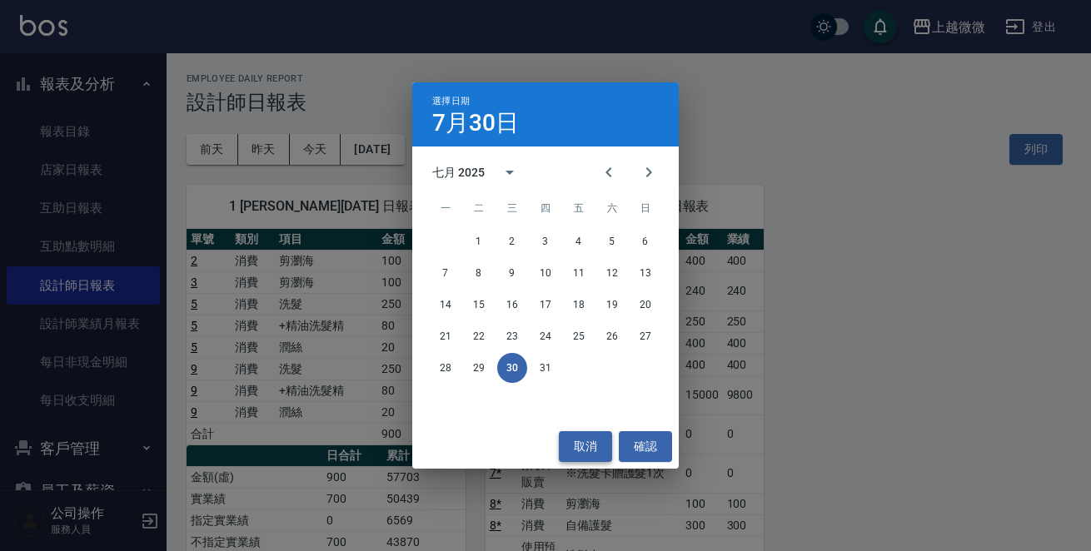
click at [583, 441] on button "取消" at bounding box center [585, 446] width 53 height 31
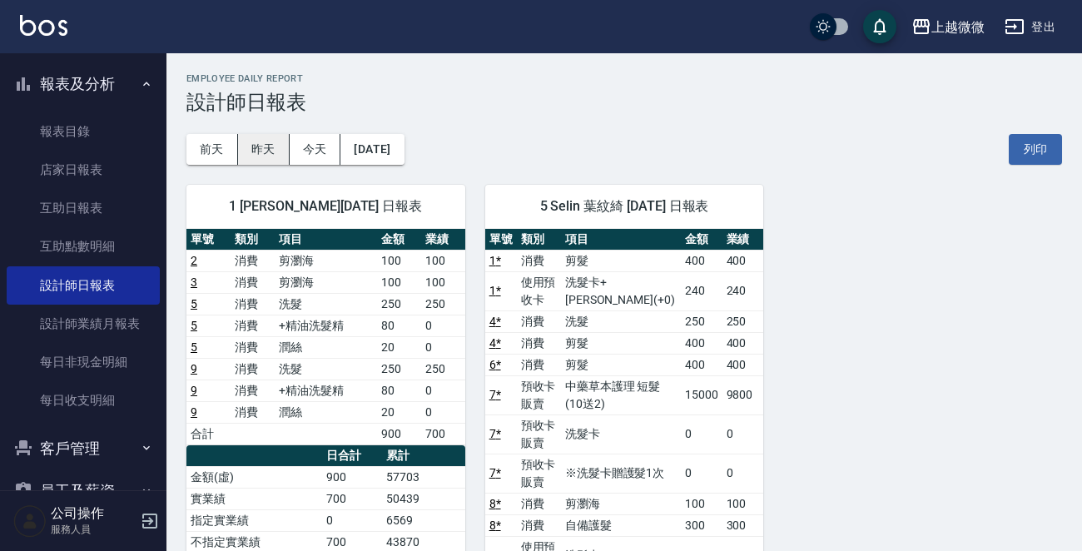
click at [262, 142] on button "昨天" at bounding box center [264, 149] width 52 height 31
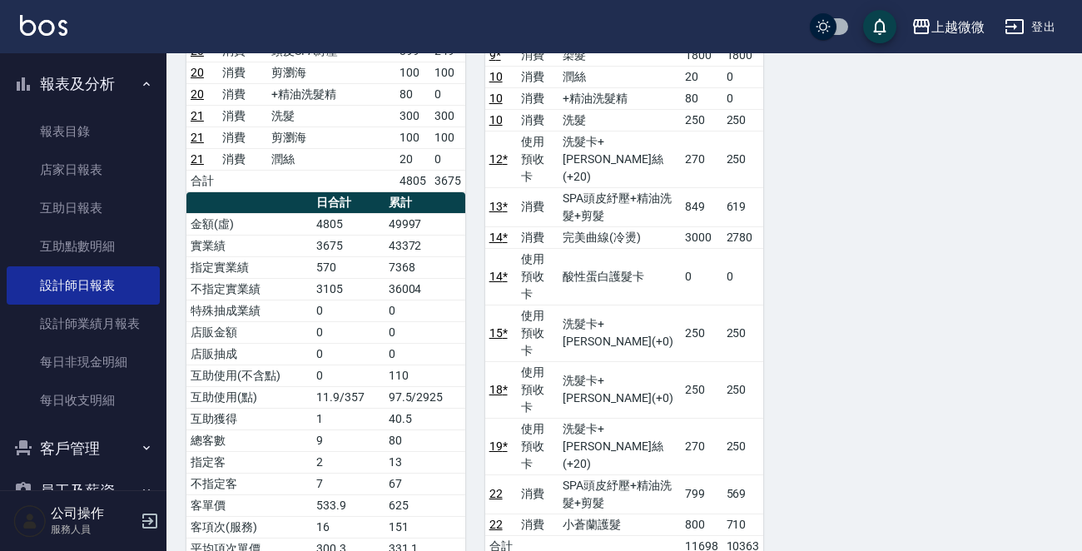
scroll to position [499, 0]
